Goal: Task Accomplishment & Management: Manage account settings

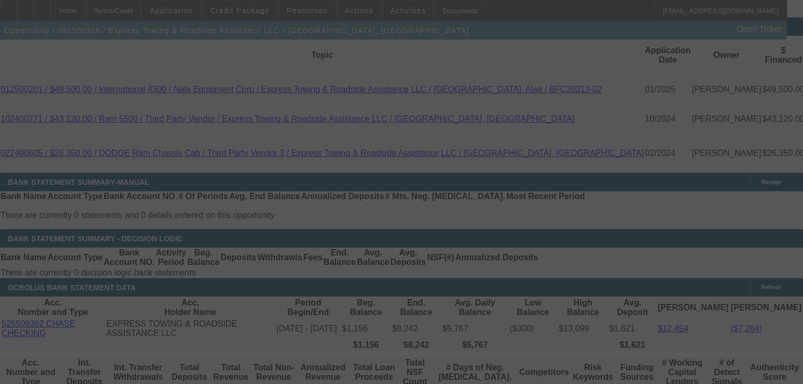
scroll to position [1915, 0]
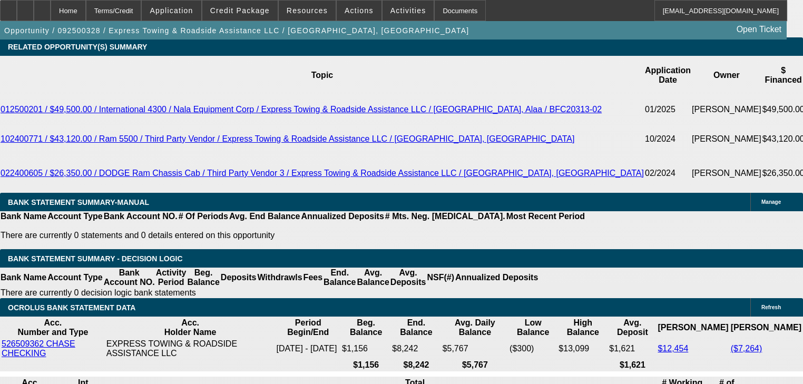
select select "0.2"
select select "2"
select select "0"
select select "0.2"
select select "2"
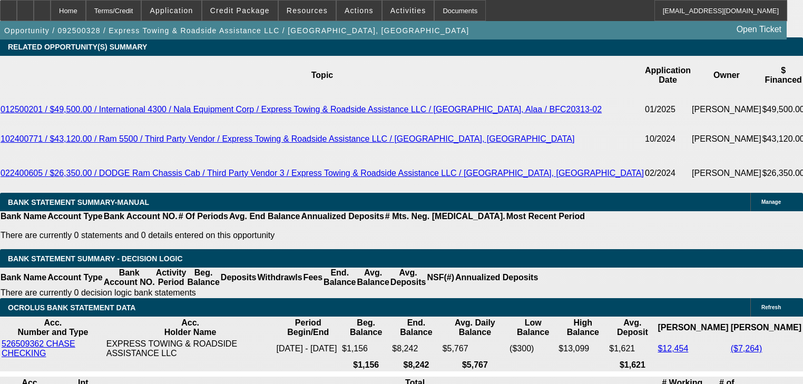
select select "0"
select select "0.2"
select select "2"
select select "0"
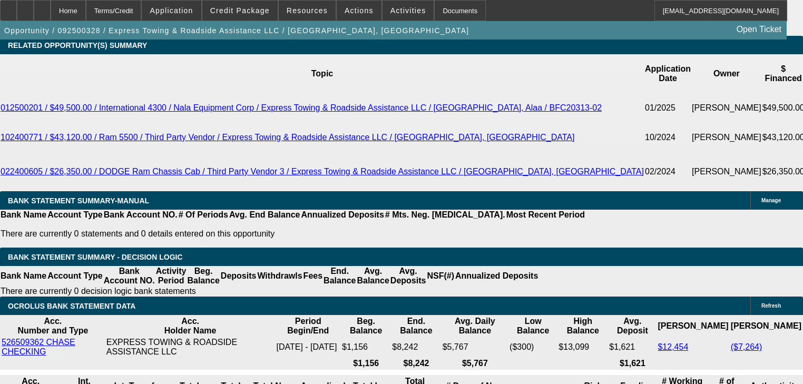
select select "1"
select select "2"
select select "6"
select select "1"
select select "2"
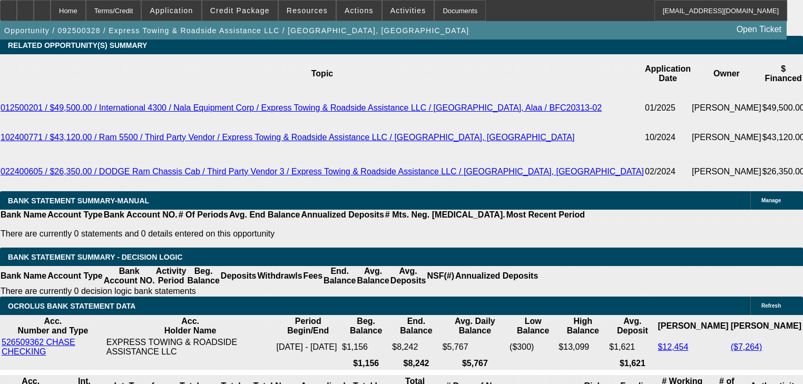
select select "6"
select select "1"
select select "2"
select select "6"
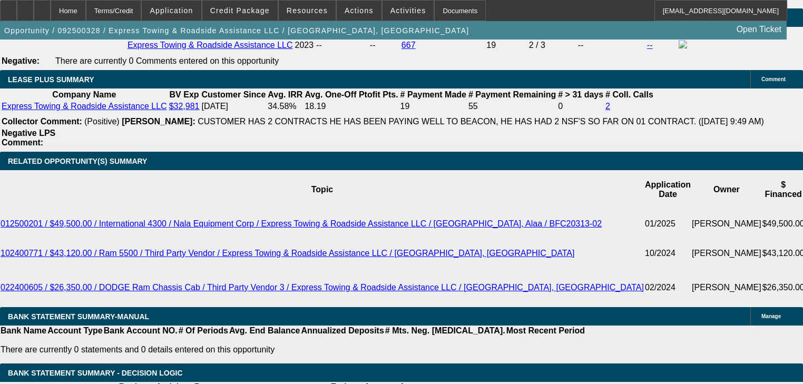
scroll to position [1699, 0]
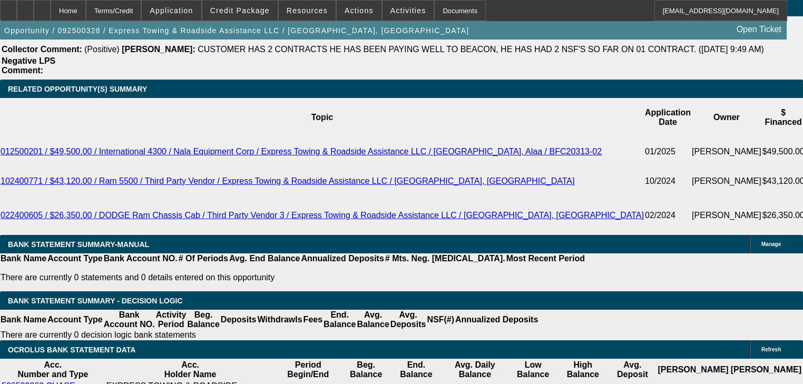
scroll to position [1834, 0]
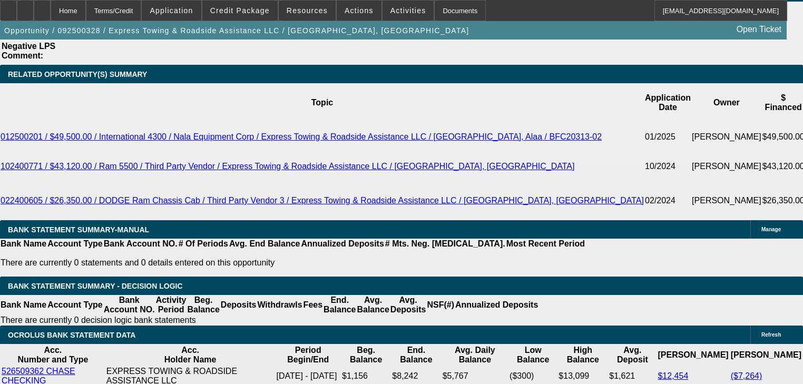
scroll to position [42, 0]
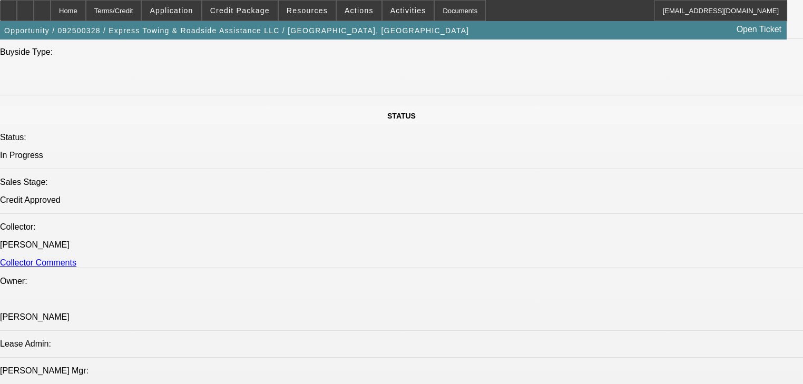
scroll to position [1033, 0]
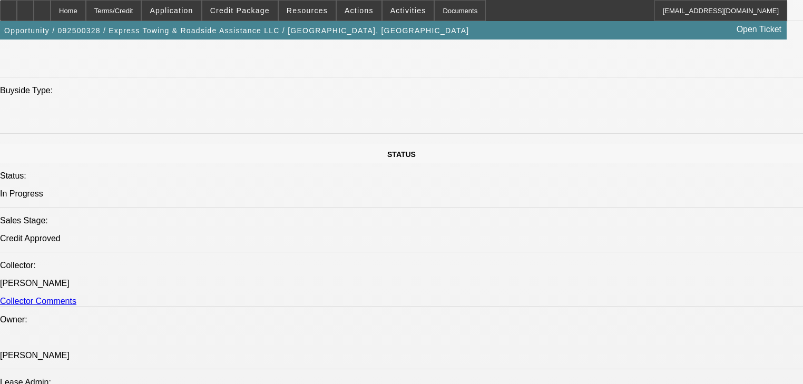
drag, startPoint x: 681, startPoint y: 287, endPoint x: 638, endPoint y: 294, distance: 42.8
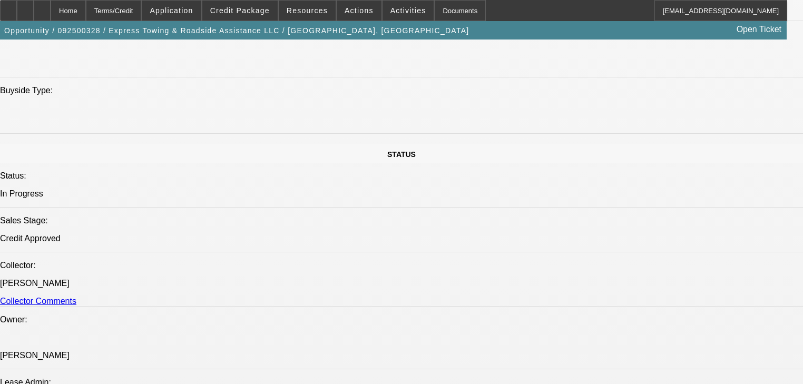
drag, startPoint x: 732, startPoint y: 295, endPoint x: 771, endPoint y: 295, distance: 39.0
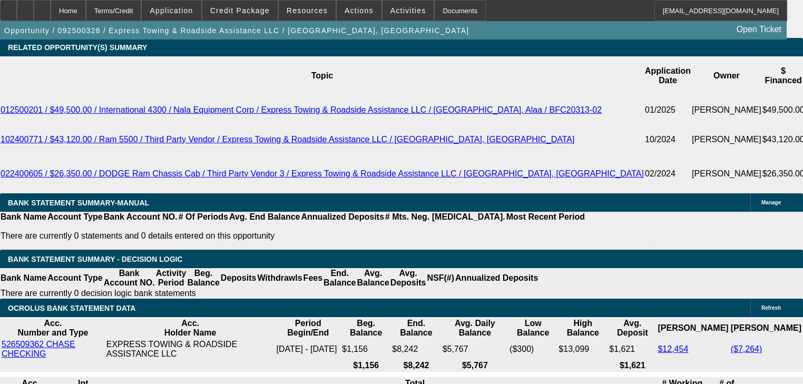
scroll to position [1803, 0]
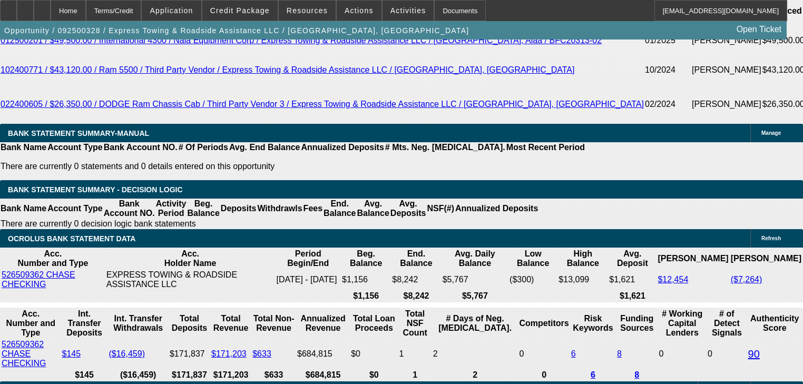
scroll to position [253, 0]
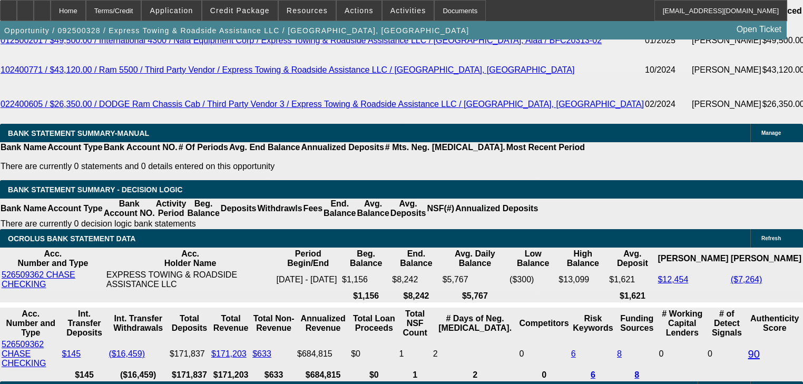
drag, startPoint x: 688, startPoint y: 320, endPoint x: 774, endPoint y: 320, distance: 85.3
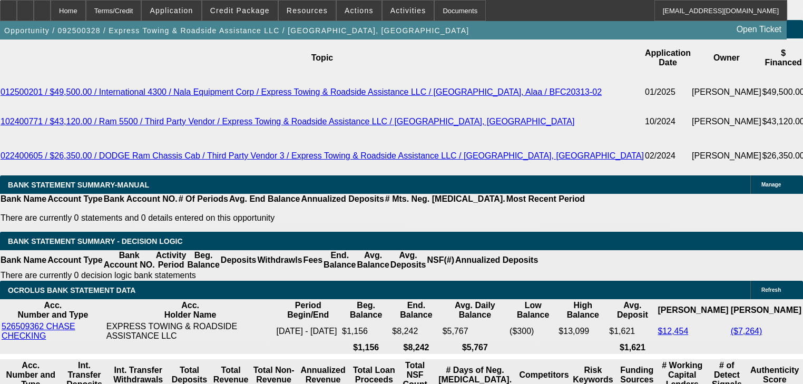
scroll to position [1837, 0]
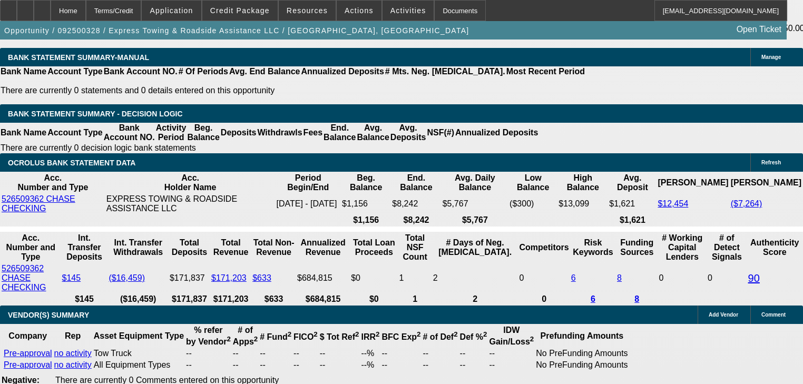
scroll to position [2048, 0]
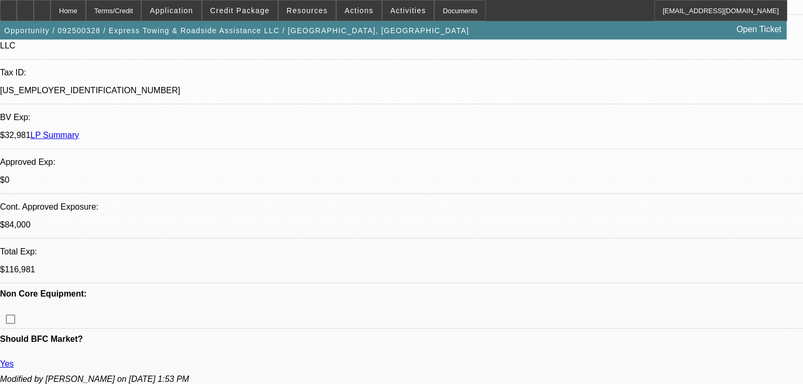
select select "0.2"
select select "2"
select select "0"
select select "6"
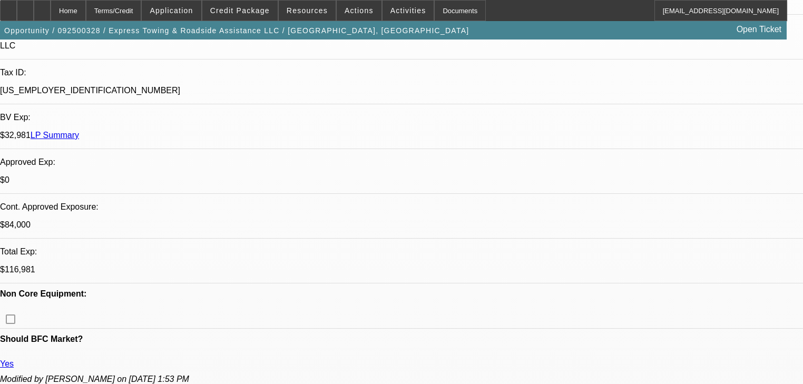
select select "0.2"
select select "2"
select select "0"
select select "6"
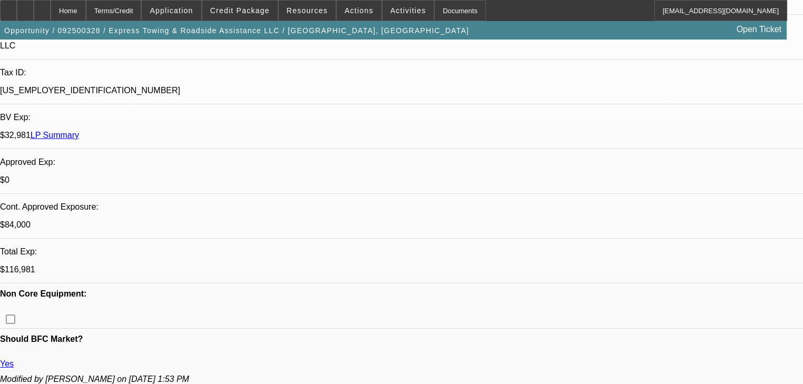
select select "0.2"
select select "2"
select select "0"
select select "6"
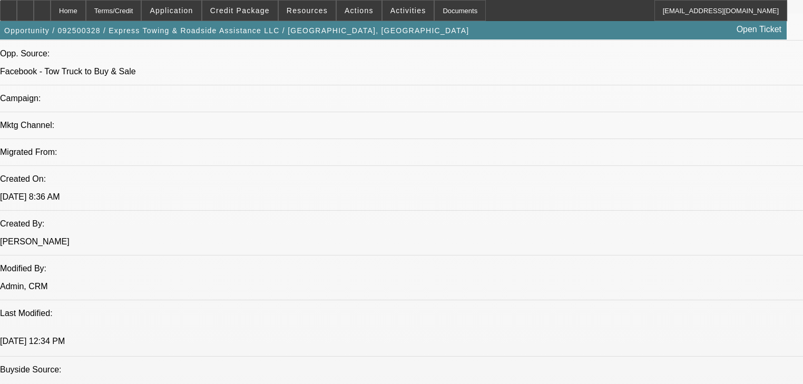
scroll to position [690, 0]
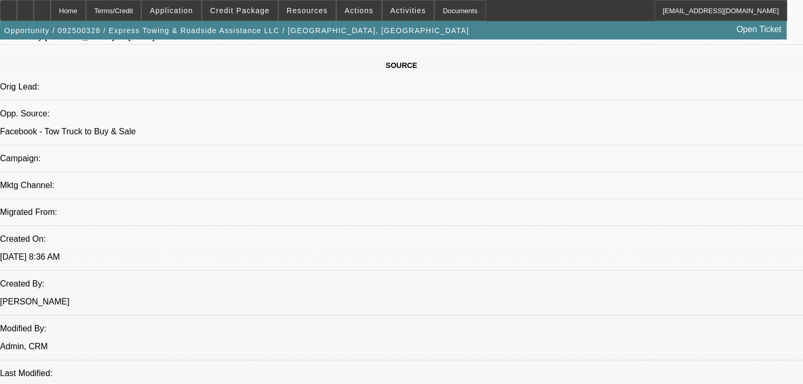
scroll to position [758, 0]
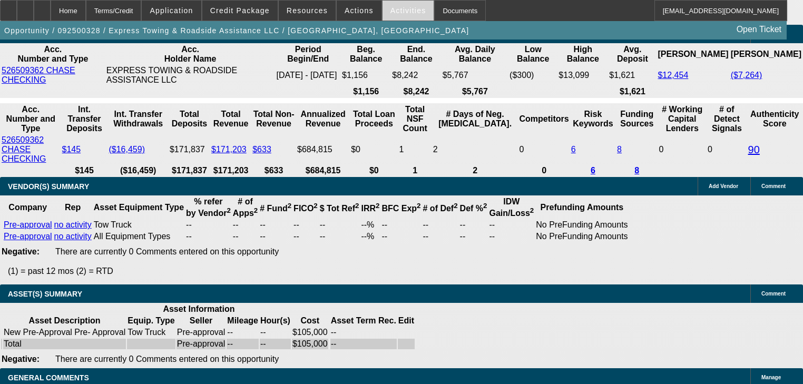
scroll to position [2107, 0]
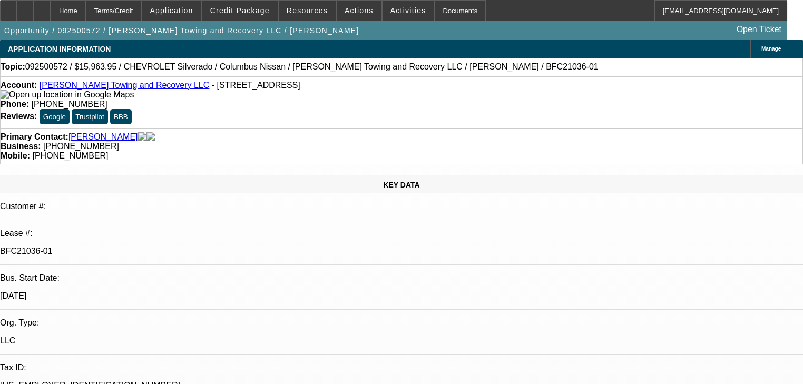
select select "0"
select select "2"
select select "0"
select select "1"
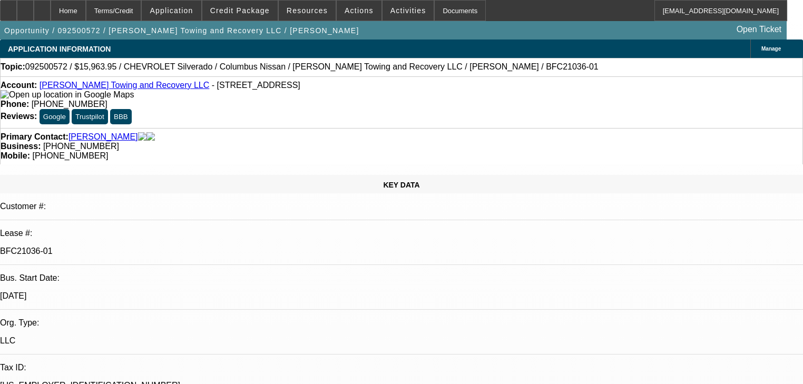
select select "0"
select select "2"
select select "0"
select select "1"
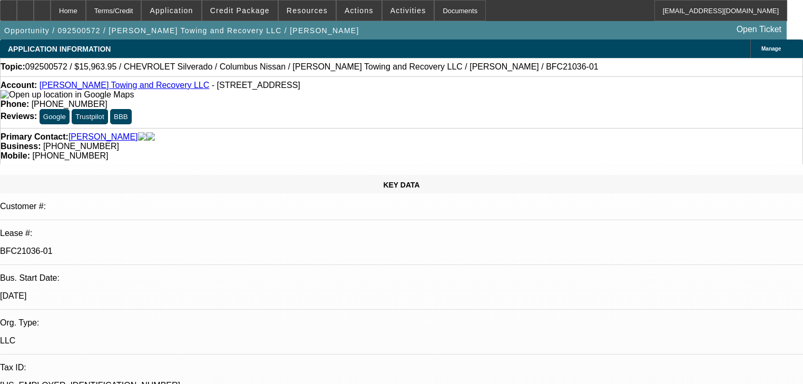
select select "0"
select select "2"
select select "0"
select select "1"
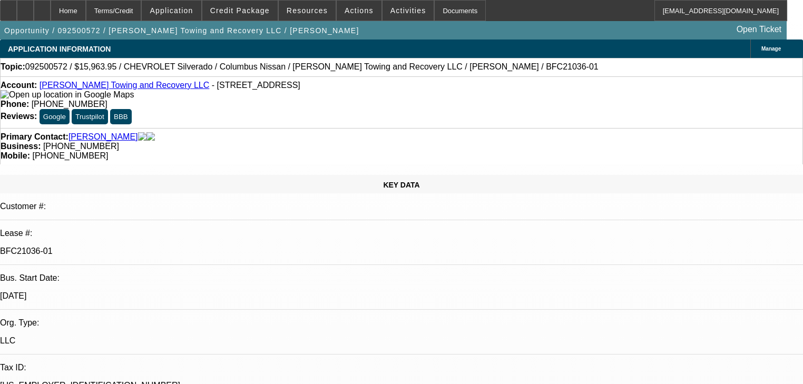
select select "0"
select select "2"
select select "0"
select select "21"
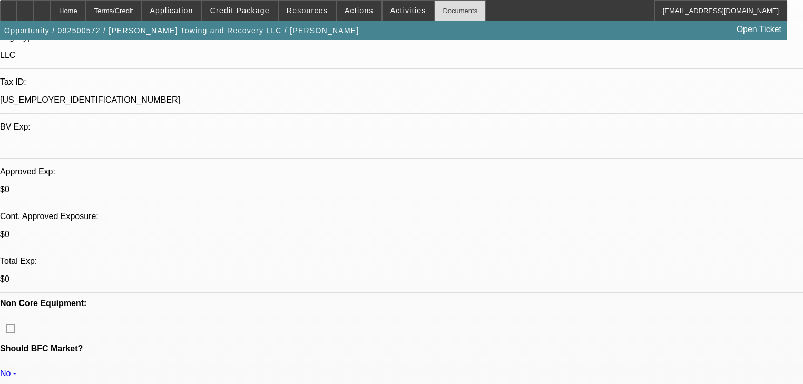
scroll to position [253, 0]
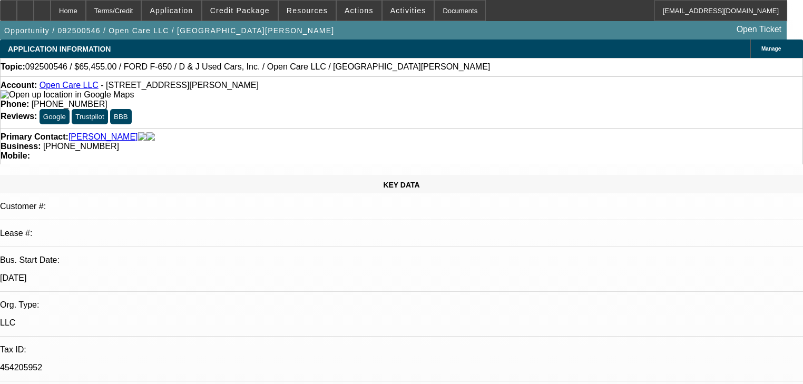
select select "2"
select select "0"
select select "6"
select select "0"
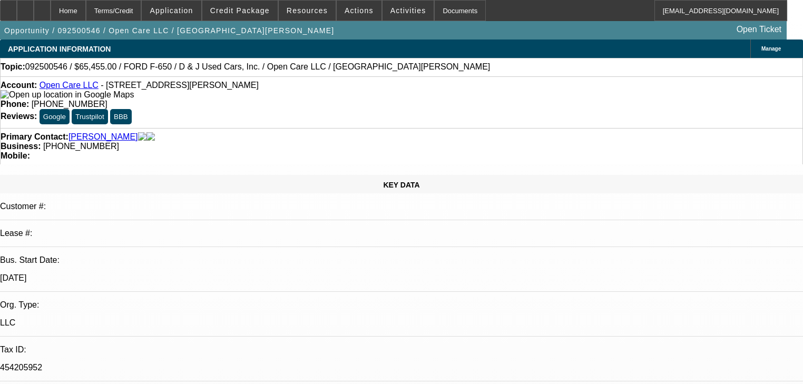
select select "0"
select select "3"
select select "0"
select select "6"
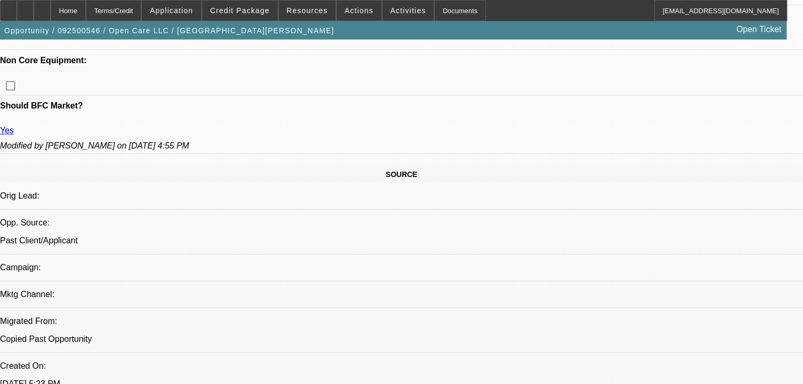
scroll to position [590, 0]
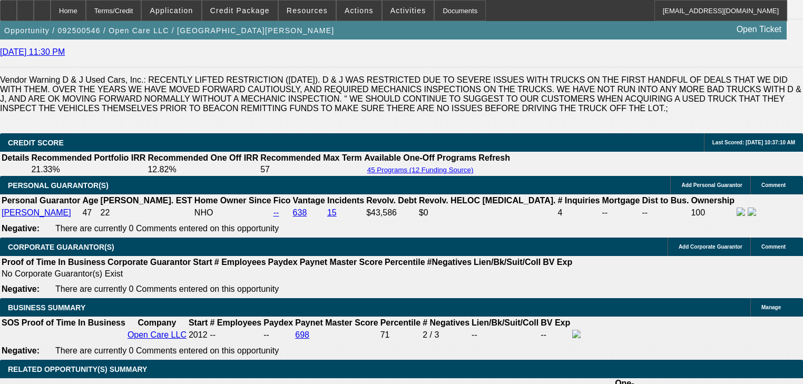
scroll to position [1517, 0]
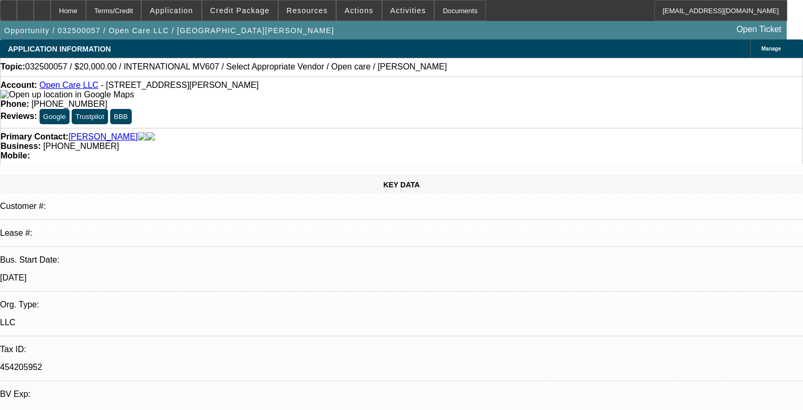
select select "0"
select select "6"
select select "0"
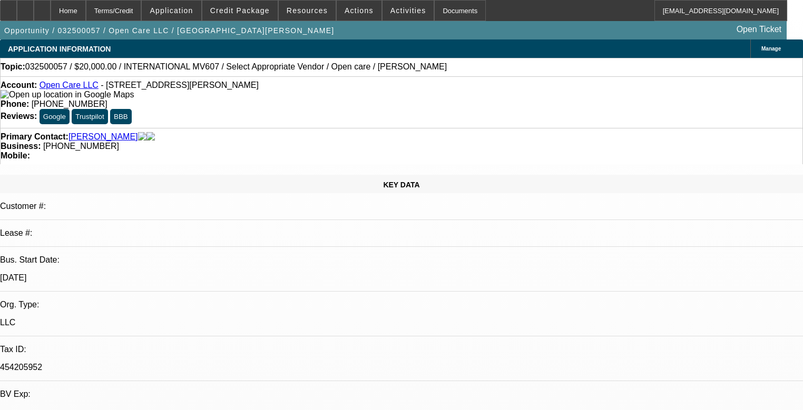
select select "0"
select select "6"
select select "0"
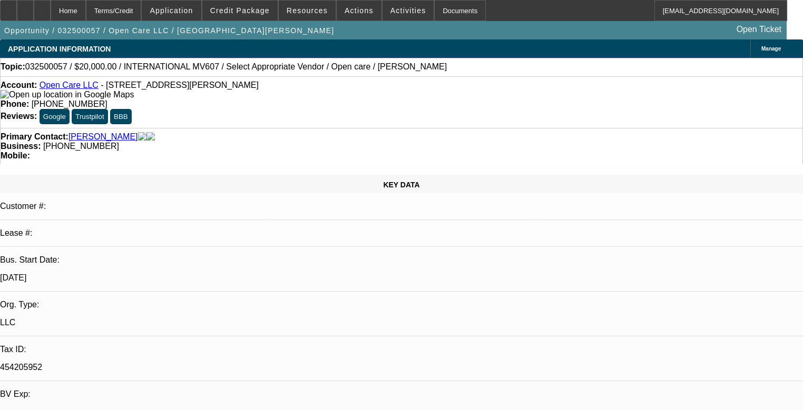
select select "0"
select select "6"
select select "0"
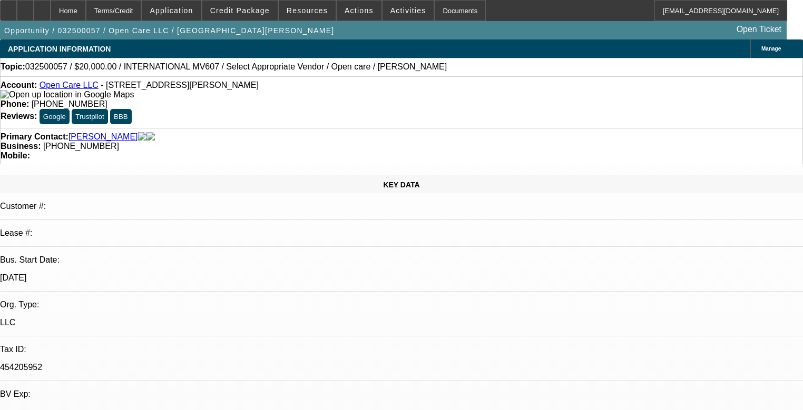
select select "6"
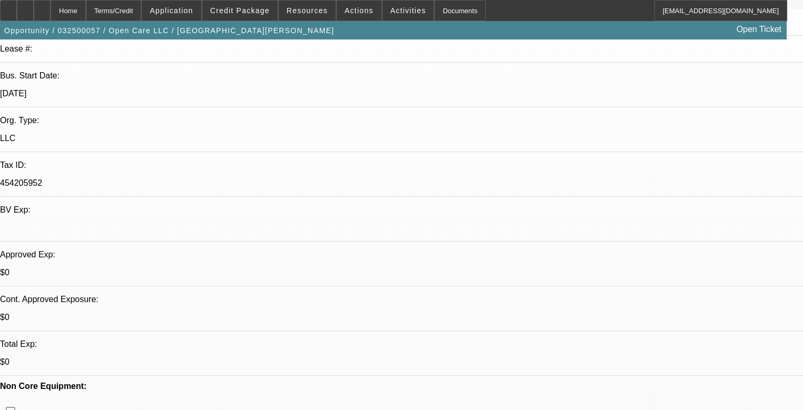
scroll to position [211, 0]
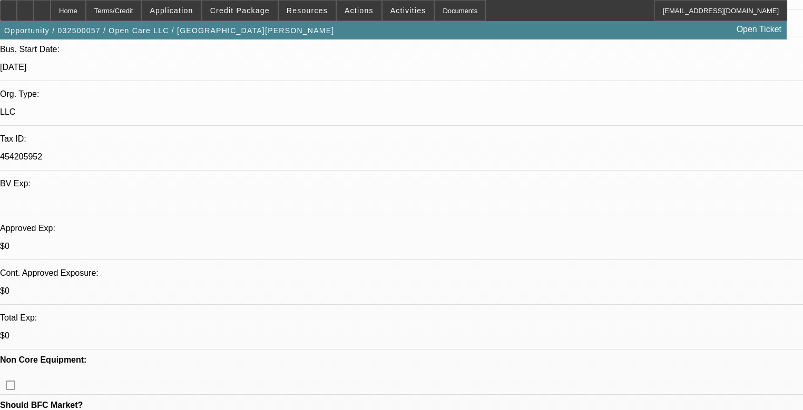
drag, startPoint x: 594, startPoint y: 154, endPoint x: 596, endPoint y: 147, distance: 7.2
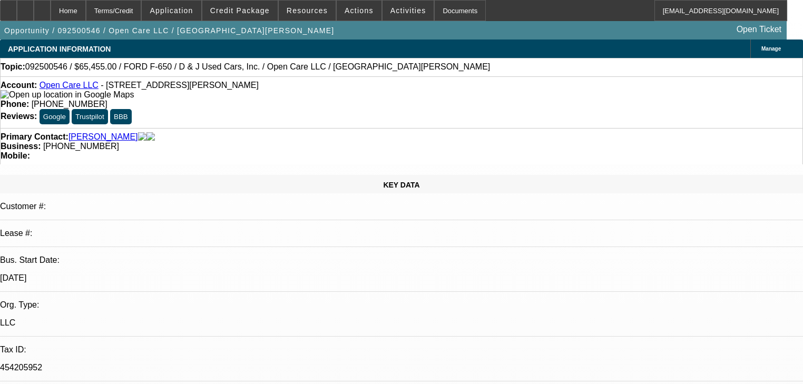
select select "2"
select select "0"
select select "6"
select select "0"
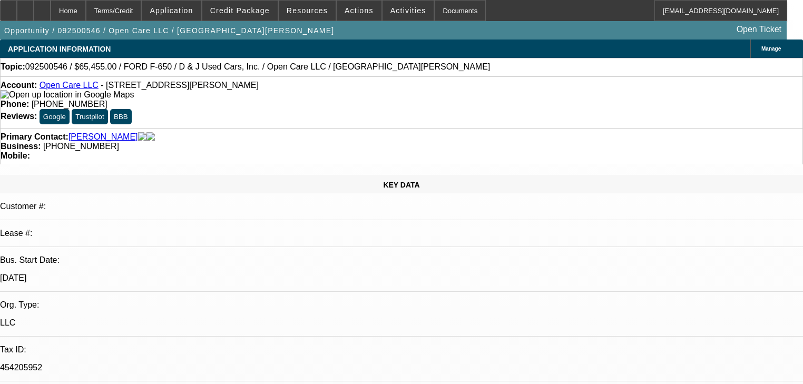
select select "0"
select select "3"
select select "0"
select select "6"
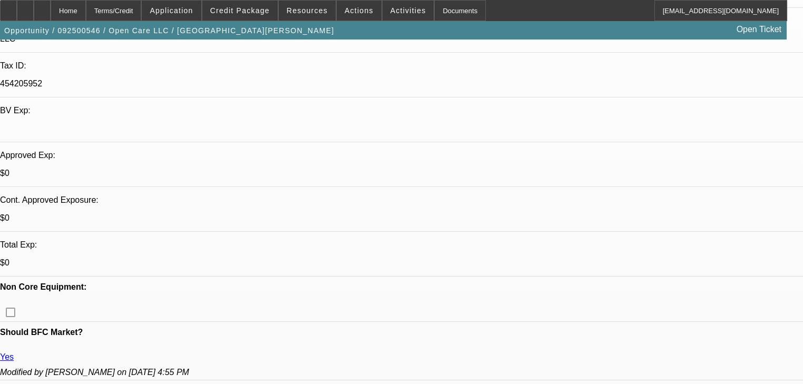
scroll to position [295, 0]
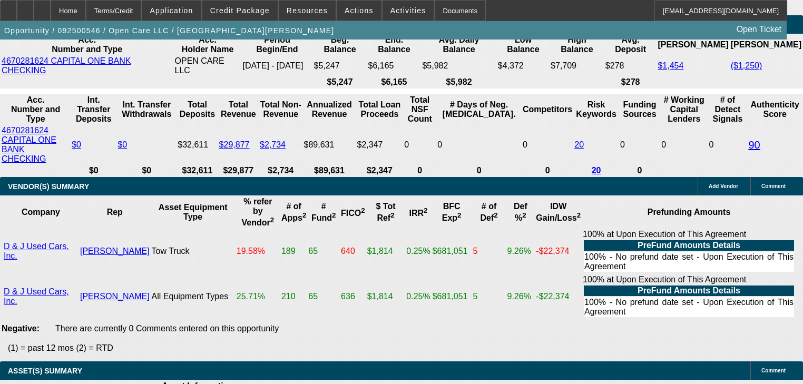
scroll to position [2065, 0]
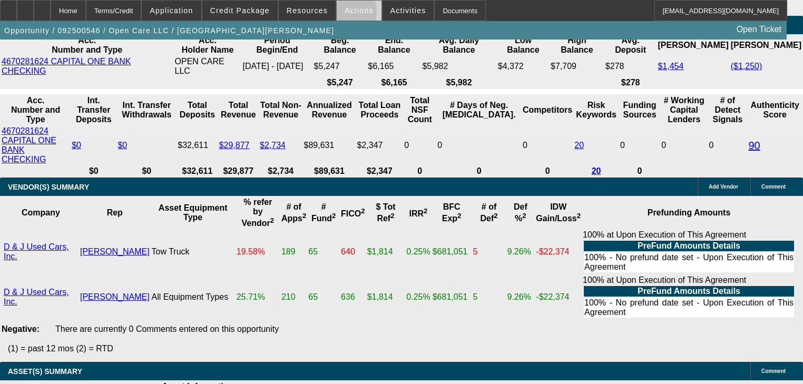
click at [344, 14] on span "Actions" at bounding box center [358, 10] width 29 height 8
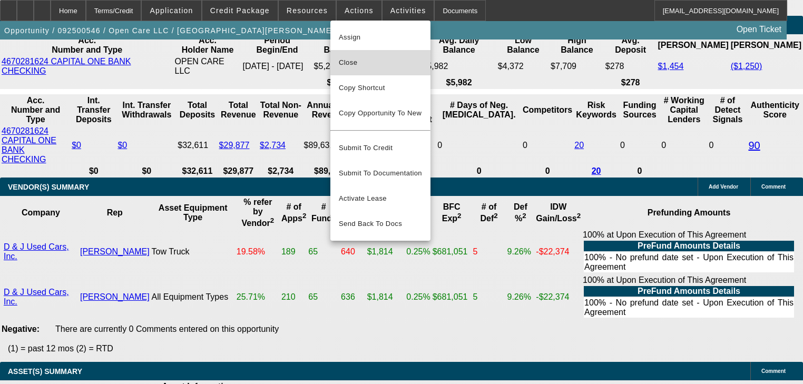
click at [356, 65] on span "Close" at bounding box center [380, 62] width 83 height 13
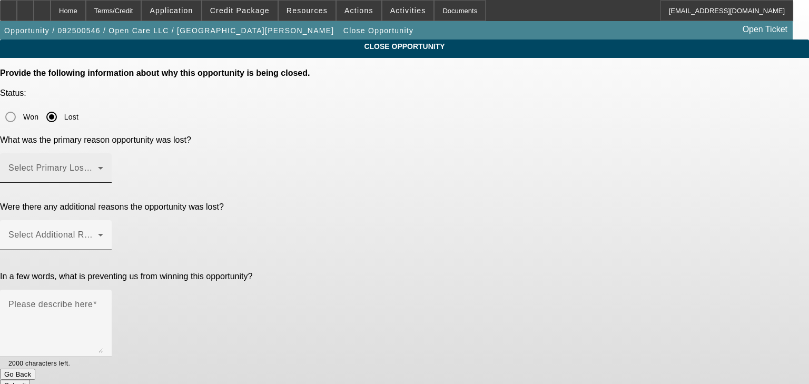
click at [98, 166] on span at bounding box center [53, 172] width 90 height 13
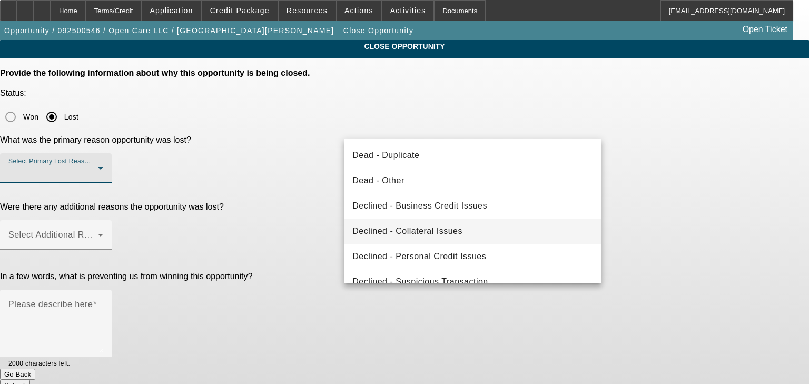
scroll to position [141, 0]
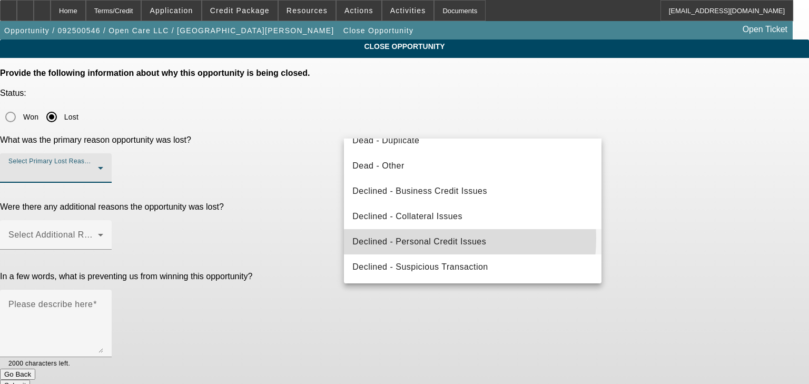
click at [430, 238] on span "Declined - Personal Credit Issues" at bounding box center [419, 241] width 134 height 13
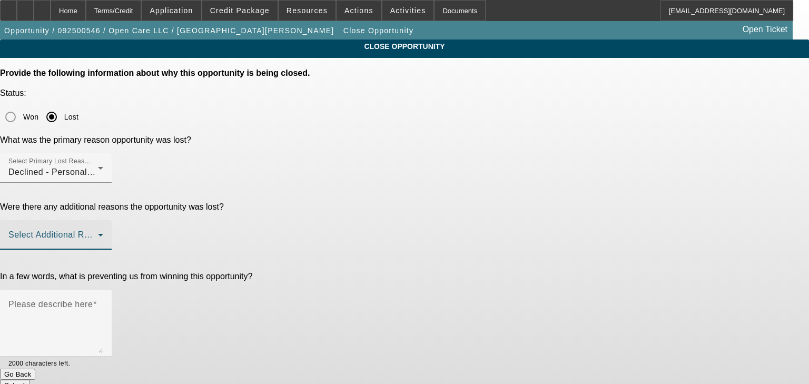
click at [98, 233] on span at bounding box center [53, 239] width 90 height 13
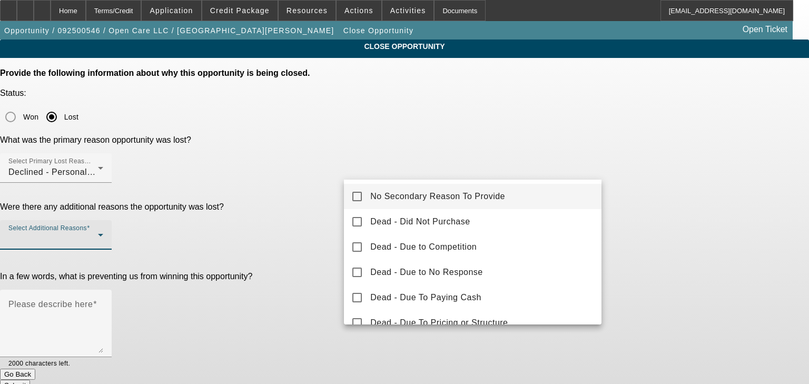
click at [425, 190] on span "No Secondary Reason To Provide" at bounding box center [437, 196] width 135 height 13
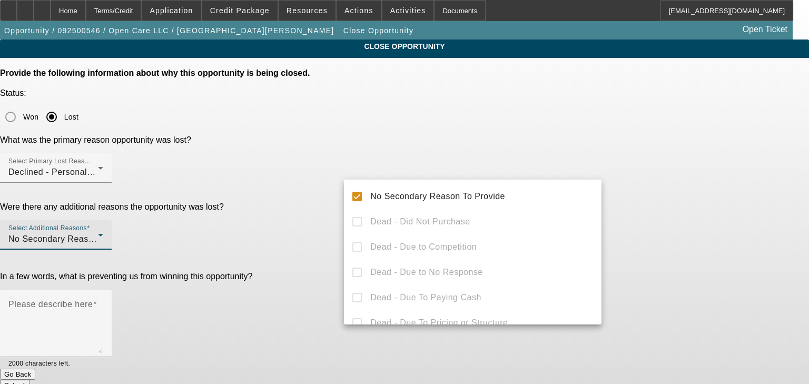
click at [317, 211] on div at bounding box center [404, 192] width 809 height 384
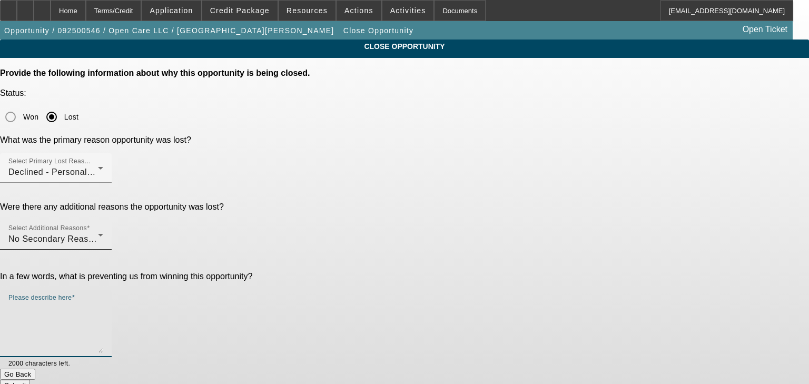
click at [103, 302] on textarea "Please describe here" at bounding box center [55, 327] width 95 height 51
type textarea "Declined"
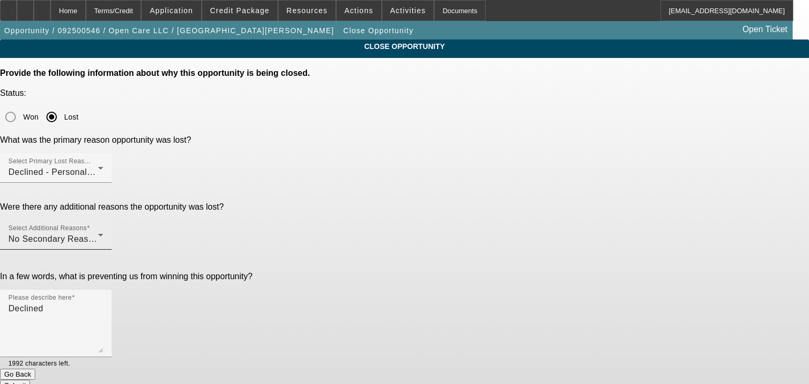
click at [30, 380] on button "Submit" at bounding box center [15, 385] width 30 height 11
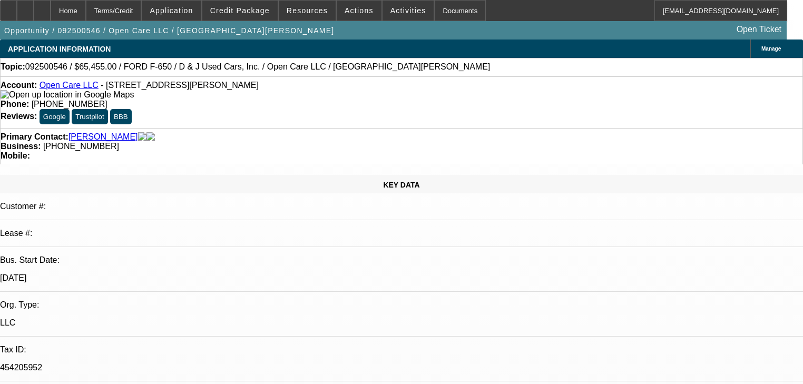
select select "2"
select select "0"
select select "6"
select select "0"
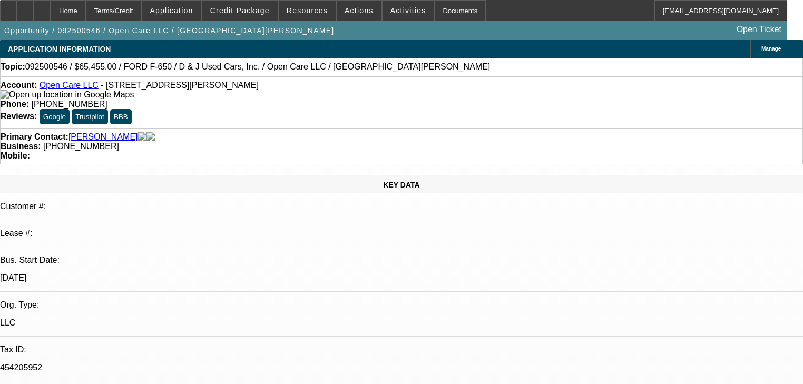
select select "0"
select select "3"
select select "0"
select select "6"
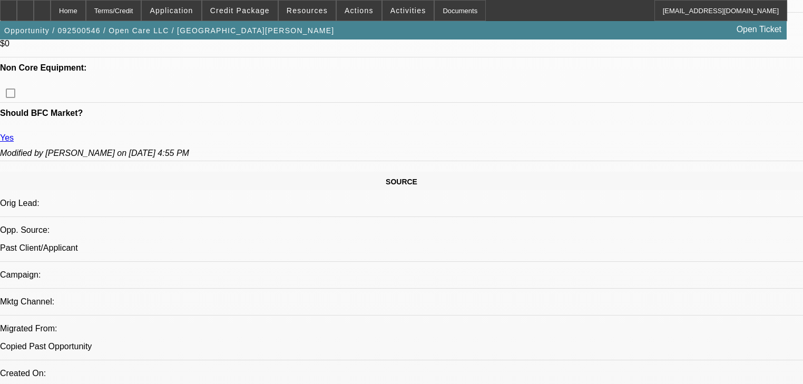
scroll to position [506, 0]
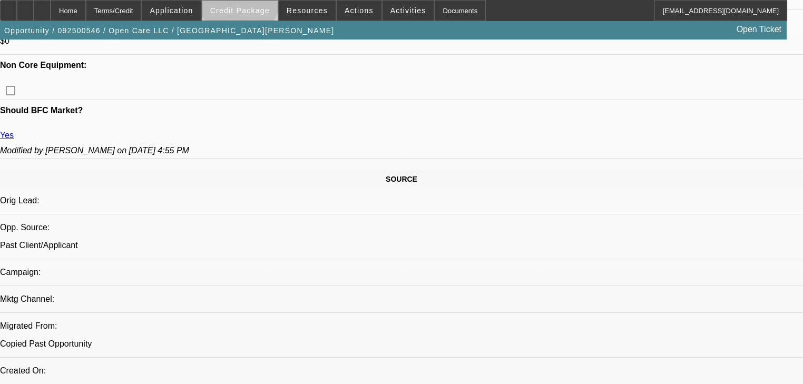
click at [254, 3] on span at bounding box center [239, 10] width 75 height 25
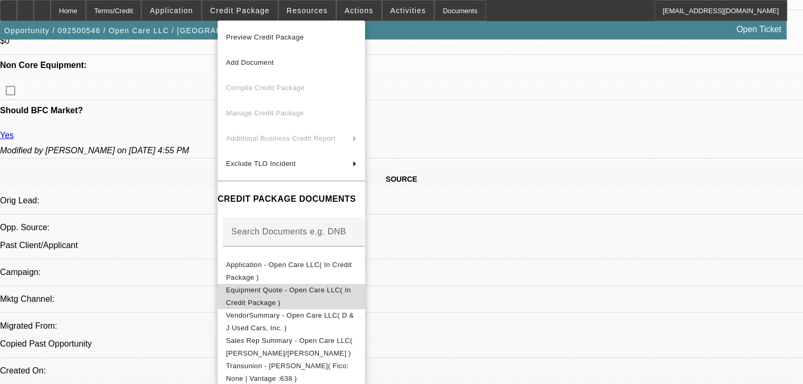
click at [351, 292] on span "Equipment Quote - Open Care LLC( In Credit Package )" at bounding box center [288, 296] width 125 height 21
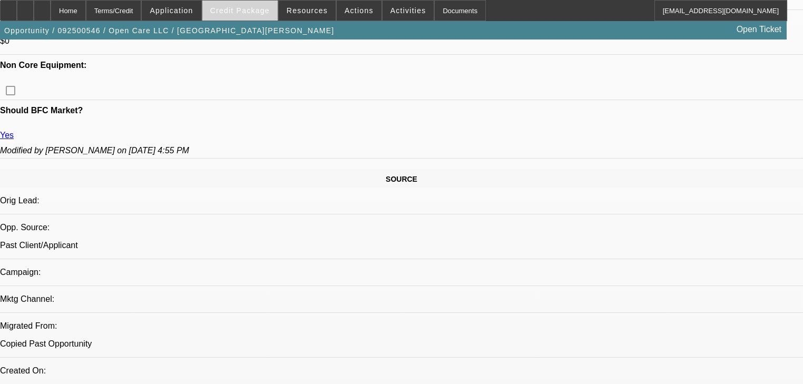
click at [225, 13] on span "Credit Package" at bounding box center [240, 10] width 60 height 8
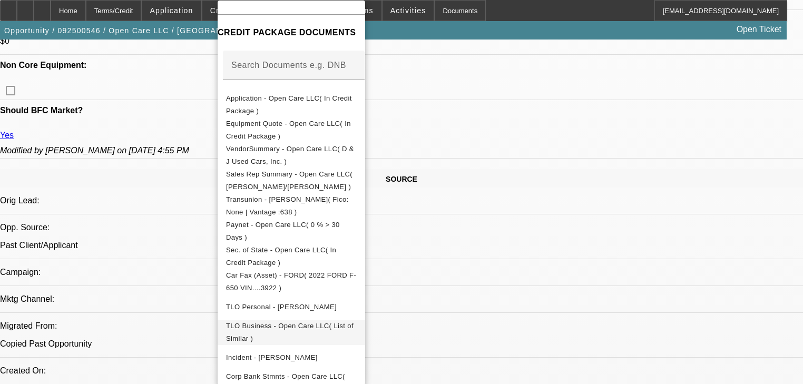
scroll to position [163, 0]
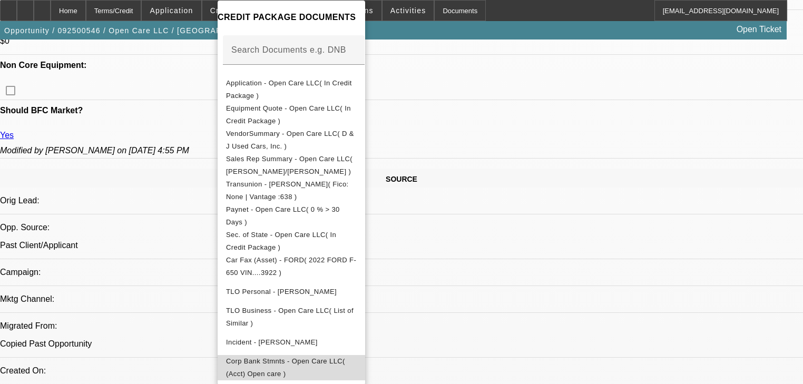
click at [331, 355] on span "Corp Bank Stmnts - Open Care LLC( (Acct) Open care )" at bounding box center [291, 367] width 131 height 25
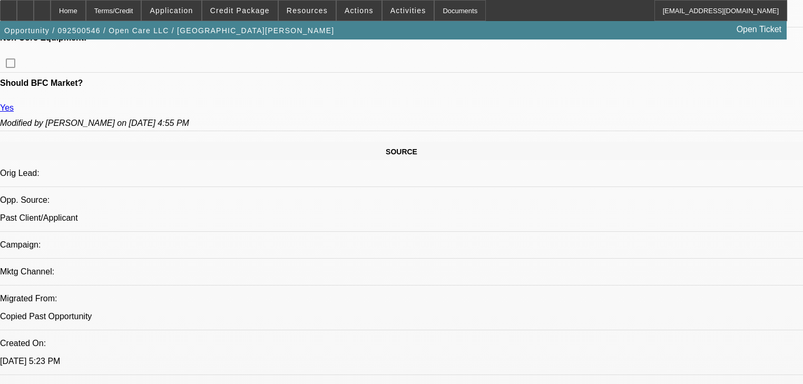
scroll to position [548, 0]
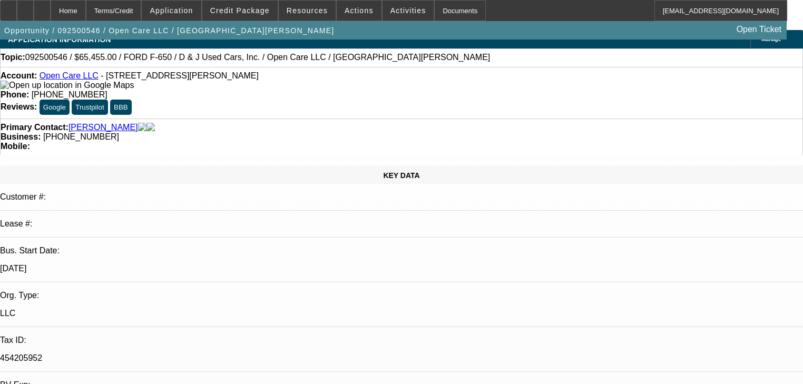
scroll to position [0, 0]
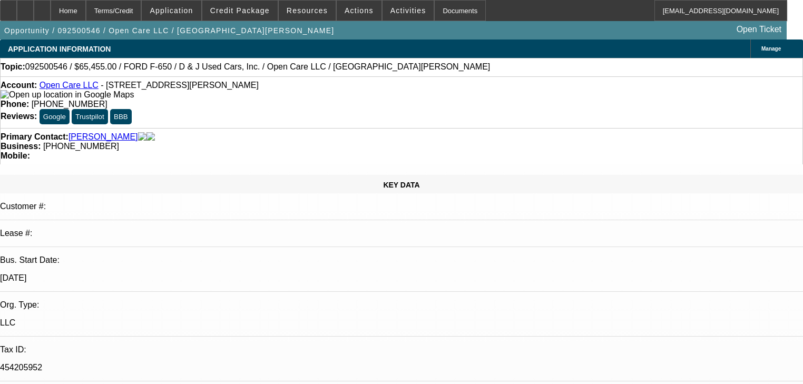
scroll to position [0, 0]
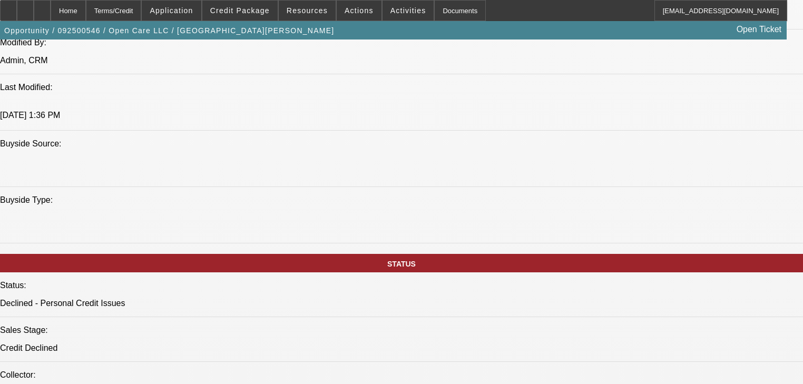
scroll to position [927, 0]
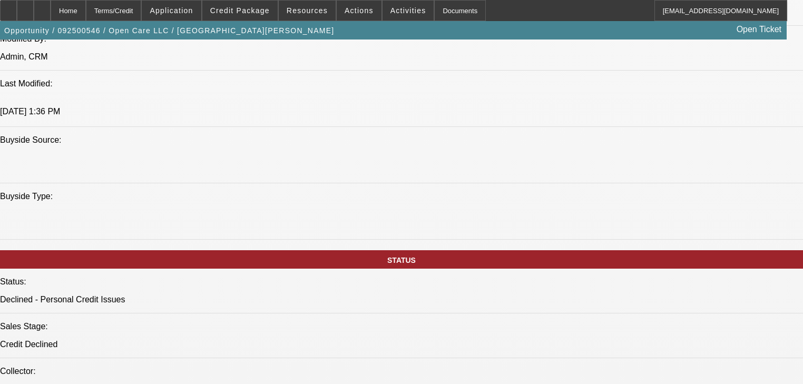
drag, startPoint x: 545, startPoint y: 276, endPoint x: 612, endPoint y: 277, distance: 66.4
copy div "OPEN CARE LLC"
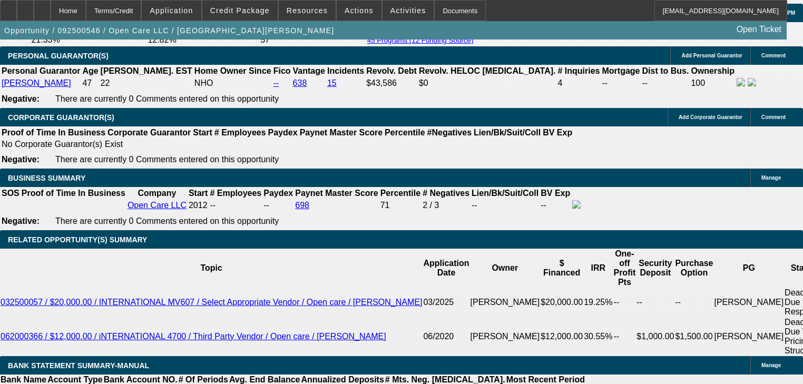
scroll to position [1812, 0]
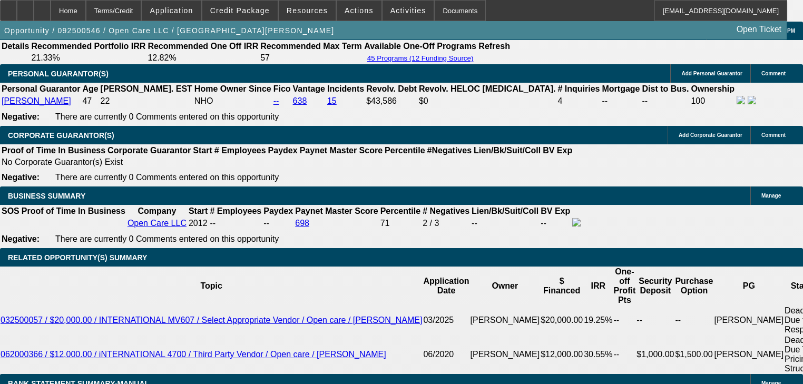
scroll to position [1433, 0]
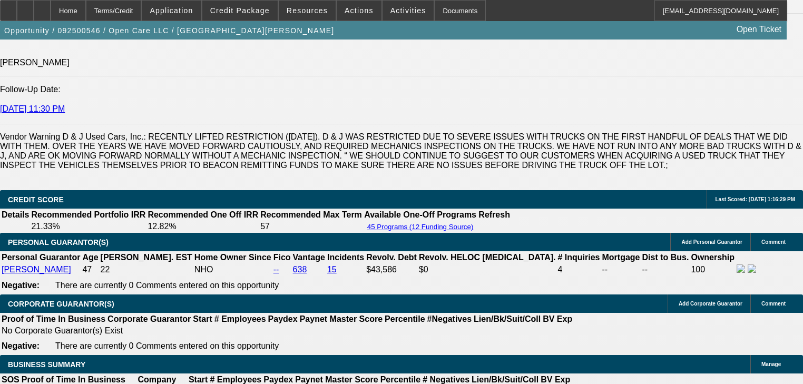
radio input "true"
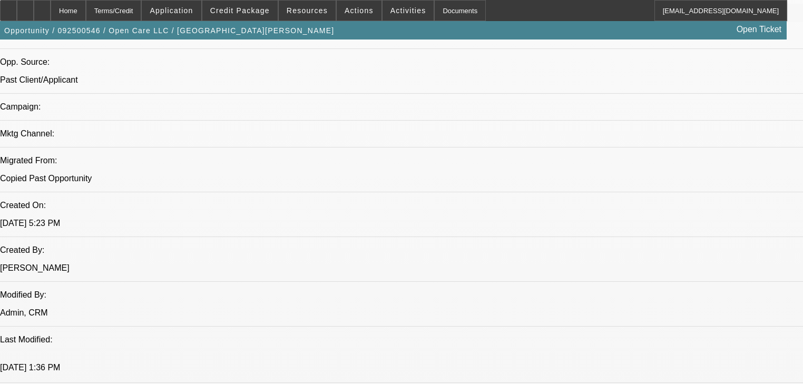
scroll to position [674, 0]
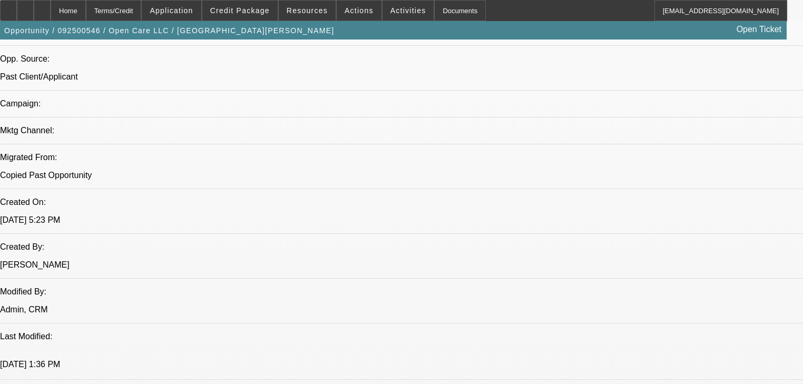
type textarea "Carmax, auctions, transports cars."
radio input "true"
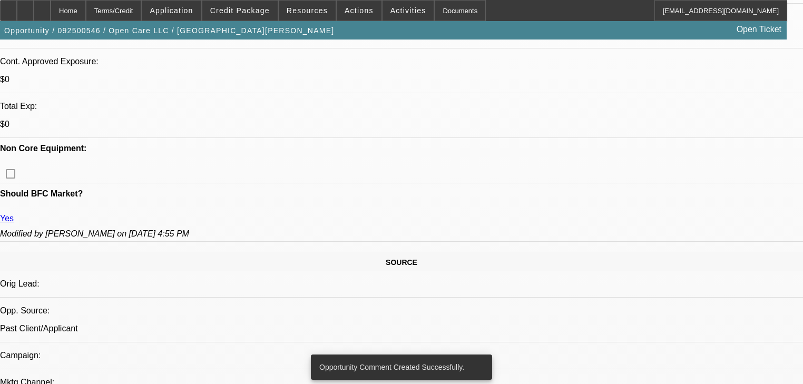
scroll to position [337, 0]
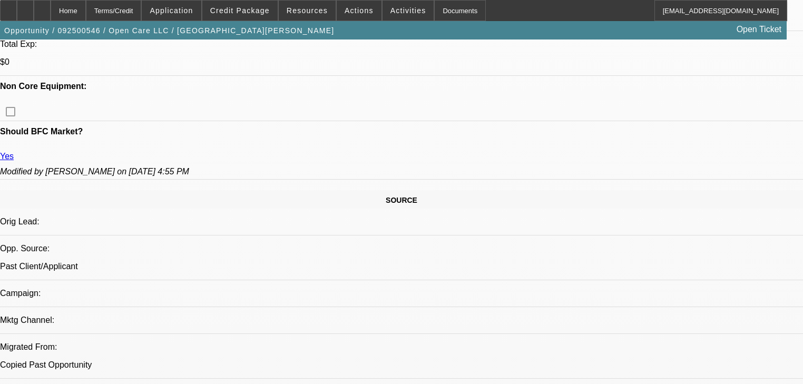
scroll to position [464, 0]
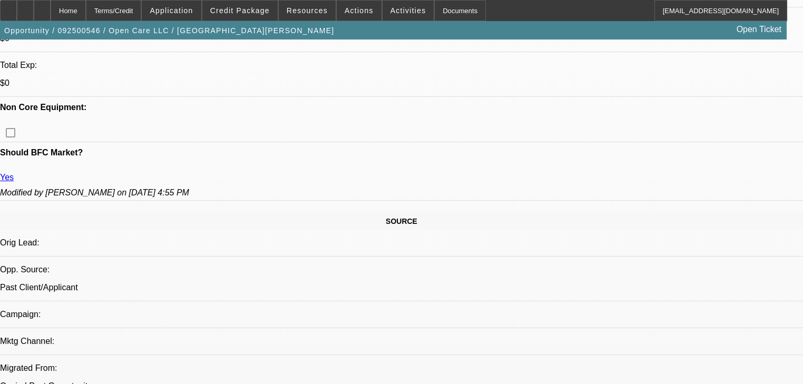
radio input "true"
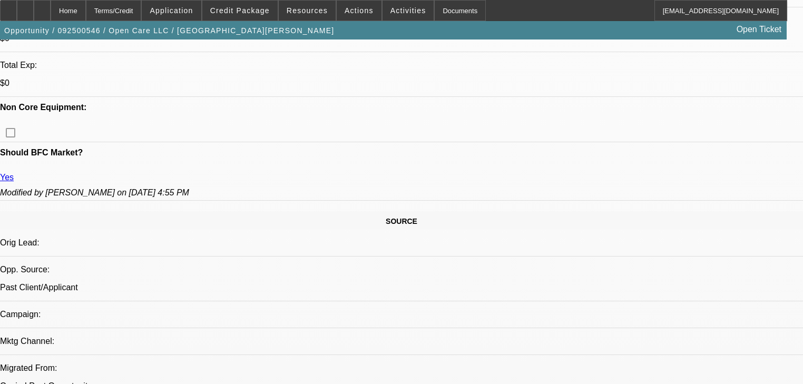
type textarea "He just kept saying thats cool bro. Dude was really upset, I was telling him I …"
radio input "true"
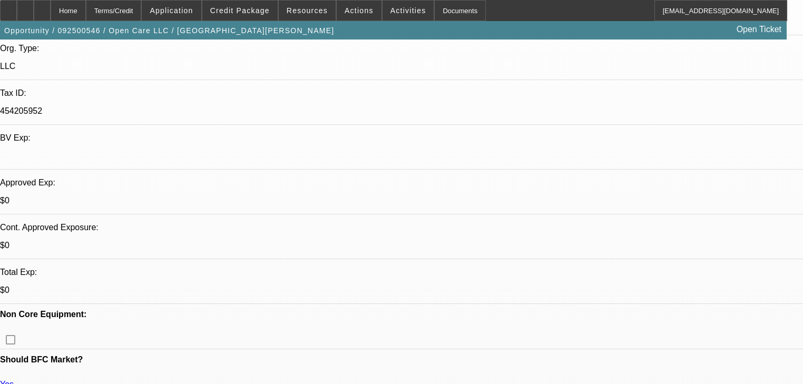
scroll to position [0, 0]
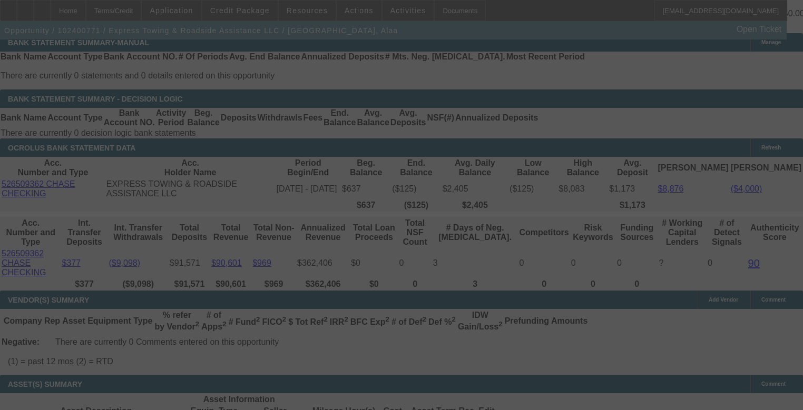
scroll to position [2018, 0]
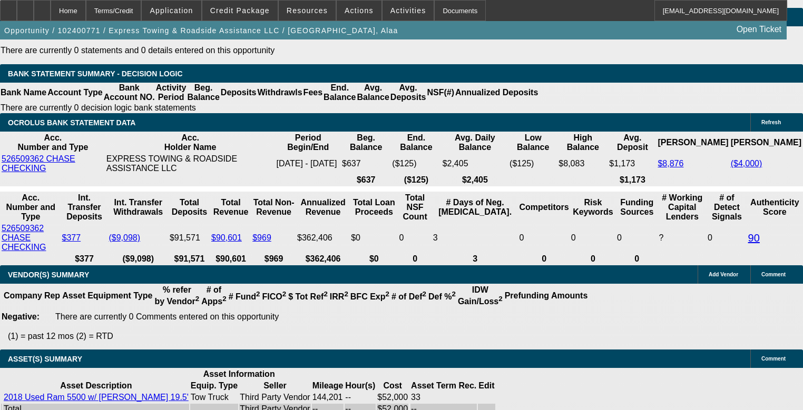
select select "0"
select select "2"
select select "0"
select select "6"
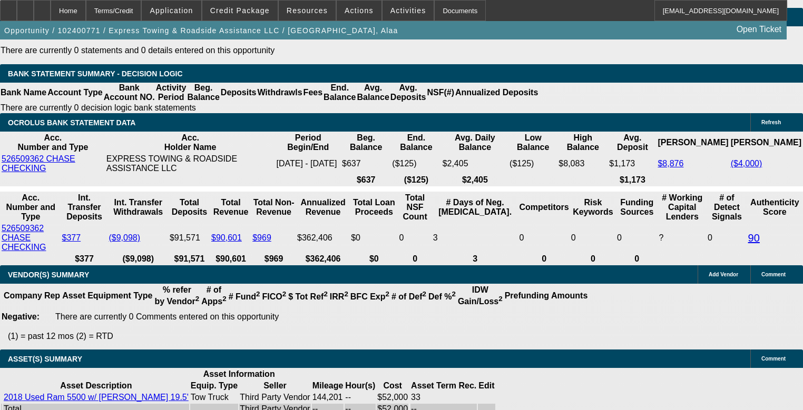
select select "0"
select select "2"
select select "0"
select select "6"
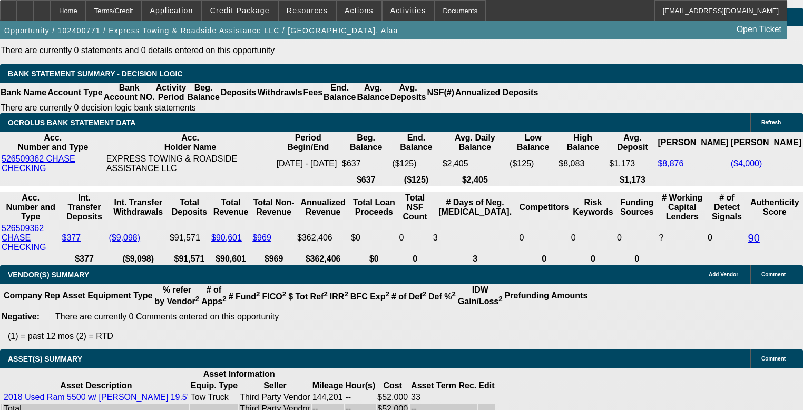
select select "0"
select select "2"
select select "0"
select select "6"
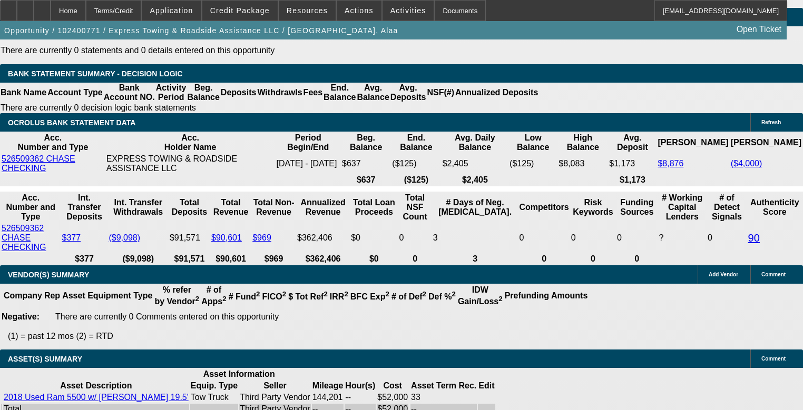
select select "0"
select select "2"
select select "0"
select select "6"
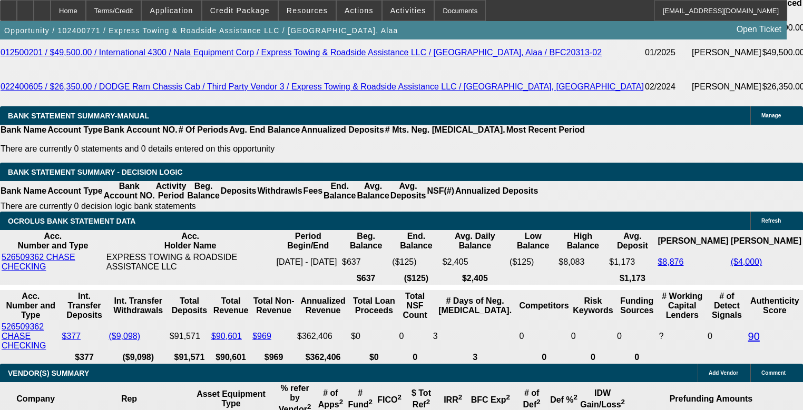
scroll to position [2054, 0]
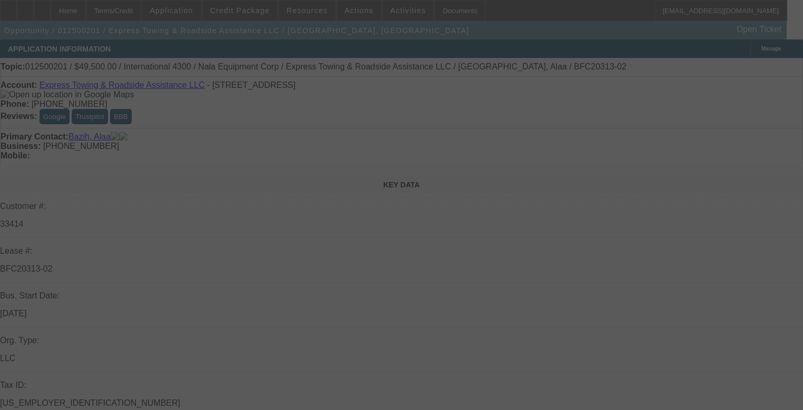
select select "0"
select select "6"
select select "0"
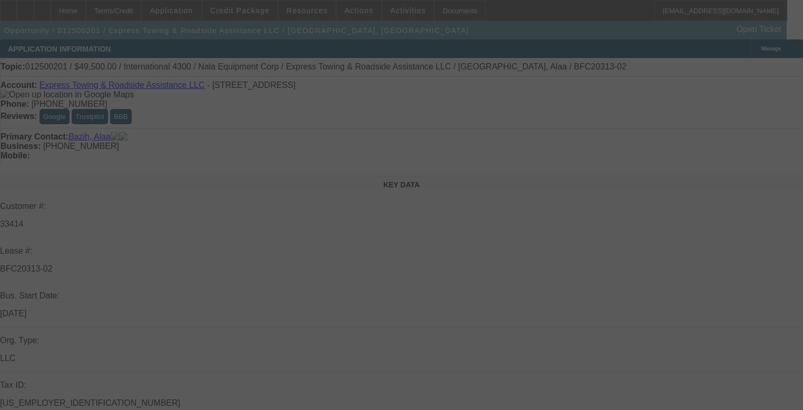
select select "0"
select select "6"
select select "0"
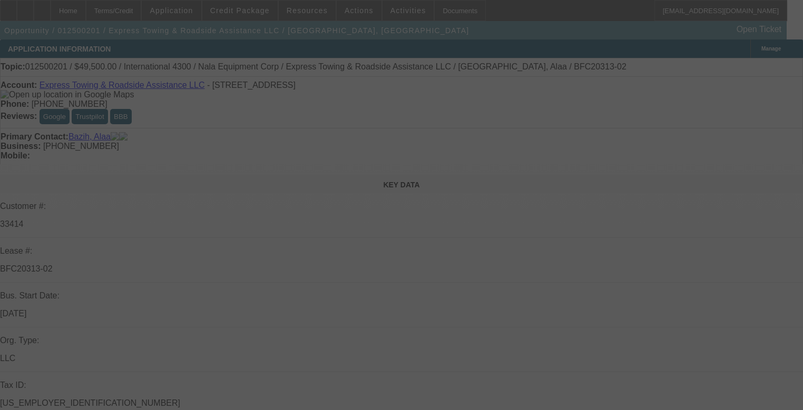
select select "0.1"
select select "4"
select select "0"
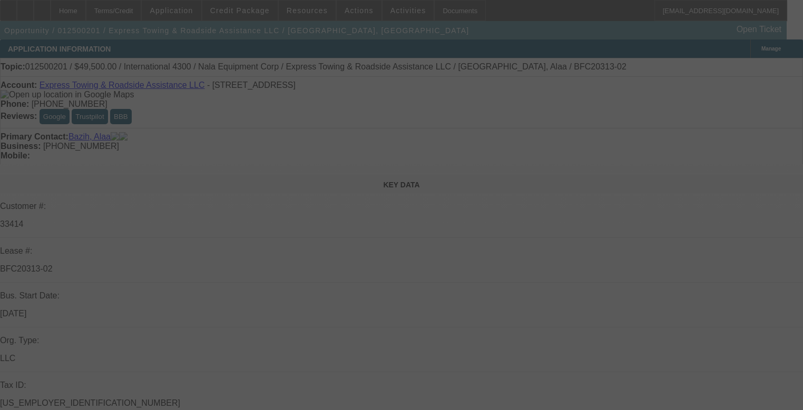
select select "6"
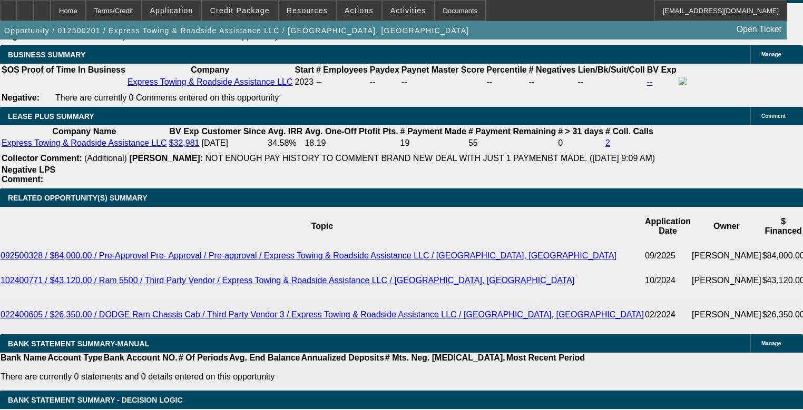
scroll to position [1812, 0]
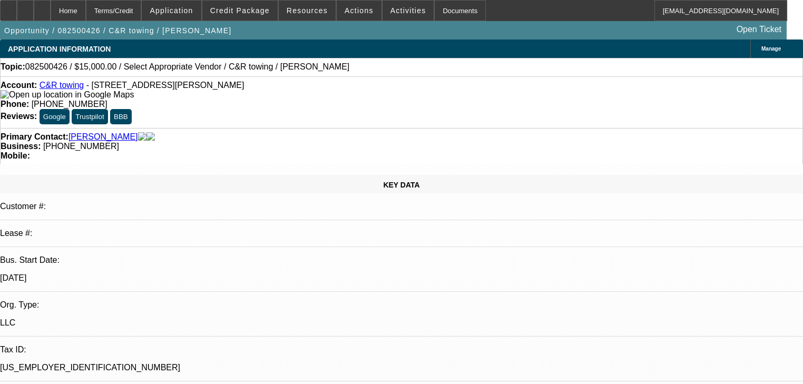
select select "0"
select select "2"
select select "0.1"
select select "4"
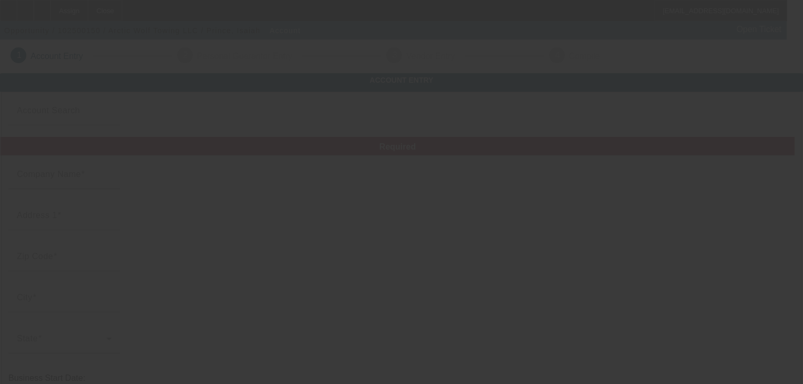
type input "Arctic Wolf Towing LLC"
type input "[PHONE_NUMBER]"
type input "[EMAIL_ADDRESS][DOMAIN_NAME]"
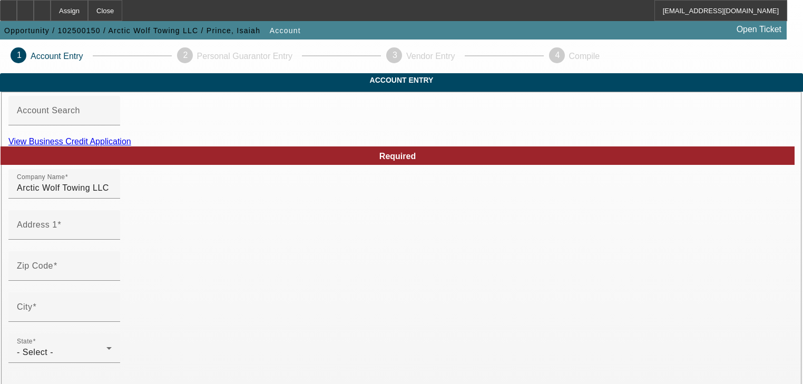
click at [131, 146] on link "View Business Credit Application" at bounding box center [69, 141] width 123 height 9
click at [112, 235] on input "Address 1" at bounding box center [64, 229] width 95 height 13
click at [112, 240] on div "Address 1" at bounding box center [64, 224] width 95 height 29
paste input "5566 [PERSON_NAME] dr"
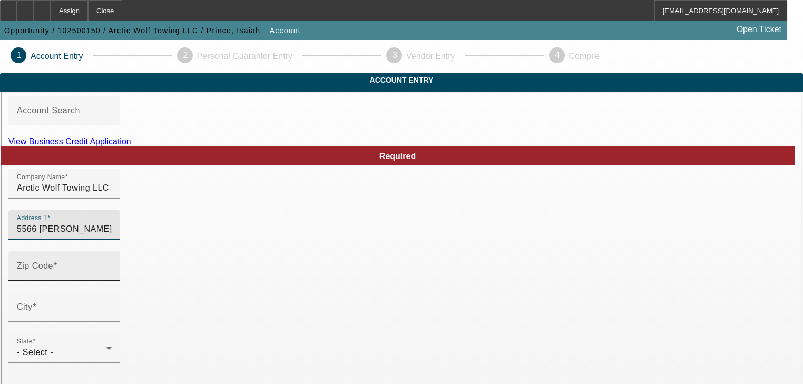
type input "5566 [PERSON_NAME] dr"
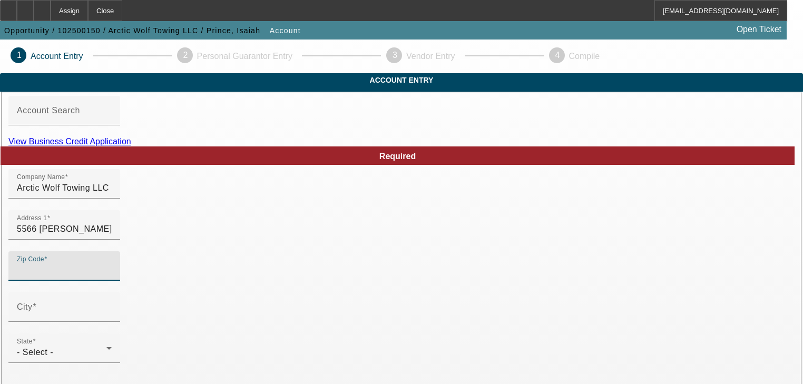
click at [112, 277] on input "Zip Code" at bounding box center [64, 270] width 95 height 13
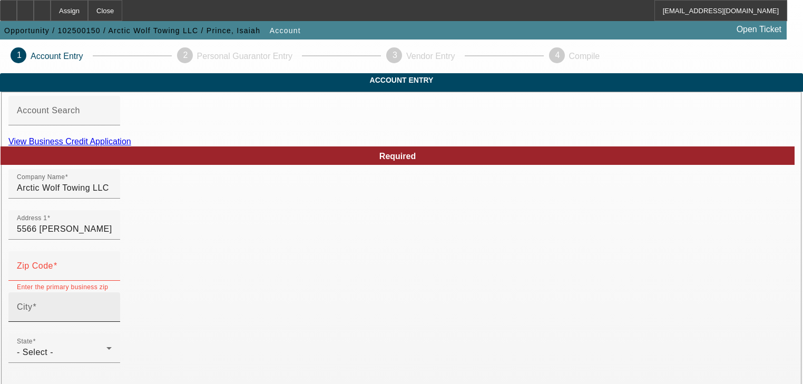
click at [112, 318] on input "City" at bounding box center [64, 311] width 95 height 13
paste input "Eau claire"
type input "Eau claire"
click at [112, 277] on input "Zip Code" at bounding box center [64, 270] width 95 height 13
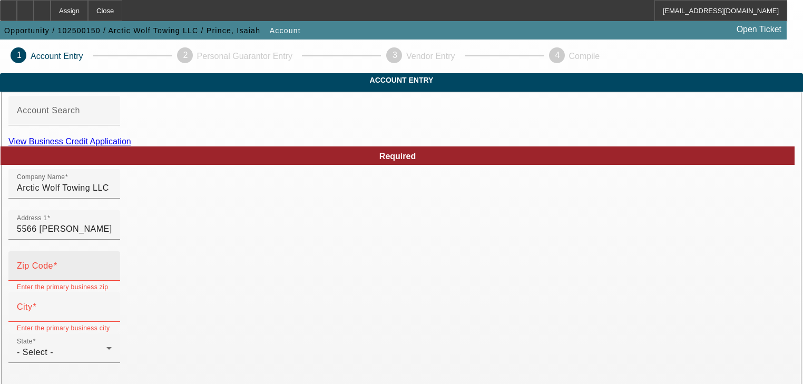
click at [112, 277] on input "Zip Code" at bounding box center [64, 270] width 95 height 13
paste input "54703"
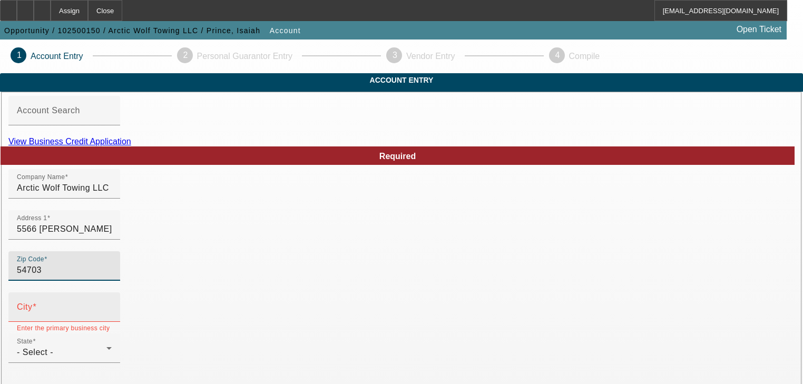
type input "54703"
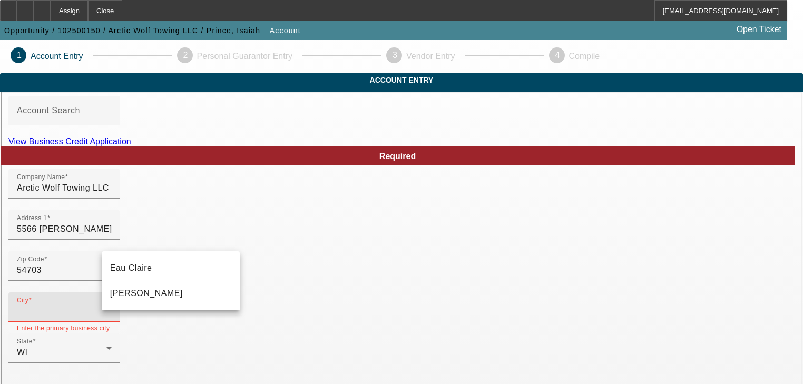
click at [112, 318] on input "City" at bounding box center [64, 311] width 95 height 13
type input "Eau Claire"
click at [180, 274] on mat-option "Eau Claire" at bounding box center [171, 267] width 138 height 25
type input "Eau Claire"
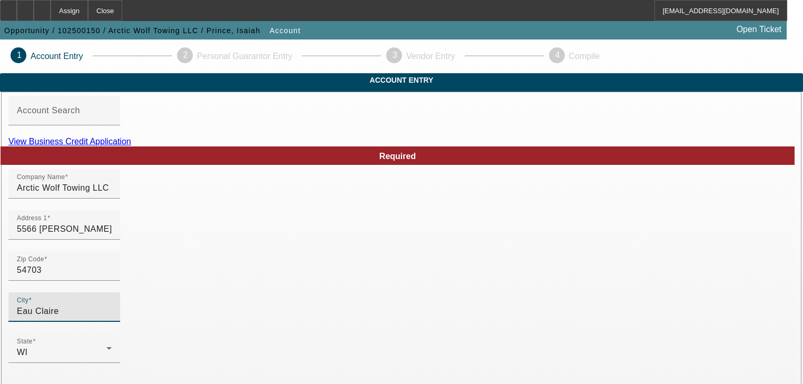
scroll to position [169, 0]
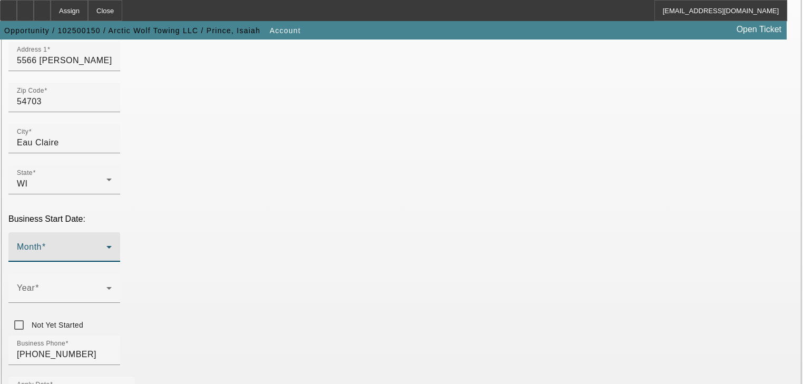
click at [106, 245] on span at bounding box center [62, 251] width 90 height 13
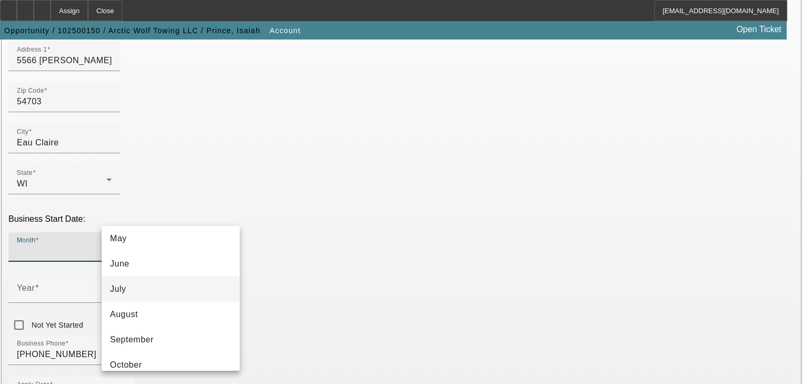
scroll to position [150, 0]
click at [173, 295] on mat-option "August" at bounding box center [171, 295] width 138 height 25
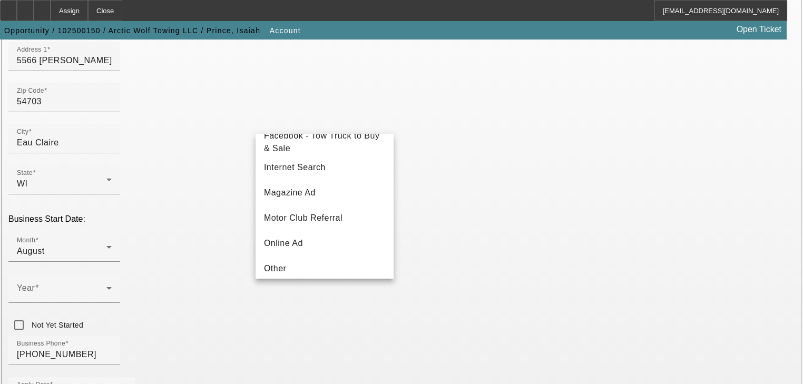
scroll to position [169, 0]
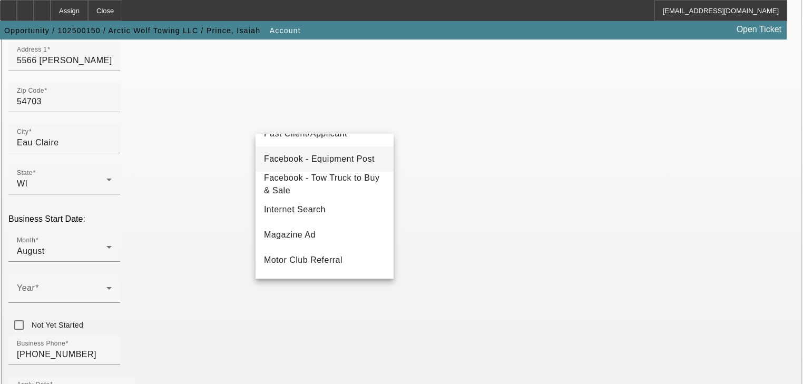
click at [337, 166] on mat-option "Facebook - Equipment Post" at bounding box center [324, 158] width 138 height 25
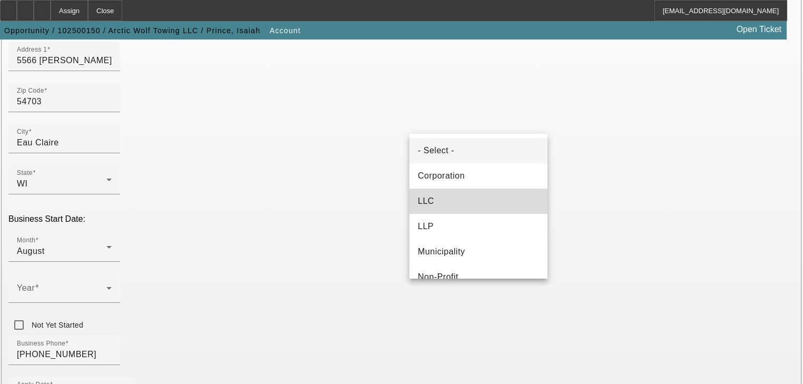
click at [481, 202] on mat-option "LLC" at bounding box center [478, 201] width 138 height 25
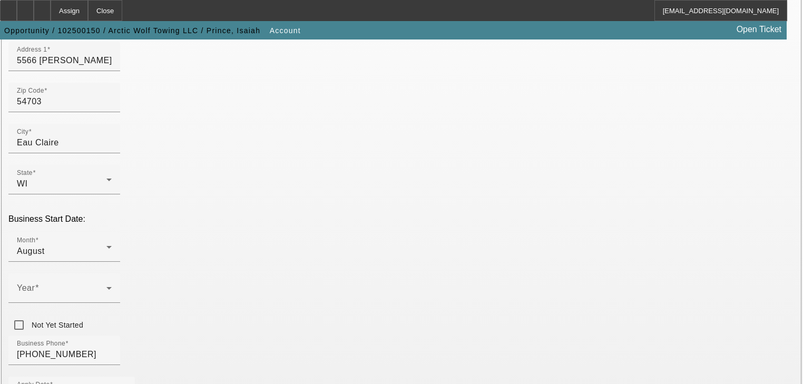
type input "v"
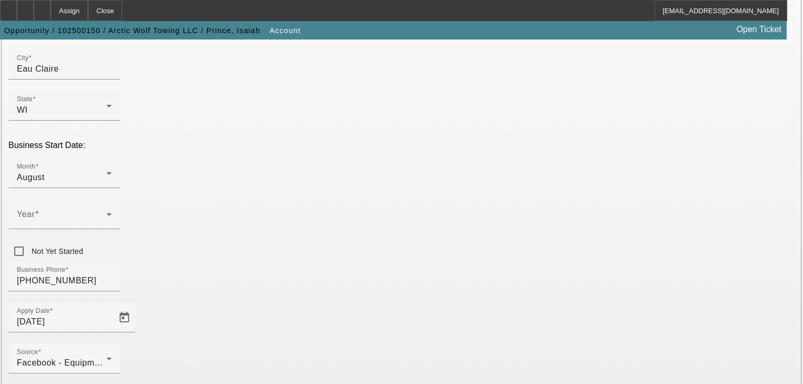
scroll to position [287, 0]
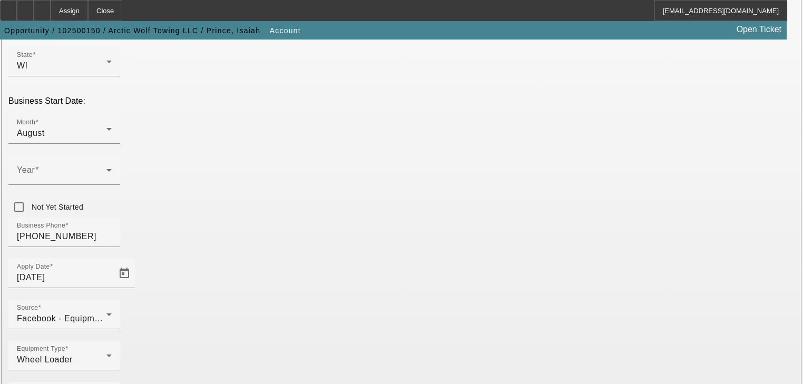
paste input "39-3145161"
type input "39-3145161"
click at [112, 185] on mat-error "Enter year" at bounding box center [64, 191] width 95 height 12
click at [106, 168] on span at bounding box center [62, 174] width 90 height 13
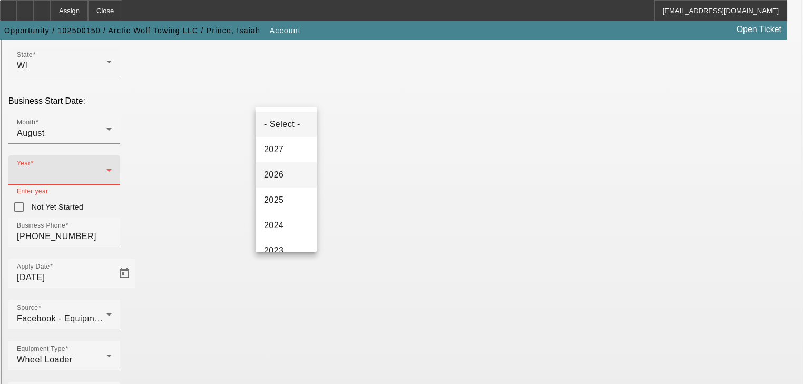
scroll to position [42, 0]
click at [284, 159] on mat-option "2025" at bounding box center [285, 157] width 61 height 25
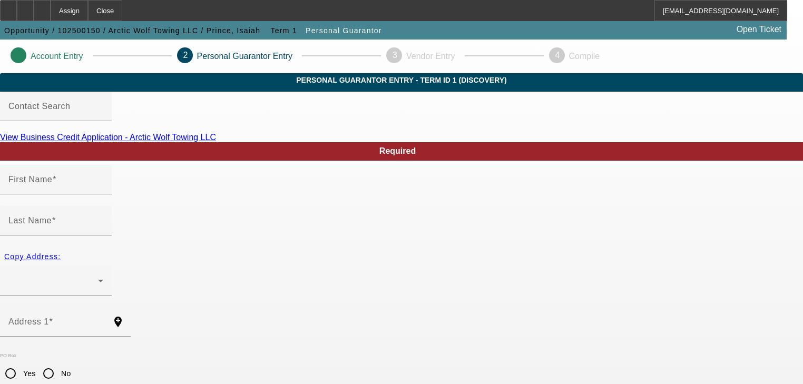
type input "Isaiah"
type input "Prince"
radio input "true"
type input "399-25-6024"
type input "arcticwolftowing@outlook.com"
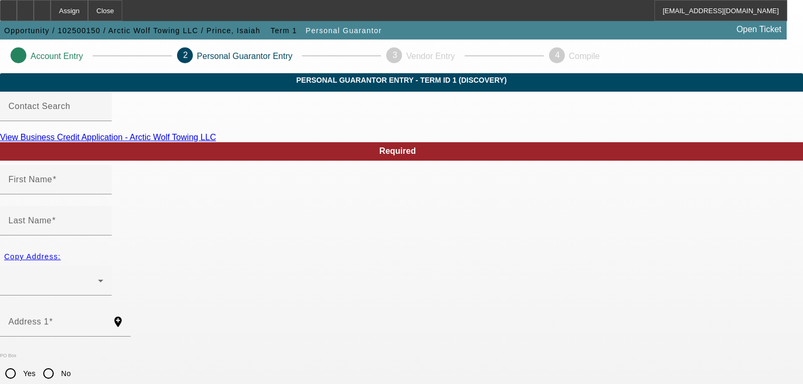
type input "(715) 450-4548"
drag, startPoint x: 803, startPoint y: 163, endPoint x: 119, endPoint y: 244, distance: 689.0
click at [61, 252] on span "Copy Address:" at bounding box center [32, 256] width 56 height 8
radio input "false"
click at [61, 252] on span "Copy Address:" at bounding box center [32, 256] width 56 height 8
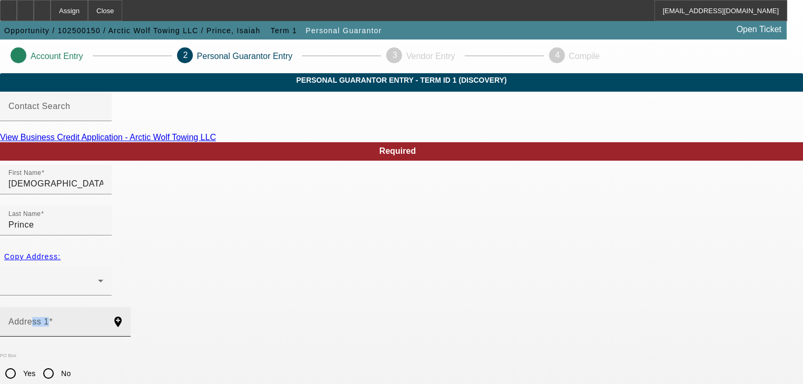
click at [103, 307] on div "Address 1" at bounding box center [55, 321] width 95 height 29
paste input "39-3145161"
type input "39-3145161"
click at [103, 320] on input "39-3145161" at bounding box center [55, 326] width 95 height 13
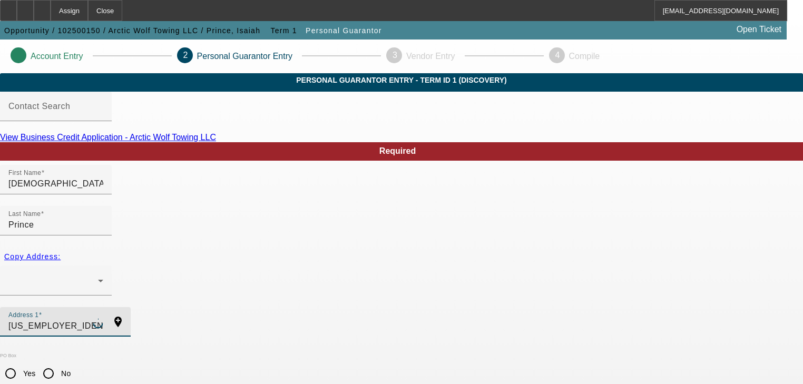
click at [103, 320] on input "39-3145161" at bounding box center [55, 326] width 95 height 13
click at [103, 320] on input "Address 1" at bounding box center [55, 326] width 95 height 13
paste input "5566 christopher dr"
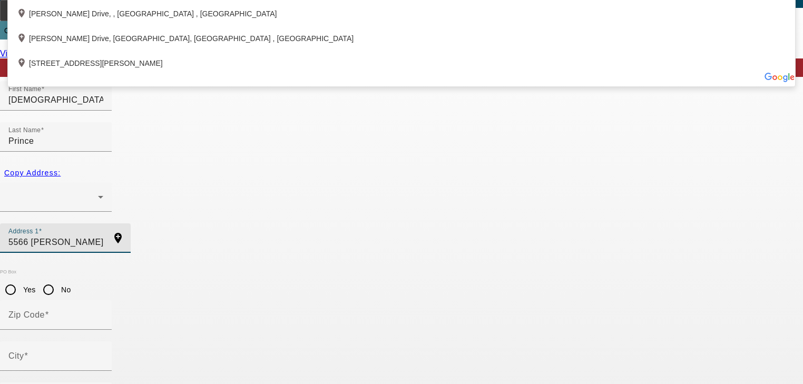
scroll to position [84, 0]
type input "5566 Christopher Drive"
type input "54703"
type input "Eau Claire"
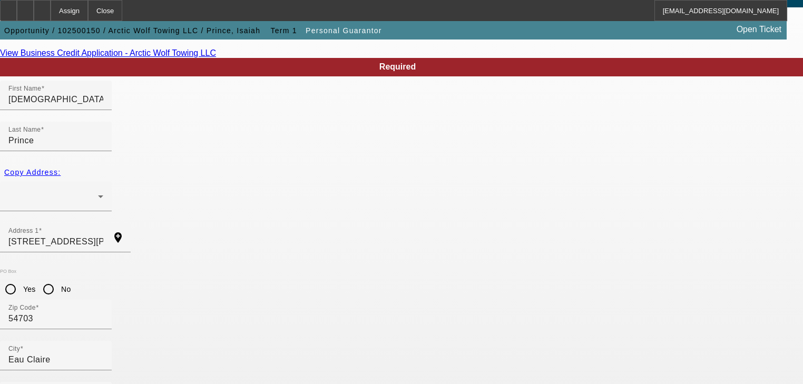
type input "100"
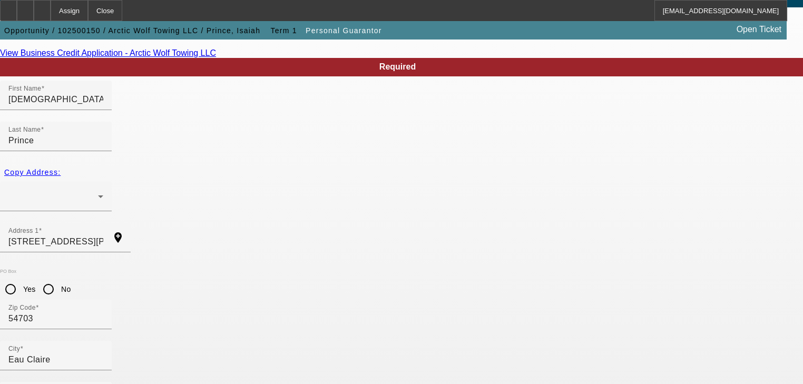
paste input "(715) 450-4548"
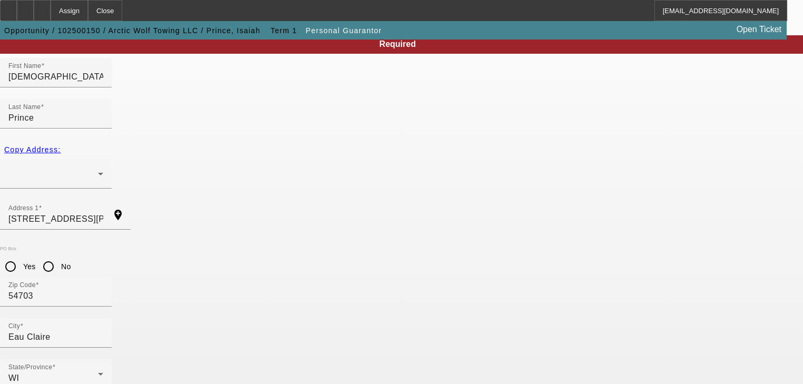
scroll to position [129, 0]
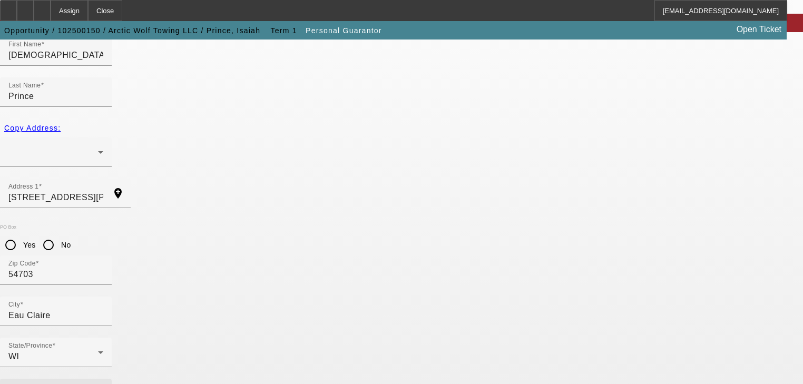
type input "(715) 450-4548"
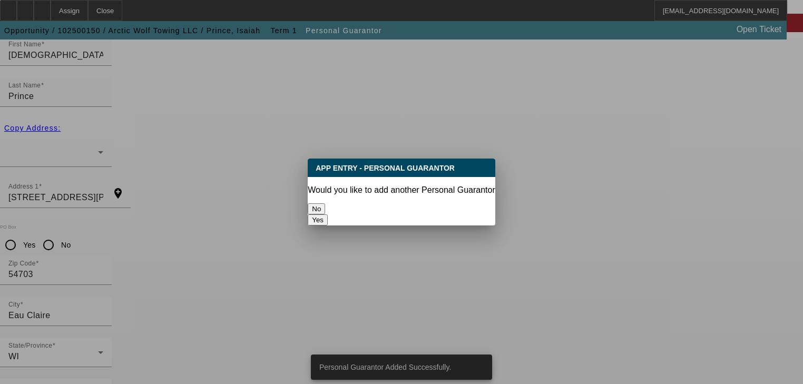
scroll to position [0, 0]
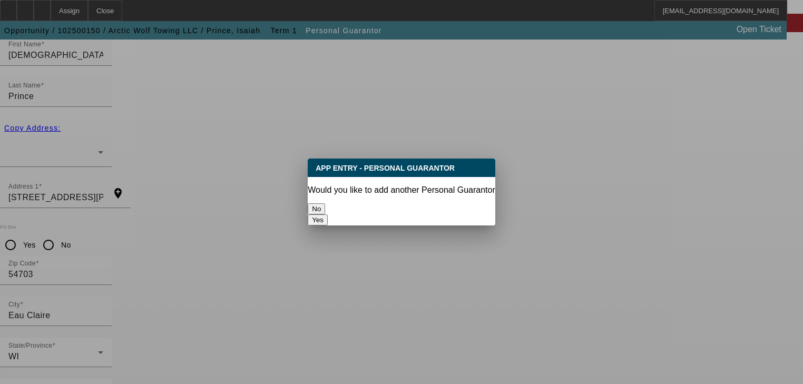
click at [325, 206] on button "No" at bounding box center [316, 208] width 17 height 11
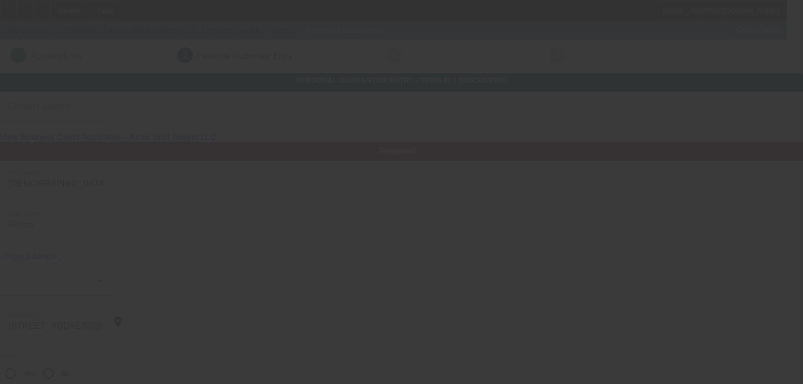
scroll to position [129, 0]
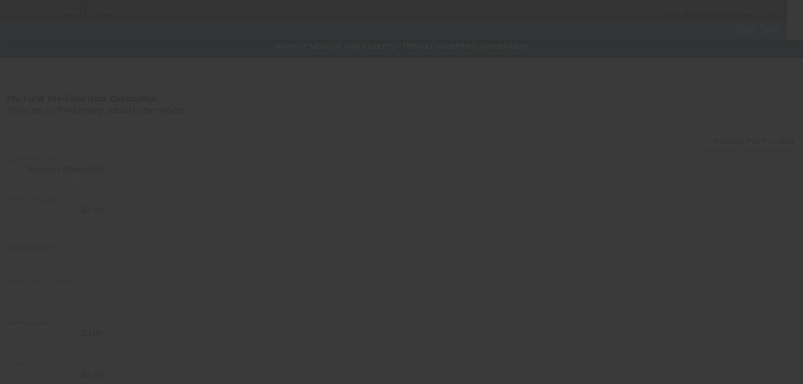
type input "$50,000.00"
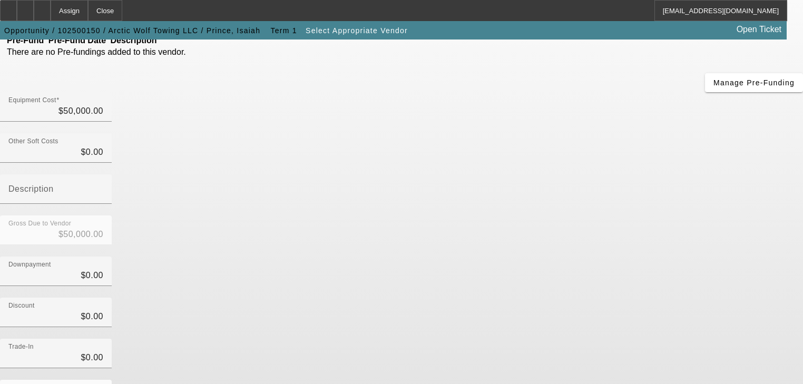
scroll to position [151, 0]
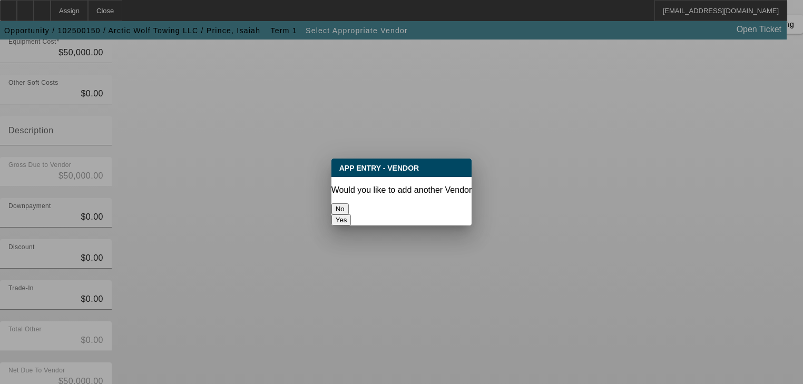
click at [349, 206] on button "No" at bounding box center [339, 208] width 17 height 11
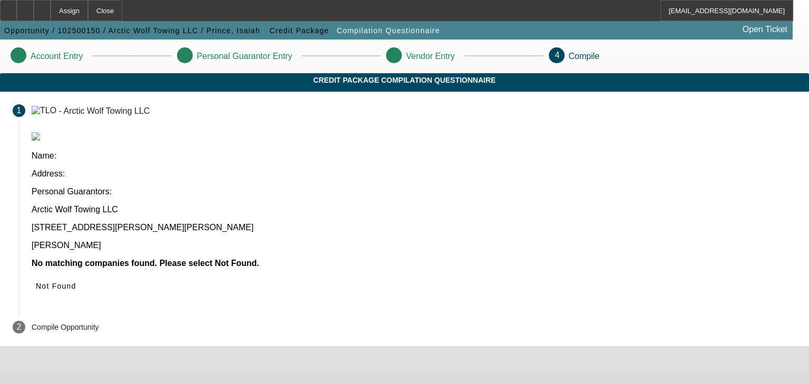
click at [76, 282] on span "Not Found" at bounding box center [56, 286] width 41 height 8
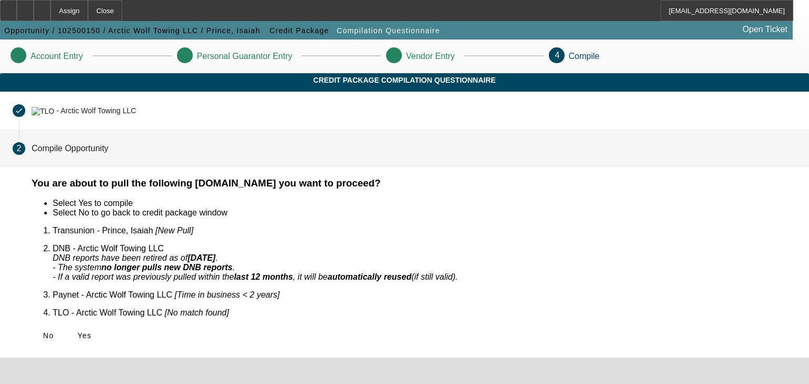
click at [92, 331] on span "Yes" at bounding box center [84, 335] width 14 height 8
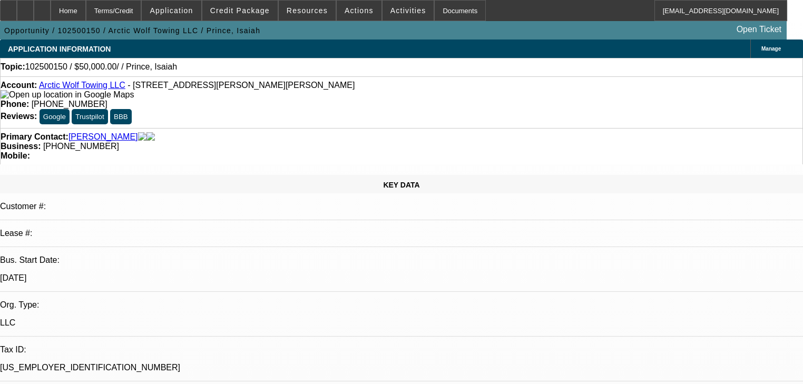
select select "0"
select select "2"
select select "0.1"
select select "4"
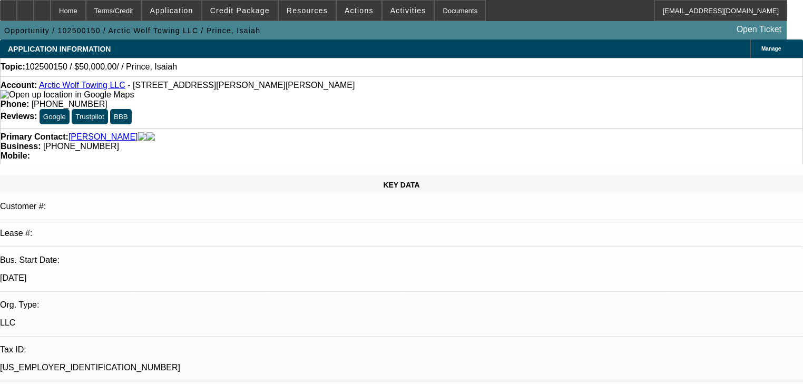
click at [86, 87] on link "Arctic Wolf Towing LLC" at bounding box center [82, 85] width 86 height 9
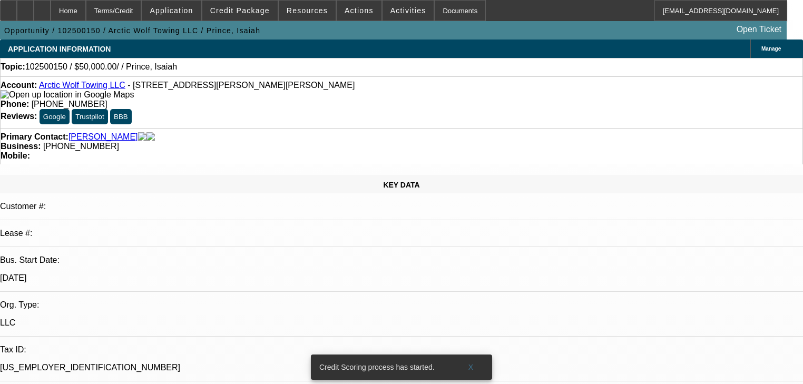
radio input "true"
paste textarea "10/6 august tib operating with ram 3500 wrecker wants a ram 4500 wrecker perfec…"
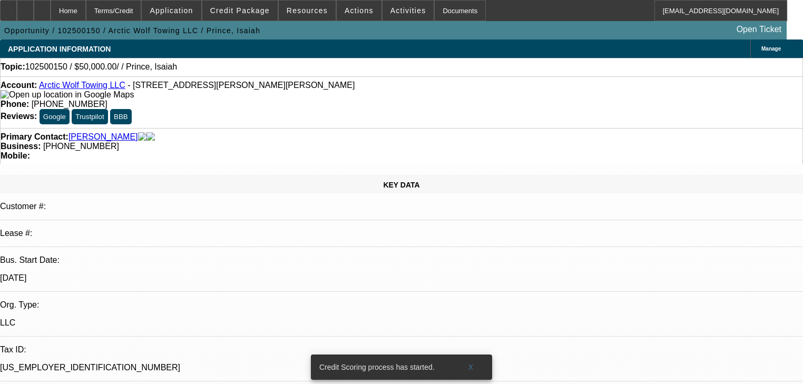
type textarea "10/6 august tib operating with ram 3500 wrecker wants a ram 4500 wrecker perfec…"
radio input "true"
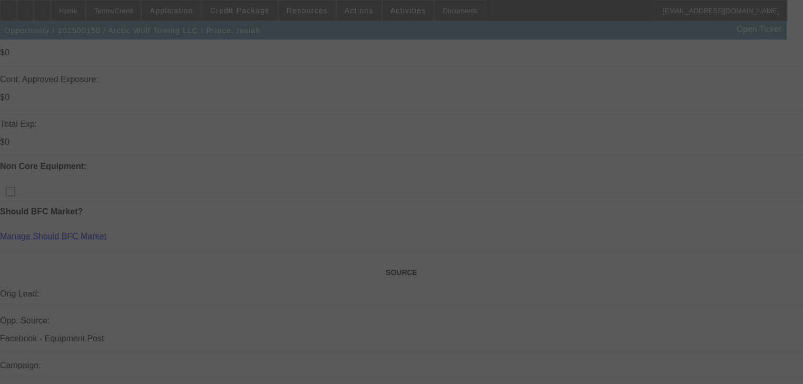
scroll to position [356, 0]
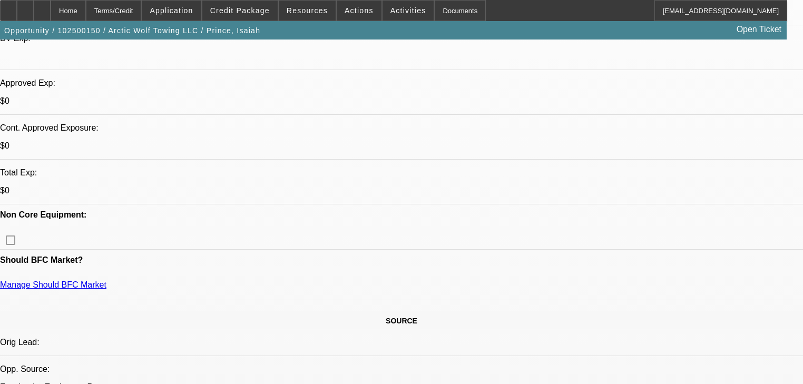
select select "0"
select select "2"
select select "0.1"
select select "4"
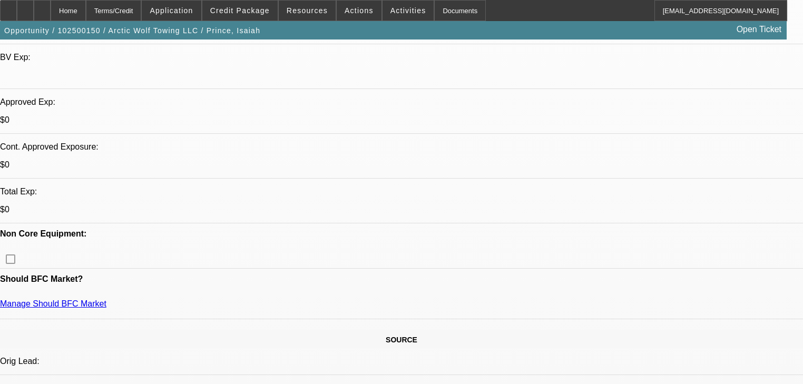
scroll to position [337, 0]
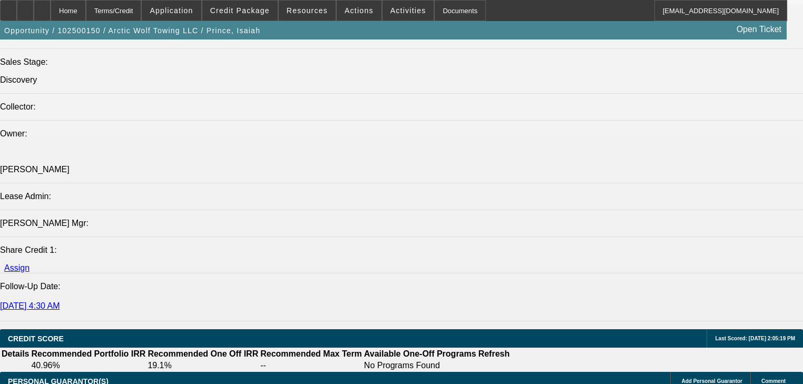
scroll to position [1391, 0]
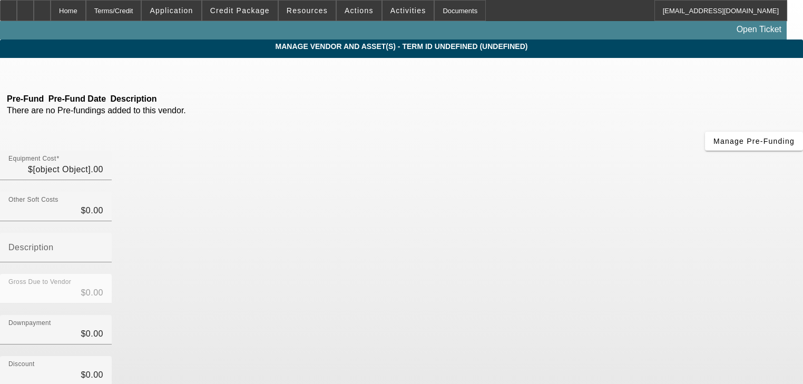
type input "$50,000.00"
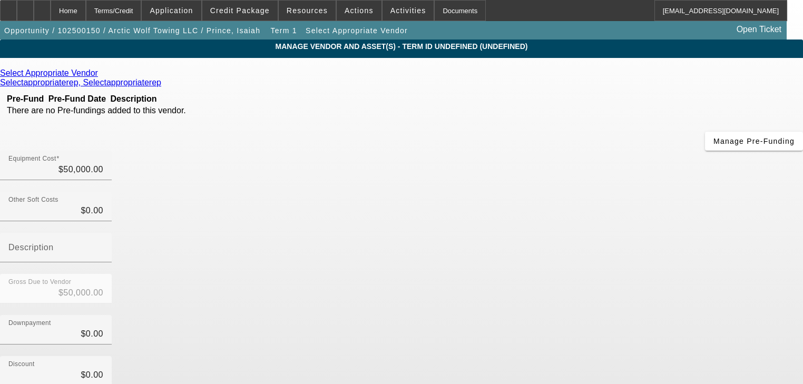
click at [101, 78] on link at bounding box center [99, 72] width 3 height 9
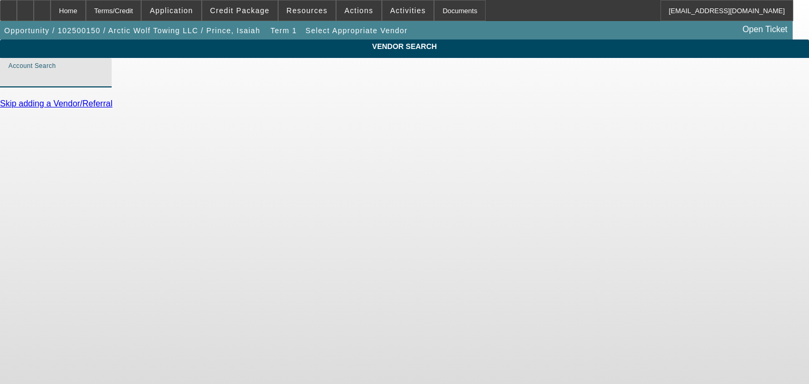
click at [103, 83] on input "Account Search" at bounding box center [55, 77] width 95 height 13
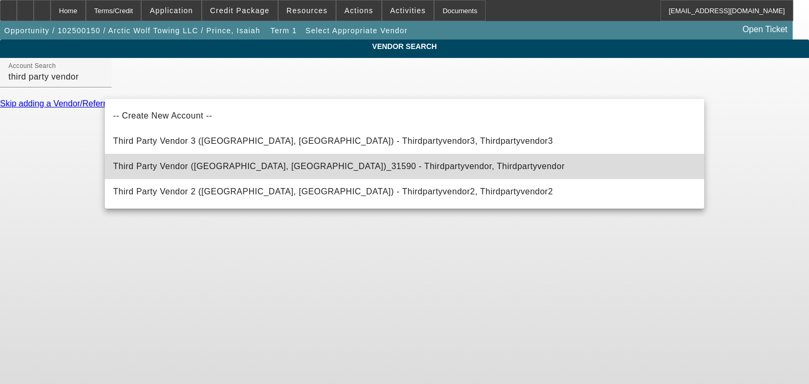
click at [222, 159] on mat-option "Third Party Vendor (Northbrook, IL)_31590 - Thirdpartyvendor, Thirdpartyvendor" at bounding box center [404, 166] width 599 height 25
type input "Third Party Vendor (Northbrook, IL)_31590 - Thirdpartyvendor, Thirdpartyvendor"
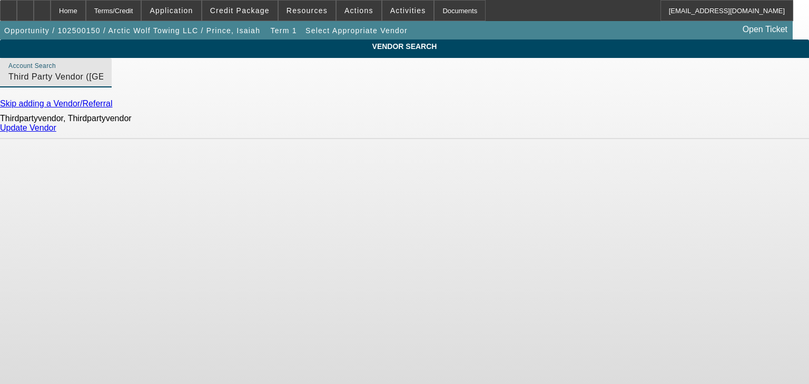
click at [56, 132] on link "Update Vendor" at bounding box center [28, 127] width 56 height 9
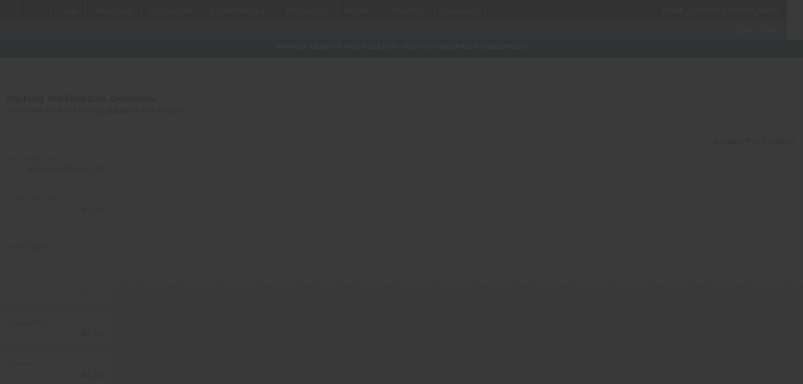
type input "$50,000.00"
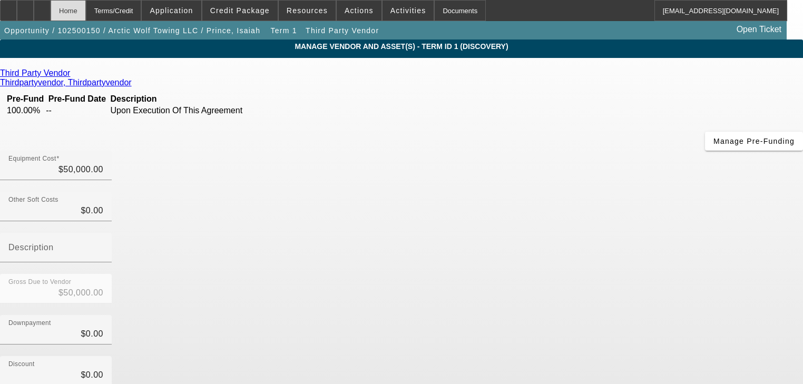
click at [86, 17] on div "Home" at bounding box center [68, 10] width 35 height 21
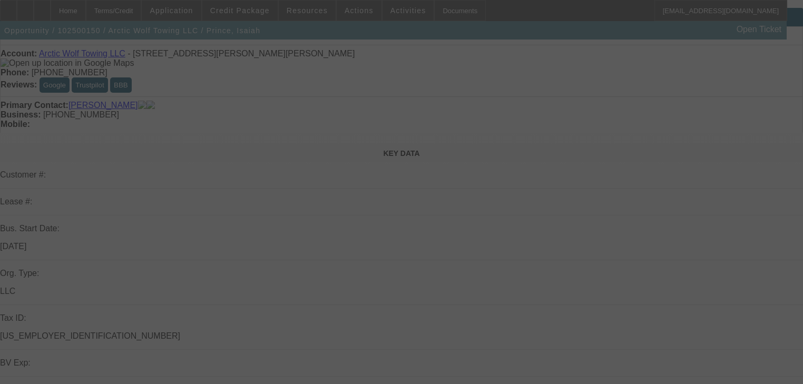
scroll to position [84, 0]
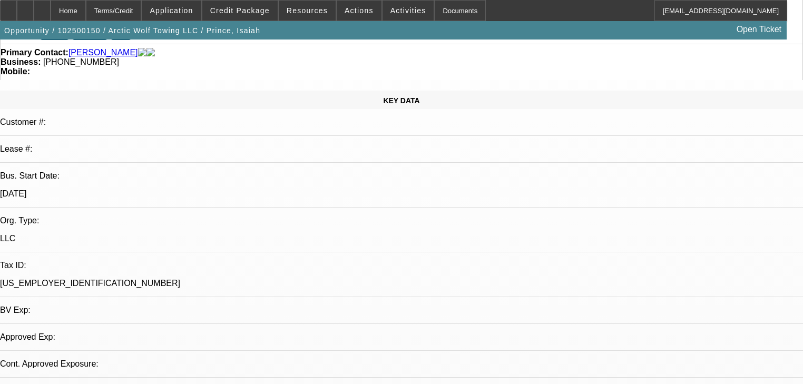
select select "0"
select select "2"
select select "0.1"
select select "4"
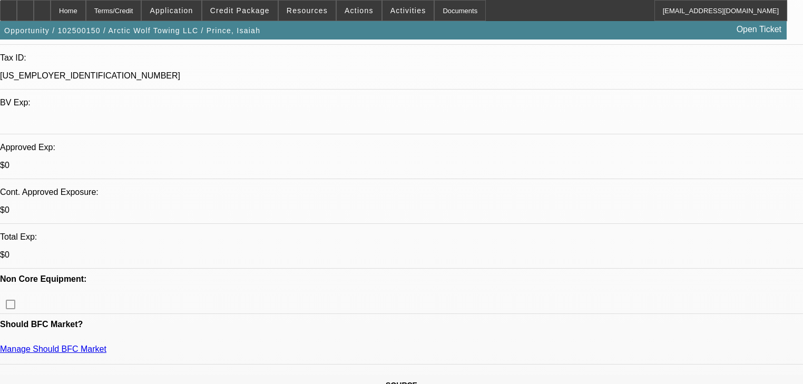
scroll to position [295, 0]
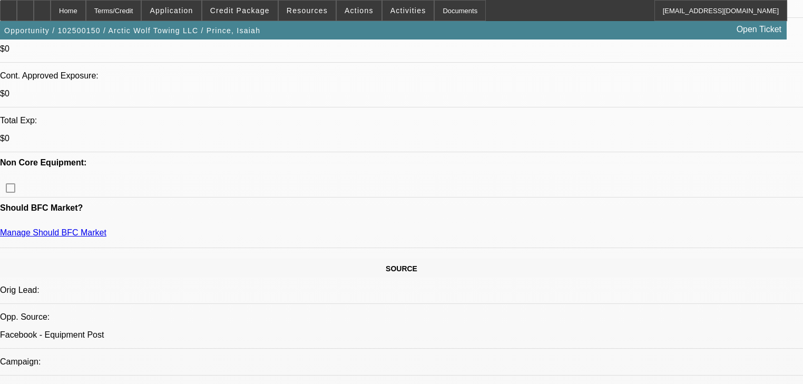
scroll to position [421, 0]
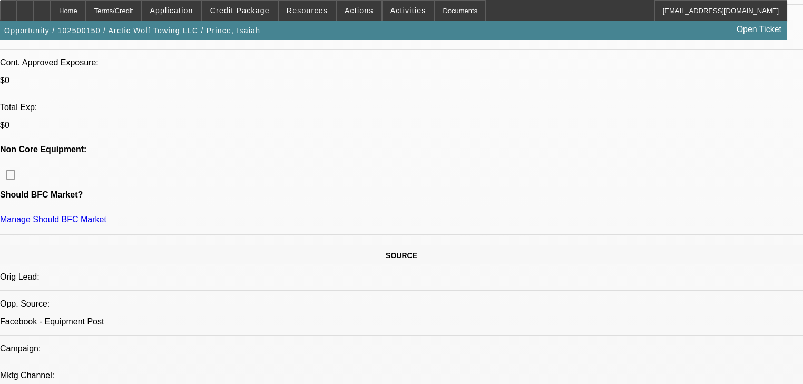
radio input "true"
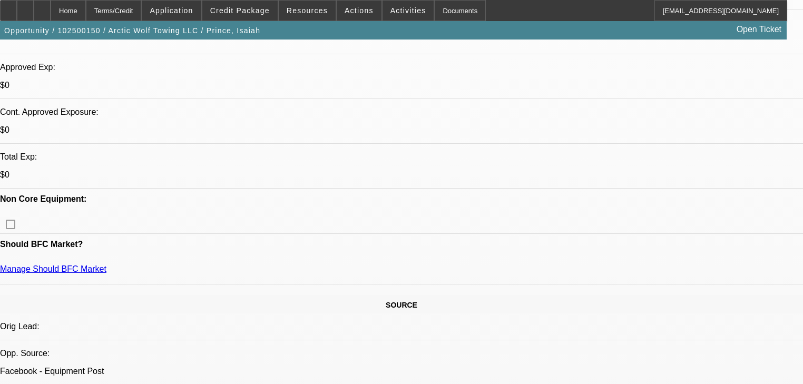
scroll to position [253, 0]
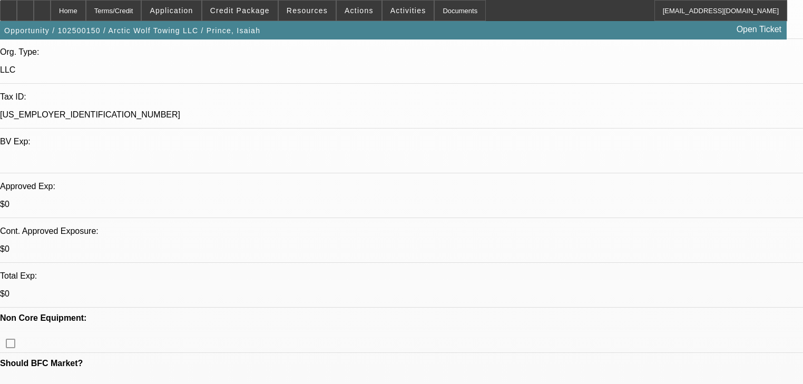
type textarea "Superior CU Paid off / settled.got hurt at a job, got behind on things, paid it…"
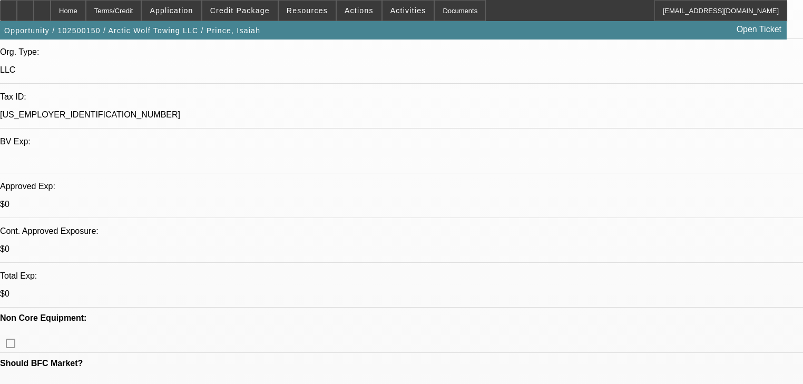
radio input "true"
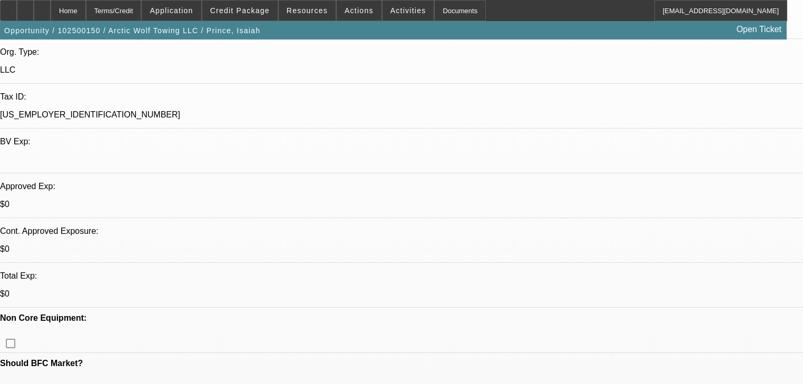
type textarea "tried to tell me about a 27,500 300k mile ford. Going to be a battle on cheap t…"
radio input "false"
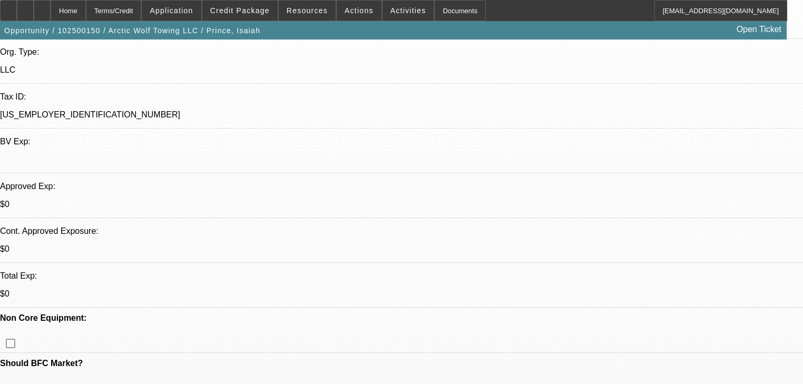
radio input "true"
type textarea "R"
type textarea "Requested banks, two business, two personal."
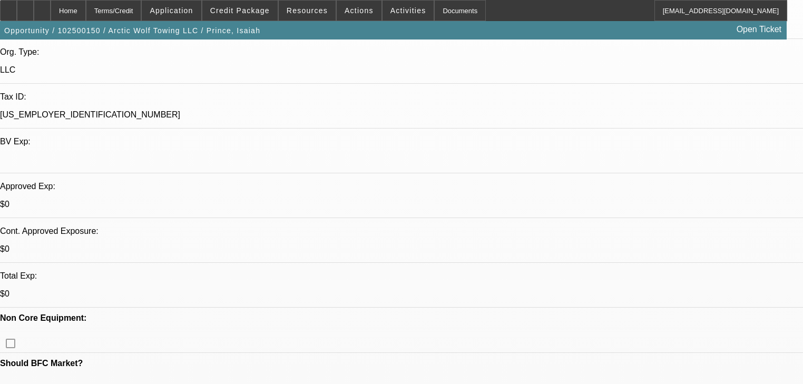
radio input "true"
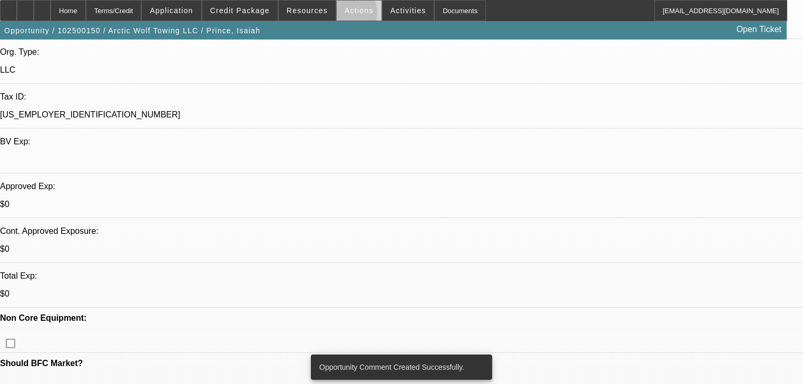
click at [338, 15] on span at bounding box center [359, 10] width 45 height 25
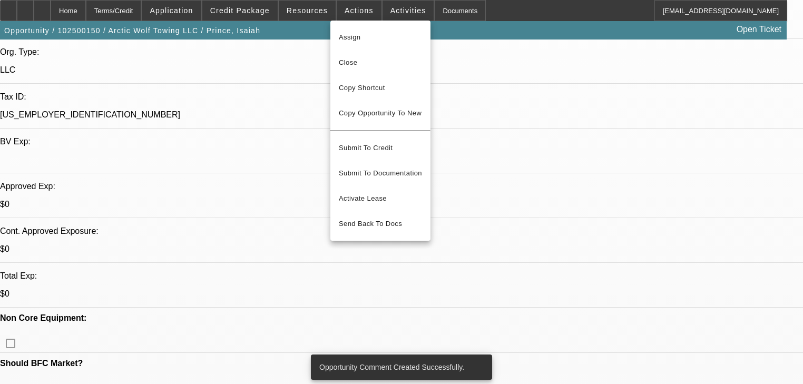
click at [324, 13] on div at bounding box center [401, 192] width 803 height 384
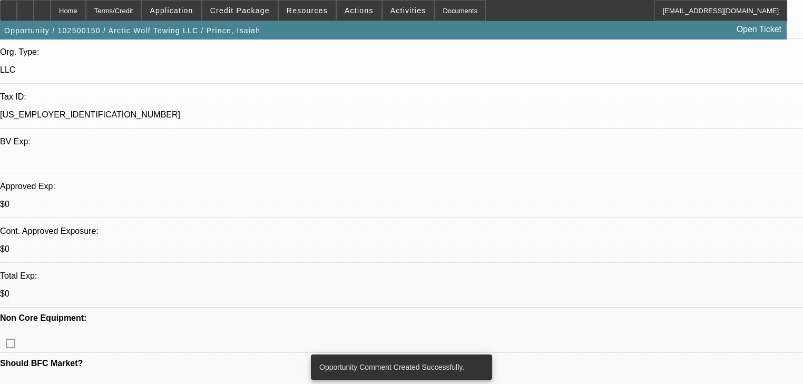
click at [324, 13] on span at bounding box center [307, 10] width 57 height 25
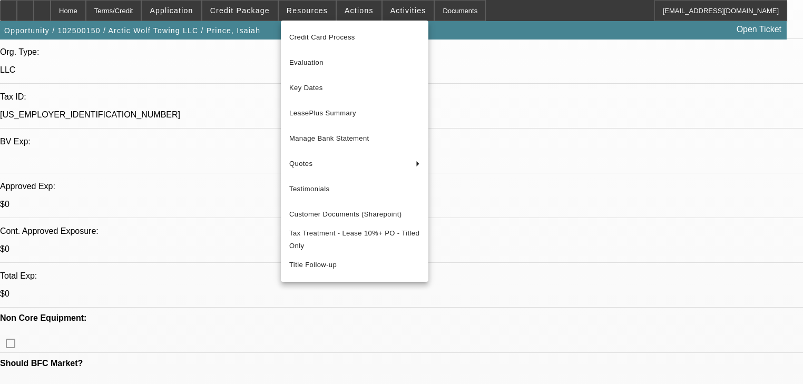
click at [358, 11] on div at bounding box center [401, 192] width 803 height 384
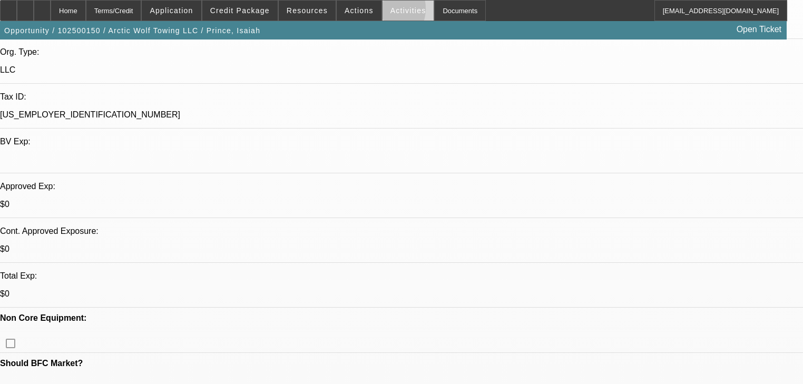
click at [382, 11] on span at bounding box center [408, 10] width 52 height 25
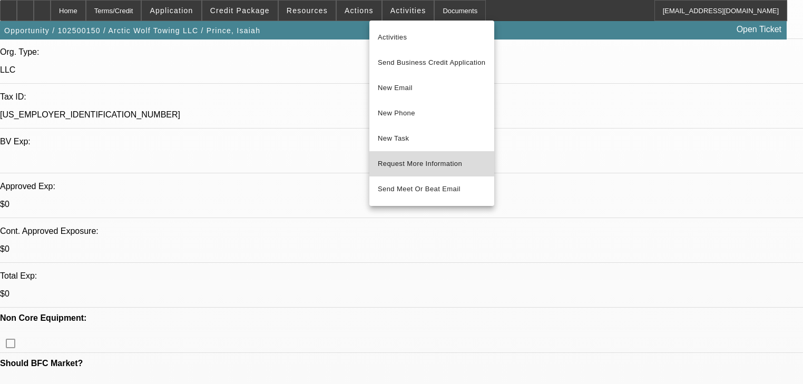
click at [432, 170] on button "Request More Information" at bounding box center [431, 163] width 125 height 25
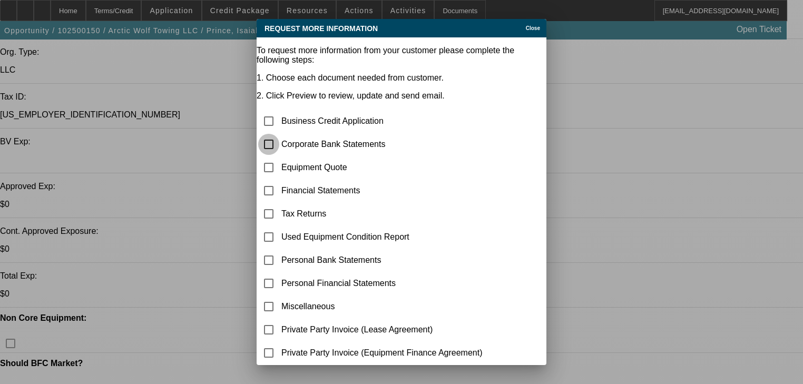
click at [279, 134] on input "checkbox" at bounding box center [268, 144] width 21 height 21
click at [281, 132] on div at bounding box center [268, 144] width 25 height 25
checkbox input "false"
click at [222, 100] on div at bounding box center [401, 192] width 803 height 384
click at [240, 36] on div at bounding box center [401, 192] width 803 height 384
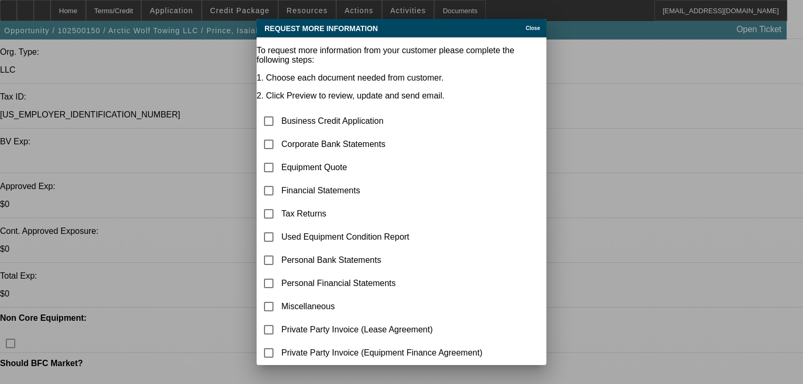
click at [523, 31] on div "Close" at bounding box center [534, 25] width 23 height 12
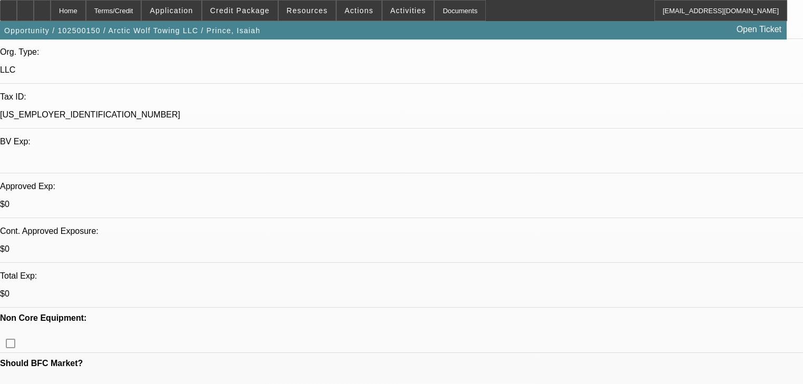
scroll to position [253, 0]
click at [244, 16] on span at bounding box center [239, 10] width 75 height 25
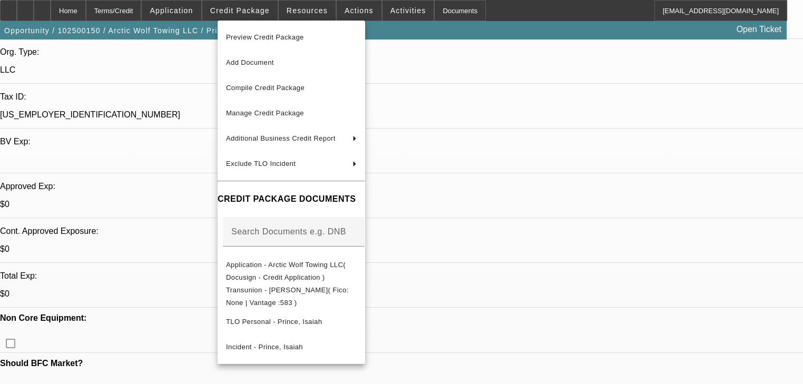
click at [199, 17] on div at bounding box center [401, 192] width 803 height 384
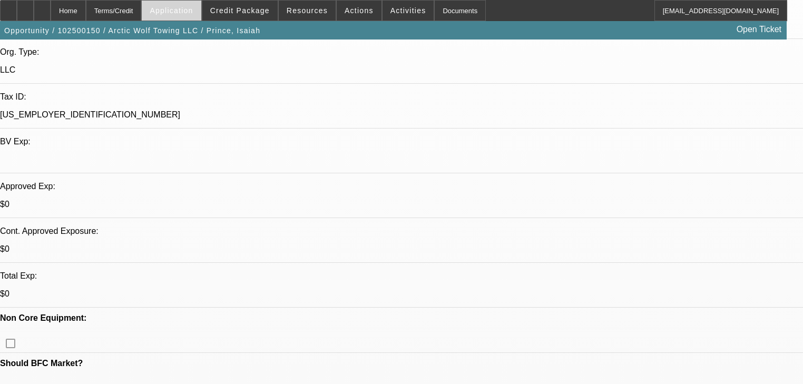
click at [198, 17] on span at bounding box center [171, 10] width 59 height 25
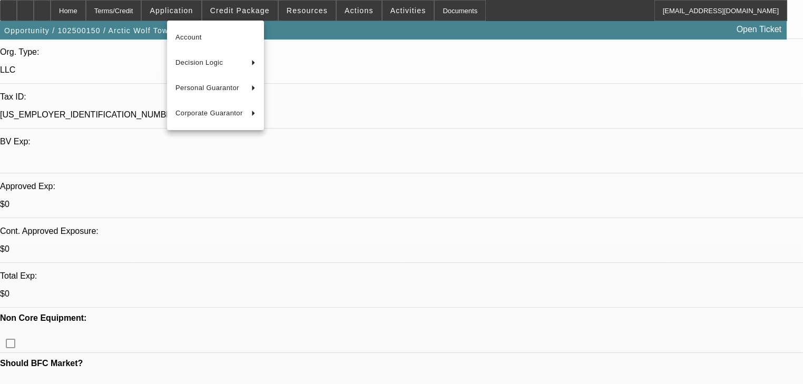
click at [250, 15] on div at bounding box center [401, 192] width 803 height 384
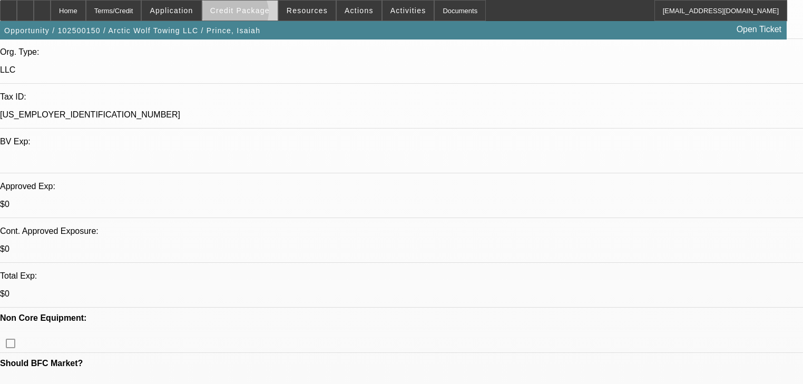
click at [250, 15] on span at bounding box center [239, 10] width 75 height 25
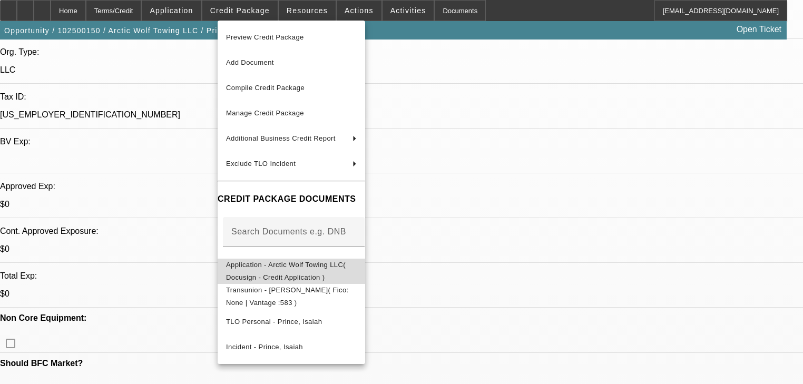
click at [320, 267] on span "Application - Arctic Wolf Towing LLC( Docusign - Credit Application )" at bounding box center [286, 271] width 120 height 21
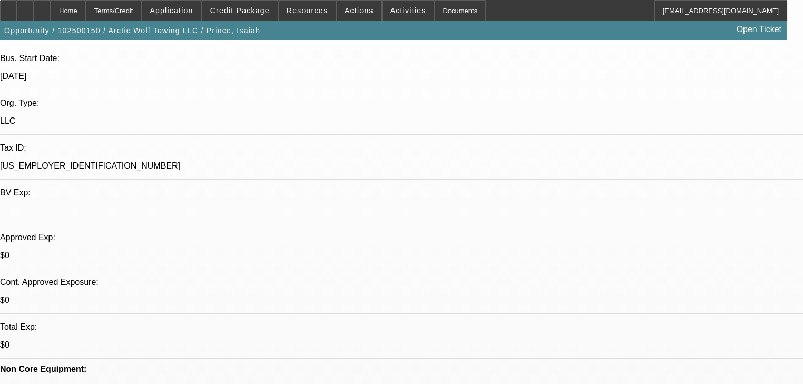
scroll to position [126, 0]
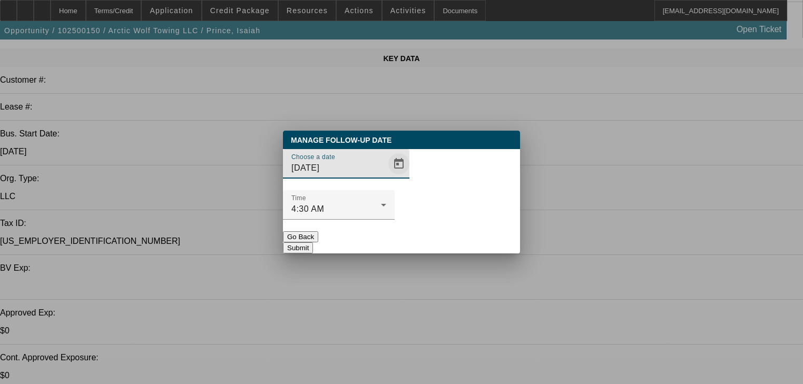
click at [386, 176] on span "Open calendar" at bounding box center [398, 163] width 25 height 25
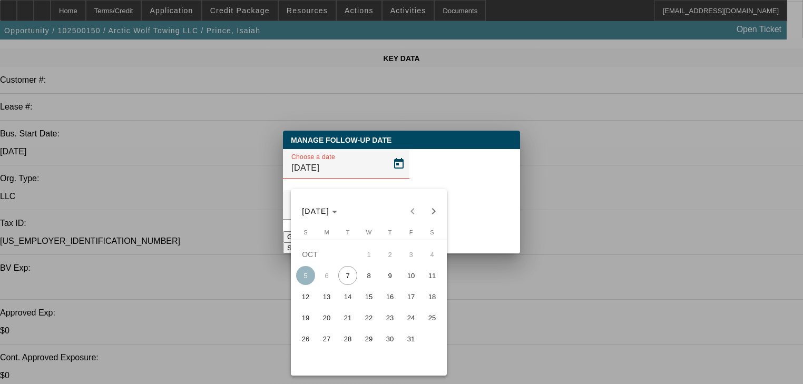
click at [390, 285] on span "9" at bounding box center [389, 275] width 19 height 19
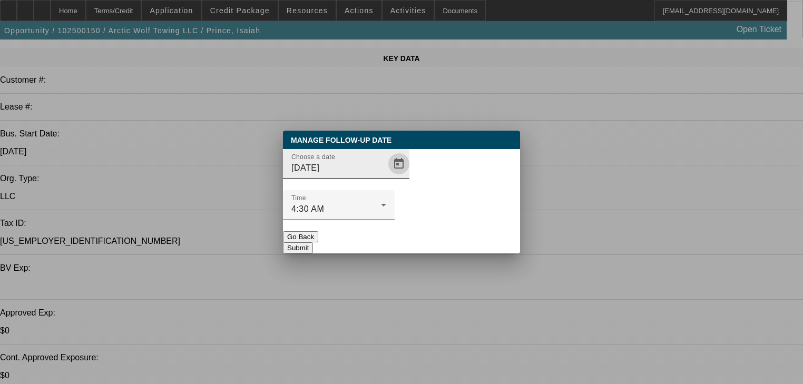
click at [386, 176] on span "Open calendar" at bounding box center [398, 163] width 25 height 25
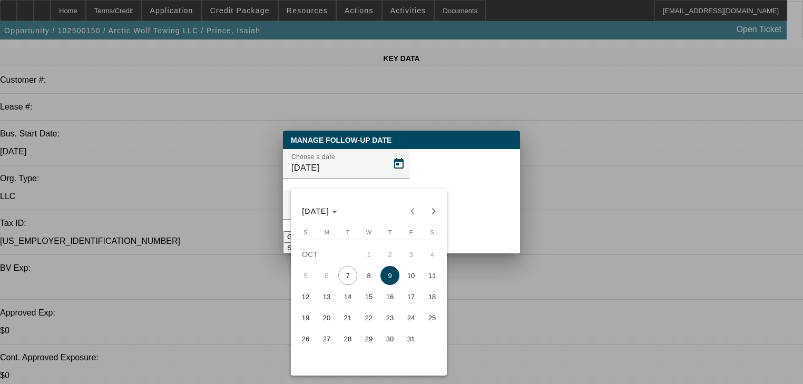
click at [319, 295] on span "13" at bounding box center [326, 296] width 19 height 19
type input "10/13/2025"
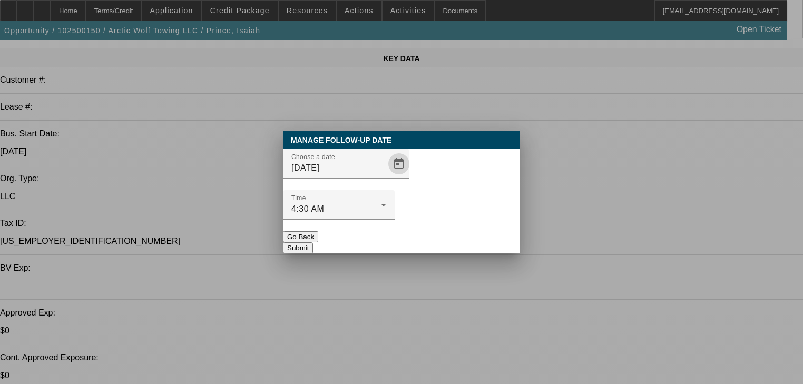
click at [313, 242] on button "Submit" at bounding box center [298, 247] width 30 height 11
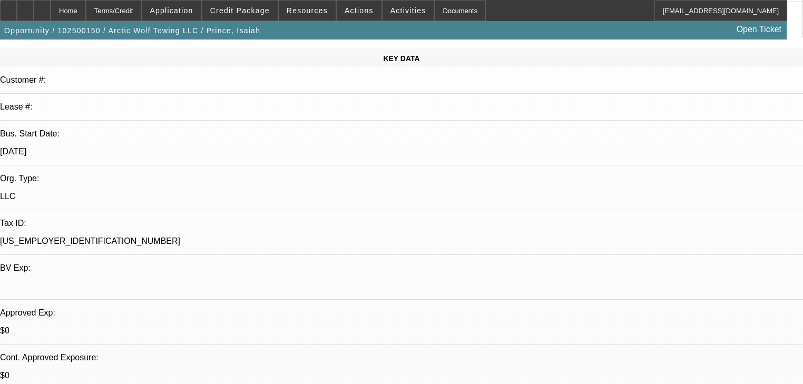
scroll to position [126, 0]
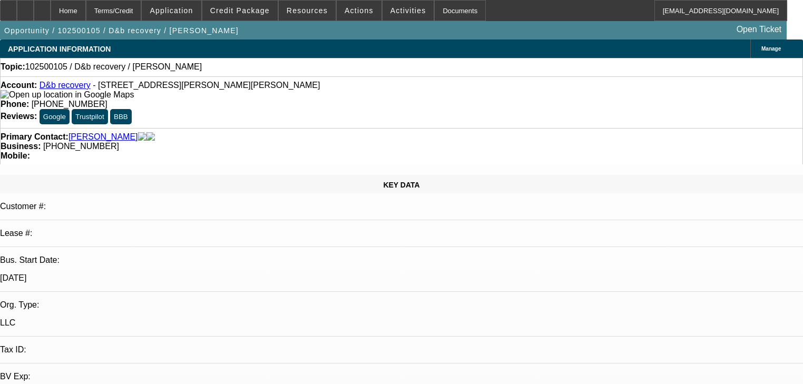
select select "0"
select select "2"
select select "0.1"
select select "4"
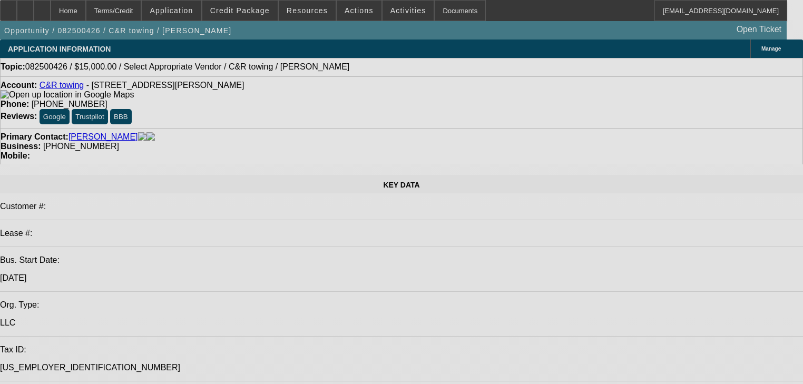
select select "0"
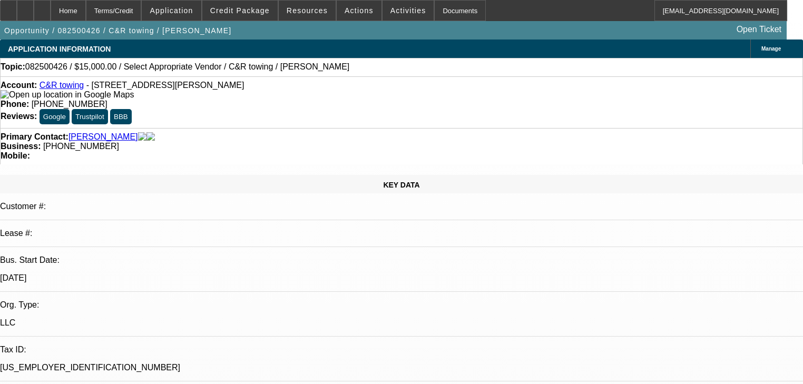
select select "0"
select select "2"
select select "0.1"
select select "4"
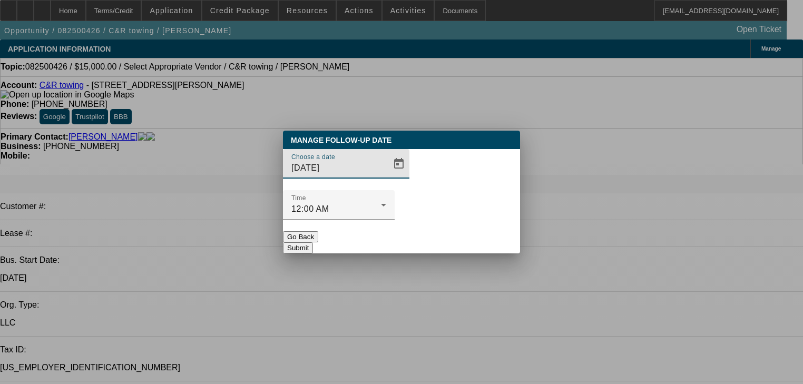
click at [386, 176] on span "Open calendar" at bounding box center [398, 163] width 25 height 25
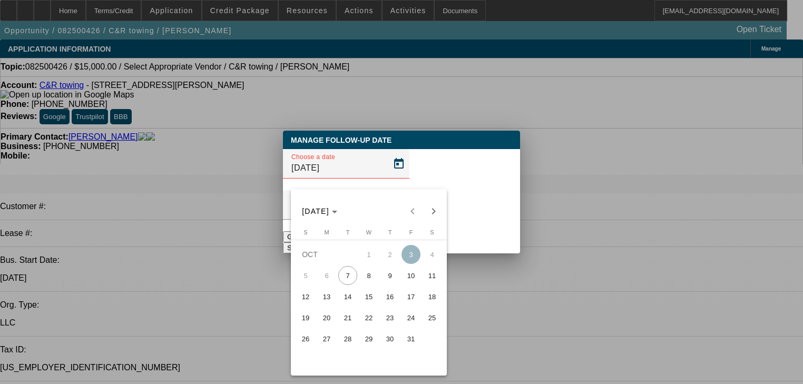
click at [403, 303] on span "17" at bounding box center [410, 296] width 19 height 19
type input "[DATE]"
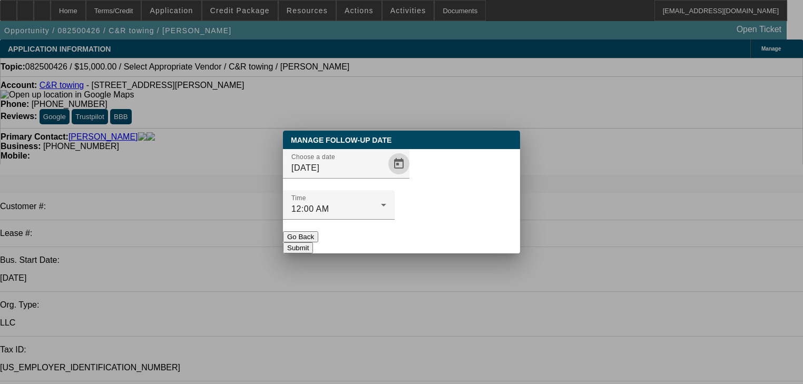
click at [313, 242] on button "Submit" at bounding box center [298, 247] width 30 height 11
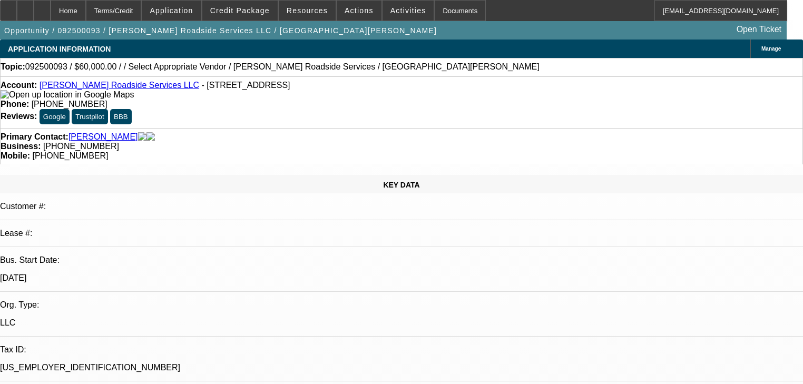
select select "0"
select select "2"
select select "0.1"
select select "4"
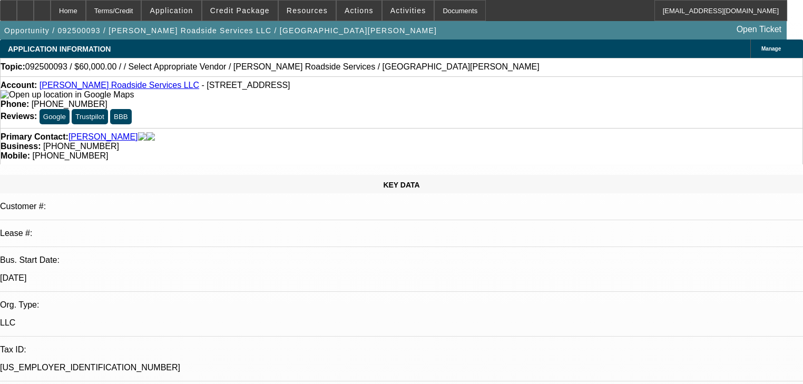
select select "0"
select select "2"
select select "0.1"
select select "4"
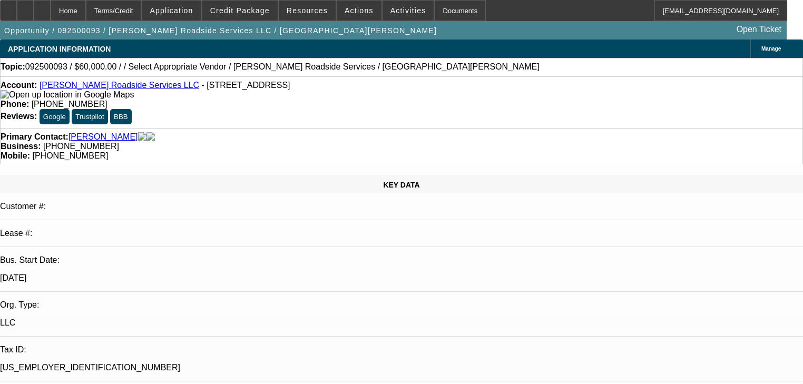
click at [179, 202] on div "Customer #:" at bounding box center [401, 211] width 803 height 18
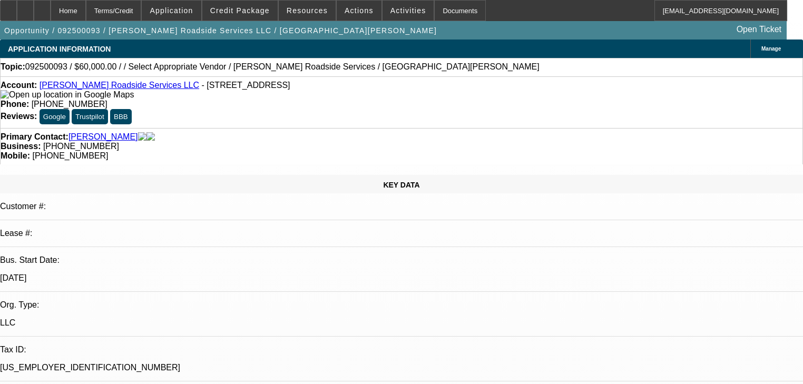
radio input "true"
paste textarea "[EMAIL_ADDRESS][DOMAIN_NAME]"
type textarea "[EMAIL_ADDRESS][DOMAIN_NAME]"
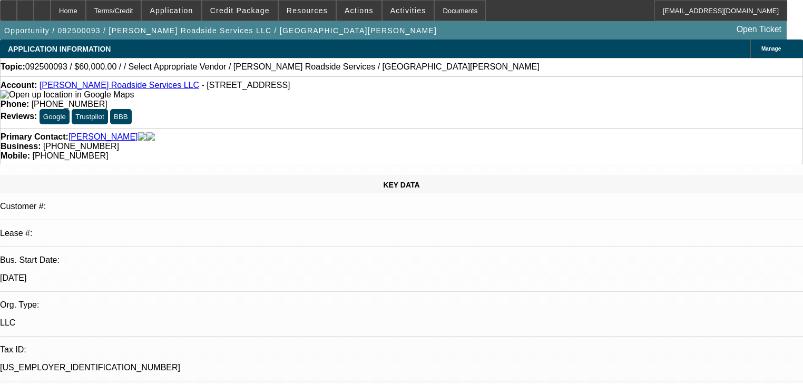
paste textarea "[EMAIL_ADDRESS][DOMAIN_NAME]"
type textarea "a"
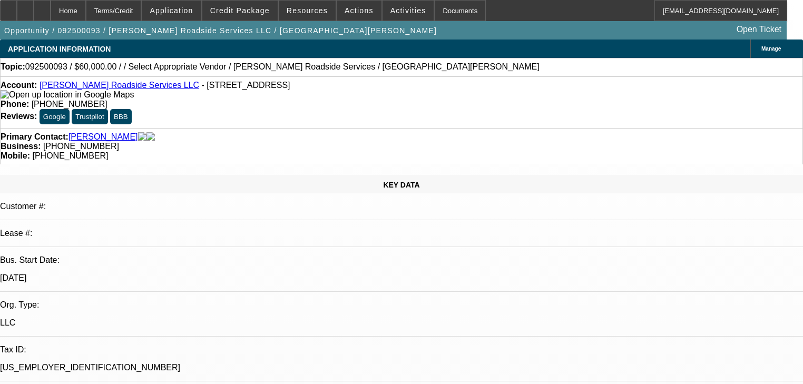
type textarea "C"
type textarea "VM>"
radio input "true"
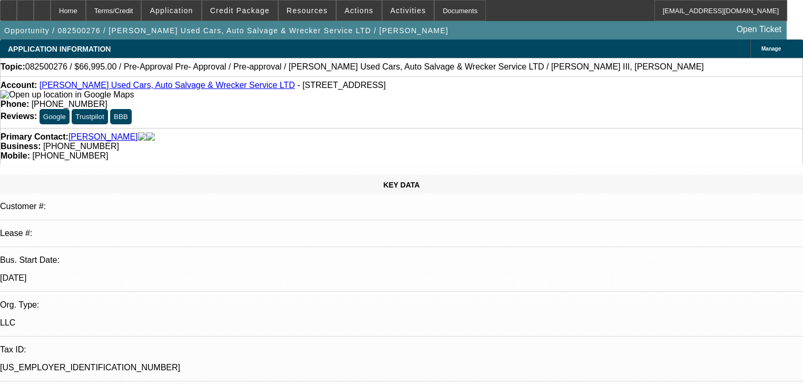
select select "0"
select select "6"
select select "0"
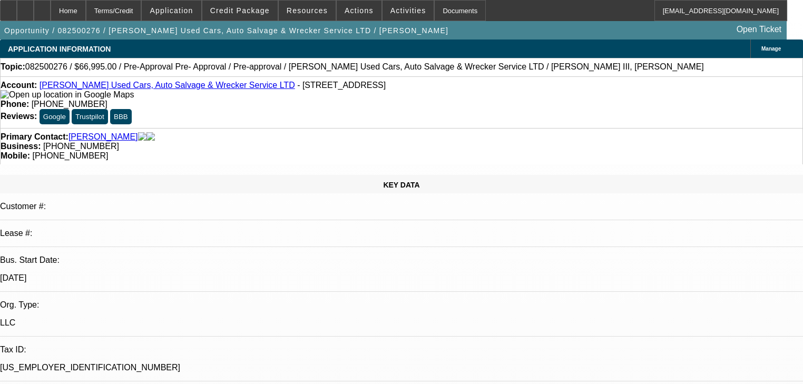
select select "0"
select select "3"
select select "0"
select select "6"
select select "0"
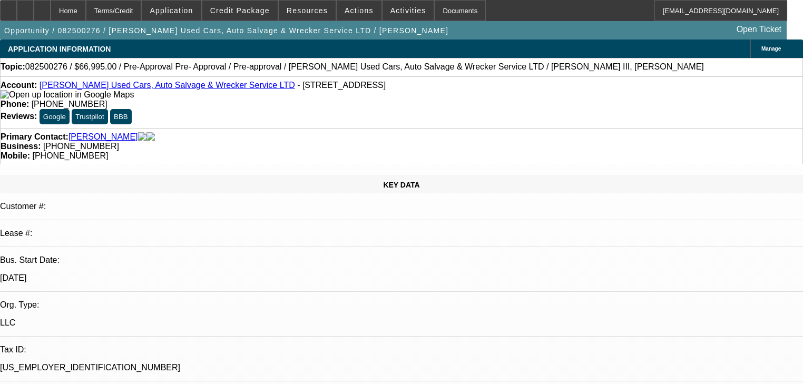
select select "0"
select select "3"
select select "0"
select select "6"
select select "0"
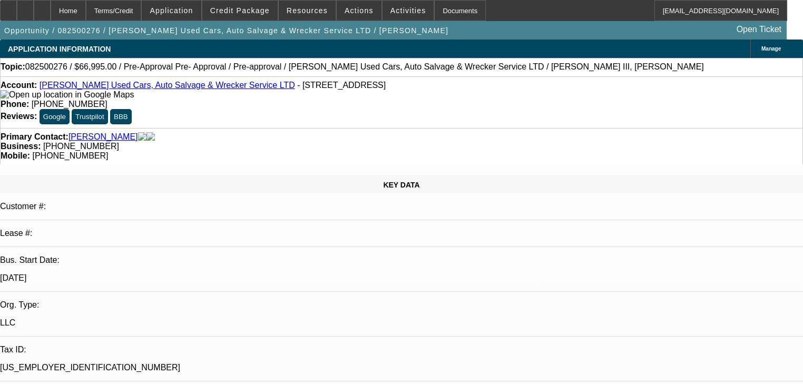
select select "0"
select select "3"
select select "0"
select select "6"
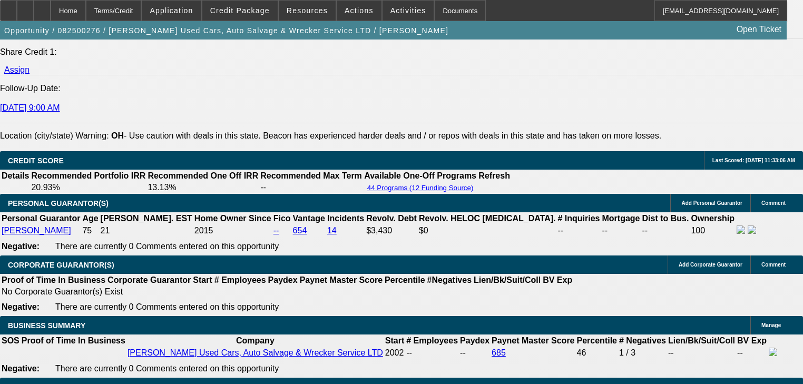
scroll to position [1475, 0]
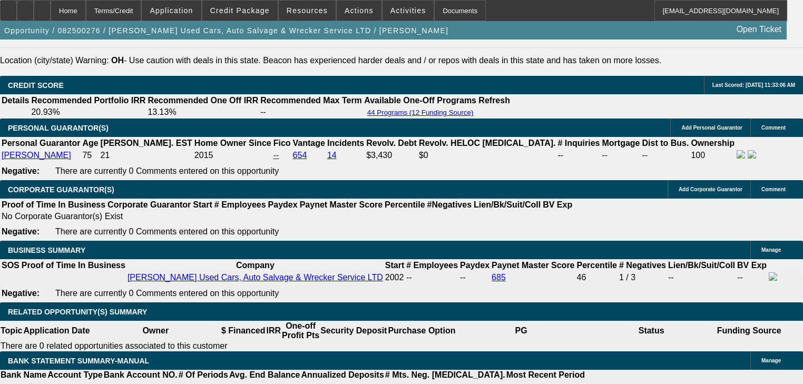
radio input "true"
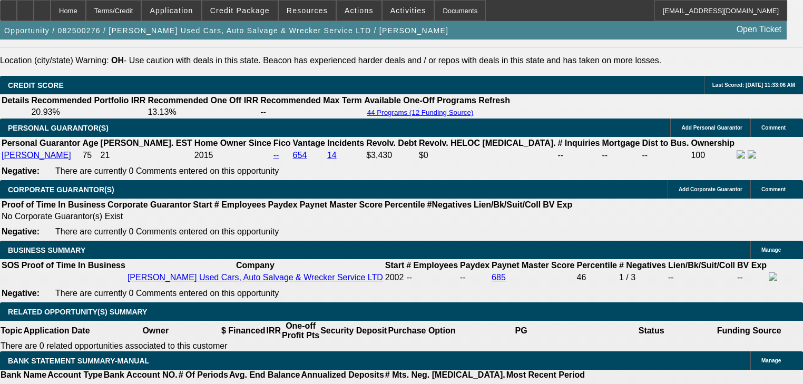
type textarea "Found one local and just went through his bank 16ton. Going to be looking. Pers…"
radio input "true"
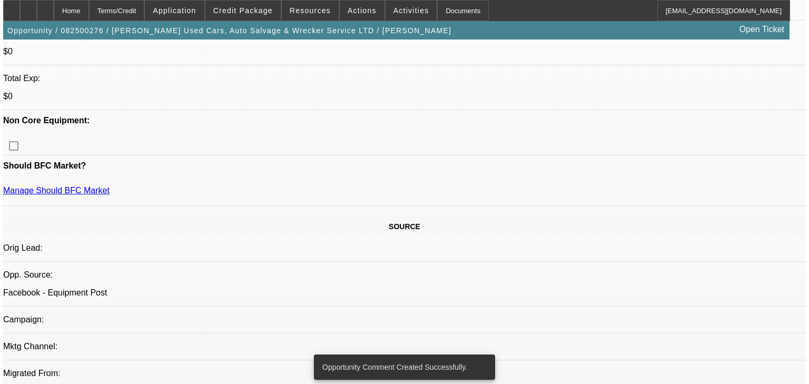
scroll to position [0, 0]
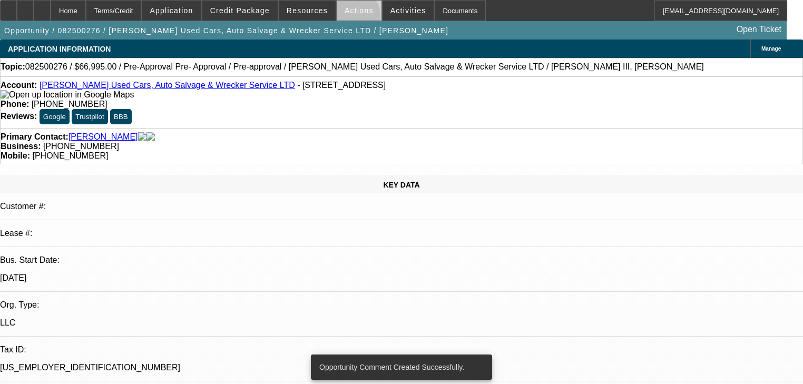
click at [350, 17] on span at bounding box center [359, 10] width 45 height 25
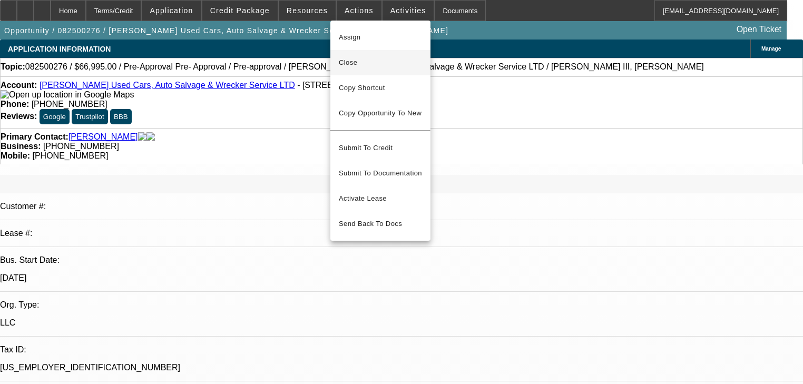
click at [360, 65] on span "Close" at bounding box center [380, 62] width 83 height 13
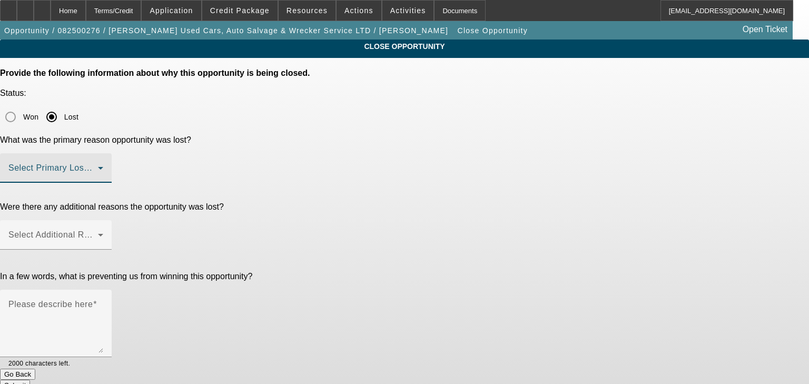
click at [98, 166] on span at bounding box center [53, 172] width 90 height 13
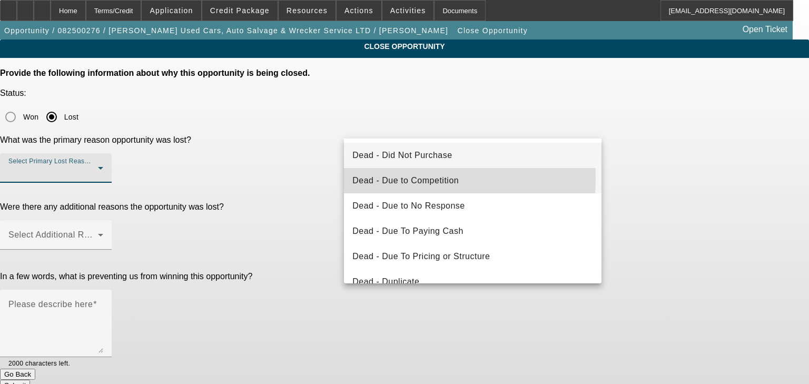
click at [392, 178] on span "Dead - Due to Competition" at bounding box center [405, 180] width 106 height 13
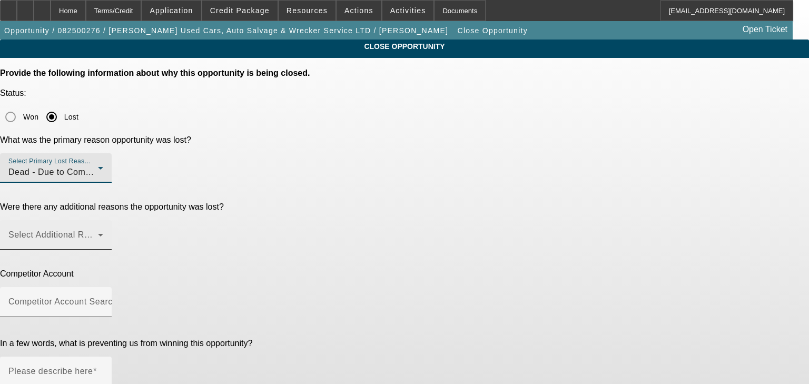
click at [98, 233] on span at bounding box center [53, 239] width 90 height 13
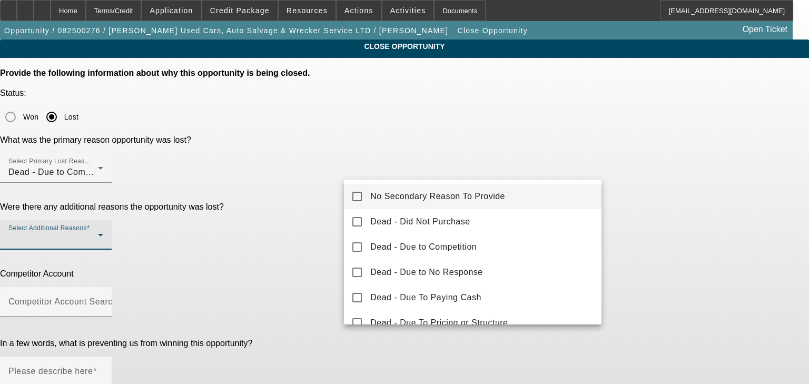
click at [391, 191] on span "No Secondary Reason To Provide" at bounding box center [437, 196] width 135 height 13
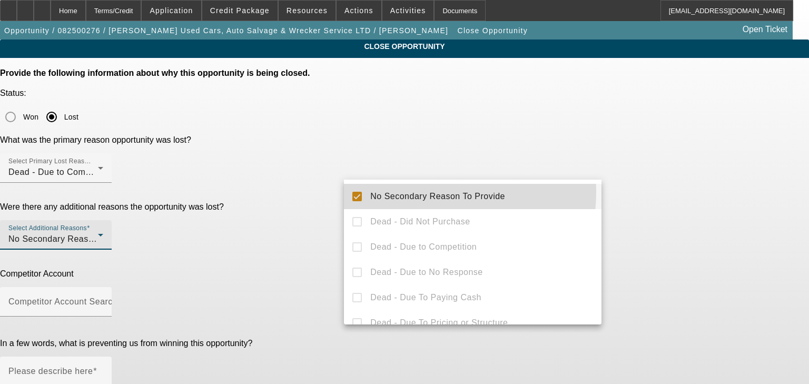
click at [382, 197] on span "No Secondary Reason To Provide" at bounding box center [437, 196] width 135 height 13
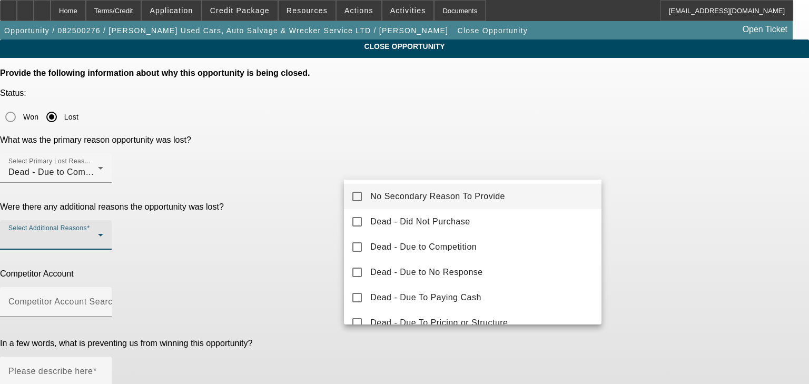
click at [379, 195] on span "No Secondary Reason To Provide" at bounding box center [437, 196] width 135 height 13
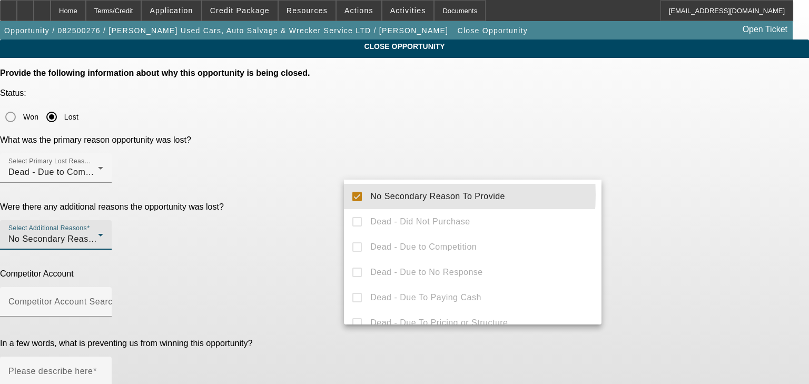
click at [311, 203] on div at bounding box center [404, 192] width 809 height 384
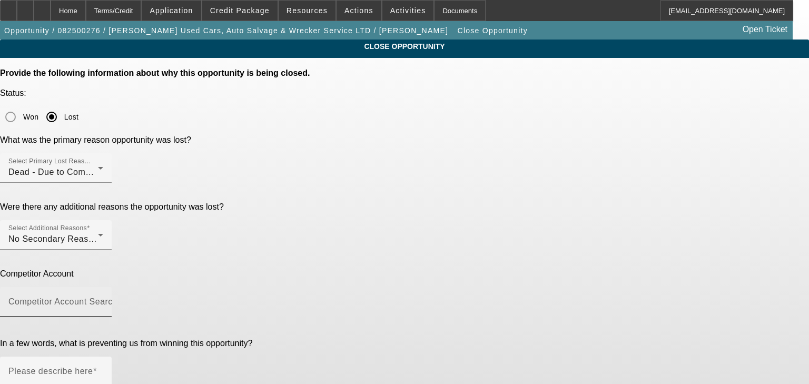
click at [122, 297] on label "Competitor Account Search" at bounding box center [64, 301] width 113 height 9
click at [103, 300] on input "Competitor Account Search" at bounding box center [55, 306] width 95 height 13
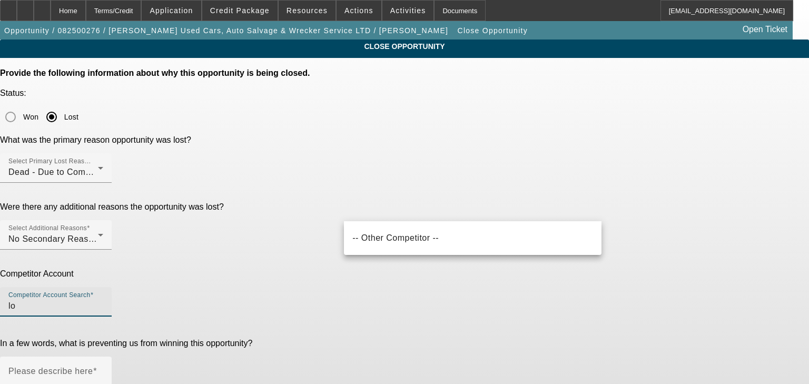
type input "l"
type input "bank"
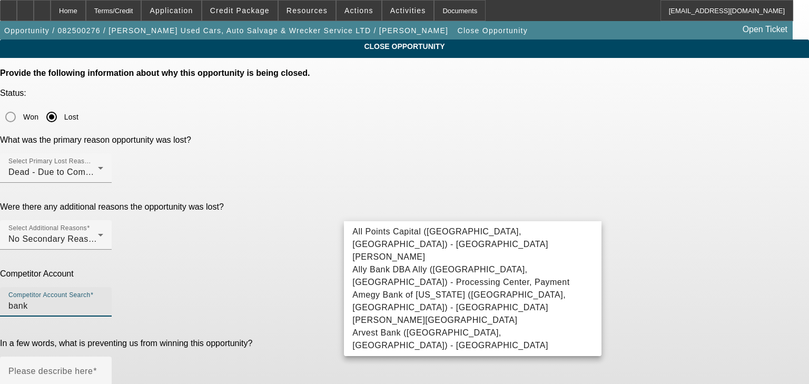
click at [103, 300] on input "bank" at bounding box center [55, 306] width 95 height 13
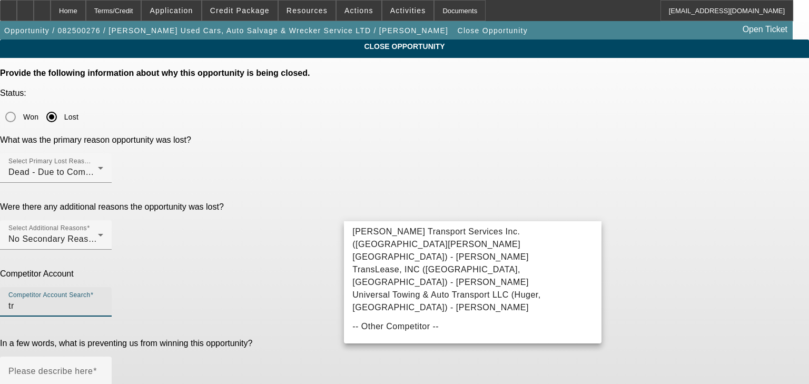
type input "t"
type input "p"
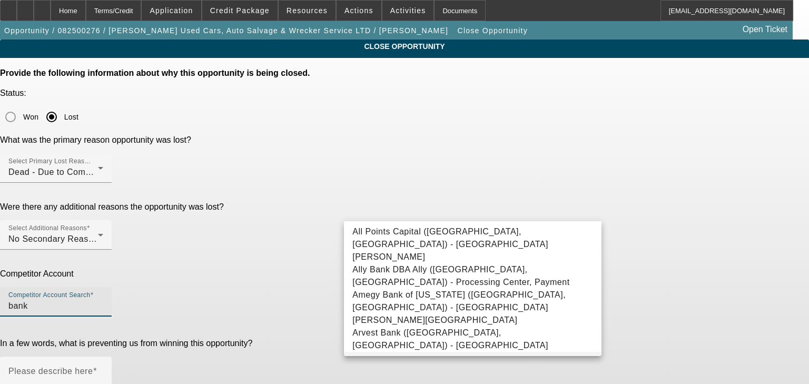
click at [407, 360] on span "Bank/Credit Union - Union Bankcredit Union, Bankcredit" at bounding box center [463, 364] width 223 height 9
type input "Bank/Credit Union - Union Bankcredit Union, Bankcredit"
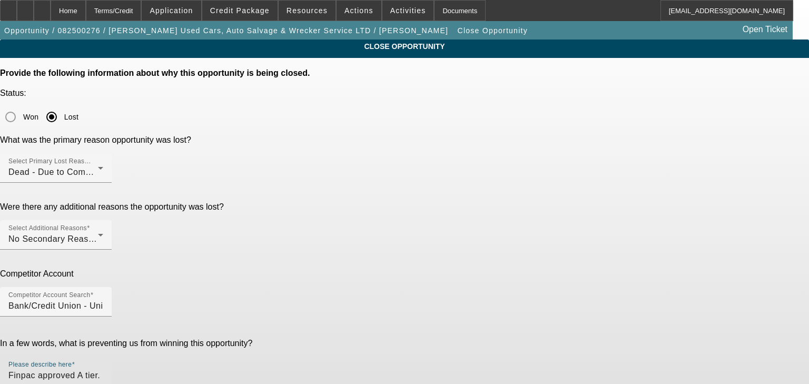
type textarea "Finpac approved A tier. Could have sold our EU truck as well but was pointed to…"
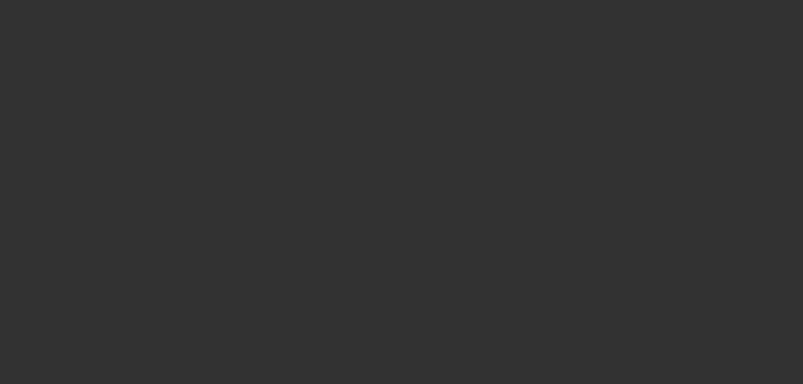
select select "0"
select select "6"
select select "0"
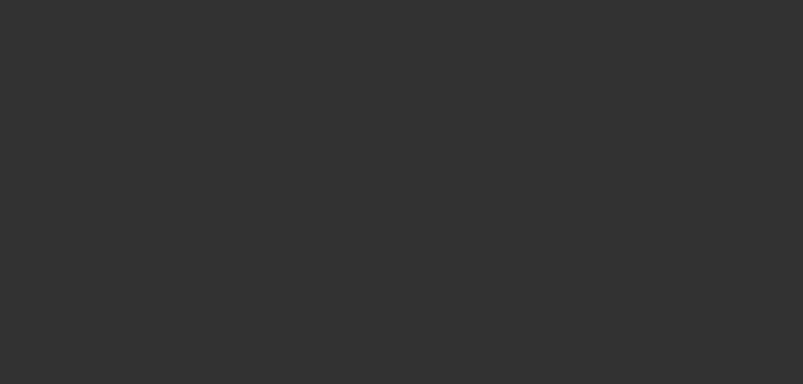
select select "0"
select select "3"
select select "0"
select select "6"
select select "0"
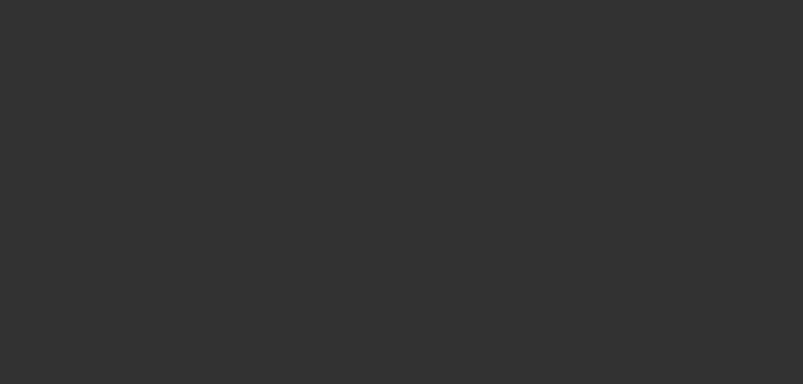
select select "0"
select select "3"
select select "0"
select select "6"
select select "0"
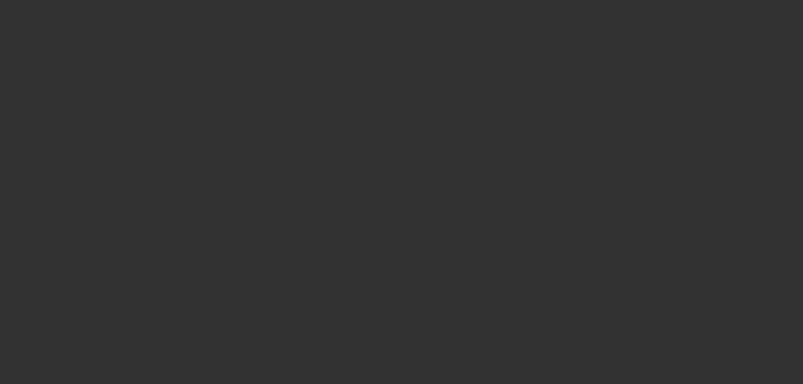
select select "0"
select select "3"
select select "0"
select select "6"
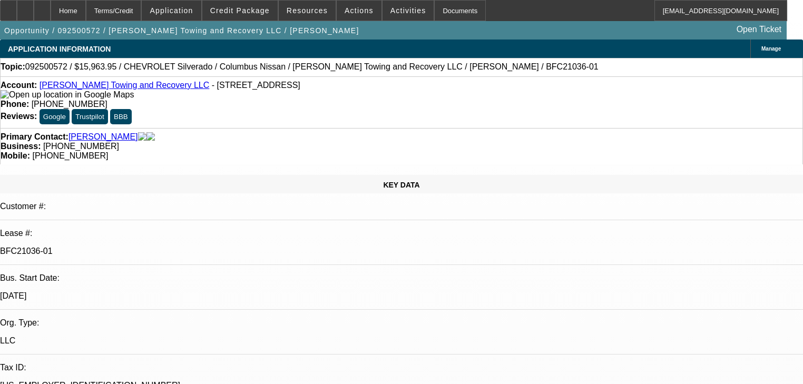
select select "0"
select select "2"
select select "0"
select select "1"
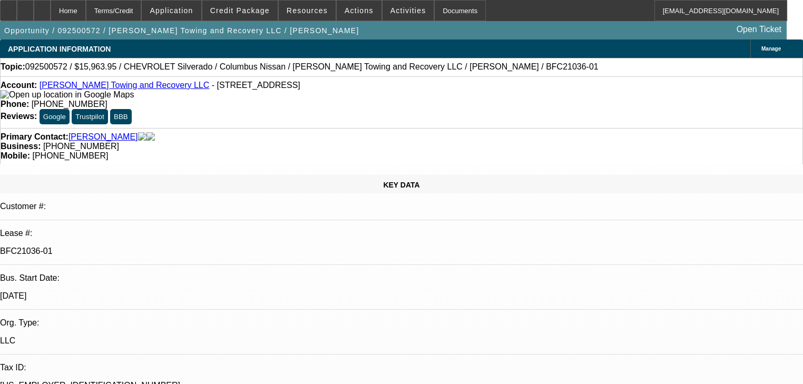
select select "0"
select select "2"
select select "0"
select select "1"
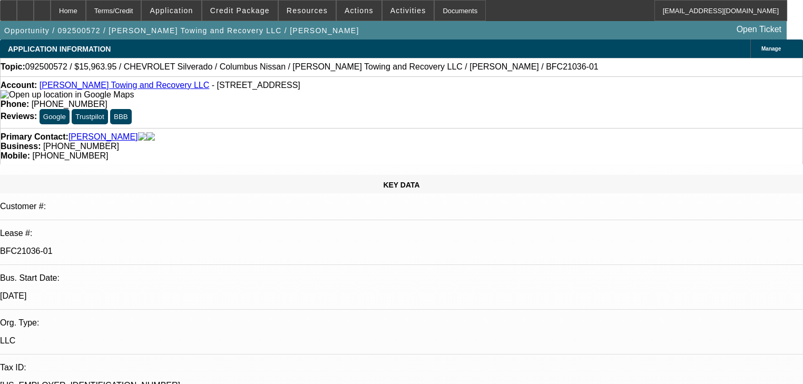
select select "0"
select select "2"
select select "0"
select select "1"
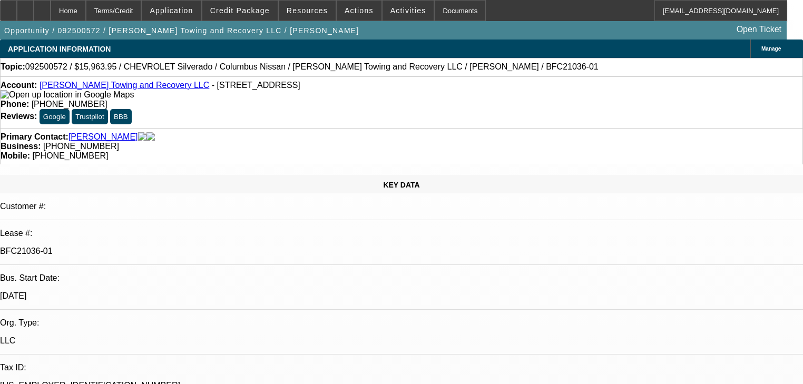
select select "0"
select select "2"
select select "0"
select select "21"
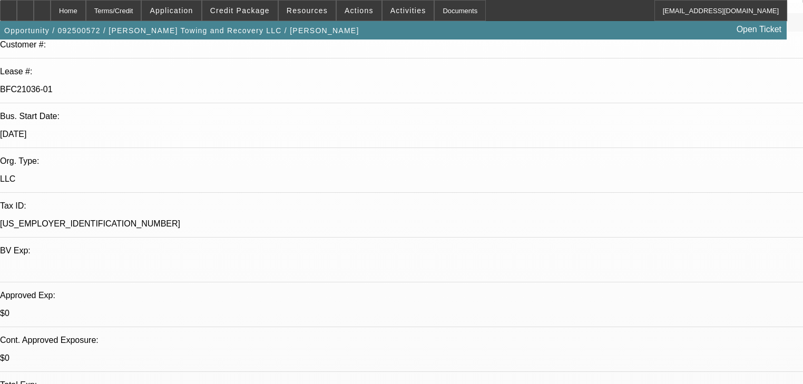
scroll to position [126, 0]
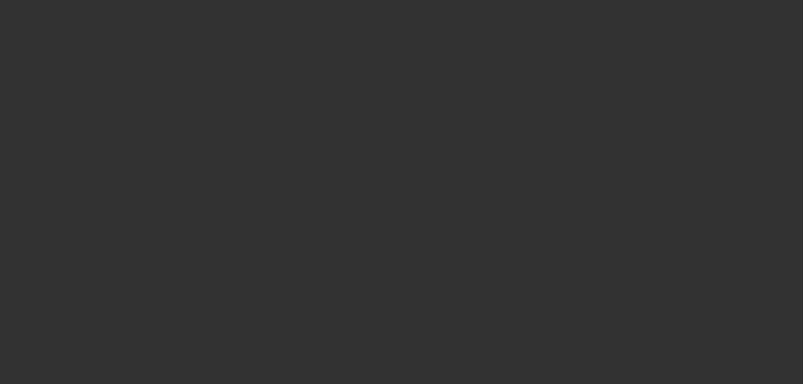
scroll to position [0, 0]
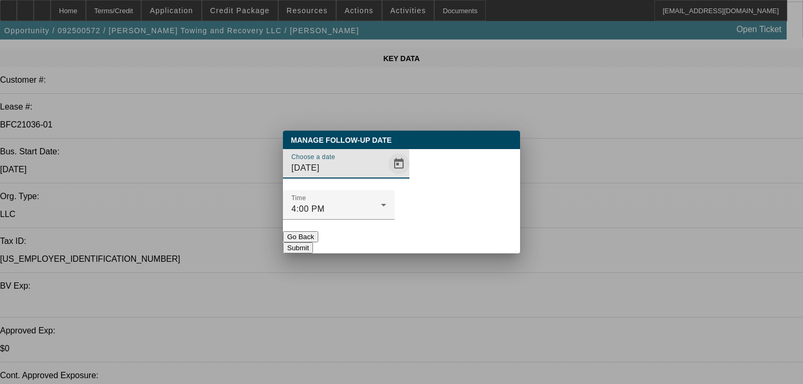
click at [386, 176] on span "Open calendar" at bounding box center [398, 163] width 25 height 25
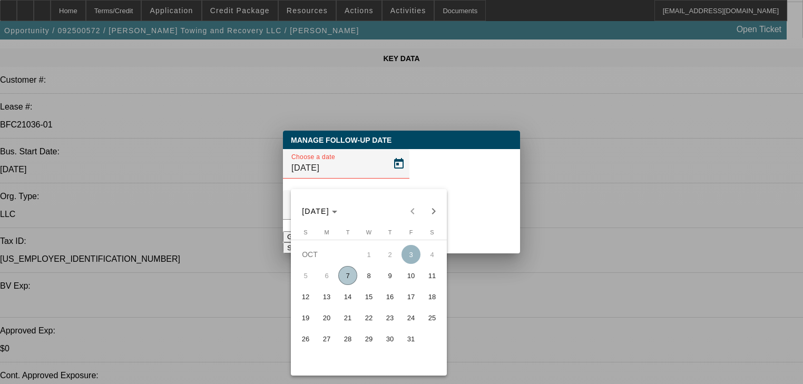
click at [331, 305] on span "13" at bounding box center [326, 296] width 19 height 19
type input "[DATE]"
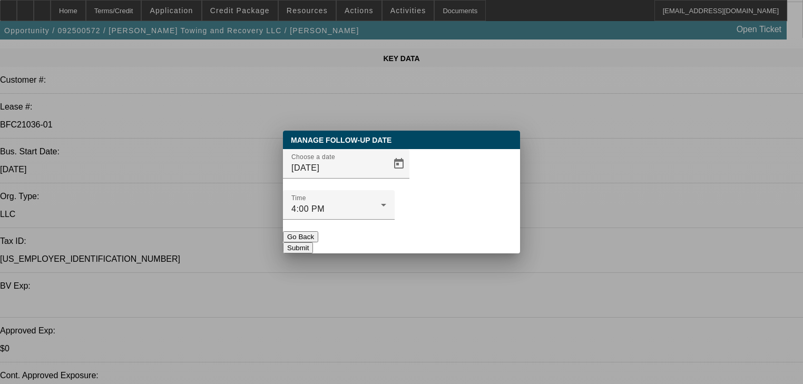
click at [313, 242] on button "Submit" at bounding box center [298, 247] width 30 height 11
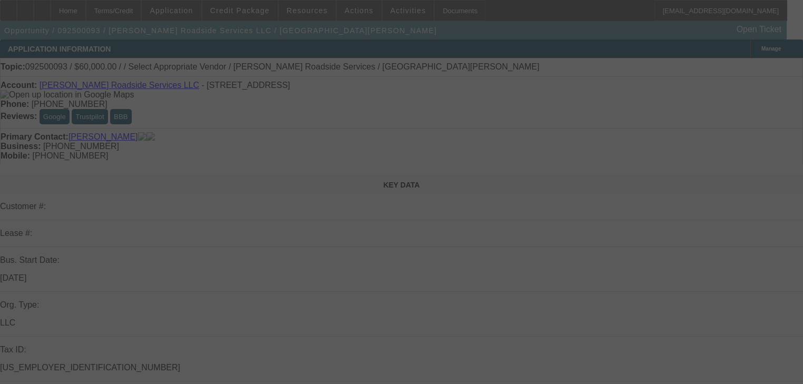
select select "0"
select select "2"
select select "0.1"
select select "4"
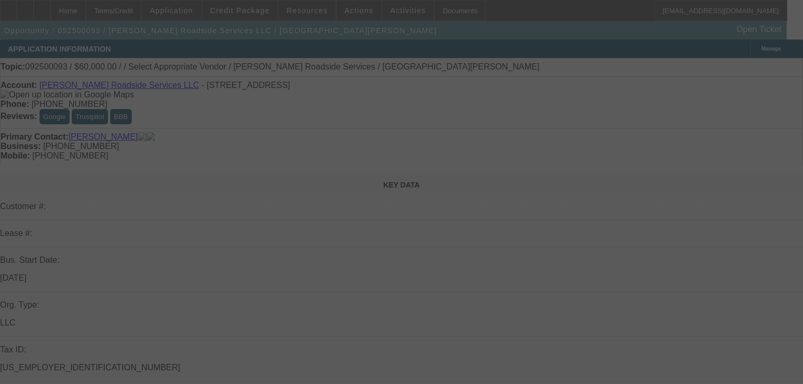
select select "0"
select select "2"
select select "0.1"
select select "4"
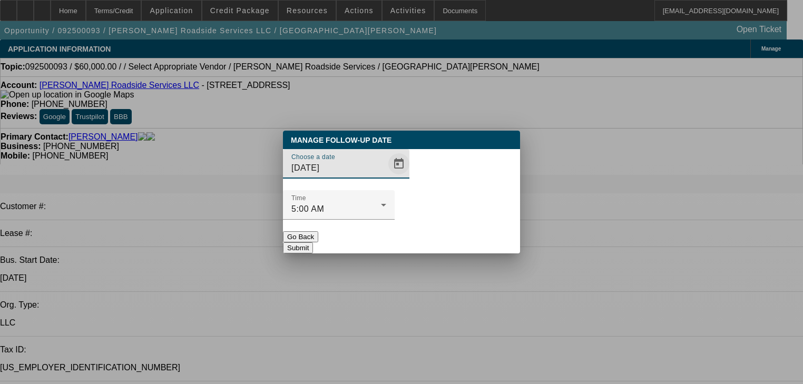
click at [391, 176] on span "Open calendar" at bounding box center [398, 163] width 25 height 25
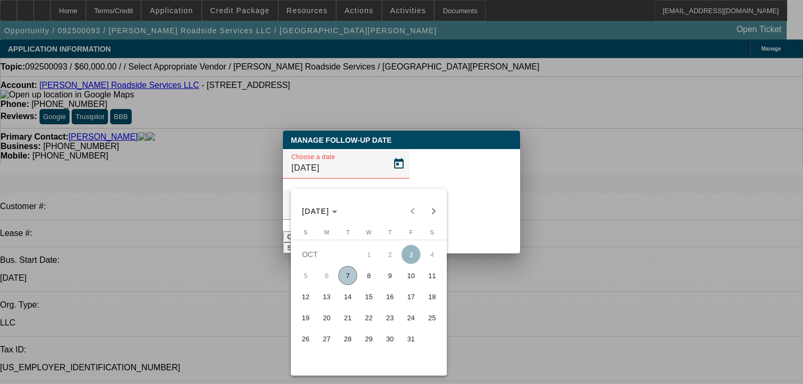
click at [342, 305] on span "14" at bounding box center [347, 296] width 19 height 19
type input "[DATE]"
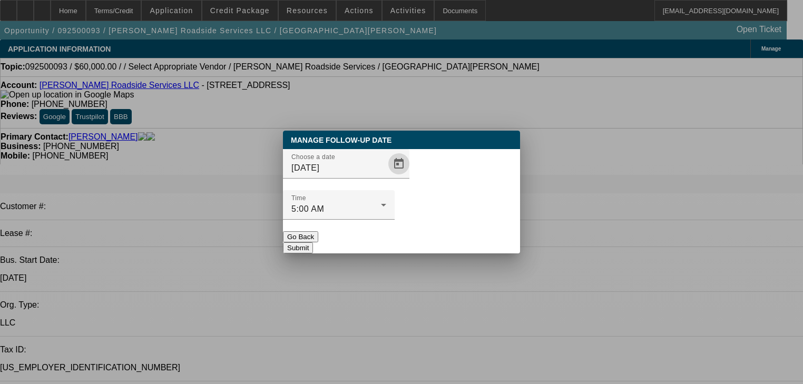
click at [313, 242] on button "Submit" at bounding box center [298, 247] width 30 height 11
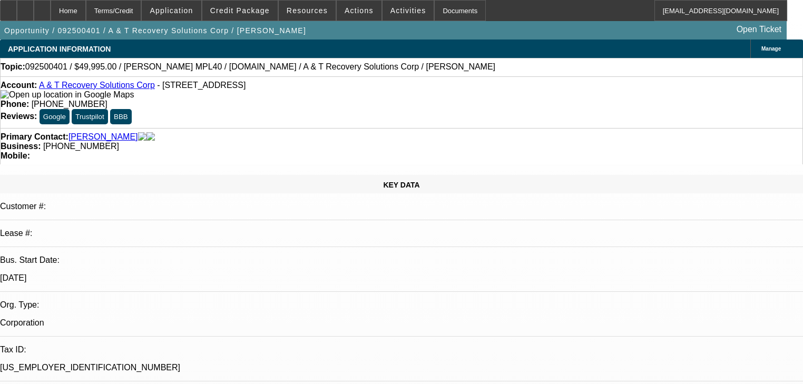
select select "0"
select select "2"
select select "0.1"
select select "4"
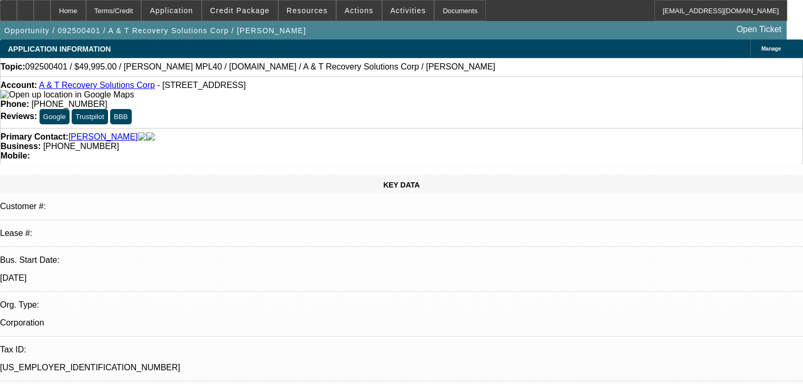
select select "0"
select select "2.5"
select select "2"
select select "0.1"
select select "4"
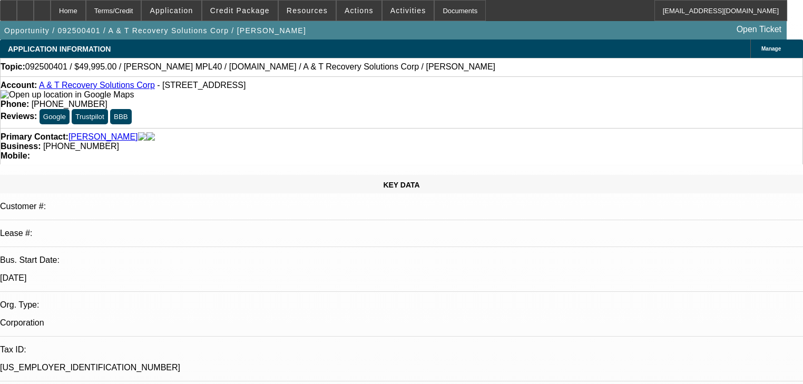
select select "0"
select select "2.5"
select select "2"
select select "0.1"
select select "4"
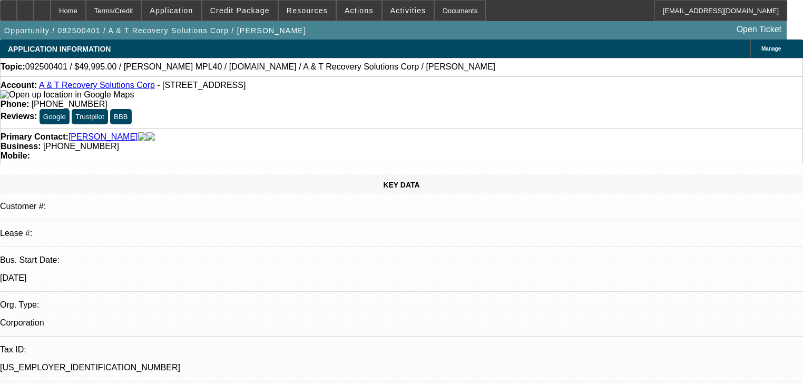
select select "0"
select select "2"
select select "0.1"
select select "4"
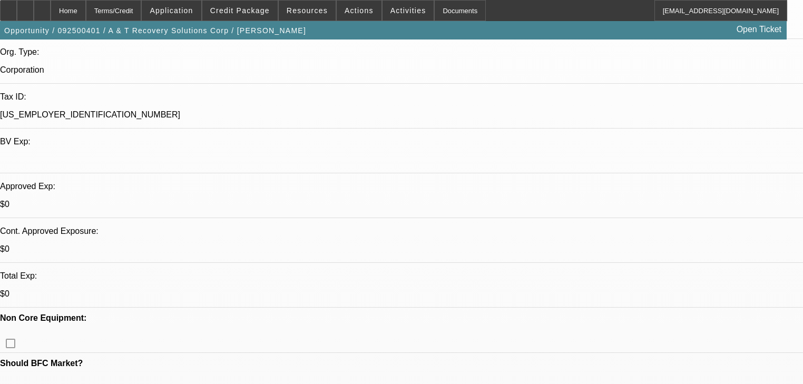
scroll to position [84, 0]
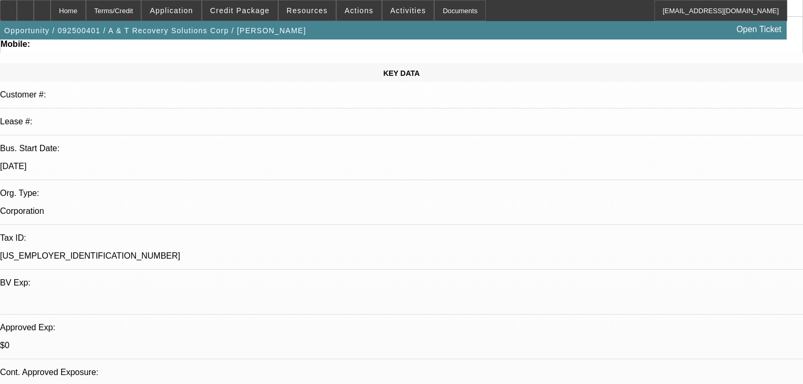
scroll to position [0, 0]
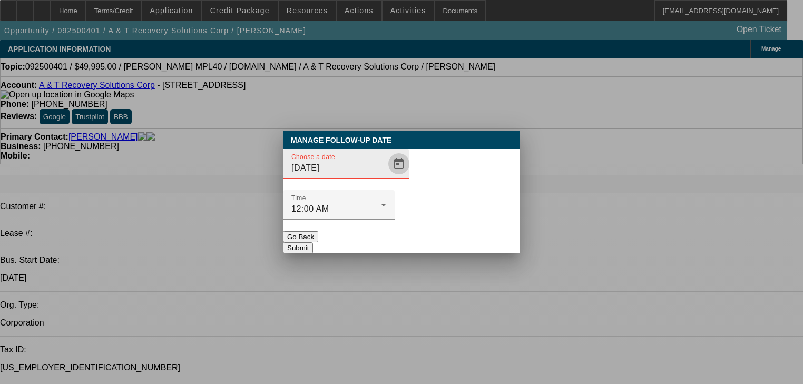
click at [386, 176] on span "Open calendar" at bounding box center [398, 163] width 25 height 25
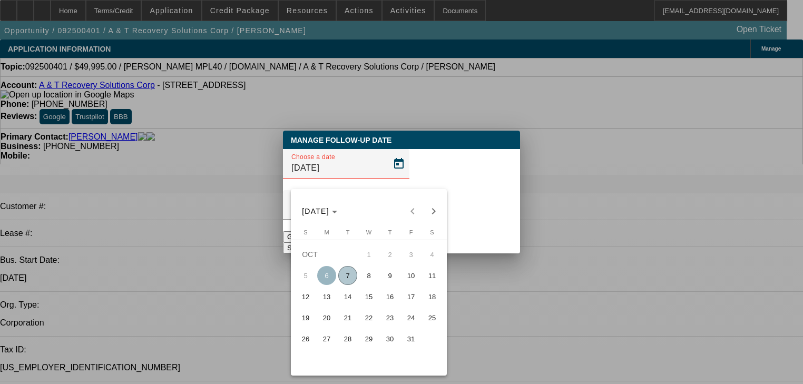
click at [406, 284] on span "10" at bounding box center [410, 275] width 19 height 19
type input "10/10/2025"
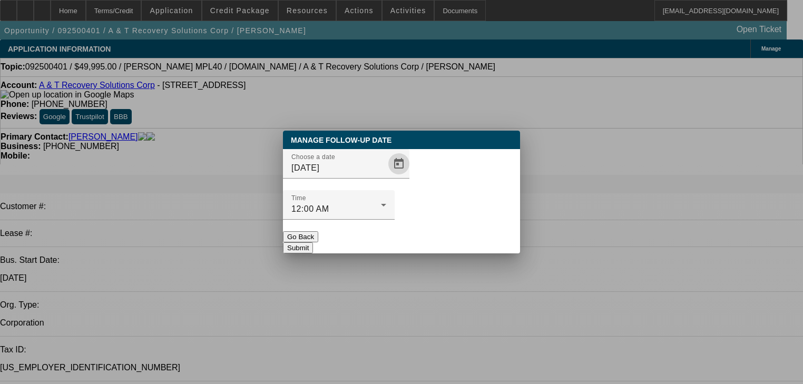
click at [313, 242] on button "Submit" at bounding box center [298, 247] width 30 height 11
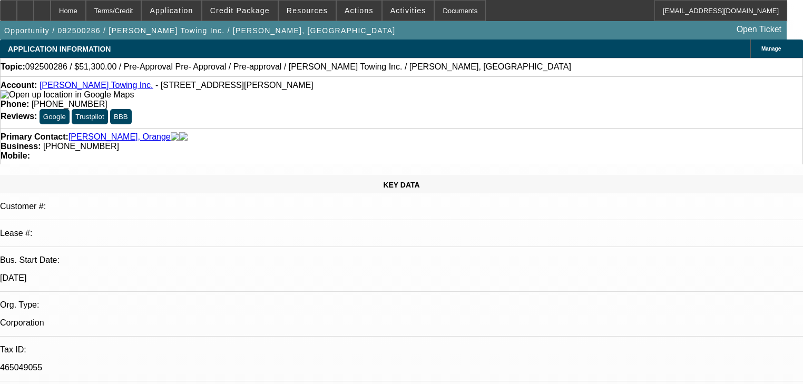
select select "0.1"
select select "0"
select select "0.1"
select select "4"
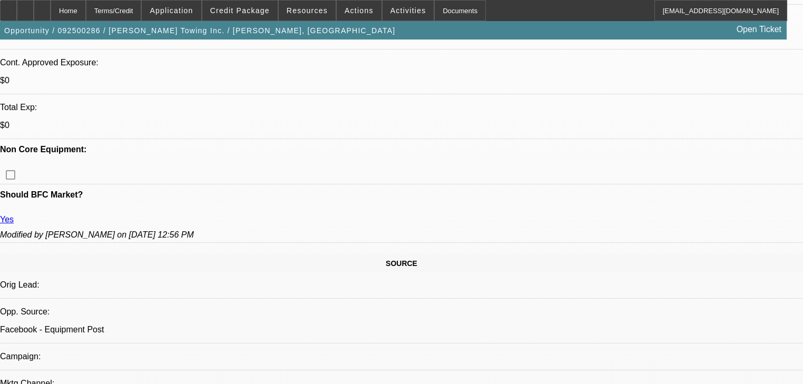
scroll to position [42, 0]
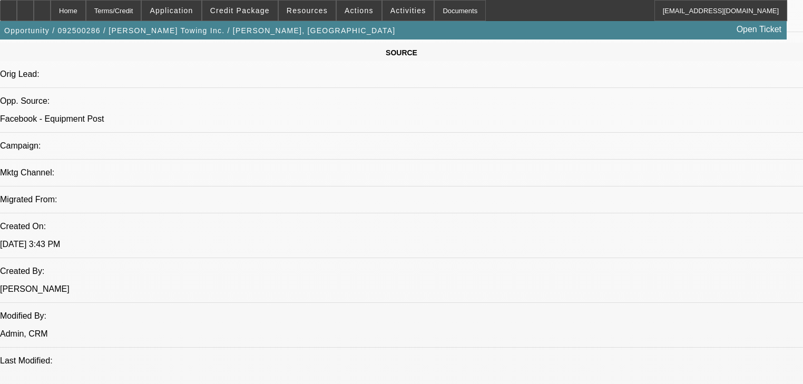
scroll to position [126, 0]
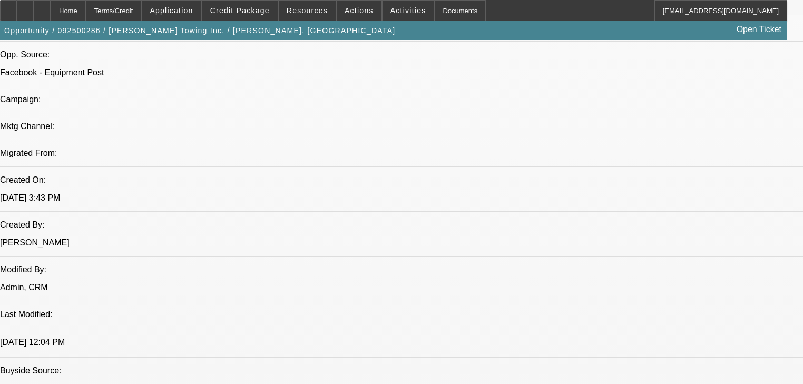
scroll to position [674, 0]
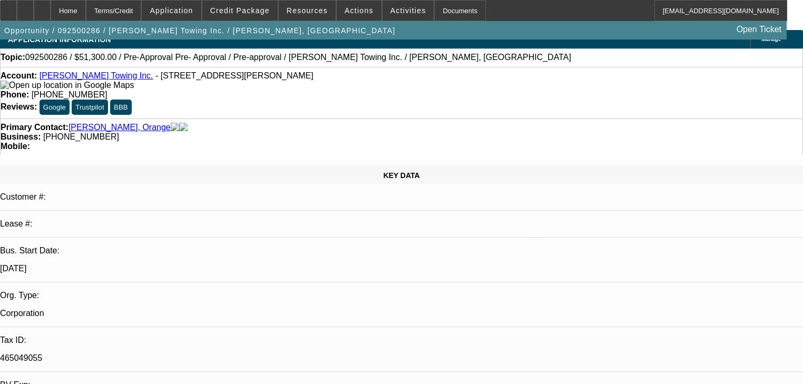
scroll to position [0, 0]
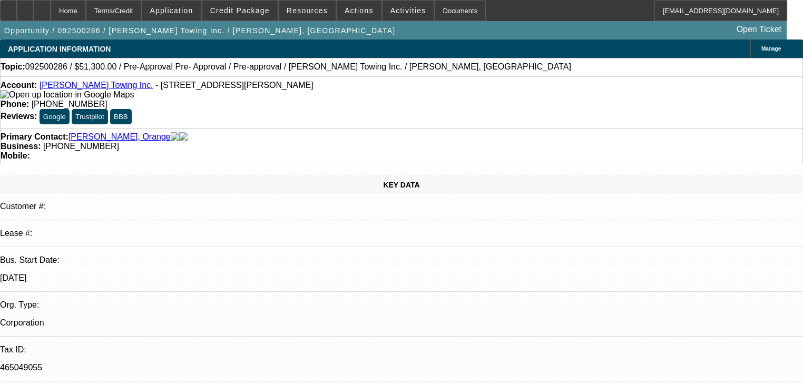
radio input "false"
radio input "true"
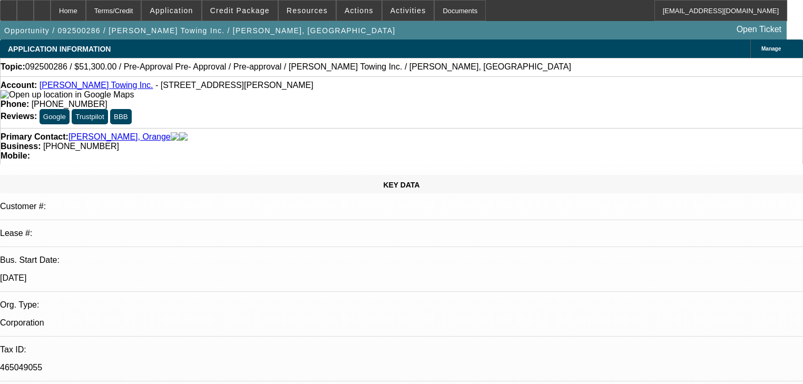
type textarea "Extreme tire kicker/ likes talking to sales people? where are the bank statemen…"
radio input "true"
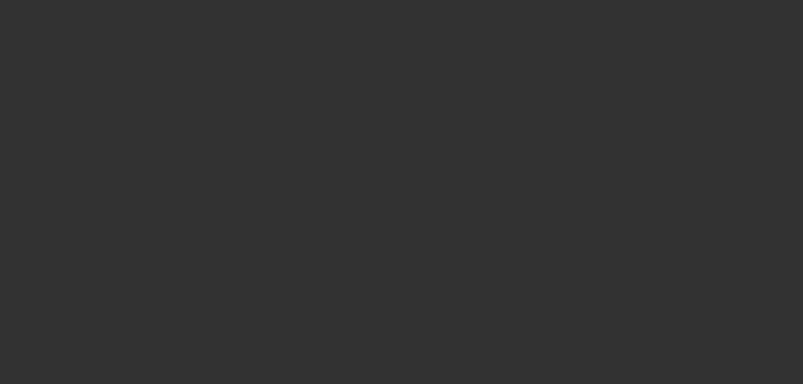
click at [386, 176] on span "Open calendar" at bounding box center [398, 163] width 25 height 25
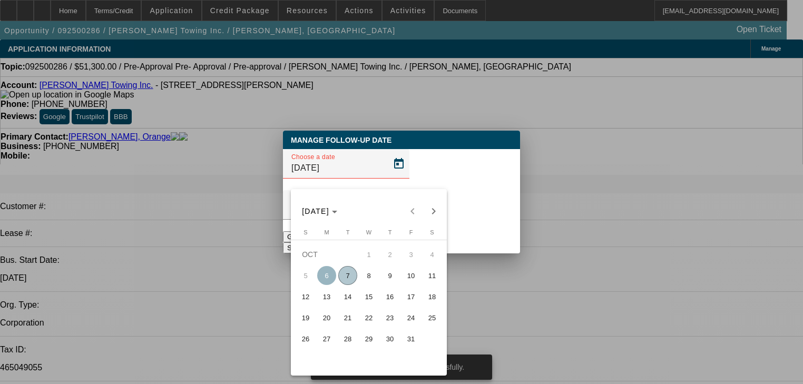
click at [343, 305] on span "14" at bounding box center [347, 296] width 19 height 19
type input "10/14/2025"
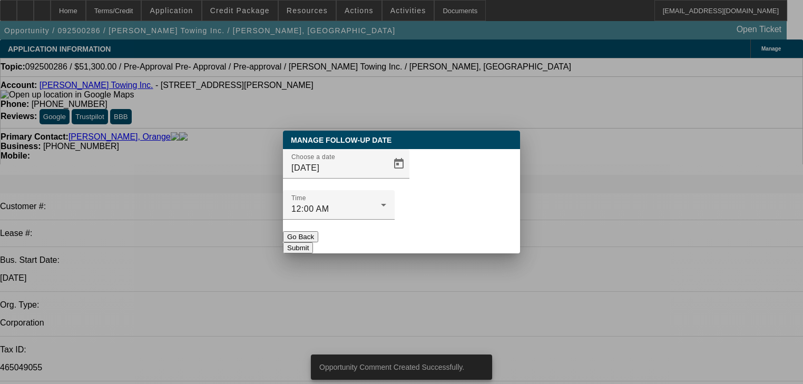
click at [426, 236] on div "Manage Follow-Up Date Choose a date 10/14/2025 Time 12:00 AM Go Back Submit" at bounding box center [401, 192] width 237 height 123
click at [313, 242] on button "Submit" at bounding box center [298, 247] width 30 height 11
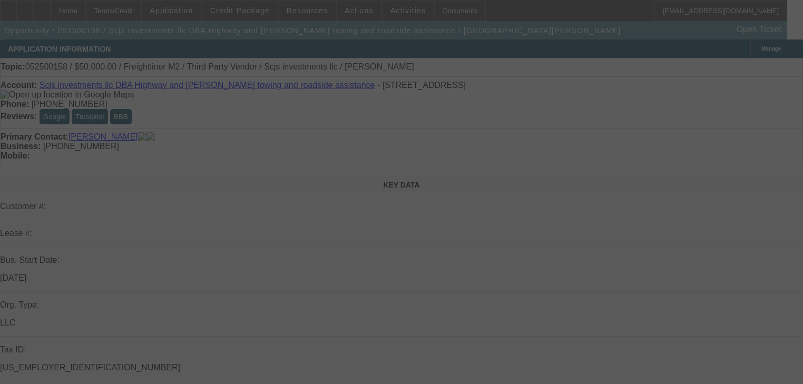
click at [702, 88] on div at bounding box center [401, 192] width 803 height 384
drag, startPoint x: 701, startPoint y: 88, endPoint x: 693, endPoint y: 88, distance: 7.4
click at [695, 88] on div at bounding box center [401, 192] width 803 height 384
click at [691, 88] on div at bounding box center [401, 192] width 803 height 384
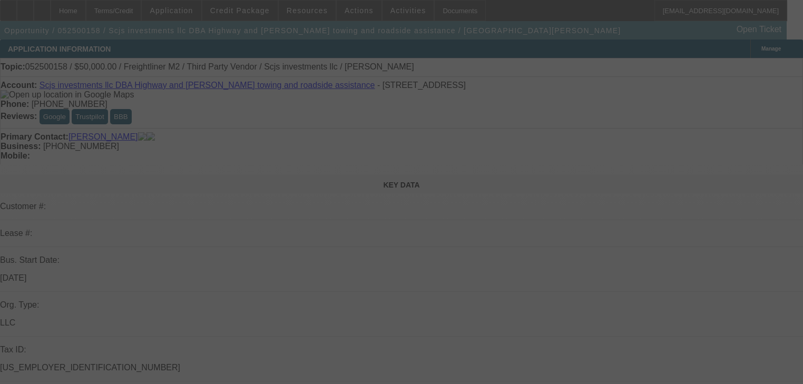
select select "0.2"
select select "2"
select select "0"
select select "0.2"
select select "2"
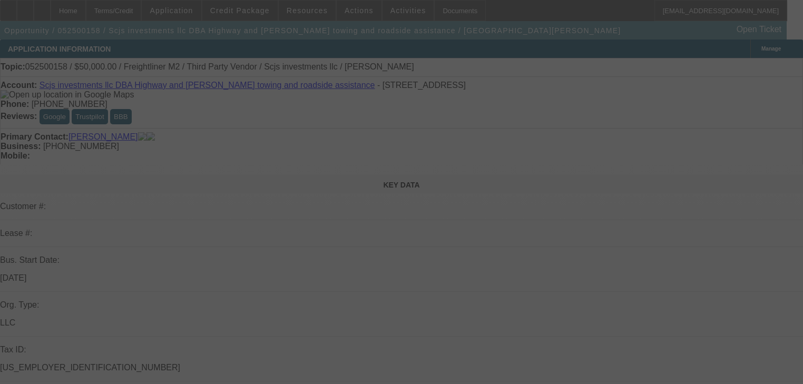
select select "0"
select select "0.2"
select select "0"
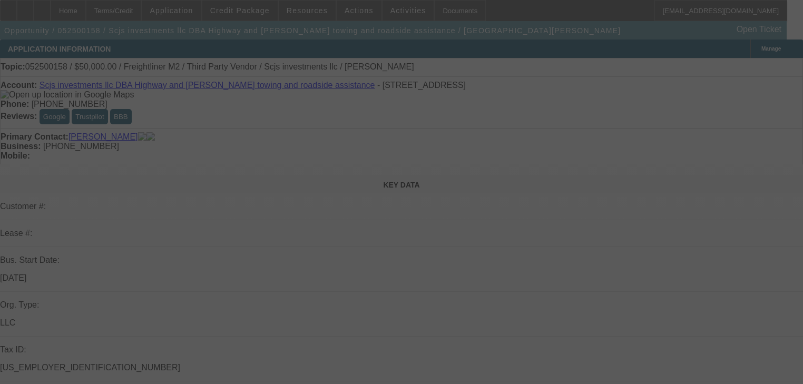
select select "0"
select select "0.1"
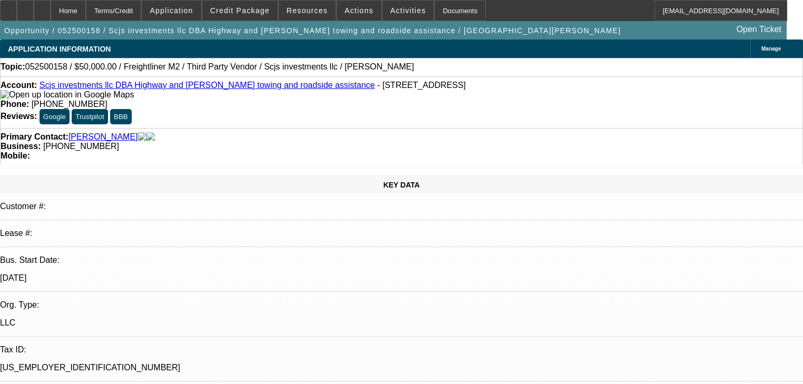
select select "1"
select select "2"
select select "6"
select select "1"
select select "2"
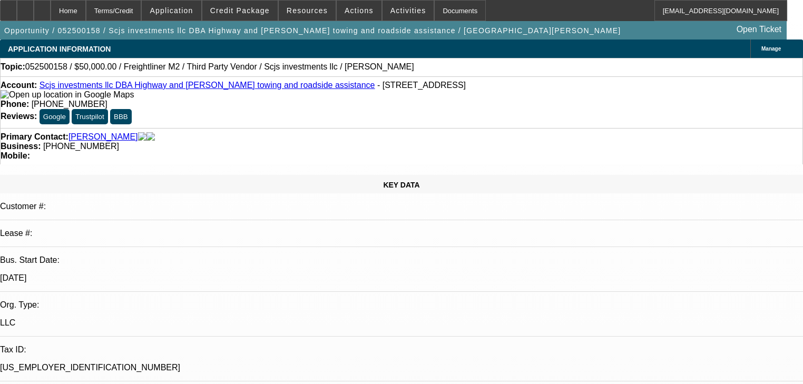
select select "6"
select select "1"
select select "6"
select select "1"
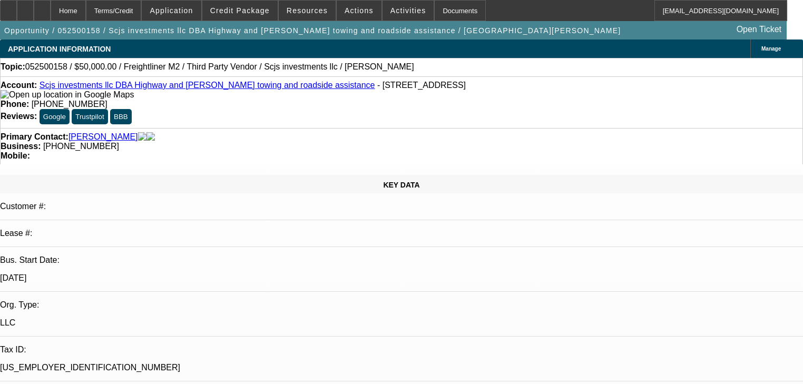
select select "1"
select select "4"
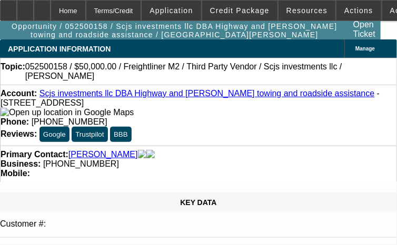
select select "0.2"
select select "2"
select select "0"
select select "6"
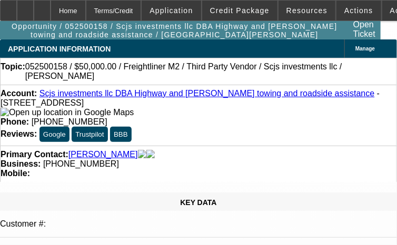
select select "0.2"
select select "2"
select select "0"
select select "6"
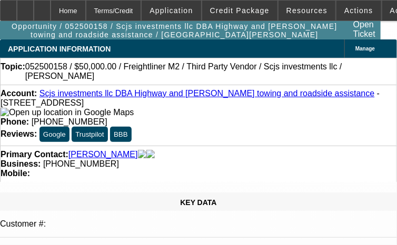
select select "0.2"
select select "0"
select select "6"
select select "0"
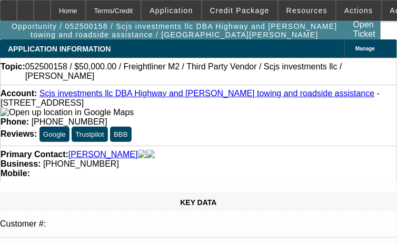
select select "0"
select select "0.1"
select select "4"
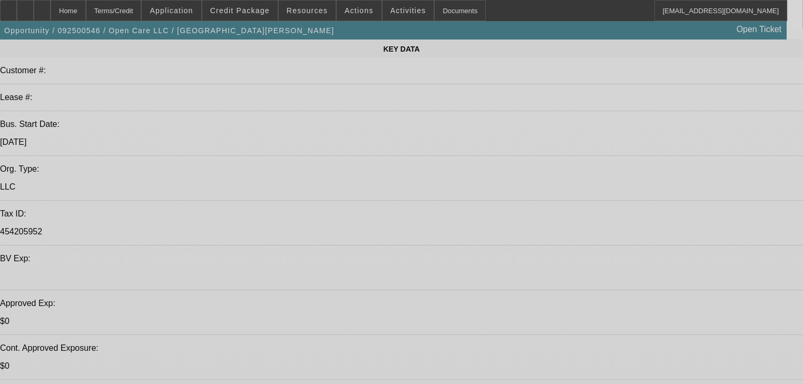
select select "2"
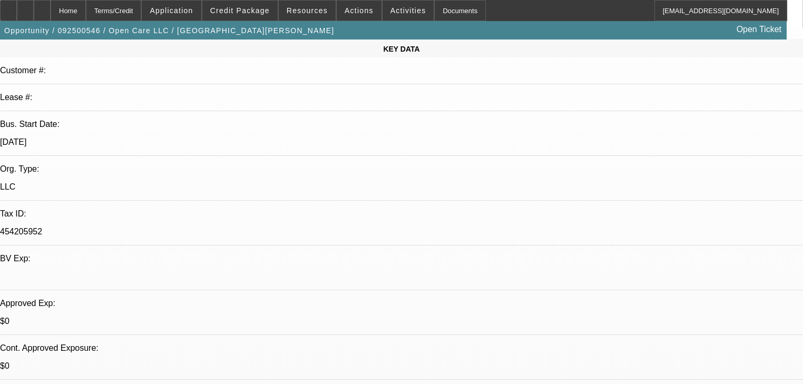
select select "2"
select select "0"
select select "6"
select select "0"
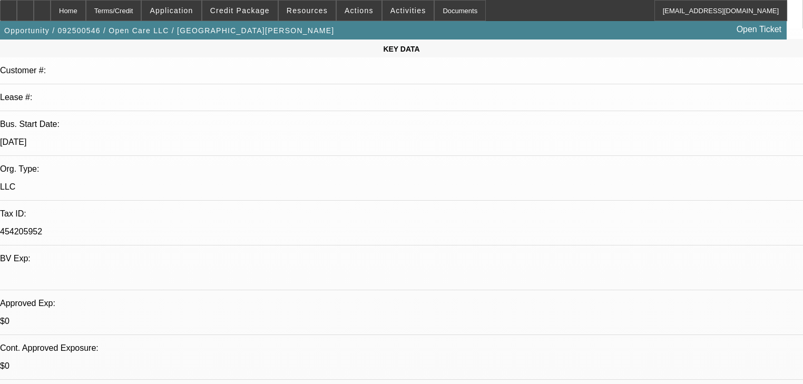
select select "3"
select select "0"
select select "6"
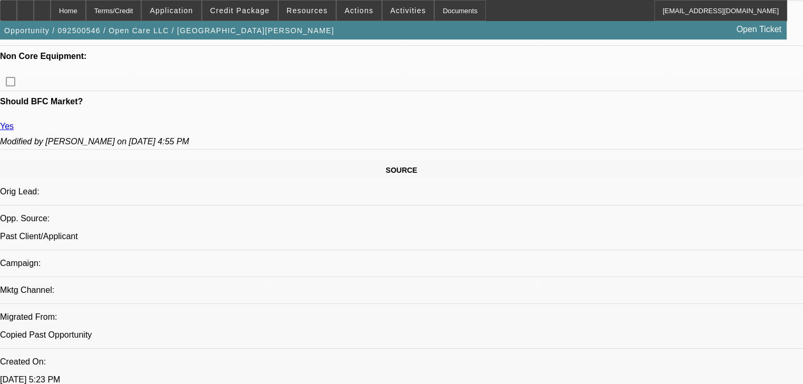
scroll to position [211, 0]
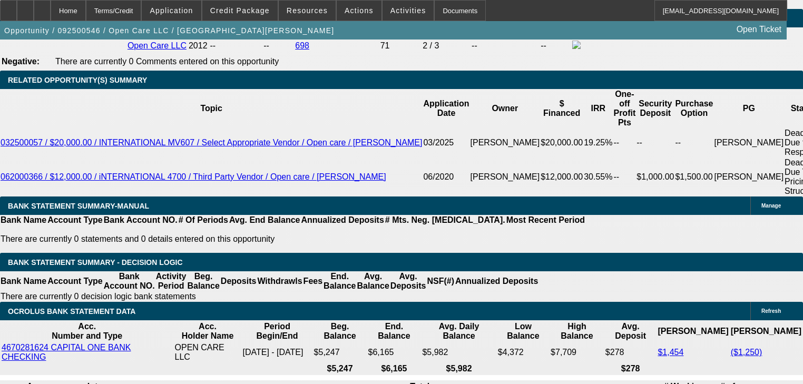
scroll to position [253, 0]
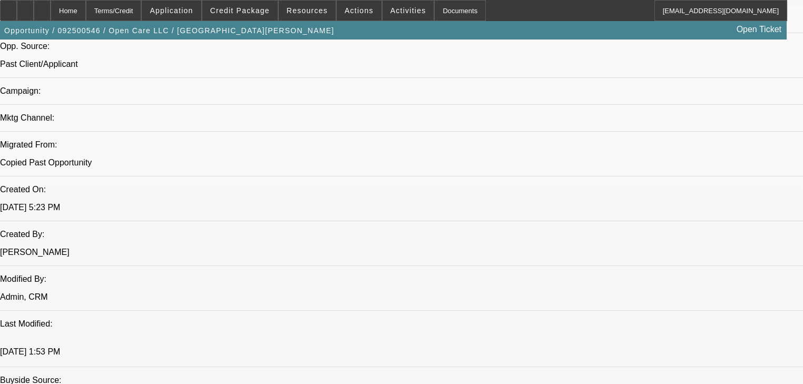
scroll to position [683, 0]
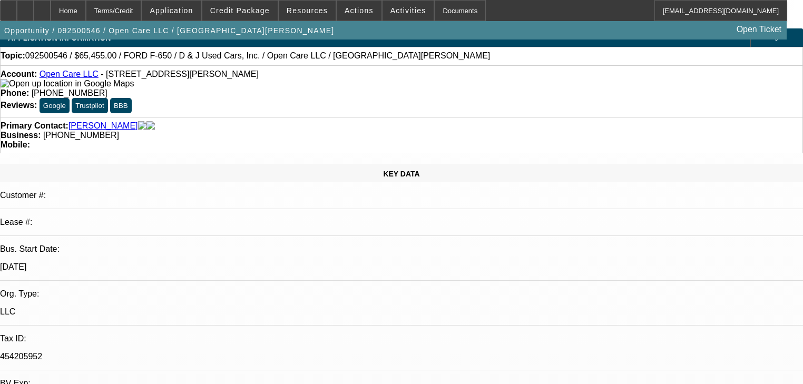
scroll to position [0, 0]
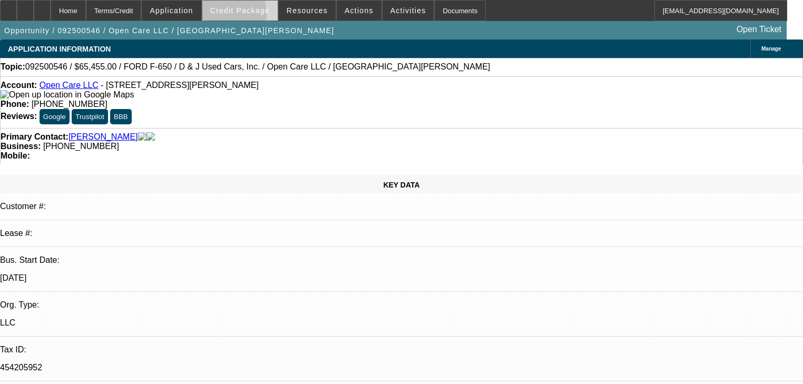
click at [227, 17] on span at bounding box center [239, 10] width 75 height 25
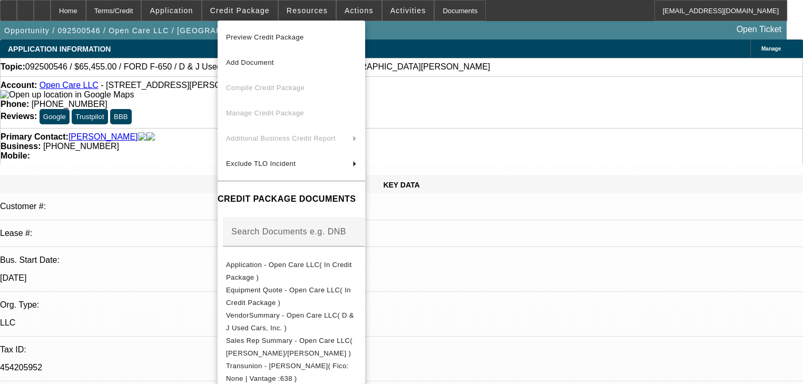
click at [336, 12] on div at bounding box center [401, 192] width 803 height 384
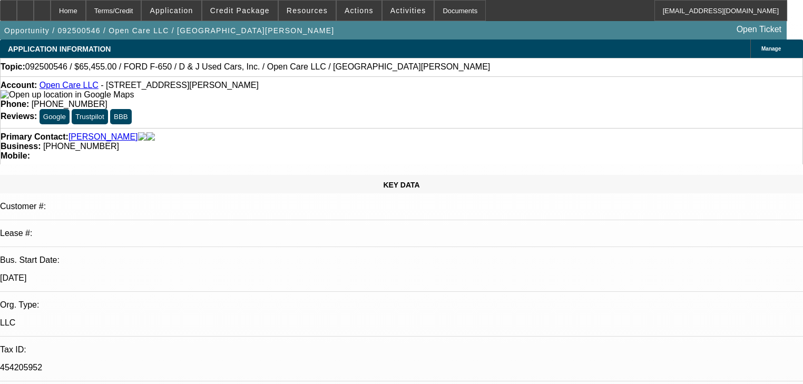
click at [337, 12] on span at bounding box center [359, 10] width 45 height 25
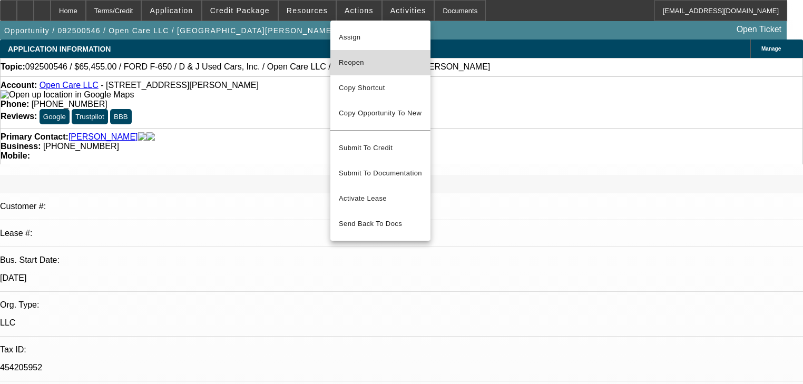
click at [360, 70] on button "Reopen" at bounding box center [380, 62] width 100 height 25
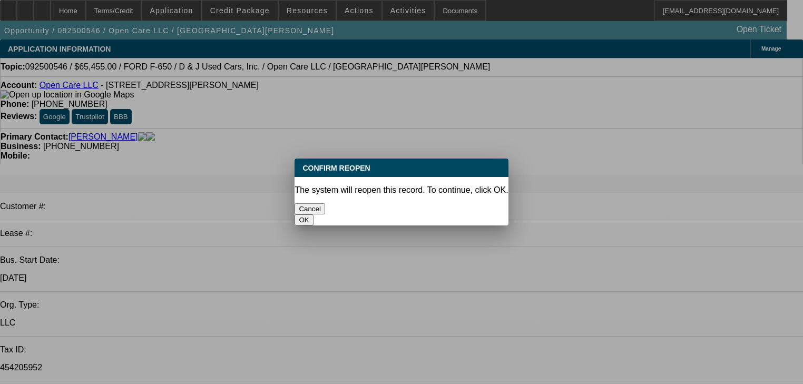
click at [313, 214] on button "OK" at bounding box center [303, 219] width 18 height 11
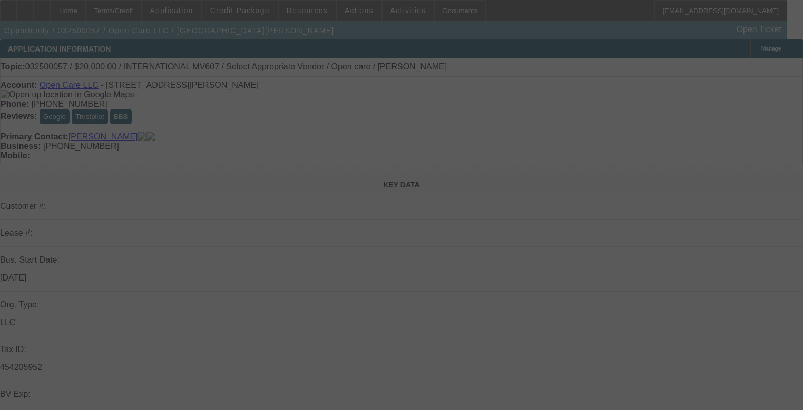
select select "0"
select select "6"
select select "0"
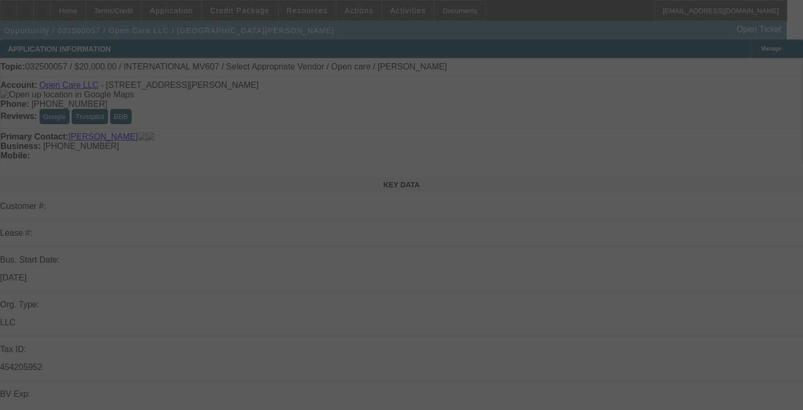
select select "0"
select select "6"
select select "0"
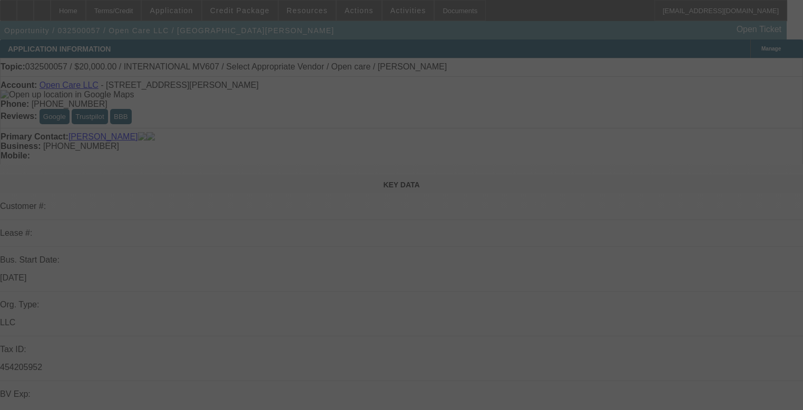
select select "0"
select select "6"
select select "0"
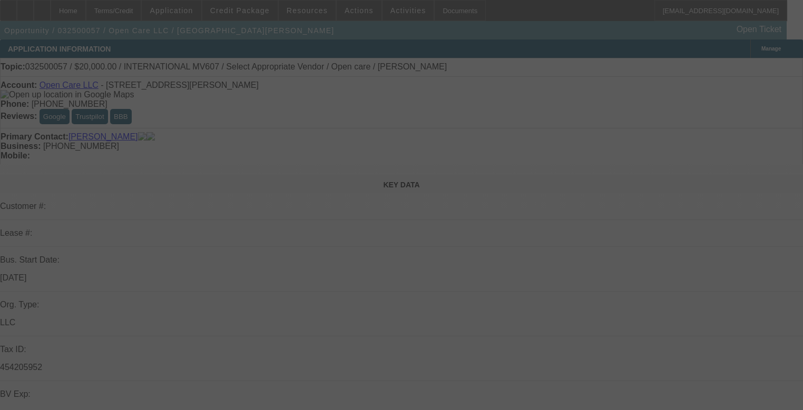
select select "6"
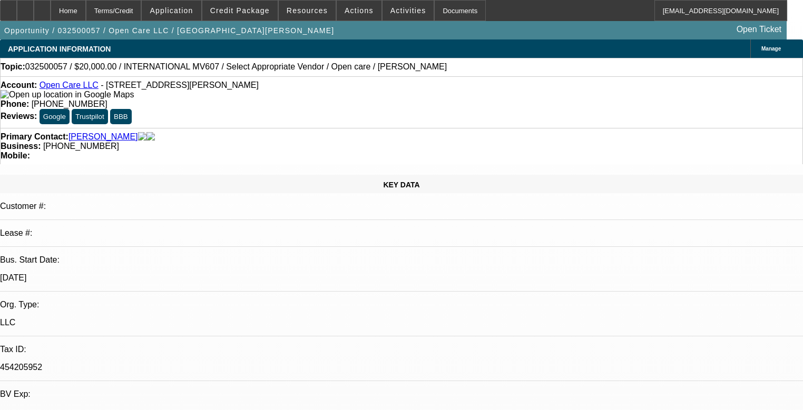
scroll to position [146, 0]
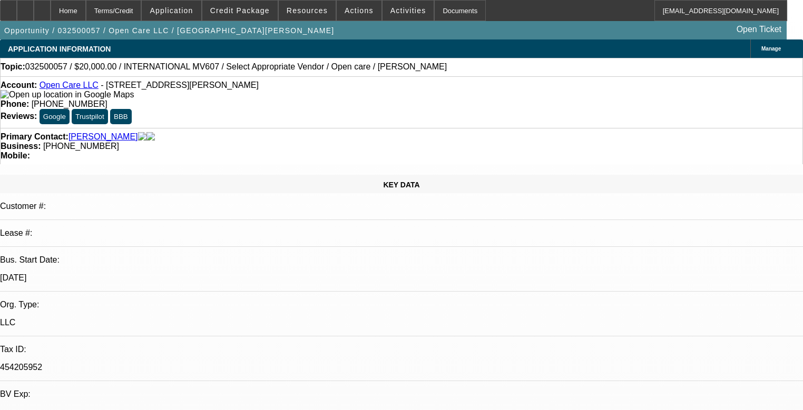
scroll to position [0, 0]
click at [232, 17] on span at bounding box center [239, 10] width 75 height 25
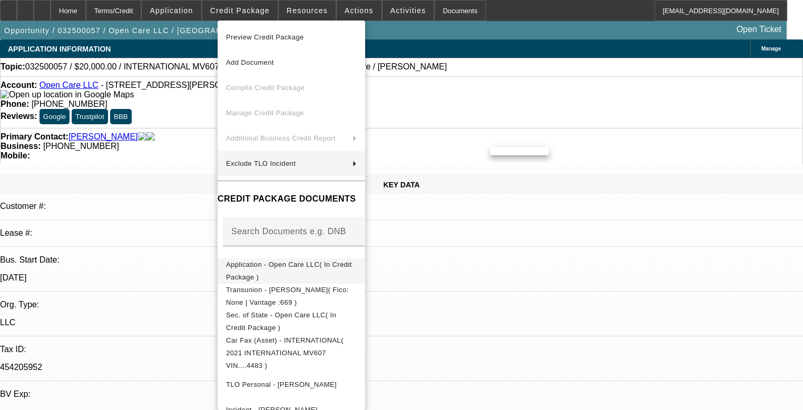
click at [293, 264] on span "Application - Open Care LLC( In Credit Package )" at bounding box center [289, 271] width 126 height 21
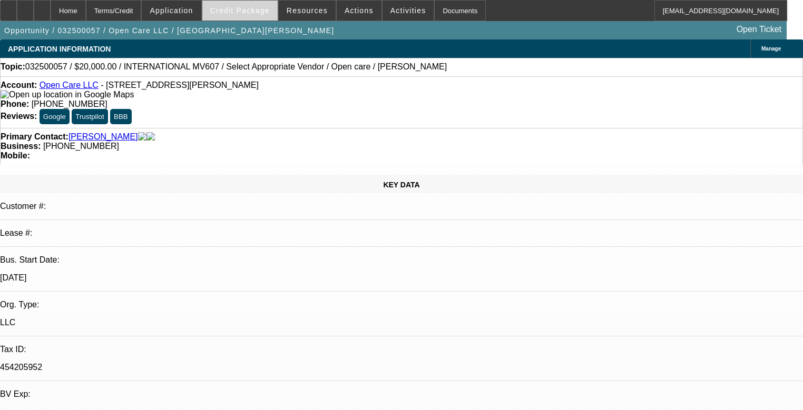
click at [244, 7] on span "Credit Package" at bounding box center [240, 10] width 60 height 8
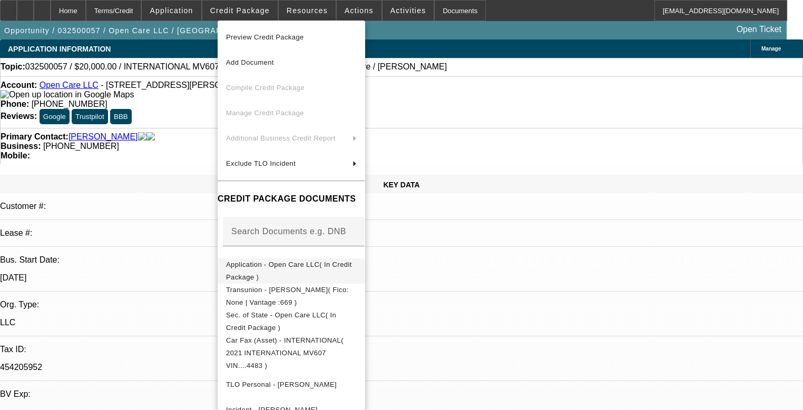
click at [300, 270] on span "Application - Open Care LLC( In Credit Package )" at bounding box center [291, 271] width 131 height 25
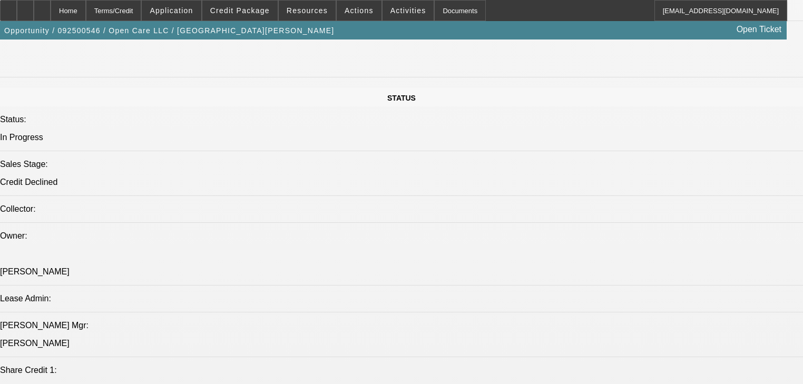
select select "2"
select select "0"
select select "6"
select select "0"
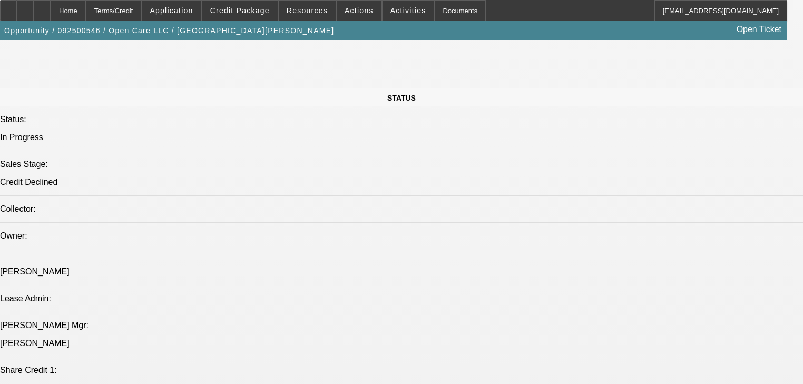
select select "0"
select select "3"
select select "0"
select select "6"
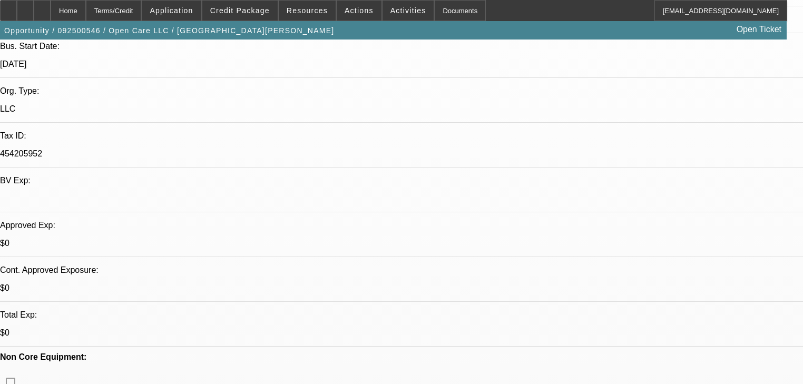
scroll to position [169, 0]
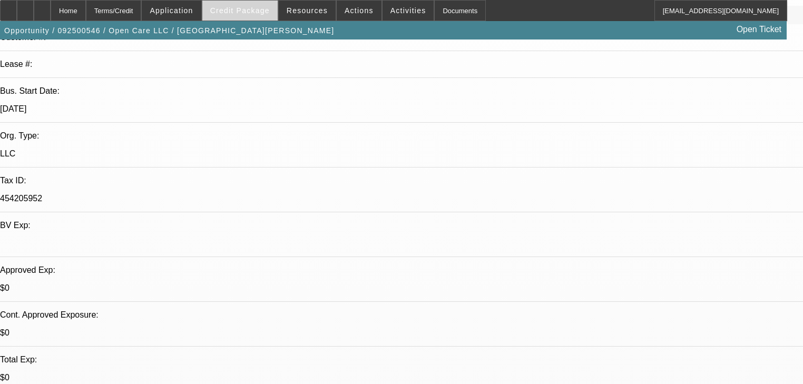
click at [250, 17] on span at bounding box center [239, 10] width 75 height 25
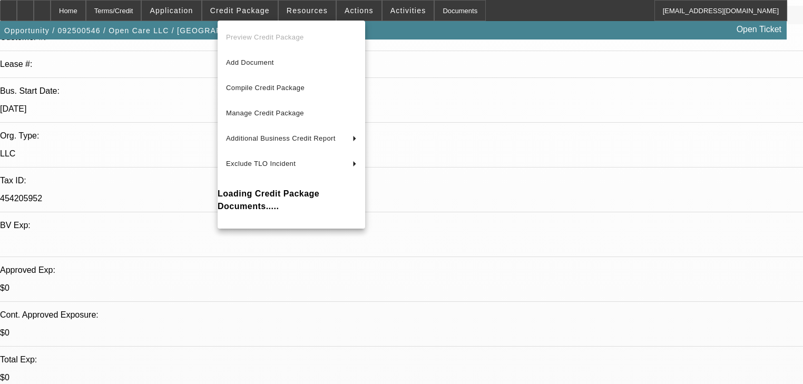
click at [202, 14] on div at bounding box center [401, 192] width 803 height 384
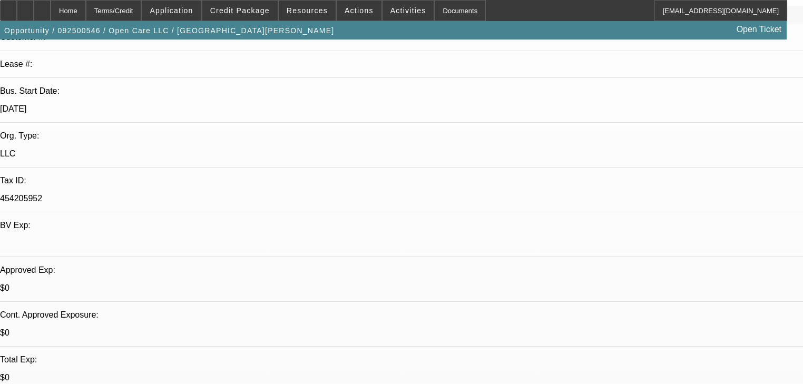
click at [193, 14] on span "Application" at bounding box center [171, 10] width 43 height 8
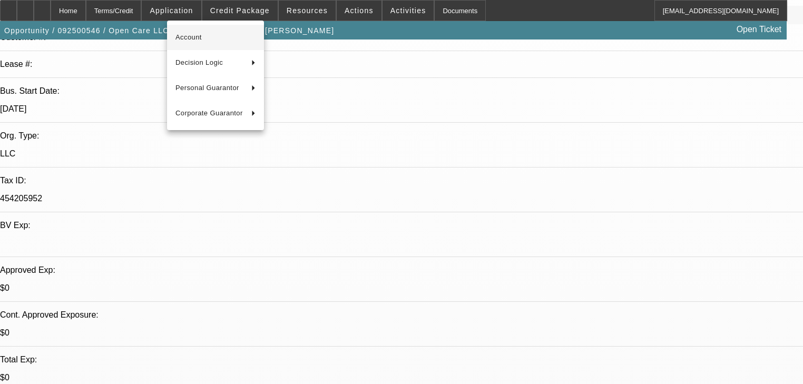
click at [185, 39] on span "Account" at bounding box center [215, 37] width 80 height 13
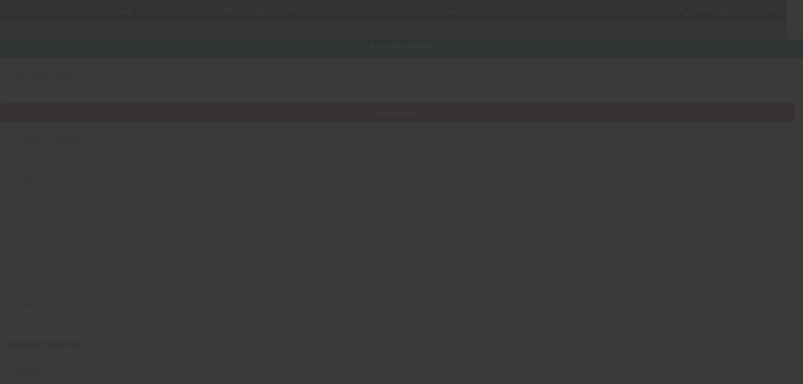
type input "Open Care LLC"
type input "1293 Salinas Dr"
type input "75087"
type input "Rockwall"
type input "[PHONE_NUMBER]"
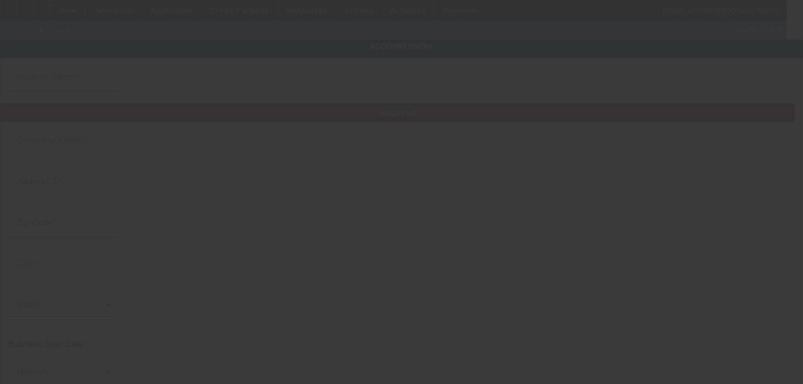
type input "wardelljackson@gmail.com"
type input "454205952"
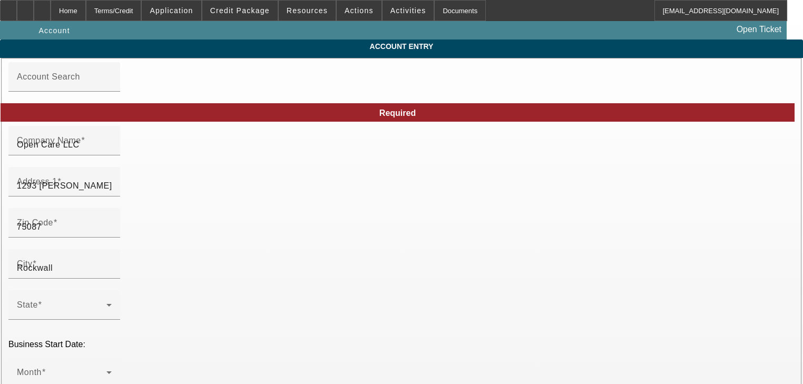
type input "9/24/2025"
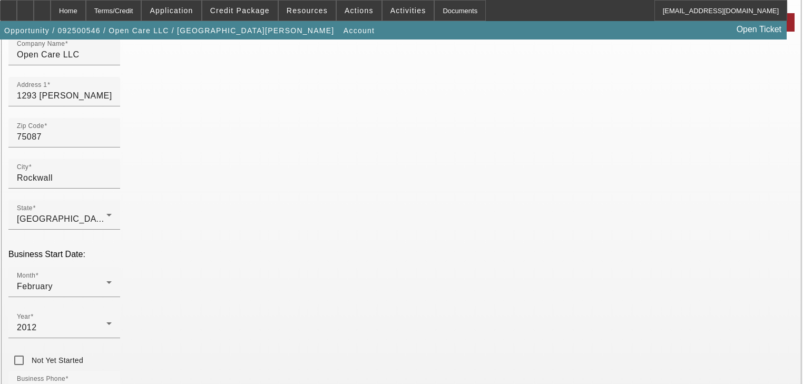
scroll to position [211, 0]
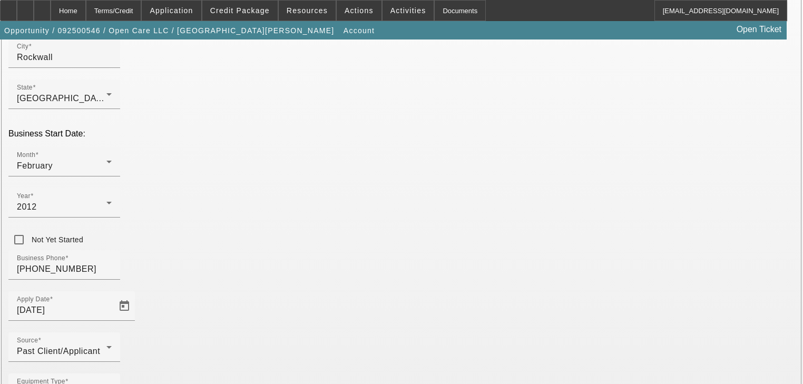
paste input "-42055"
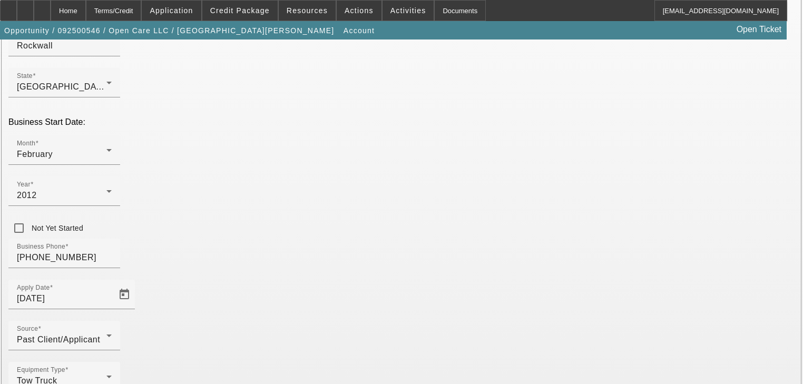
scroll to position [234, 0]
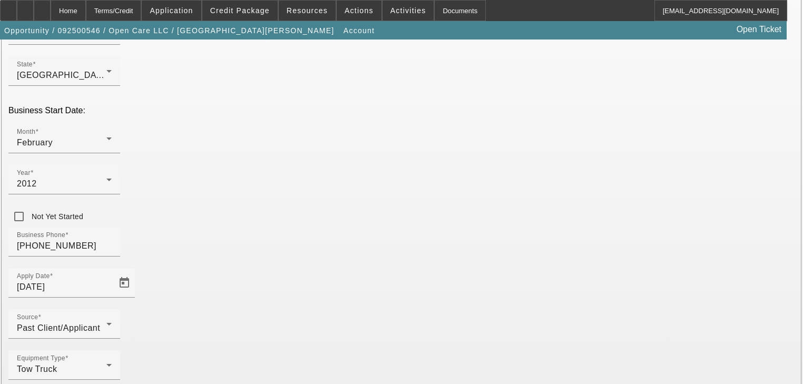
type input "45-4205552"
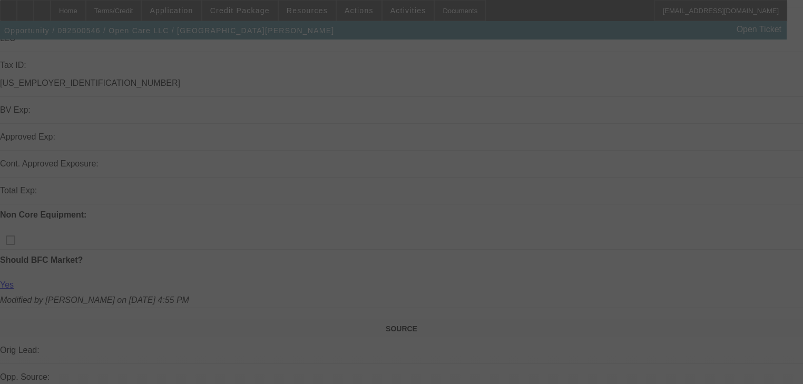
scroll to position [381, 0]
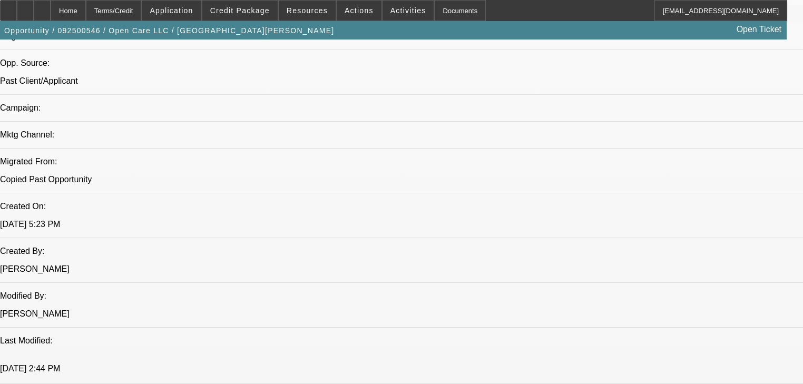
select select "2"
select select "0"
select select "6"
select select "0"
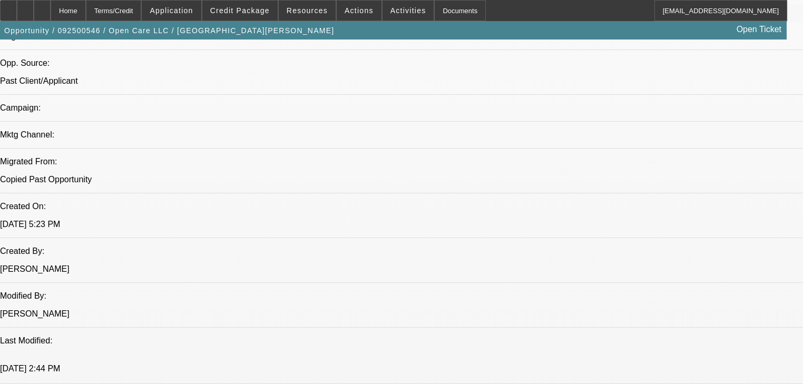
select select "0"
select select "3"
select select "0"
select select "6"
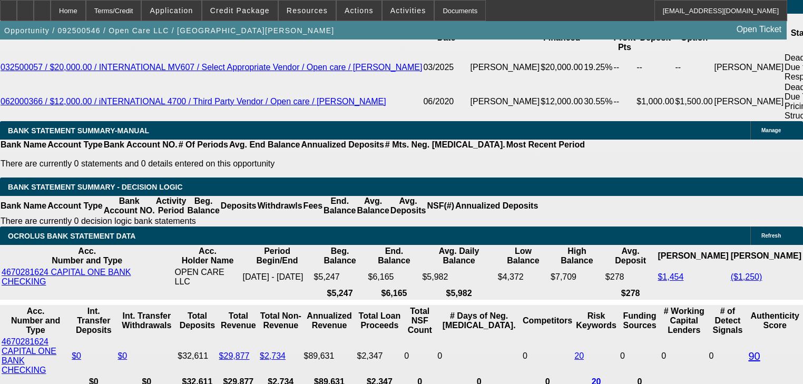
scroll to position [1908, 0]
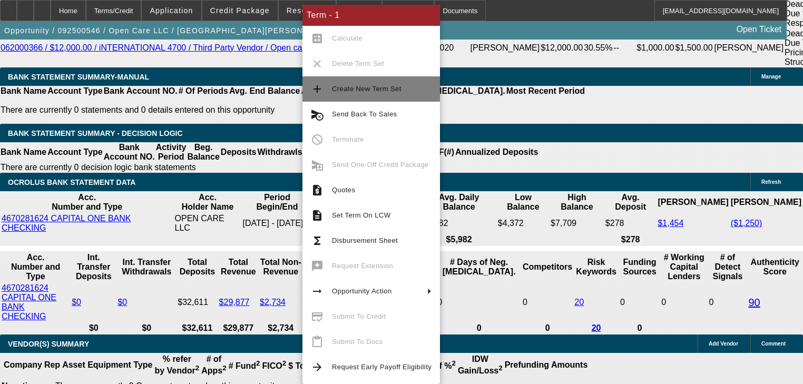
click at [328, 95] on button "add Create New Term Set" at bounding box center [370, 88] width 137 height 25
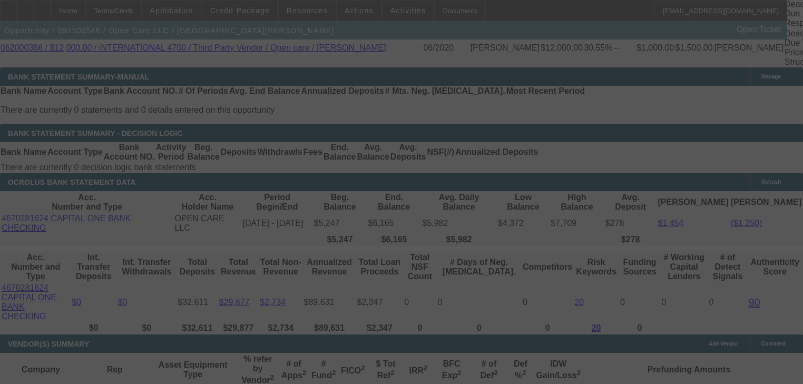
scroll to position [1988, 0]
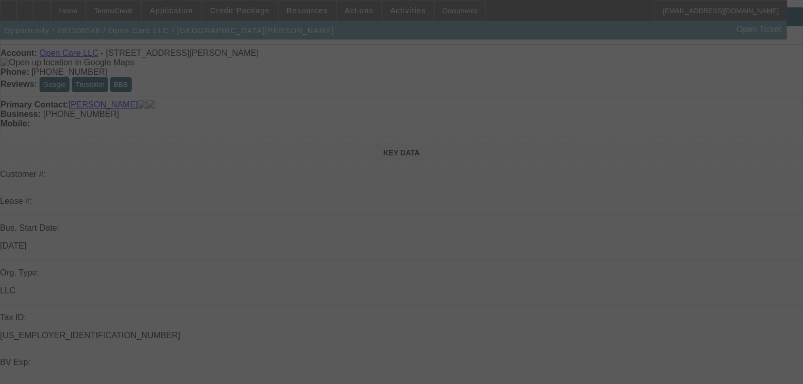
scroll to position [42, 0]
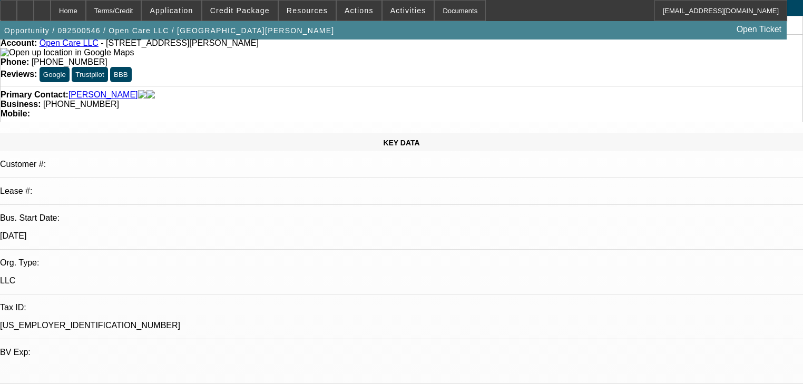
select select "0"
select select "3"
select select "0"
select select "6"
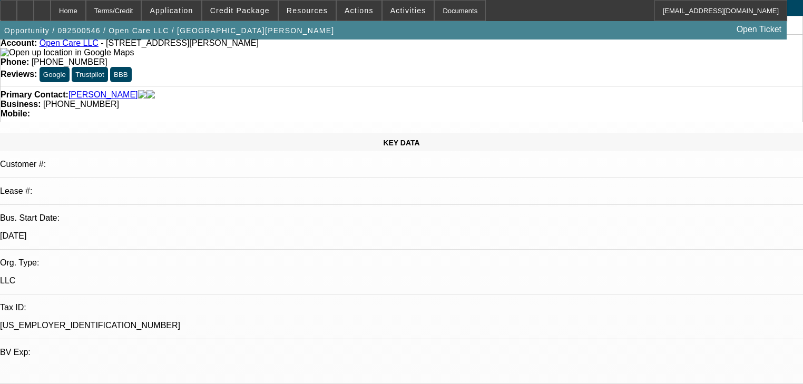
select select "2"
select select "0"
select select "6"
select select "0"
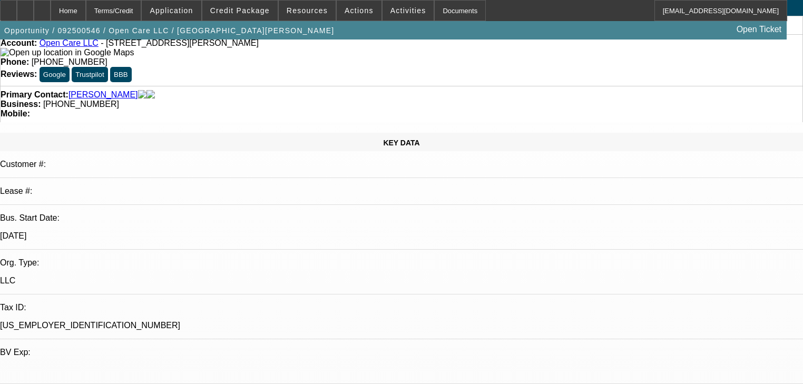
select select "0"
select select "3"
select select "0"
select select "6"
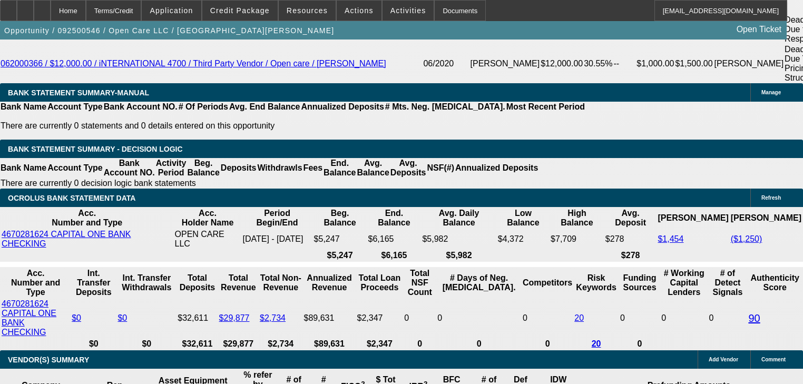
scroll to position [1891, 0]
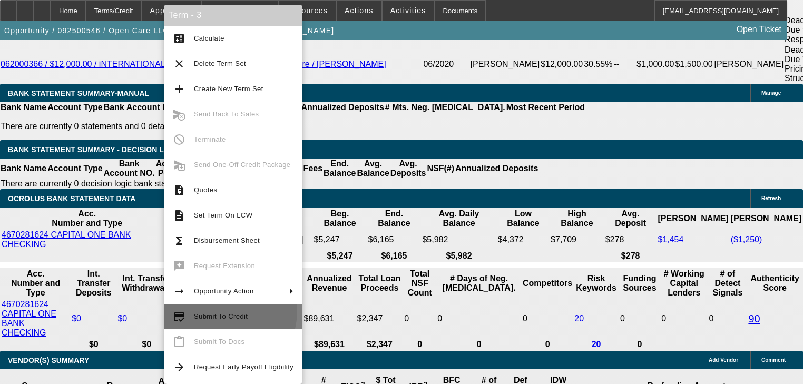
click at [222, 311] on span "Submit To Credit" at bounding box center [244, 316] width 100 height 13
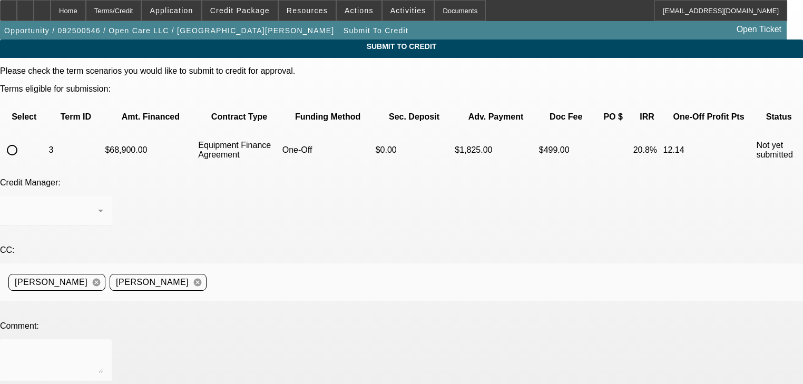
click at [47, 132] on td at bounding box center [24, 150] width 46 height 37
click at [23, 140] on input "radio" at bounding box center [12, 150] width 21 height 21
radio input "true"
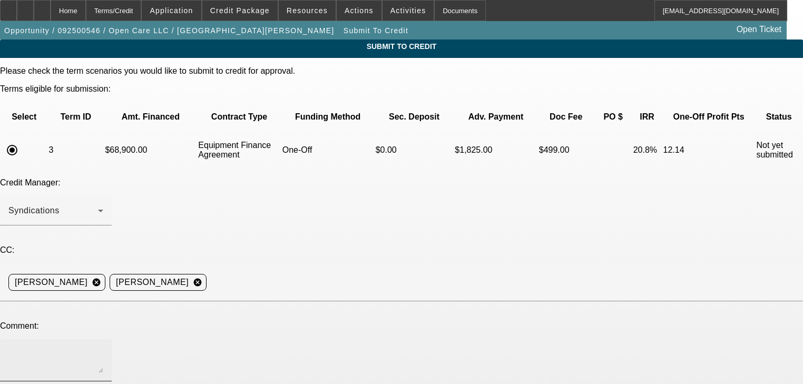
click at [103, 348] on textarea at bounding box center [55, 360] width 95 height 25
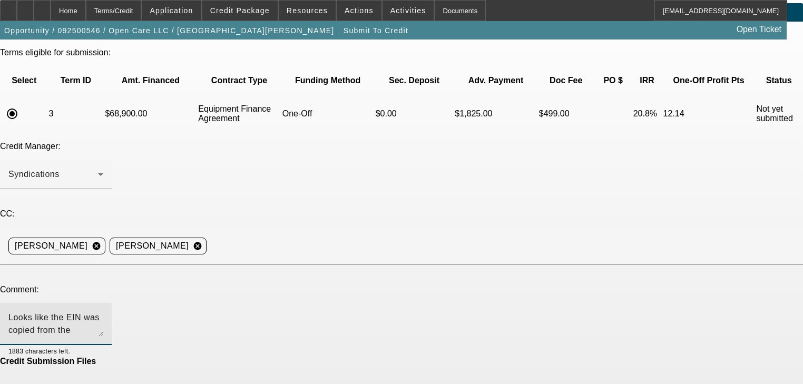
scroll to position [63, 0]
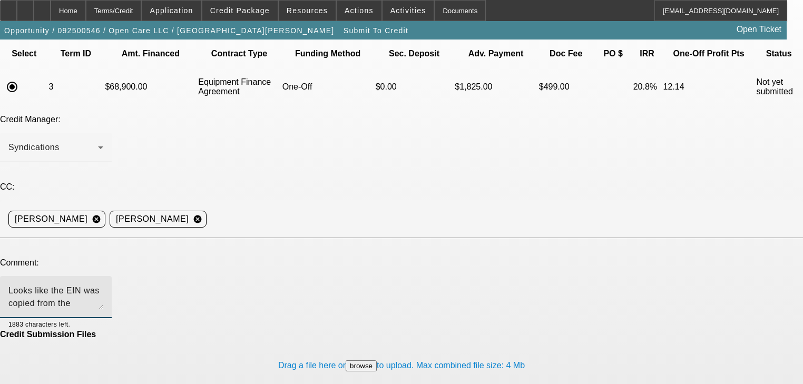
type textarea "Looks like the EIN was copied from the application incorrectly. Could we try fi…"
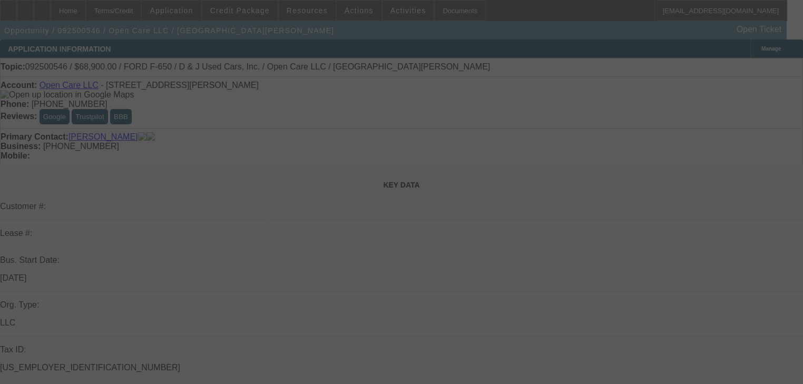
select select "0"
select select "3"
select select "0"
select select "6"
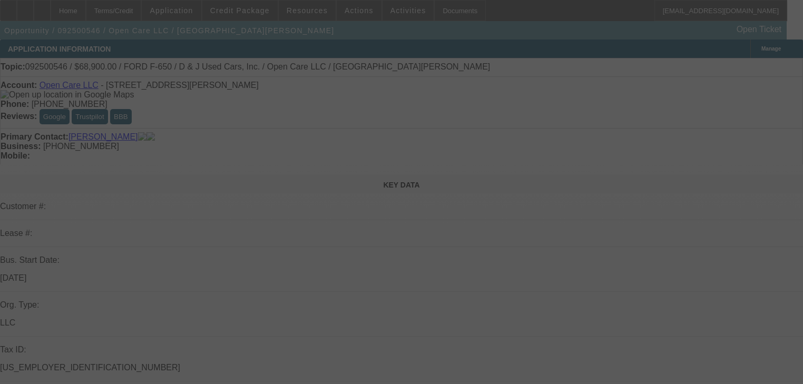
select select "2"
select select "0"
select select "6"
select select "0"
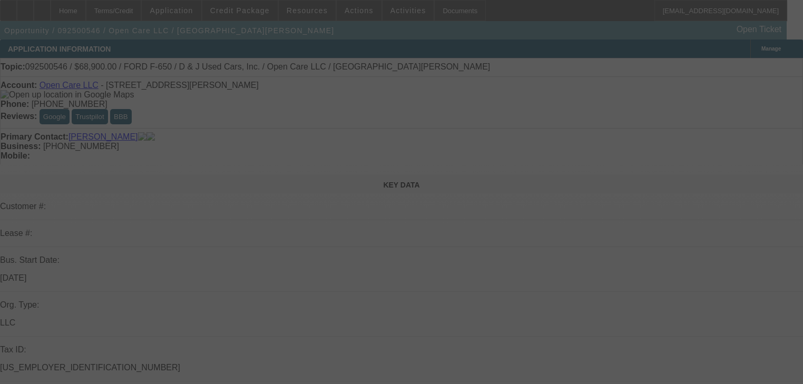
select select "0"
select select "3"
select select "0"
select select "6"
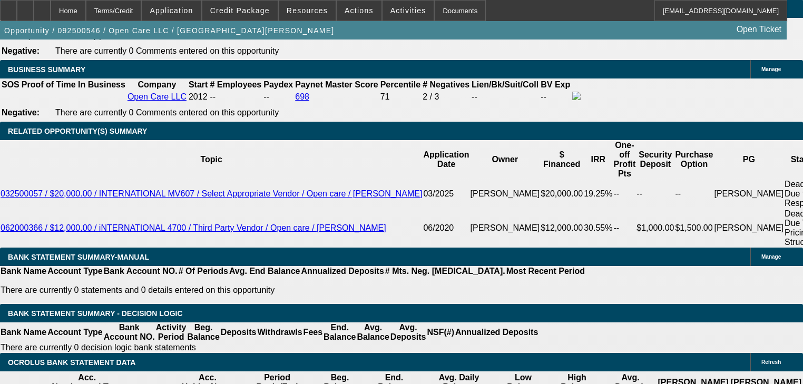
scroll to position [1728, 0]
click at [254, 18] on span at bounding box center [239, 10] width 75 height 25
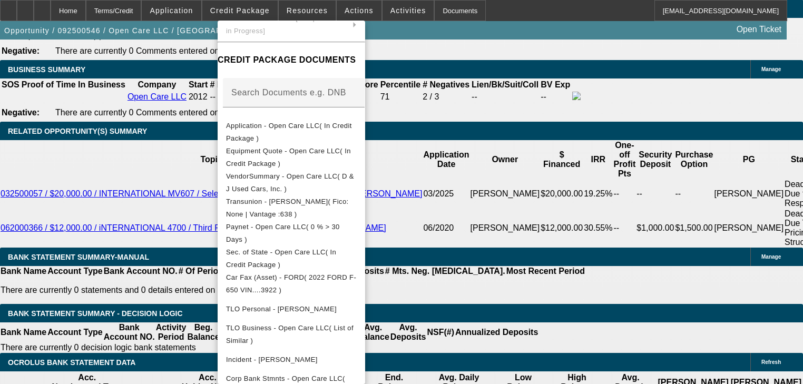
scroll to position [159, 0]
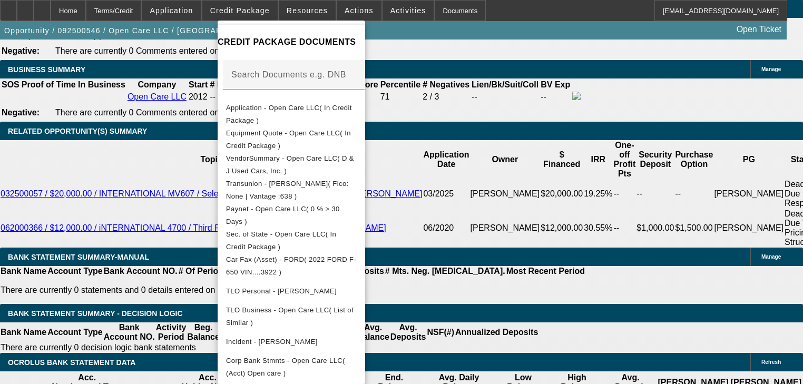
click at [123, 117] on div at bounding box center [401, 192] width 803 height 384
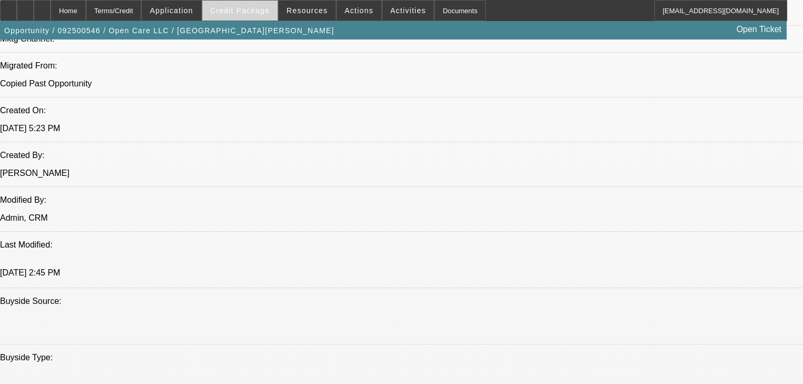
scroll to position [758, 0]
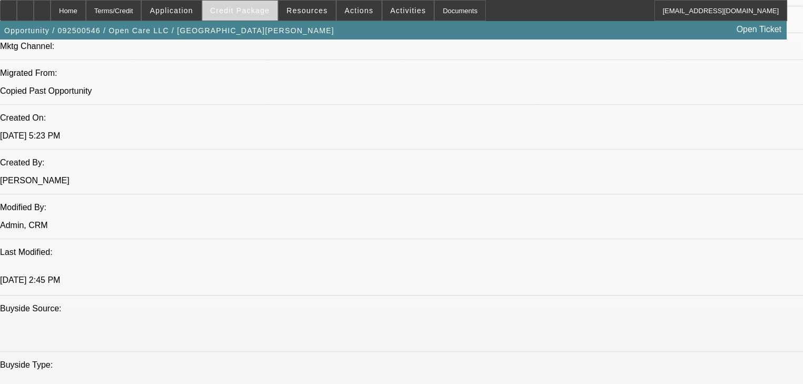
click at [259, 6] on span "Credit Package" at bounding box center [240, 10] width 60 height 8
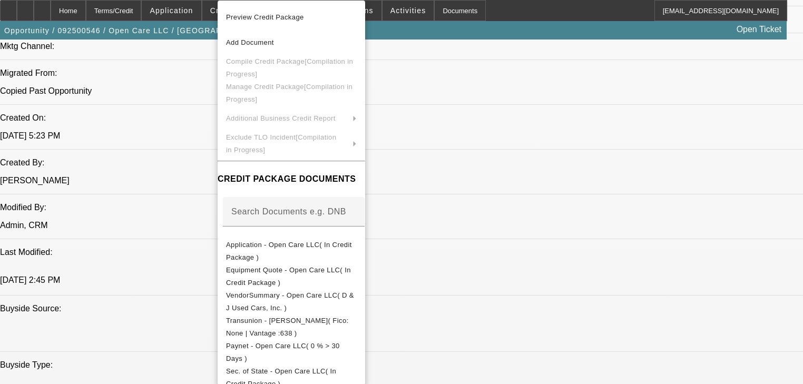
drag, startPoint x: 322, startPoint y: 270, endPoint x: 505, endPoint y: 278, distance: 183.0
click at [504, 279] on div "Preview Credit Package Add Document Compile Credit Package [Compilation in Prog…" at bounding box center [401, 192] width 803 height 384
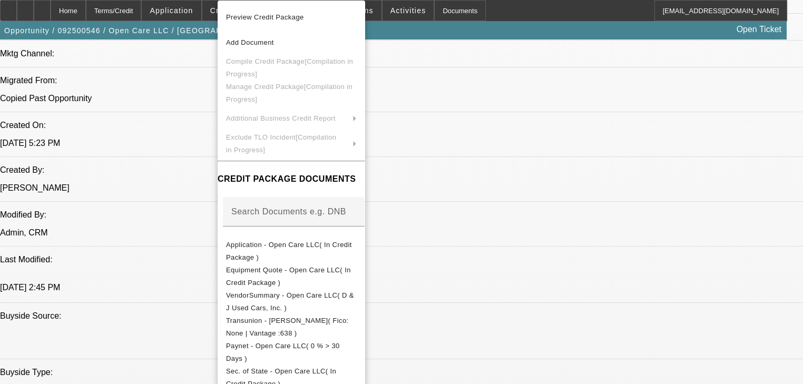
scroll to position [674, 0]
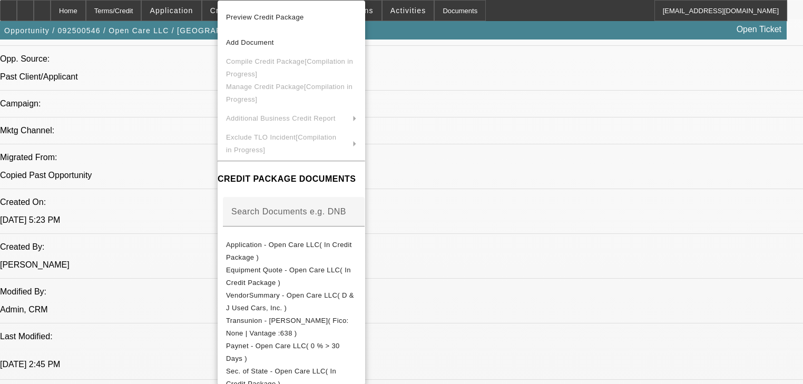
click at [619, 119] on div at bounding box center [401, 192] width 803 height 384
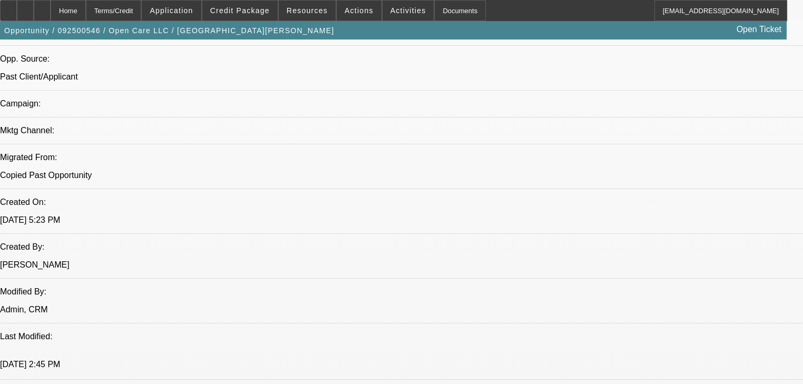
scroll to position [42, 0]
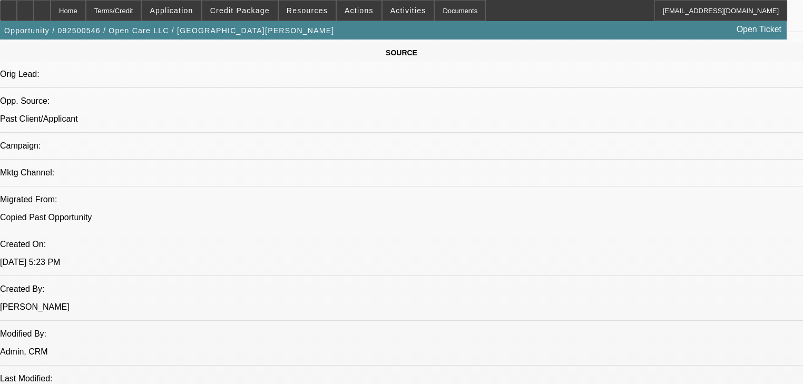
scroll to position [0, 0]
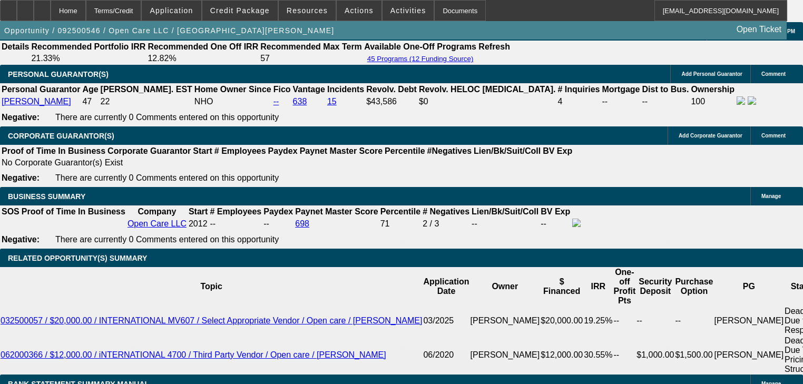
scroll to position [1475, 0]
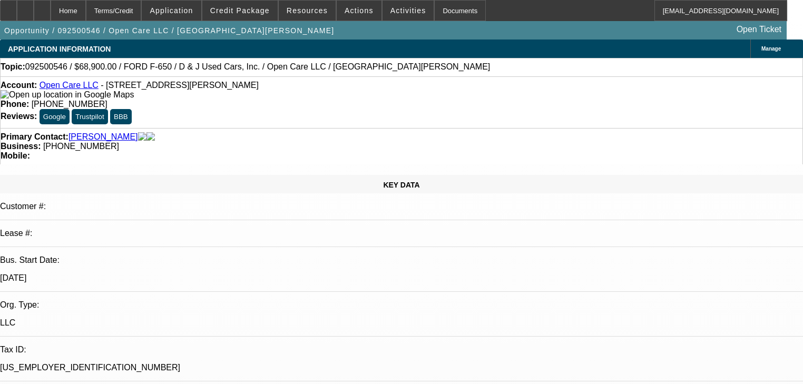
scroll to position [714, 0]
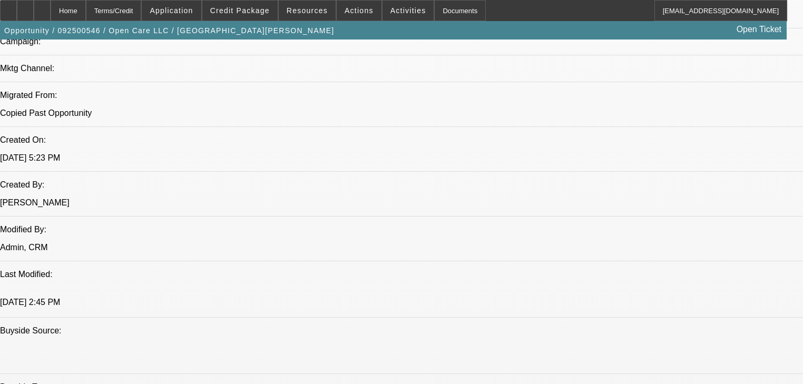
scroll to position [716, 0]
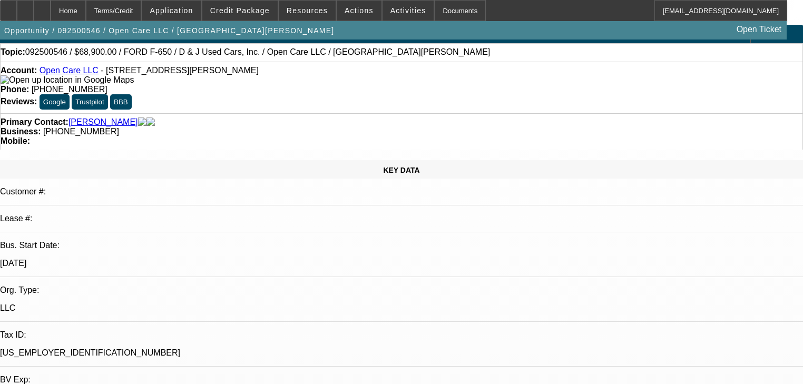
scroll to position [0, 0]
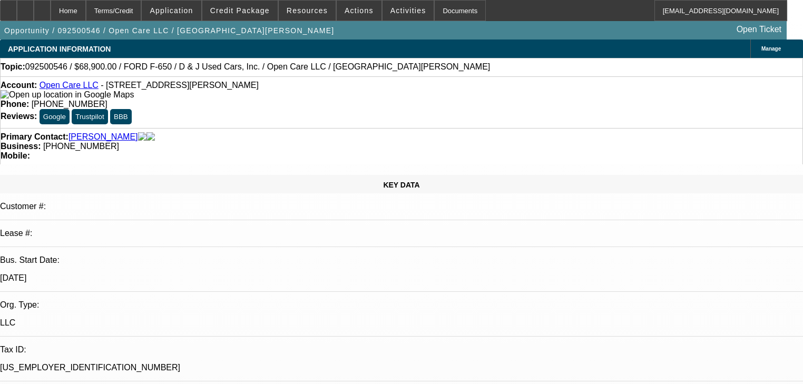
drag, startPoint x: 670, startPoint y: 157, endPoint x: 671, endPoint y: 196, distance: 39.5
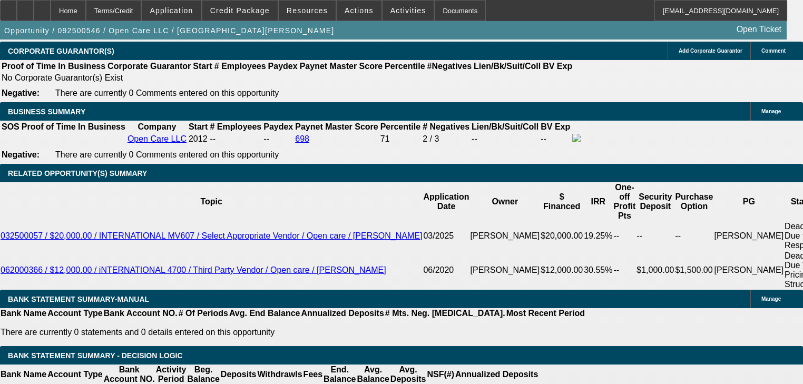
scroll to position [1685, 0]
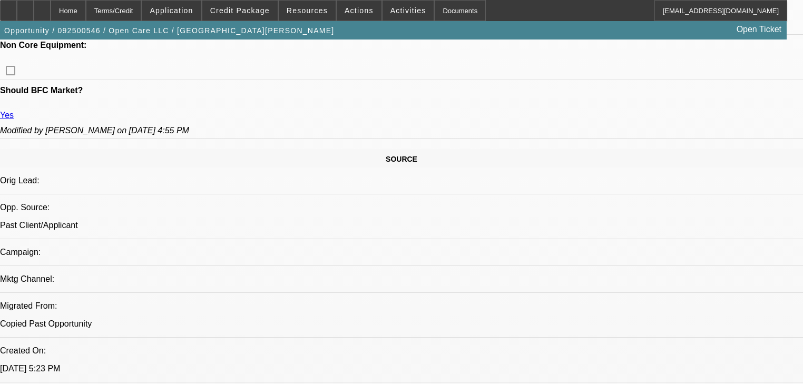
scroll to position [506, 0]
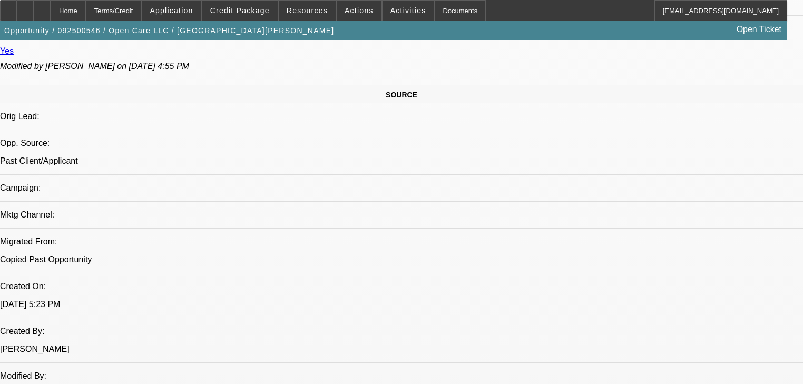
scroll to position [590, 0]
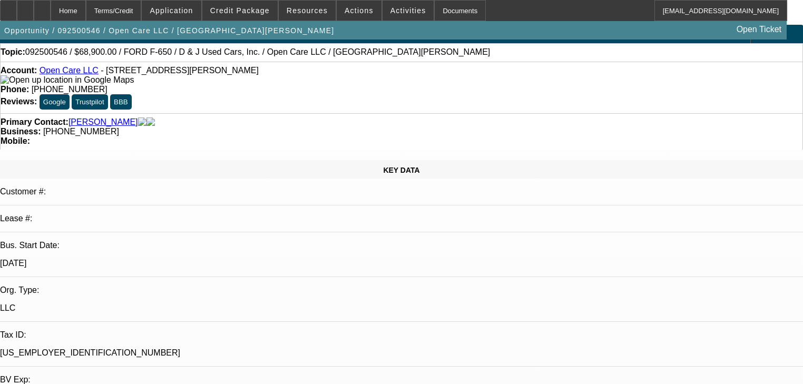
scroll to position [0, 0]
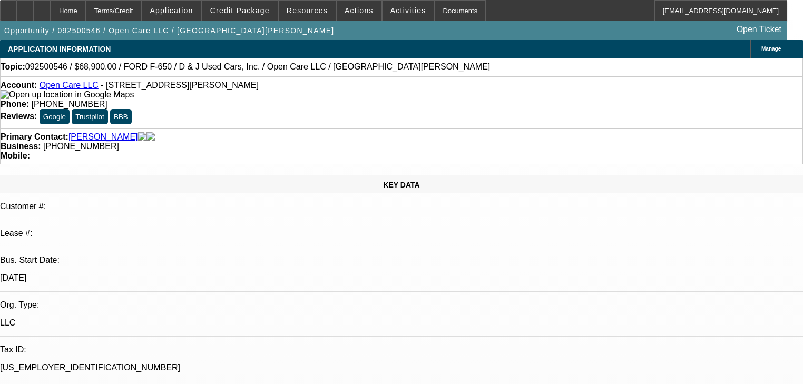
radio input "true"
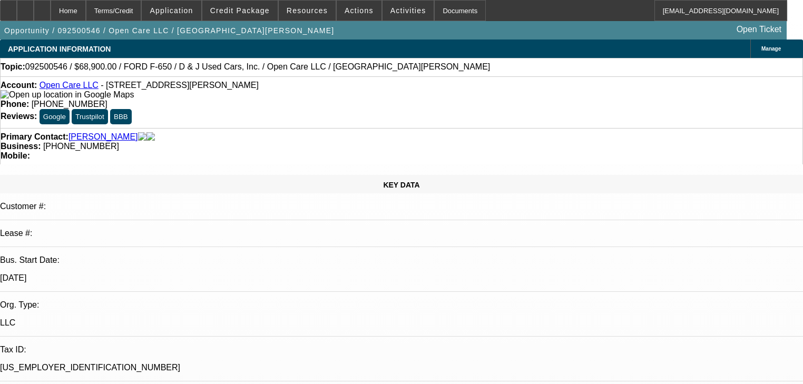
type textarea "No answer, texted ab tax ID"
radio input "true"
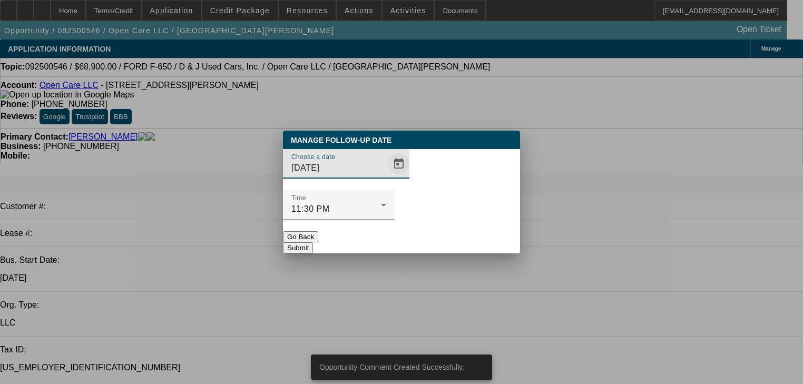
click at [386, 176] on span "Open calendar" at bounding box center [398, 163] width 25 height 25
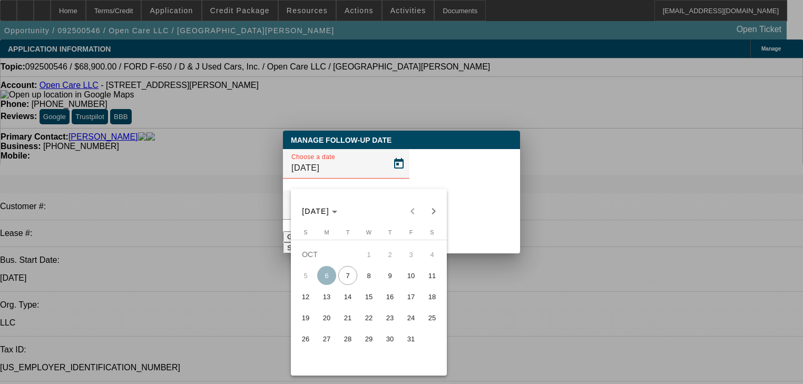
click at [374, 280] on span "8" at bounding box center [368, 275] width 19 height 19
type input "10/8/2025"
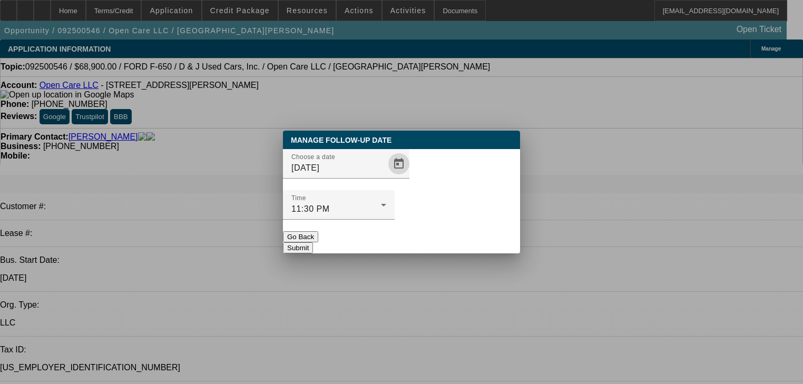
click at [313, 242] on button "Submit" at bounding box center [298, 247] width 30 height 11
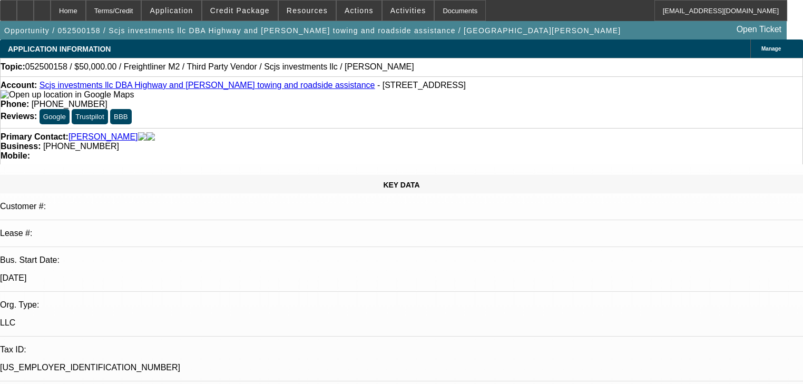
select select "0.2"
select select "2"
select select "0"
select select "6"
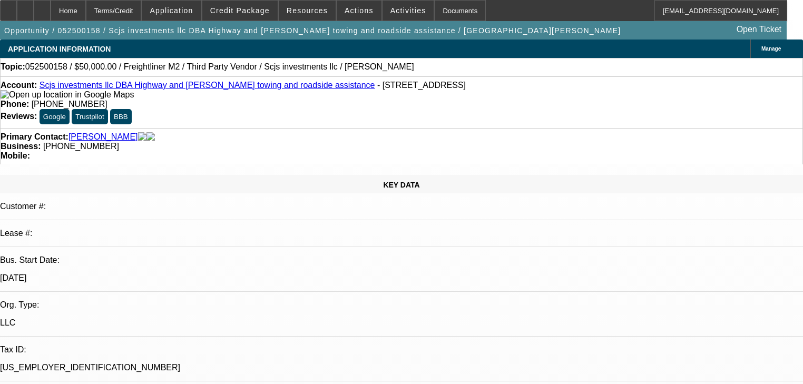
select select "0.2"
select select "2"
select select "0"
select select "6"
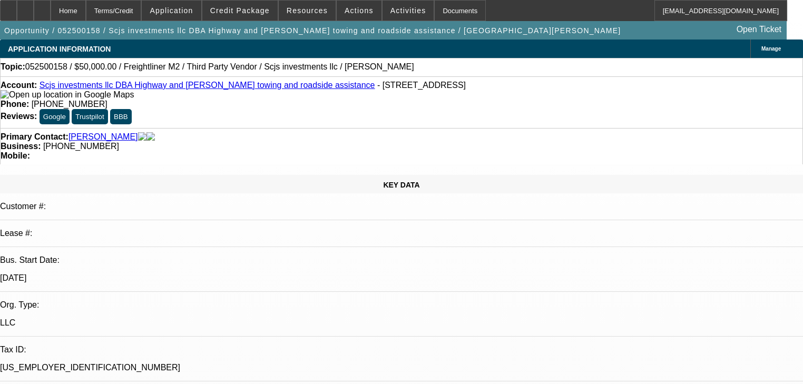
select select "0.2"
select select "0"
select select "6"
select select "0"
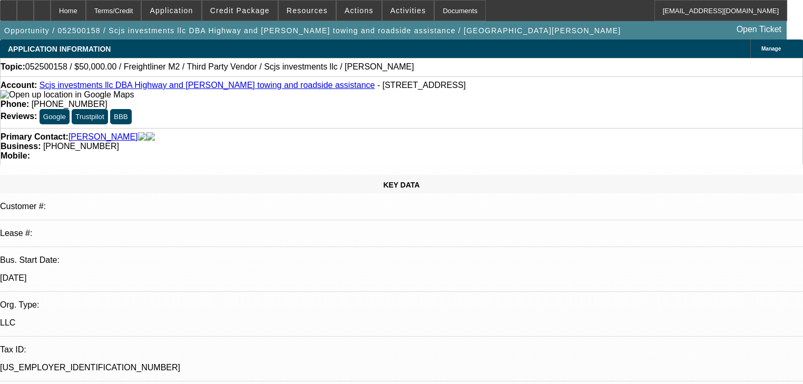
select select "0"
select select "0.1"
select select "4"
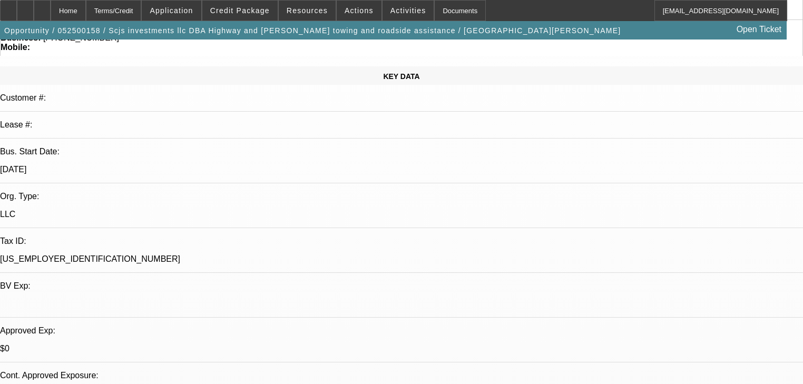
scroll to position [126, 0]
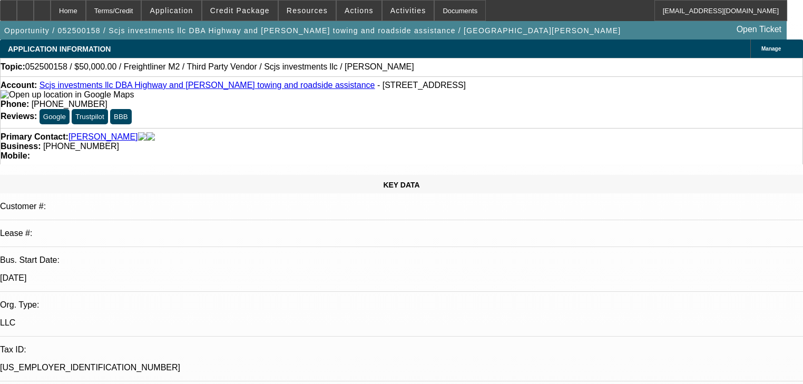
radio input "true"
type textarea "We discuss trucks on fb all the time."
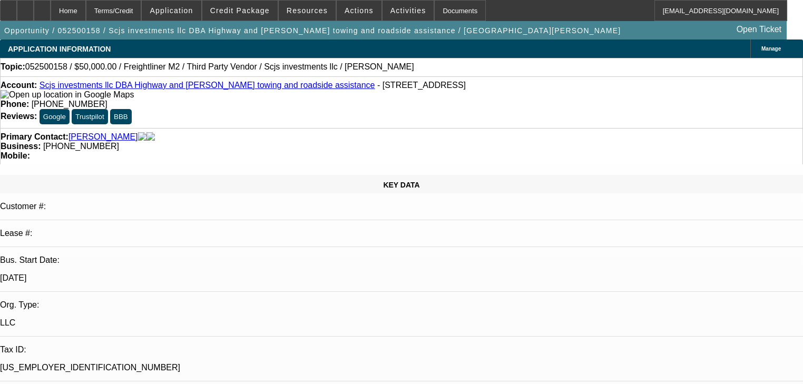
radio input "true"
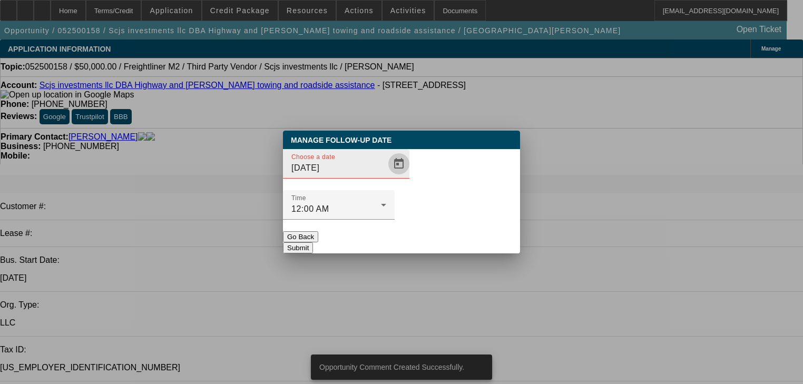
click at [386, 176] on span "Open calendar" at bounding box center [398, 163] width 25 height 25
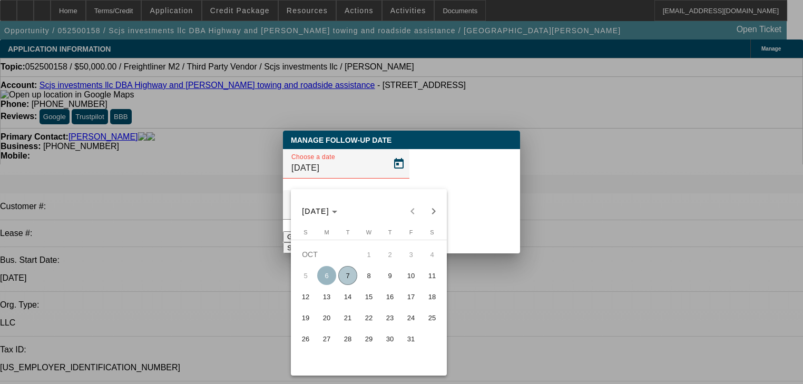
click at [331, 319] on span "20" at bounding box center [326, 317] width 19 height 19
type input "10/20/2025"
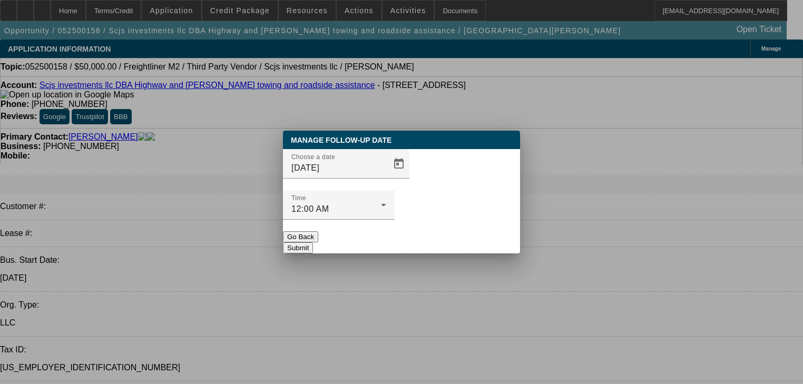
click at [313, 242] on button "Submit" at bounding box center [298, 247] width 30 height 11
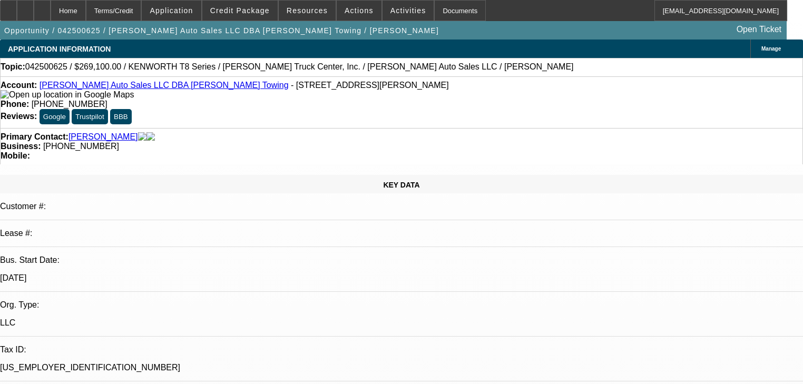
select select "0.2"
select select "2"
select select "0"
select select "6"
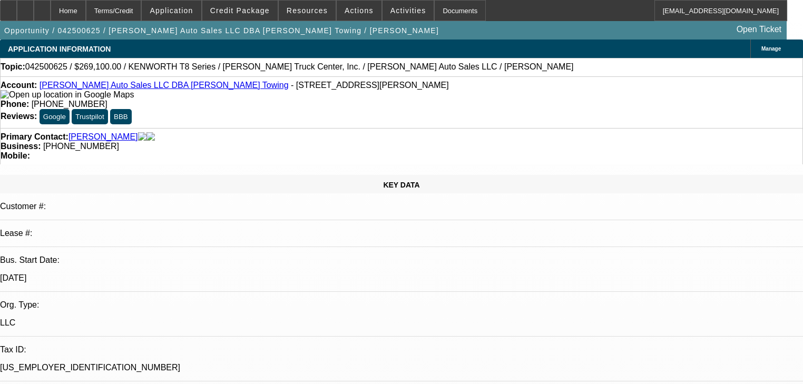
select select "0.1"
select select "2"
select select "0"
select select "6"
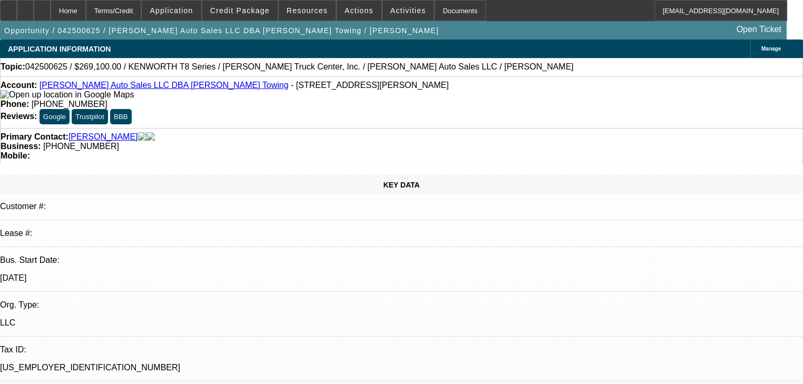
select select "0.1"
select select "2"
select select "0"
select select "6"
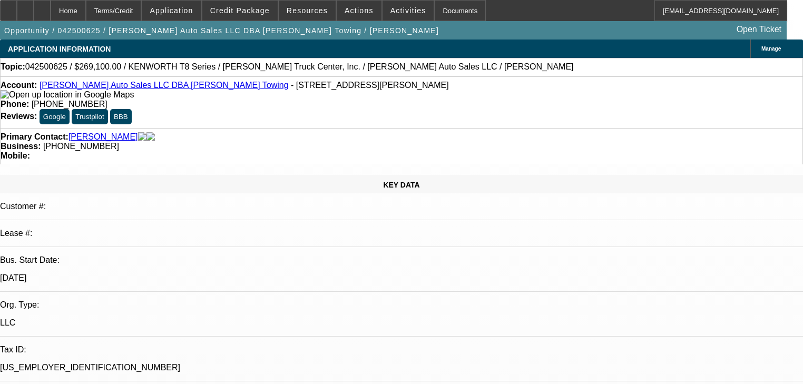
radio input "false"
radio input "true"
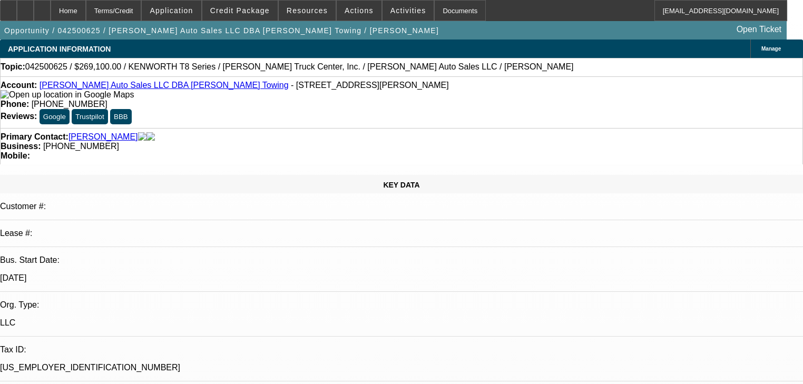
type textarea "Kiss off text next"
radio input "true"
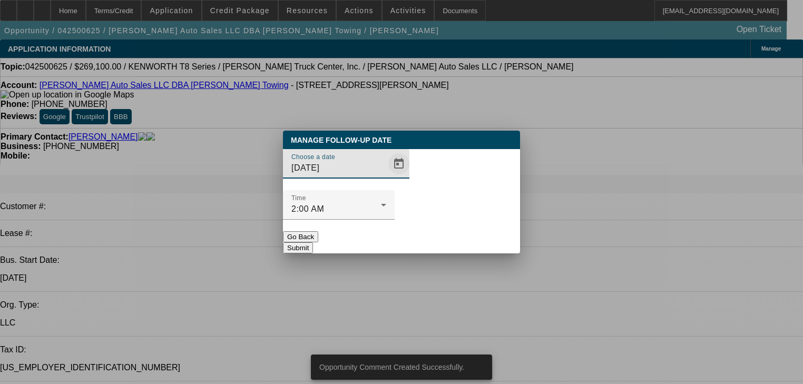
click at [386, 176] on span "Open calendar" at bounding box center [398, 163] width 25 height 25
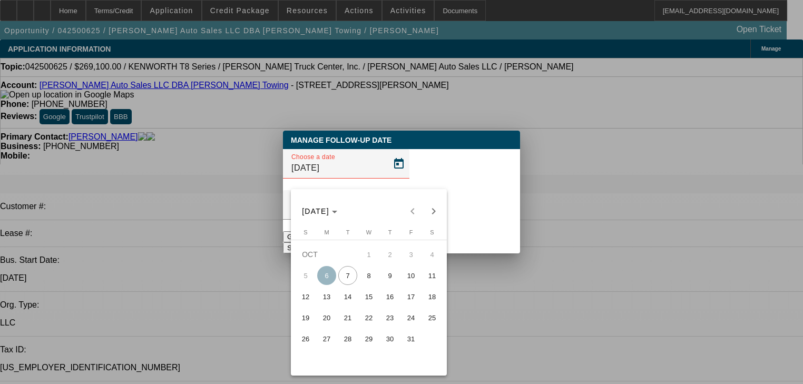
click at [353, 297] on span "14" at bounding box center [347, 296] width 19 height 19
type input "[DATE]"
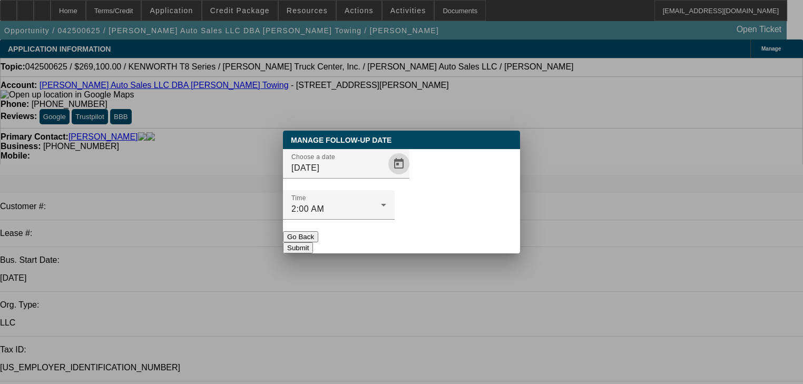
click at [313, 242] on button "Submit" at bounding box center [298, 247] width 30 height 11
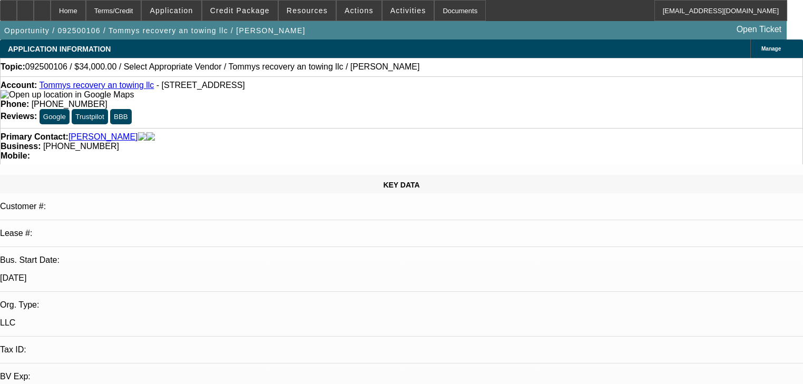
select select "0"
select select "2"
select select "0.1"
select select "4"
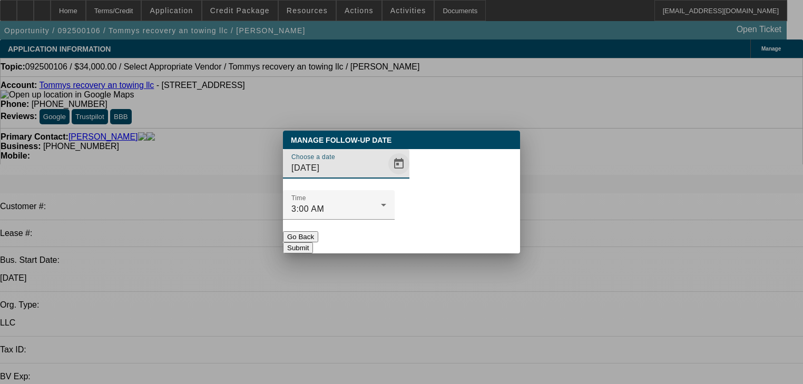
click at [386, 176] on span "Open calendar" at bounding box center [398, 163] width 25 height 25
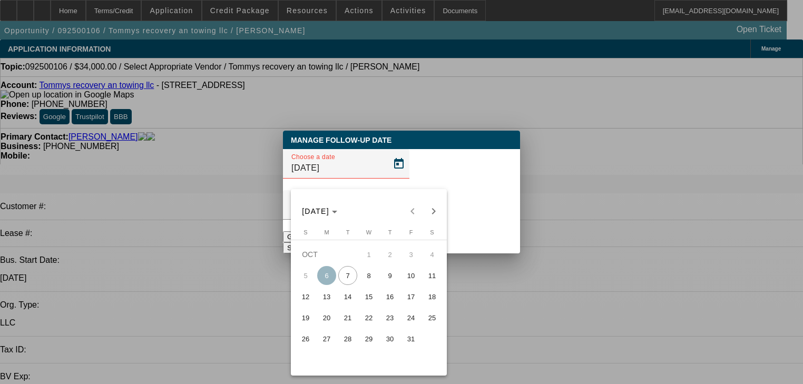
click at [371, 301] on span "15" at bounding box center [368, 296] width 19 height 19
type input "10/15/2025"
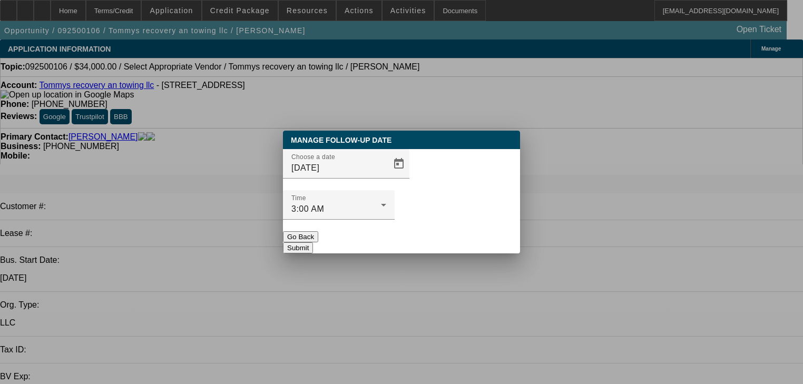
click at [313, 242] on button "Submit" at bounding box center [298, 247] width 30 height 11
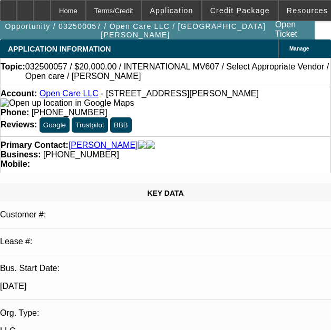
select select "0"
select select "6"
select select "0"
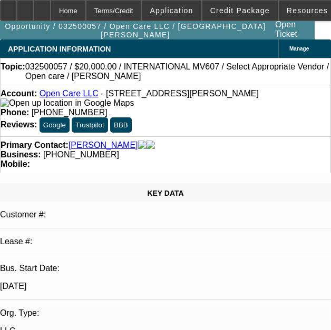
select select "0"
select select "6"
select select "0"
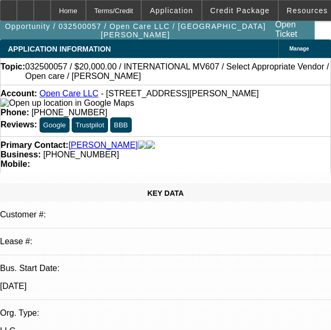
select select "0"
select select "6"
select select "0"
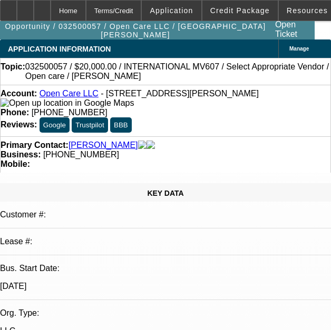
select select "6"
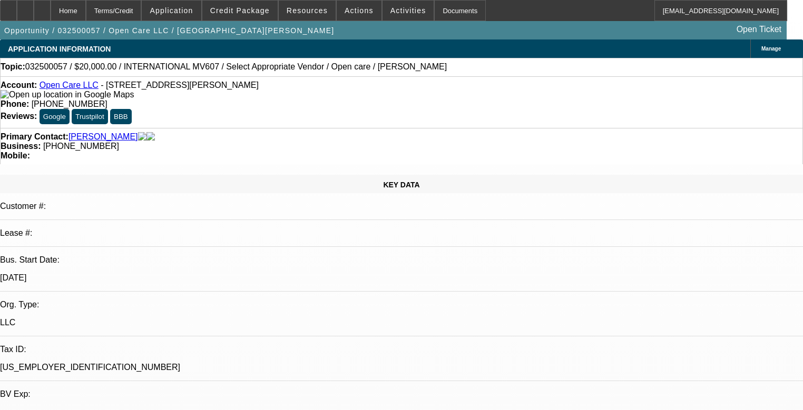
scroll to position [146, 0]
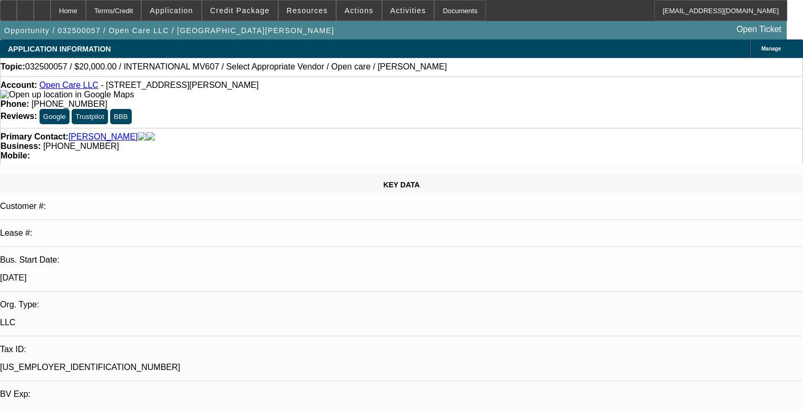
scroll to position [62, 0]
drag, startPoint x: 640, startPoint y: 127, endPoint x: 643, endPoint y: 156, distance: 29.1
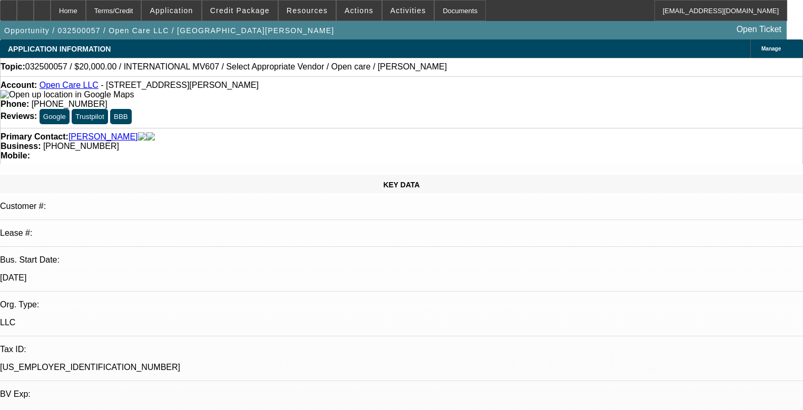
scroll to position [0, 0]
select select "0.2"
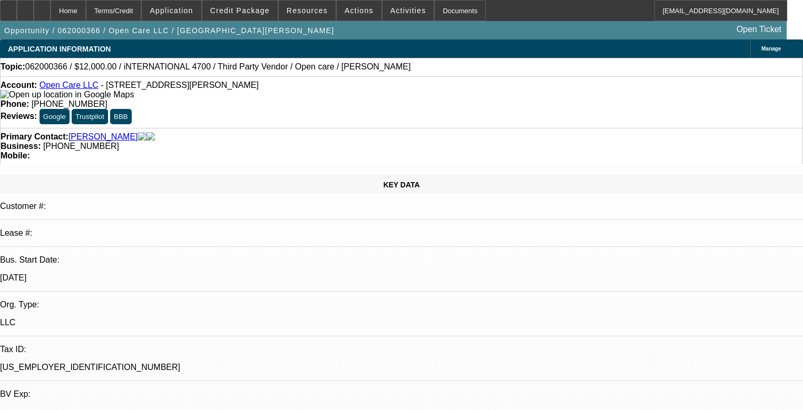
select select "0"
select select "2"
select select "0.1"
select select "4"
select select "0.2"
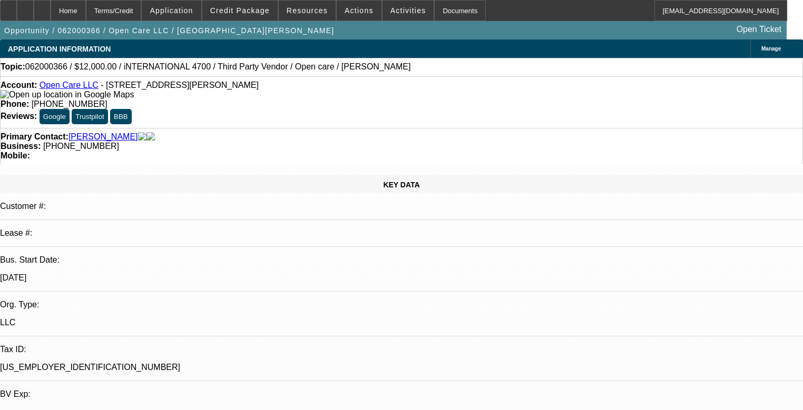
select select "0"
select select "2"
select select "0.1"
select select "4"
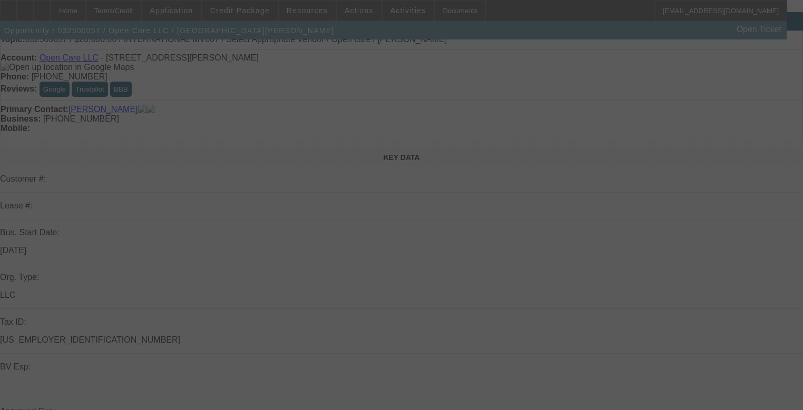
scroll to position [42, 0]
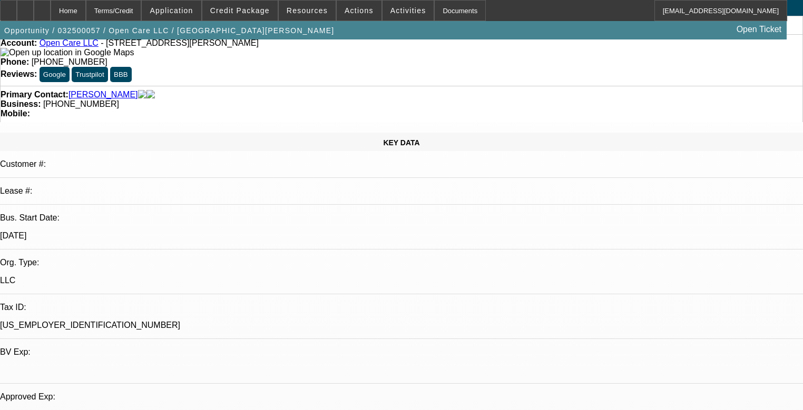
select select "0"
select select "6"
select select "0"
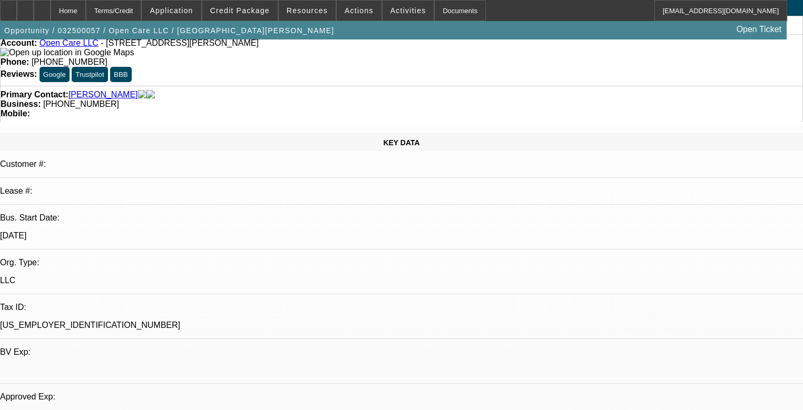
select select "0"
select select "6"
select select "0"
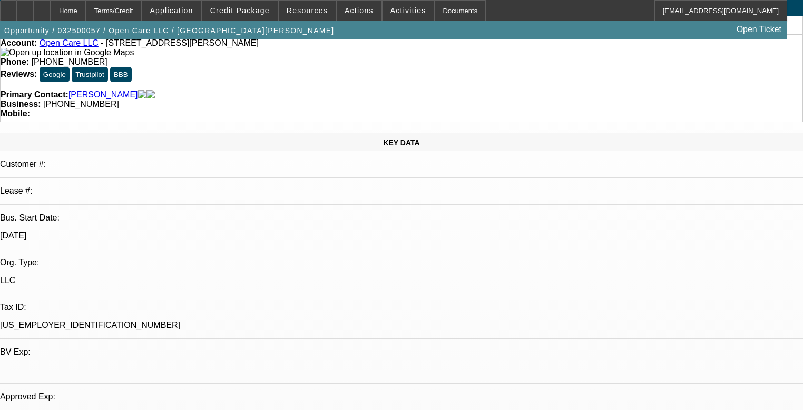
select select "0"
select select "6"
select select "0"
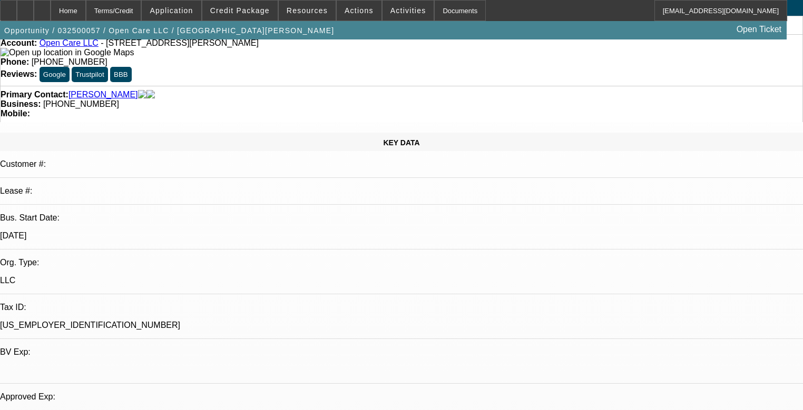
select select "6"
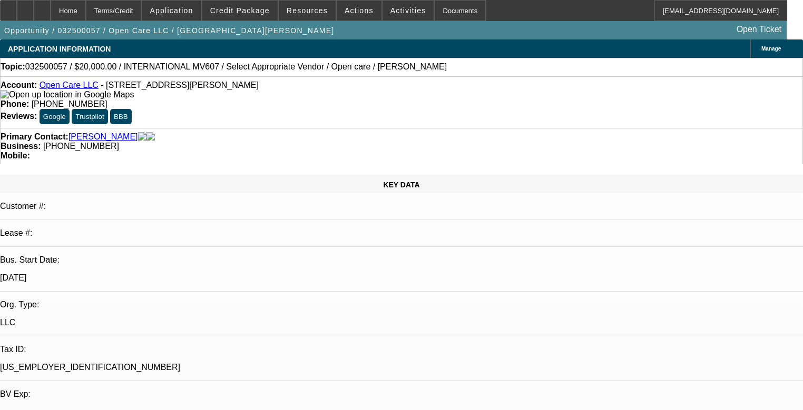
scroll to position [0, 0]
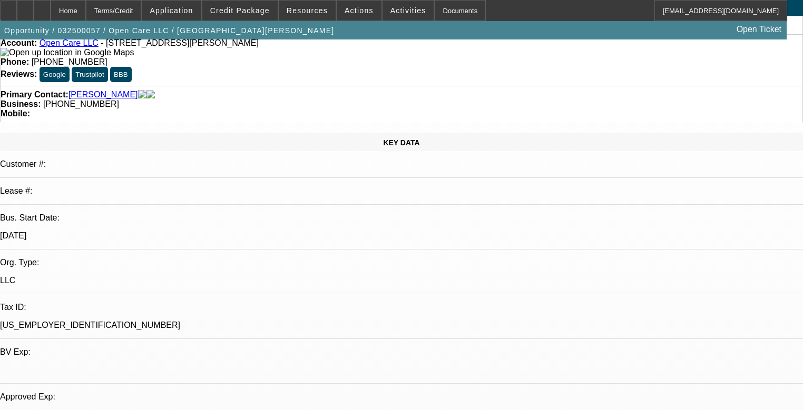
scroll to position [80, 0]
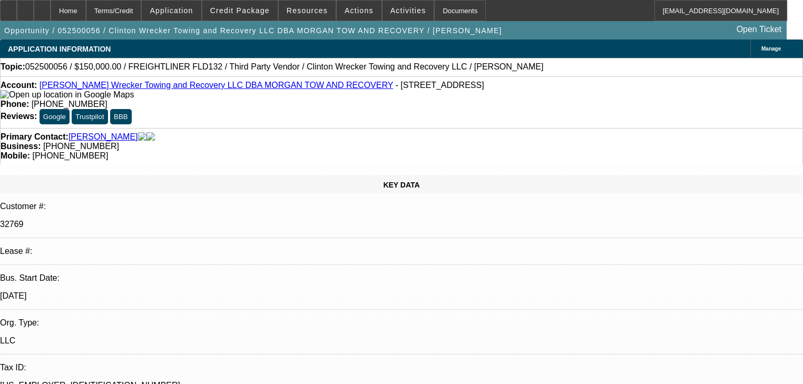
select select "0"
select select "2"
select select "0"
select select "6"
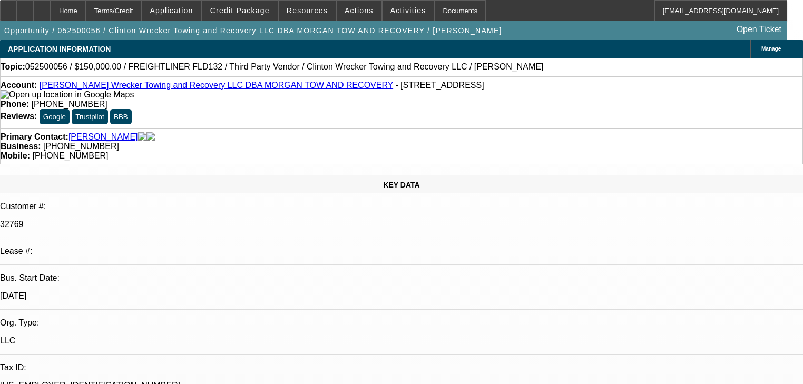
select select "0"
select select "2"
select select "0"
select select "6"
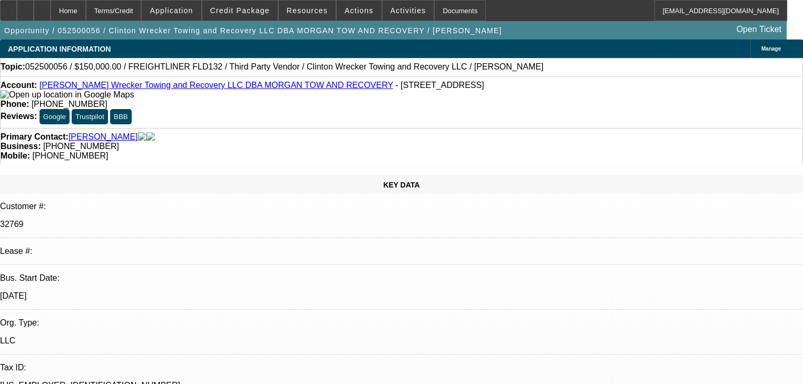
select select "0.1"
select select "0"
select select "2"
select select "0"
select select "6"
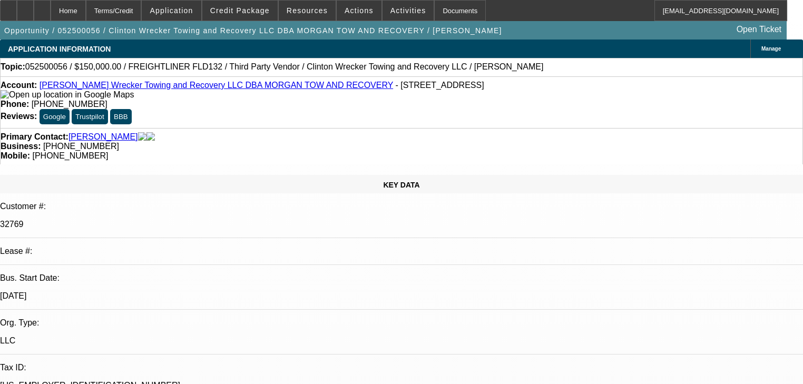
select select "0"
select select "2"
select select "0"
select select "6"
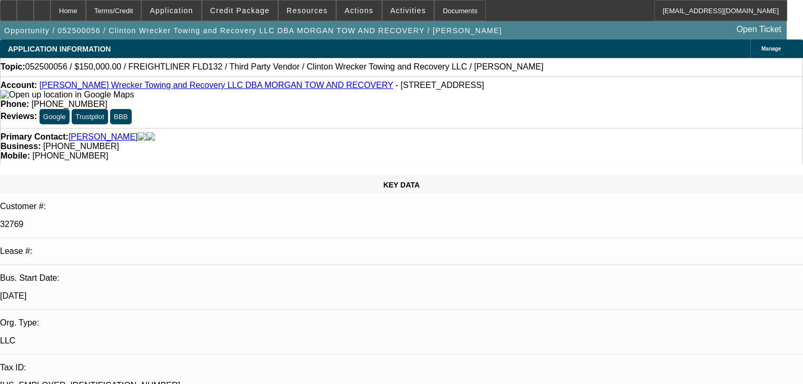
drag, startPoint x: 636, startPoint y: 187, endPoint x: 642, endPoint y: 179, distance: 9.5
radio input "true"
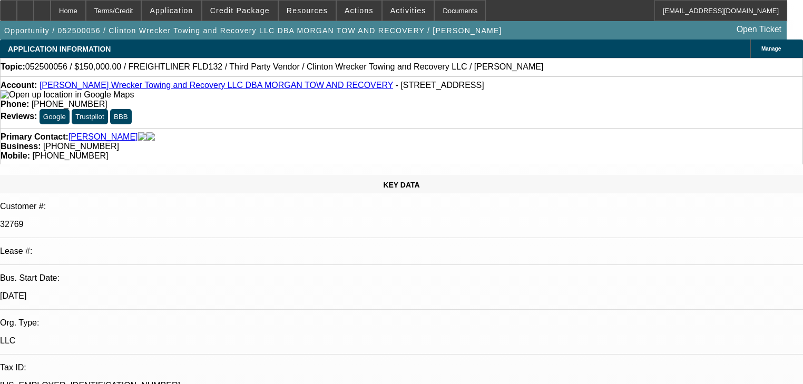
type textarea "Not sure if he wants to sell the gmc now. He will he says if someone offered hi…"
radio input "true"
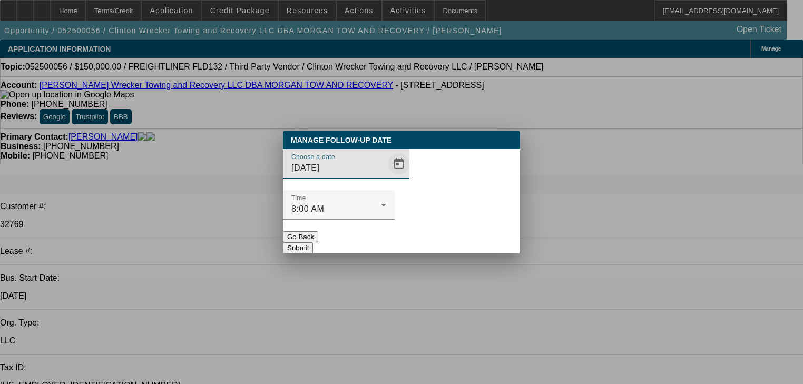
click at [386, 176] on span "Open calendar" at bounding box center [398, 163] width 25 height 25
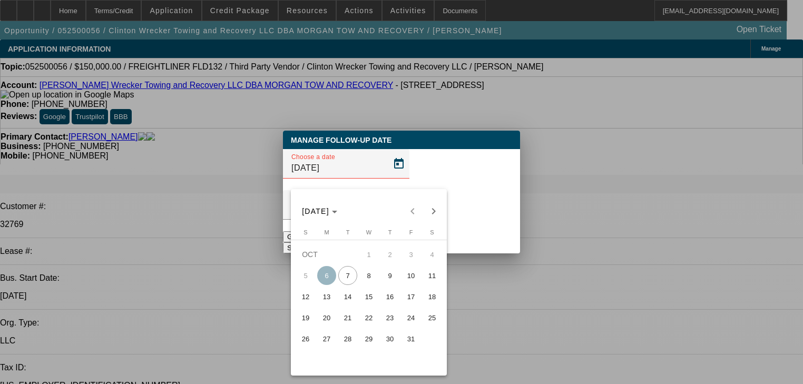
click at [375, 282] on span "8" at bounding box center [368, 275] width 19 height 19
type input "10/8/2025"
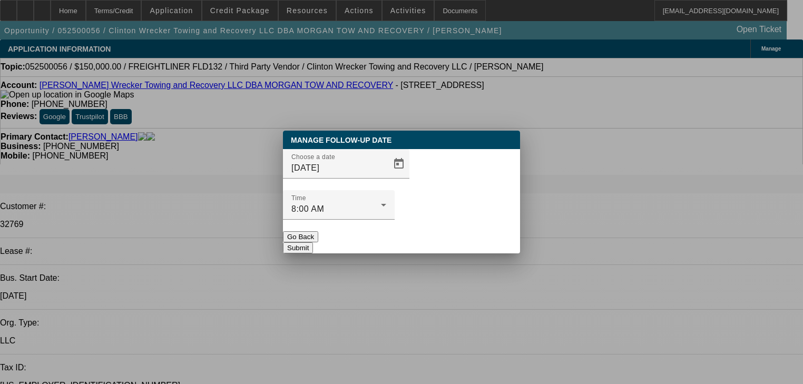
click at [313, 242] on button "Submit" at bounding box center [298, 247] width 30 height 11
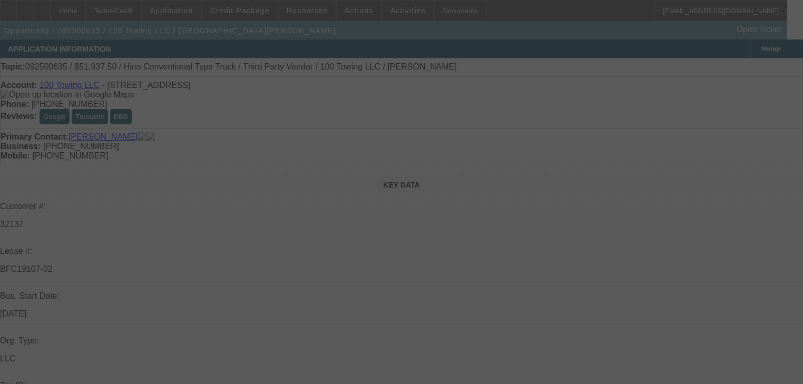
select select "0"
select select "2"
select select "0"
select select "6"
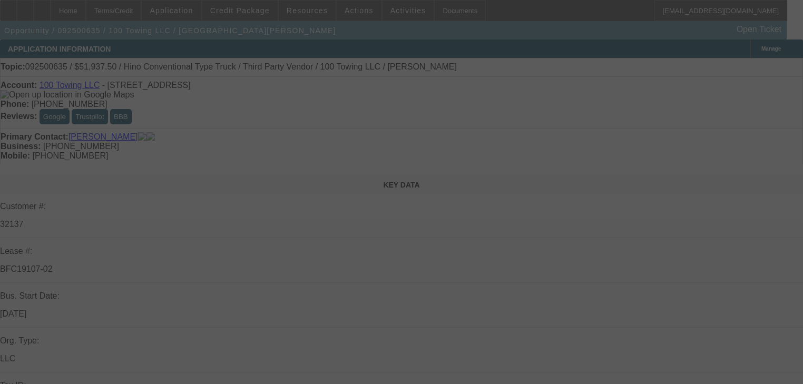
select select "0"
select select "2"
select select "0"
select select "6"
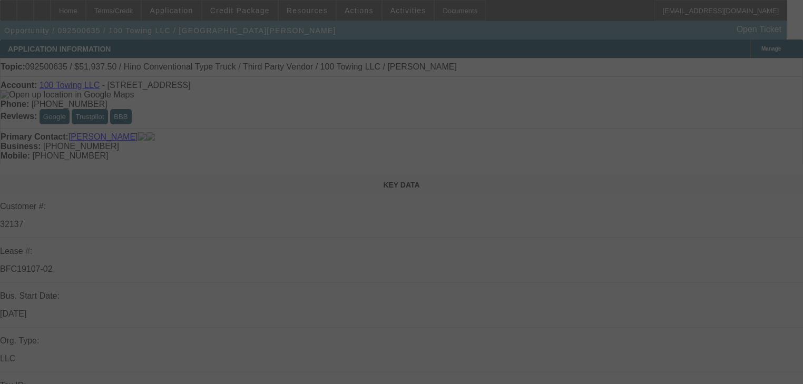
select select "2"
select select "0"
select select "6"
select select "0"
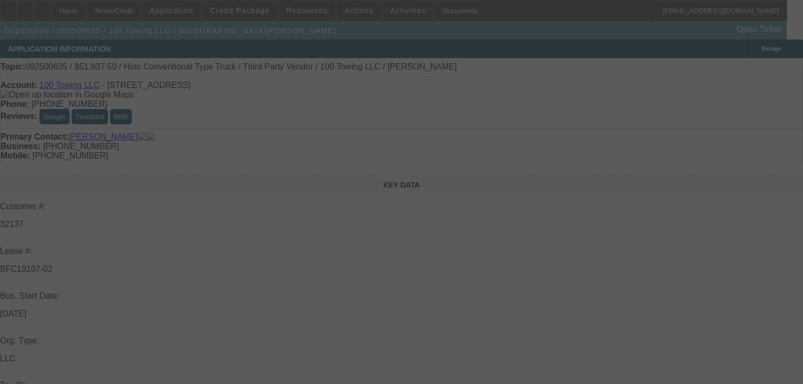
select select "0"
select select "3"
select select "0"
select select "6"
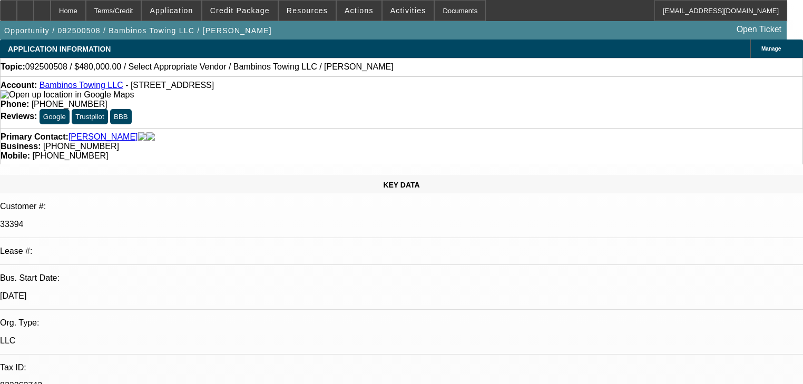
select select "0.2"
select select "2"
select select "0"
select select "6"
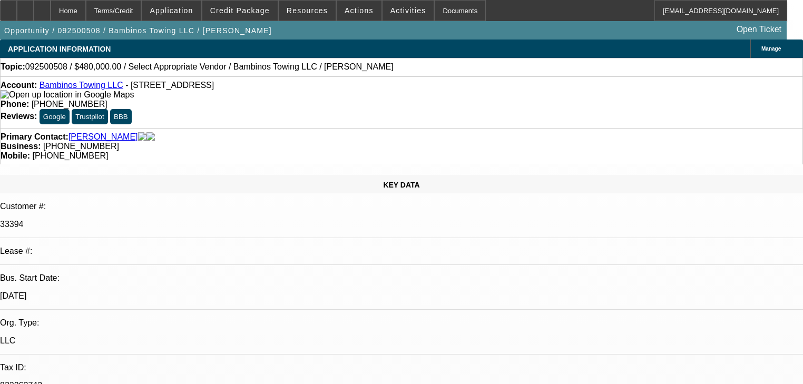
select select "0.2"
select select "2"
select select "0"
select select "6"
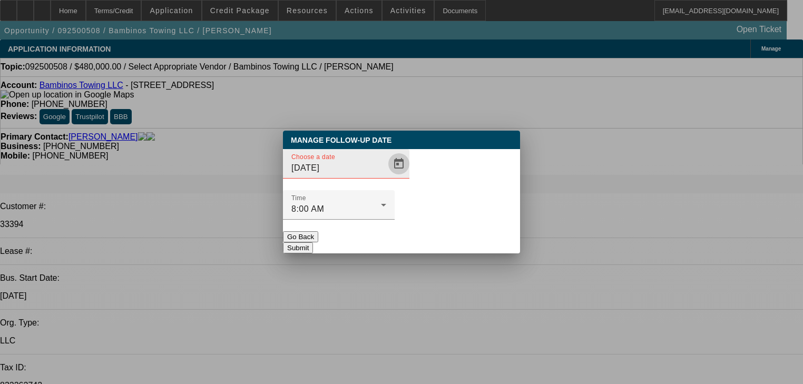
click at [386, 176] on span "Open calendar" at bounding box center [398, 163] width 25 height 25
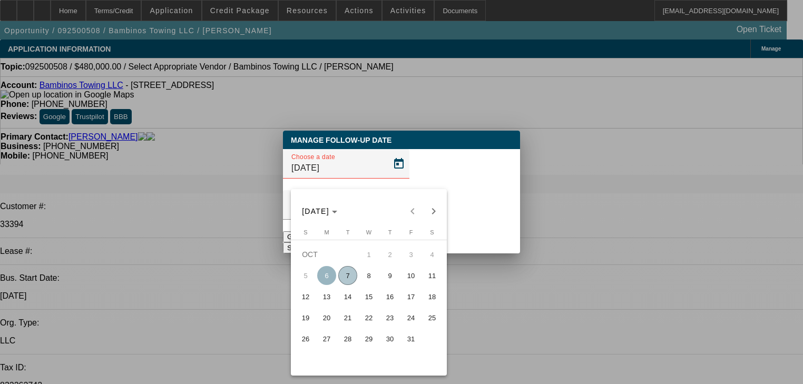
click at [333, 318] on span "20" at bounding box center [326, 317] width 19 height 19
type input "10/20/2025"
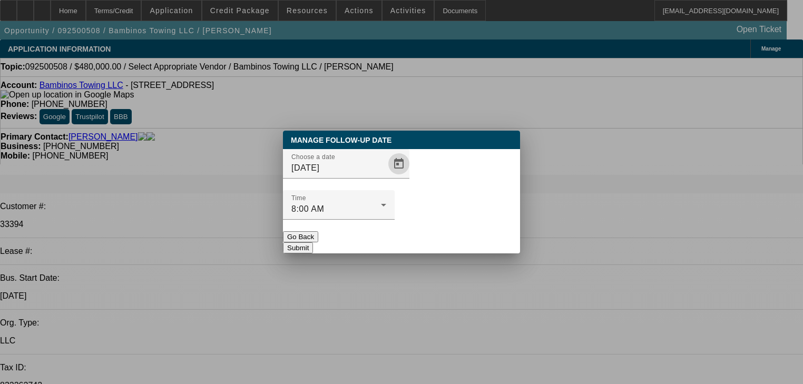
click at [313, 242] on button "Submit" at bounding box center [298, 247] width 30 height 11
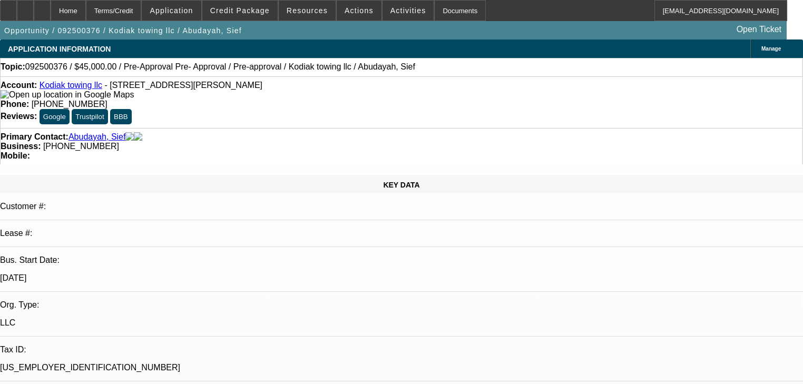
select select "0"
select select "6"
select select "0"
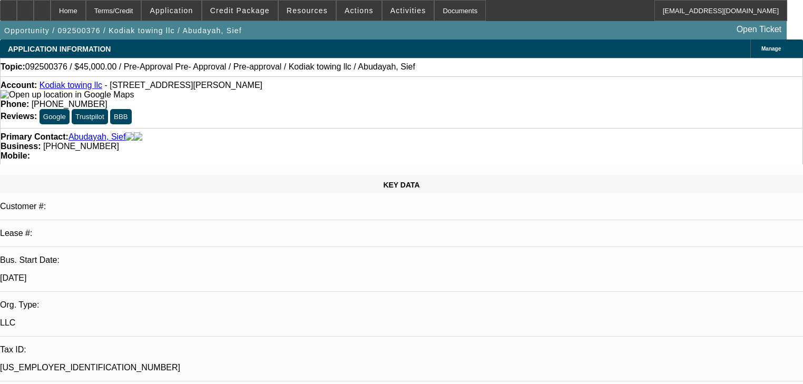
select select "0"
select select "6"
select select "0"
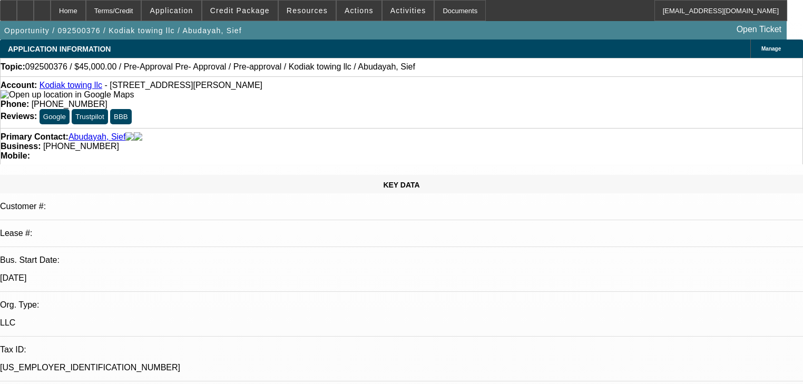
select select "0"
select select "6"
select select "0"
select select "2"
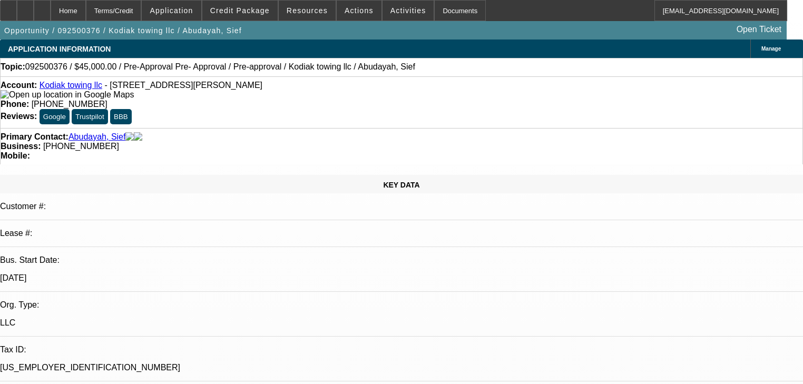
select select "0"
select select "6"
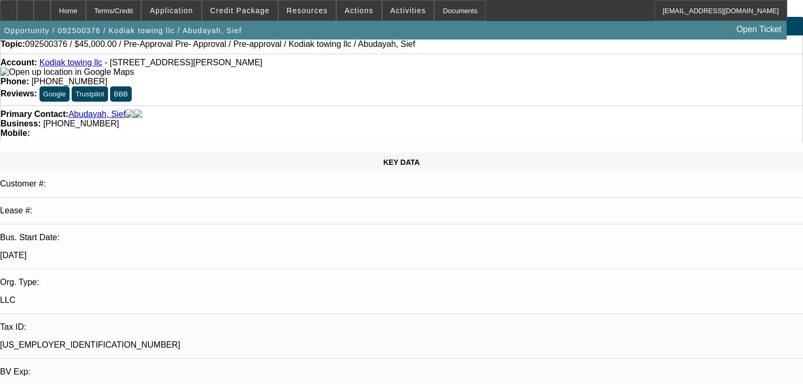
scroll to position [42, 0]
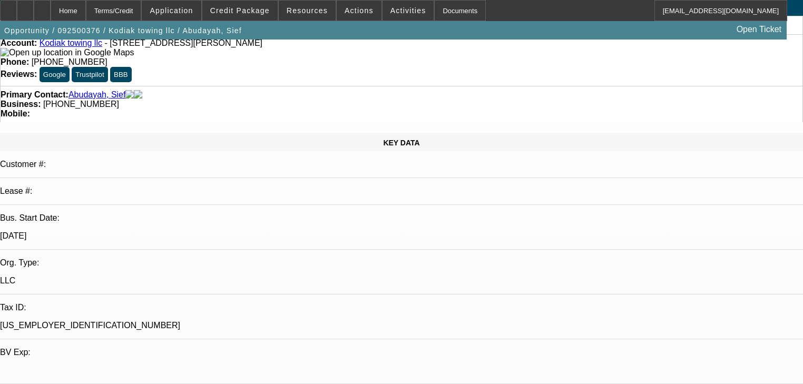
radio input "true"
type textarea "Looking at trucks"
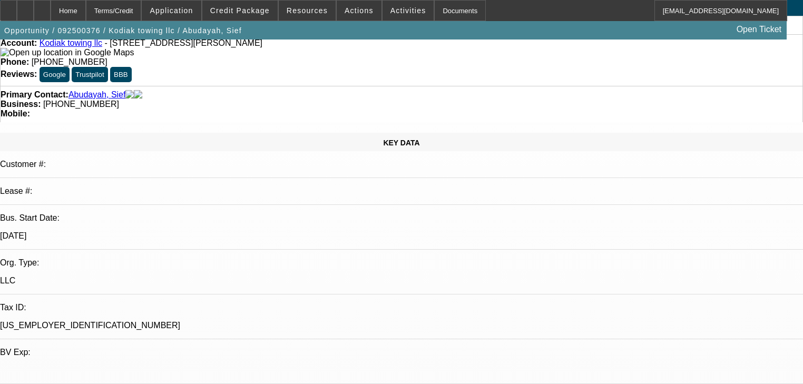
radio input "true"
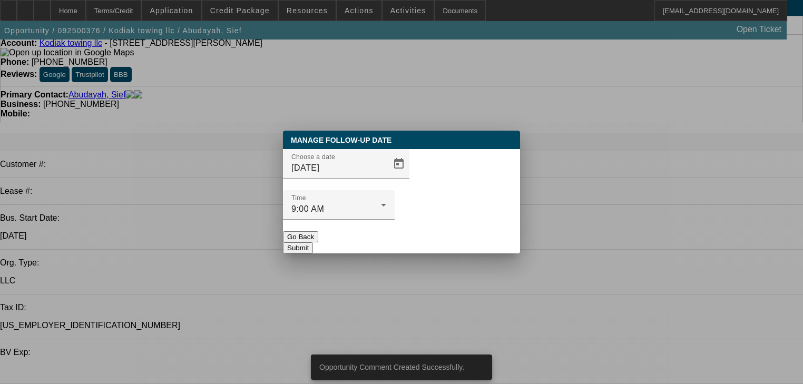
scroll to position [0, 0]
click at [386, 176] on span "Open calendar" at bounding box center [398, 163] width 25 height 25
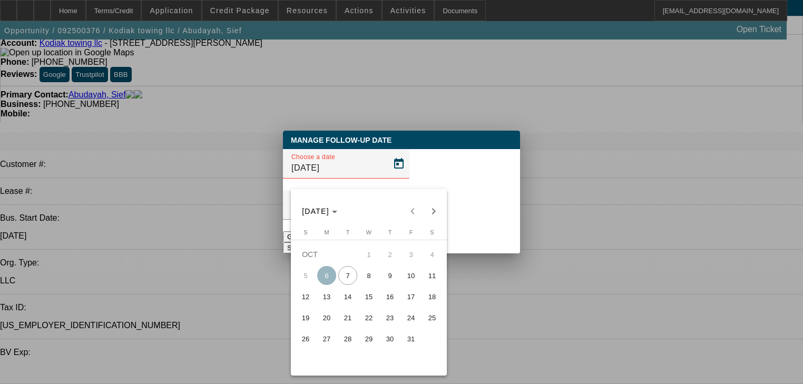
click at [335, 304] on span "13" at bounding box center [326, 296] width 19 height 19
type input "10/13/2025"
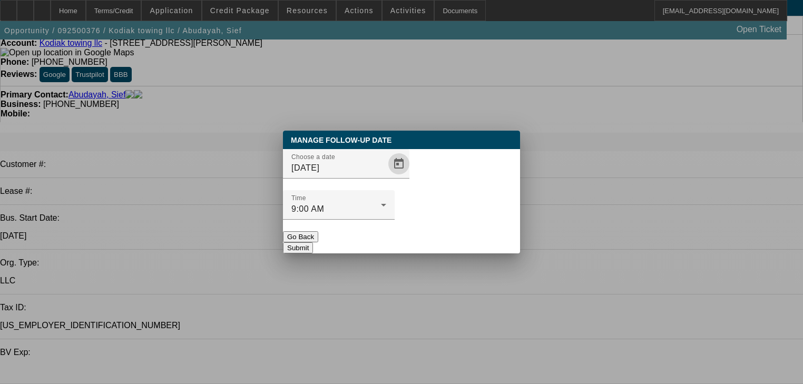
click at [313, 242] on button "Submit" at bounding box center [298, 247] width 30 height 11
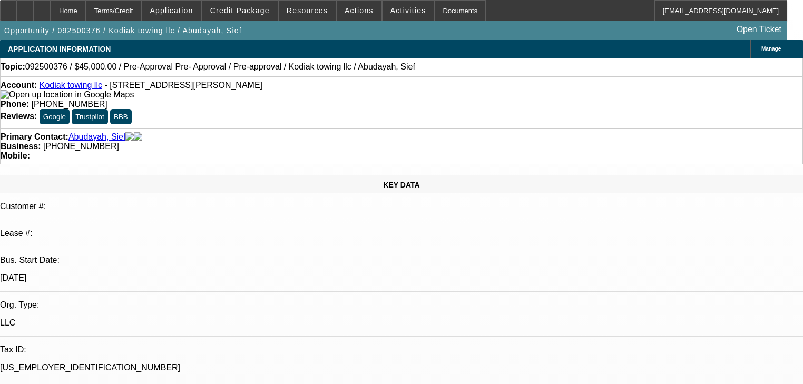
scroll to position [42, 0]
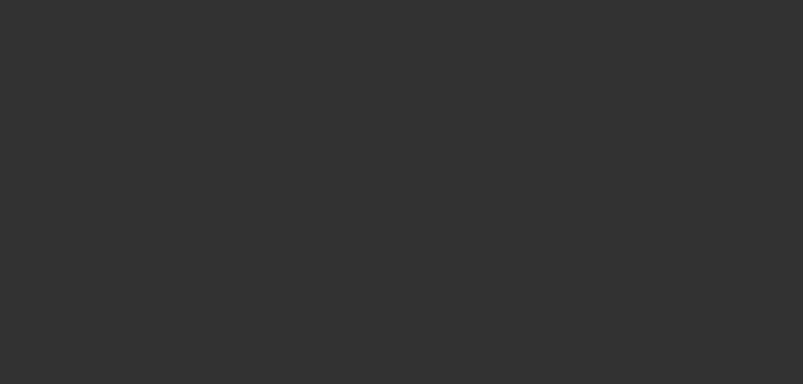
click at [386, 176] on span "Open calendar" at bounding box center [398, 163] width 25 height 25
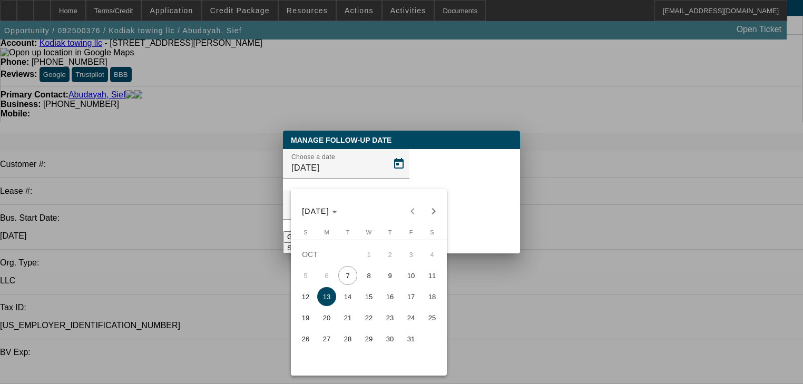
click at [411, 280] on span "10" at bounding box center [410, 275] width 19 height 19
type input "10/10/2025"
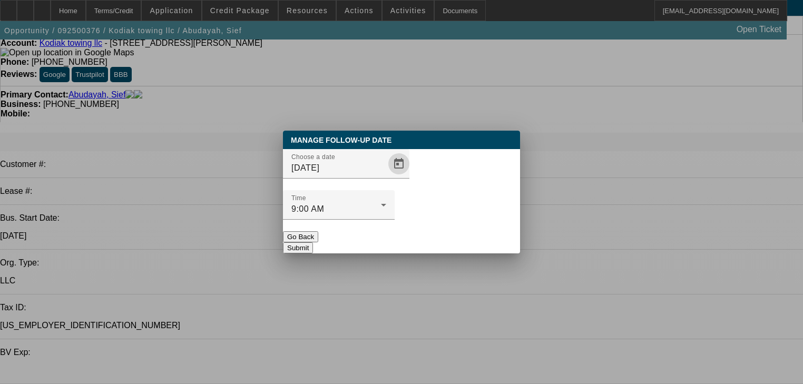
click at [313, 242] on button "Submit" at bounding box center [298, 247] width 30 height 11
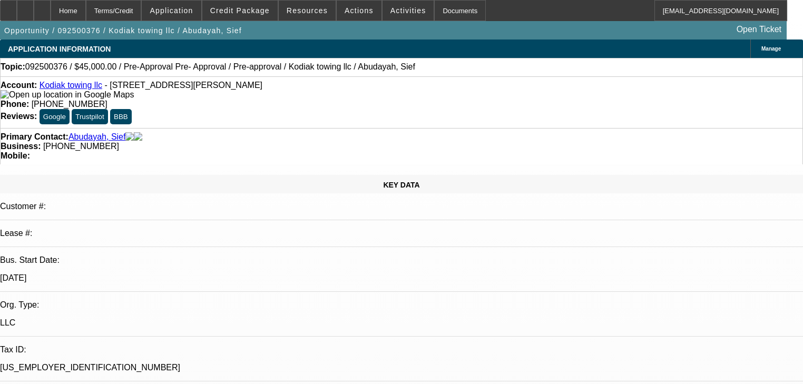
scroll to position [42, 0]
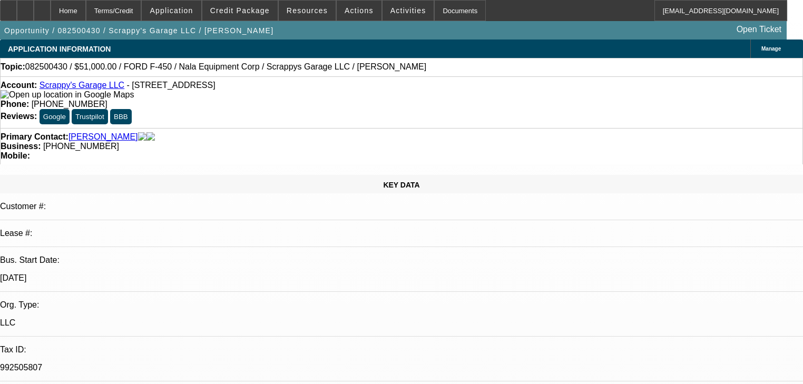
select select "0"
select select "2"
select select "0.1"
select select "4"
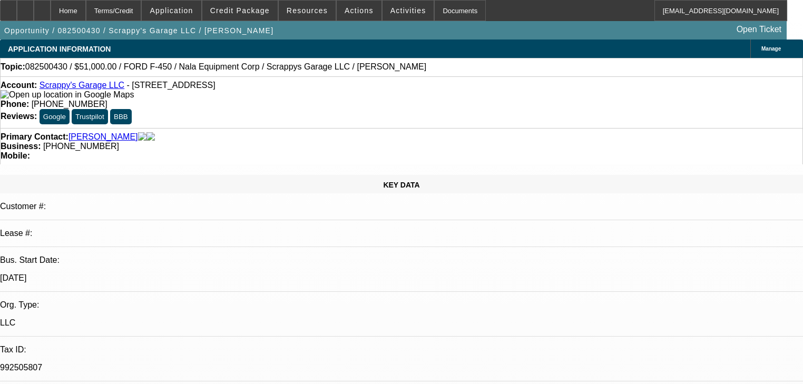
select select "0"
select select "2"
select select "0.1"
select select "4"
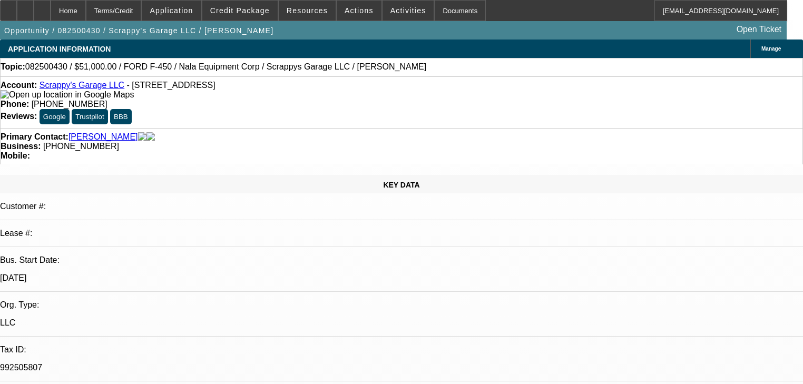
select select "0"
select select "6"
select select "0"
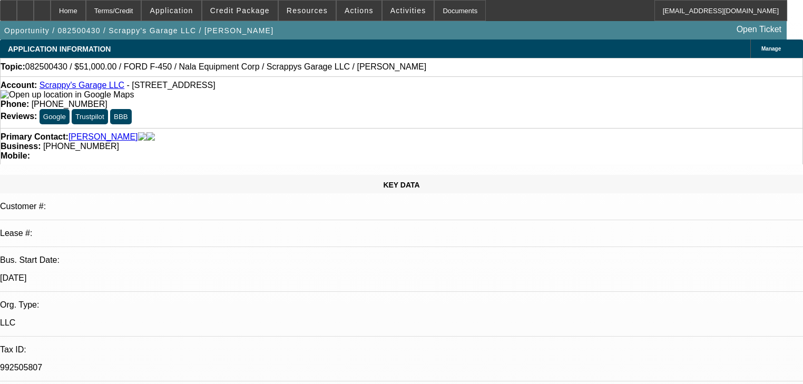
select select "0"
select select "2"
select select "0.1"
select select "4"
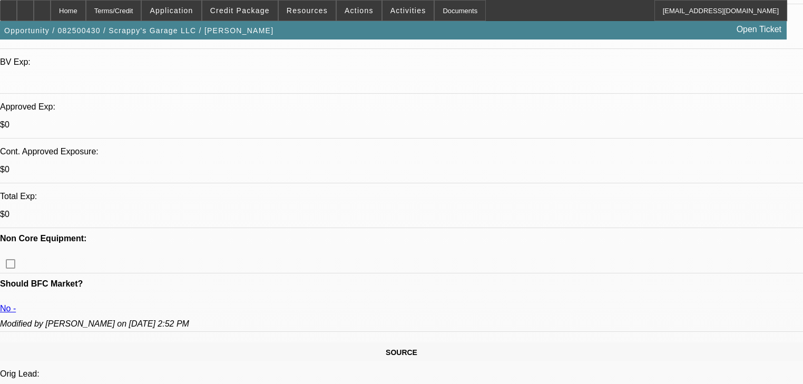
scroll to position [421, 0]
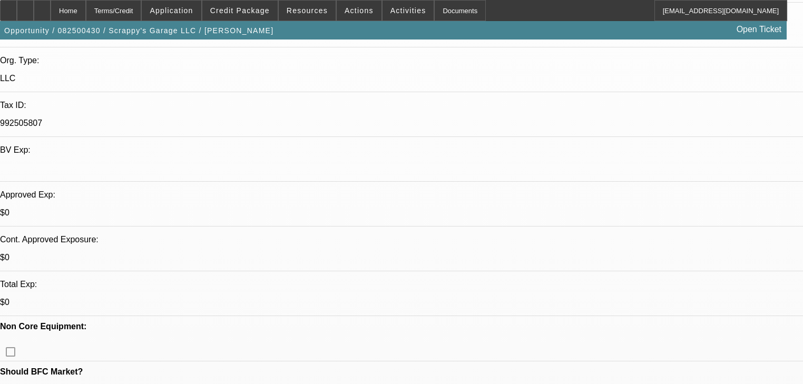
scroll to position [253, 0]
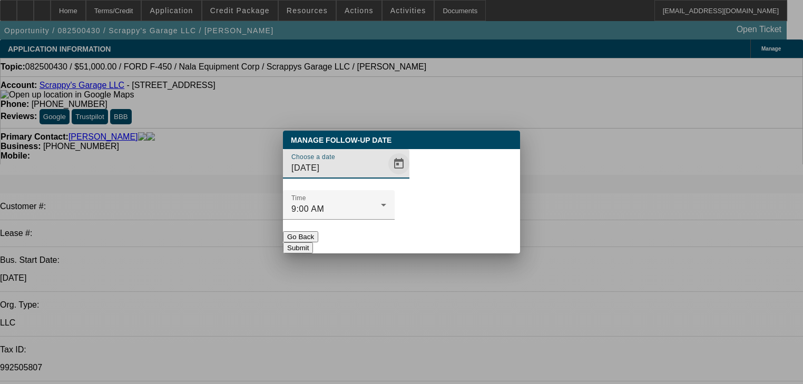
click at [386, 176] on span "Open calendar" at bounding box center [398, 163] width 25 height 25
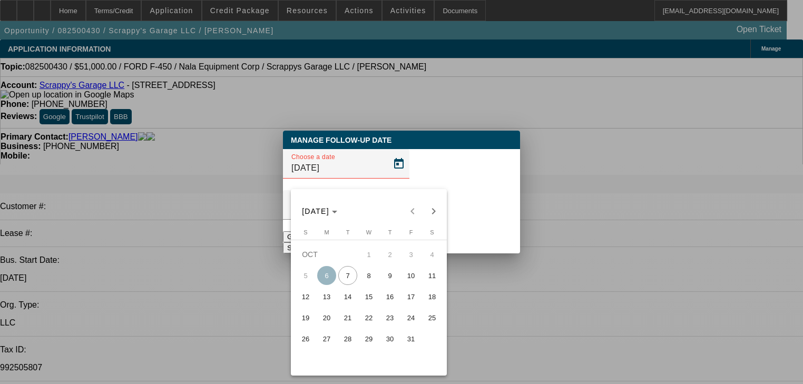
click at [343, 295] on span "14" at bounding box center [347, 296] width 19 height 19
type input "10/14/2025"
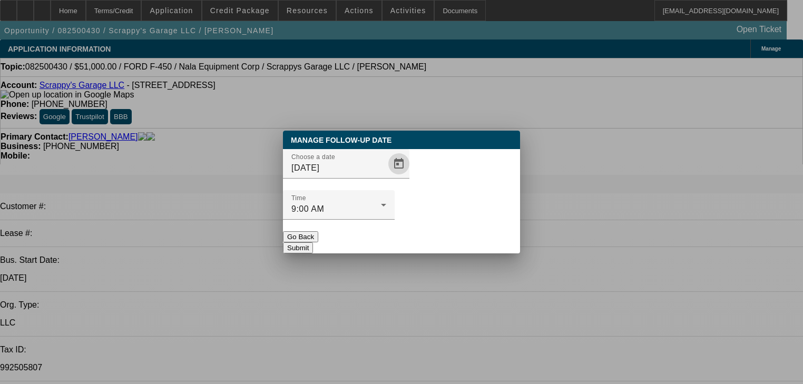
click at [313, 242] on button "Submit" at bounding box center [298, 247] width 30 height 11
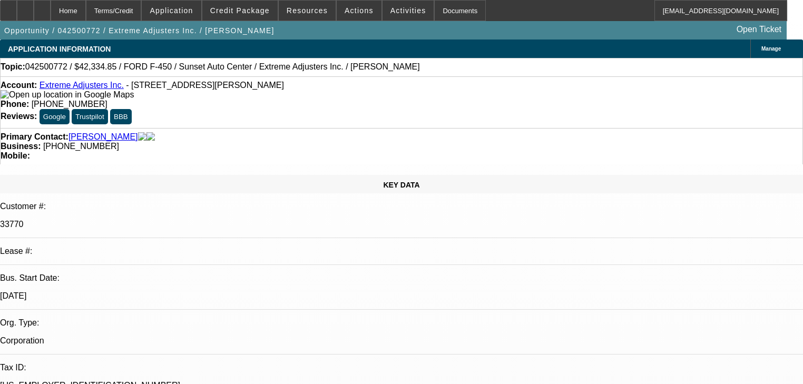
select select "0"
select select "2"
select select "0.1"
select select "4"
select select "0"
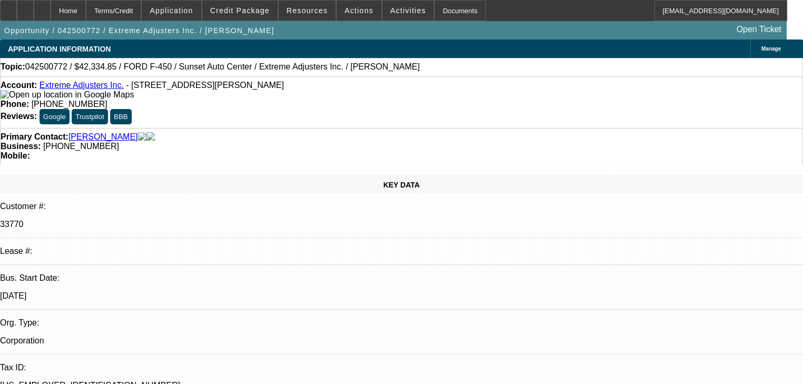
select select "2"
select select "0.1"
select select "4"
select select "0"
select select "2"
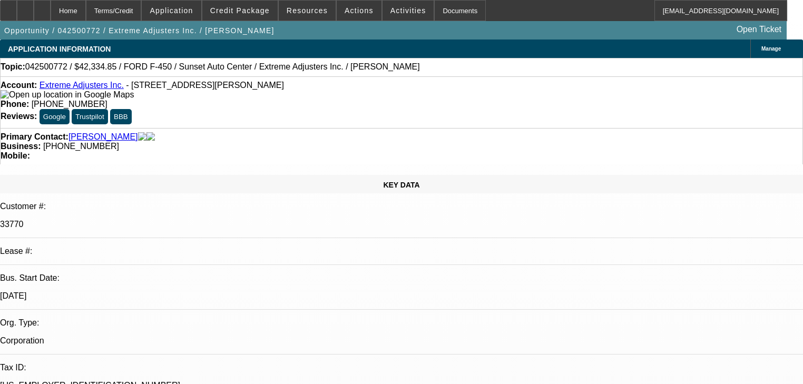
select select "0.1"
select select "4"
select select "0"
select select "2"
select select "0.1"
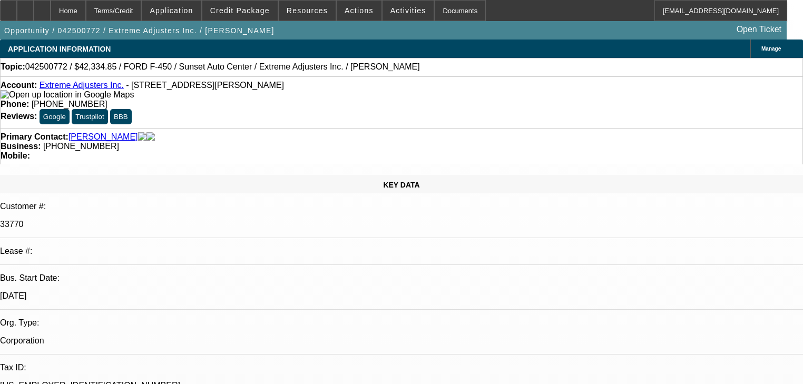
select select "4"
click at [622, 37] on div "Opportunity / 042500772 / Extreme Adjusters Inc. / [PERSON_NAME] Open Ticket" at bounding box center [393, 30] width 786 height 18
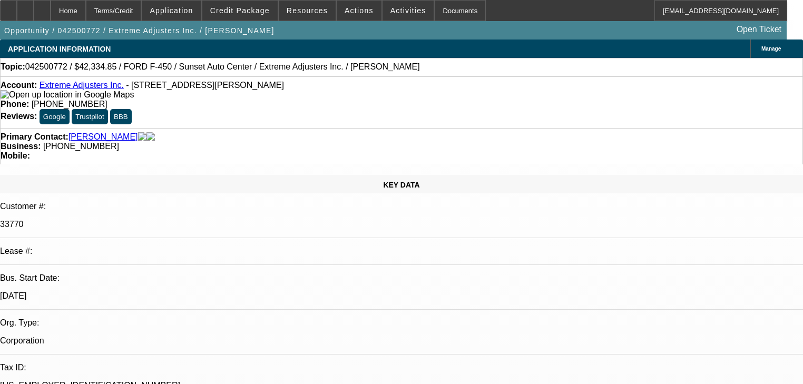
radio input "true"
type textarea "Looking"
radio input "true"
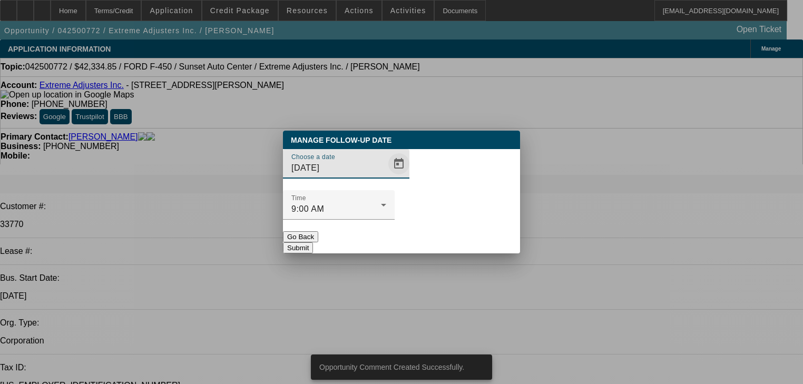
click at [386, 176] on span "Open calendar" at bounding box center [398, 163] width 25 height 25
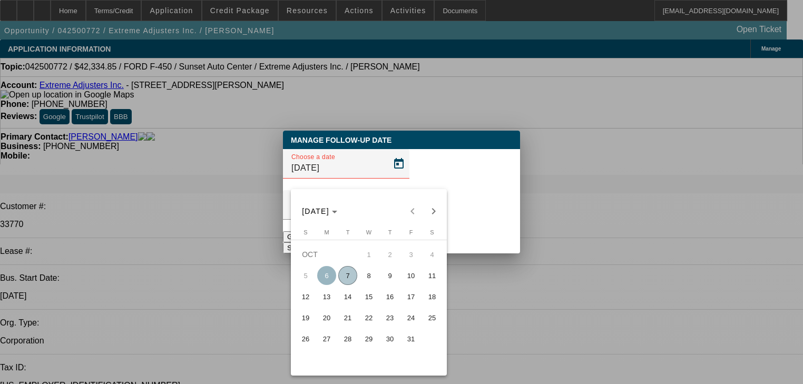
click at [352, 318] on span "21" at bounding box center [347, 317] width 19 height 19
type input "10/21/2025"
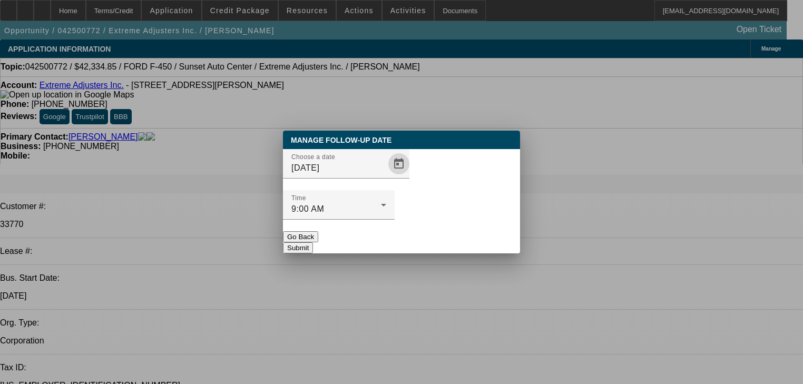
click at [313, 242] on button "Submit" at bounding box center [298, 247] width 30 height 11
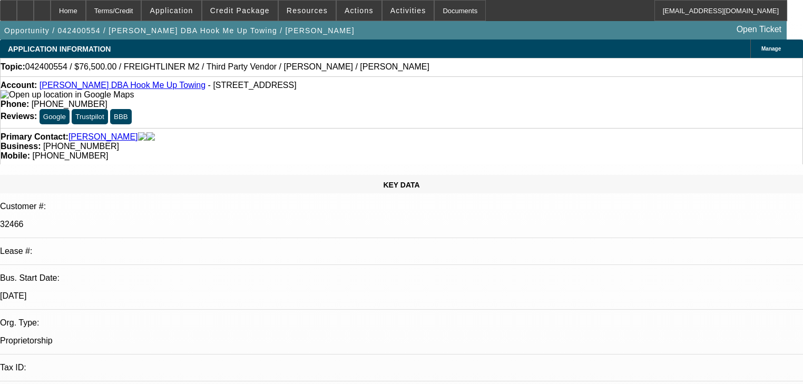
select select "0"
select select "2"
select select "0"
select select "6"
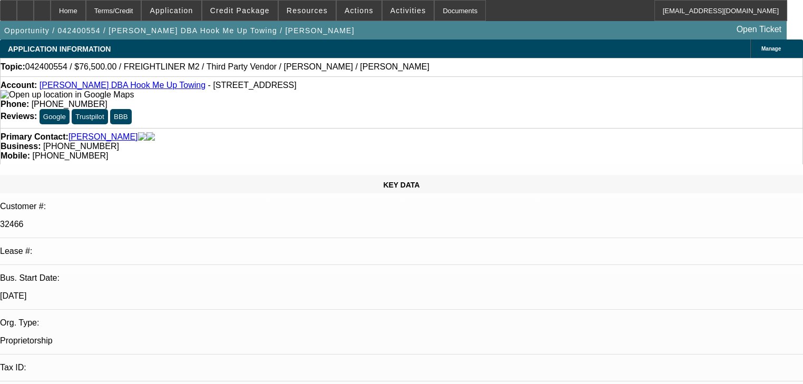
select select "0.15"
select select "2"
select select "0"
select select "6"
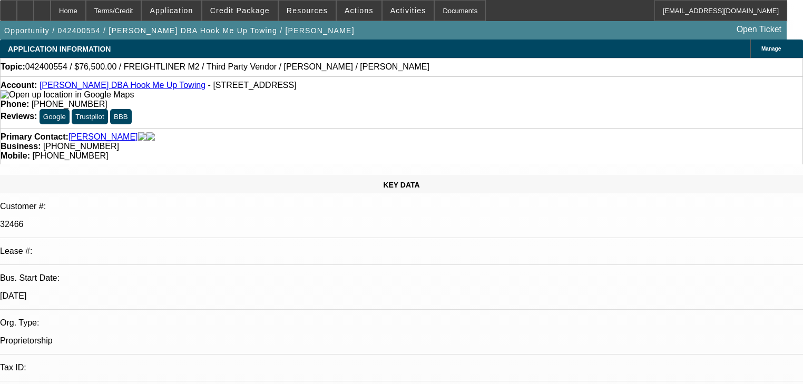
select select "0.1"
select select "2"
select select "0"
select select "6"
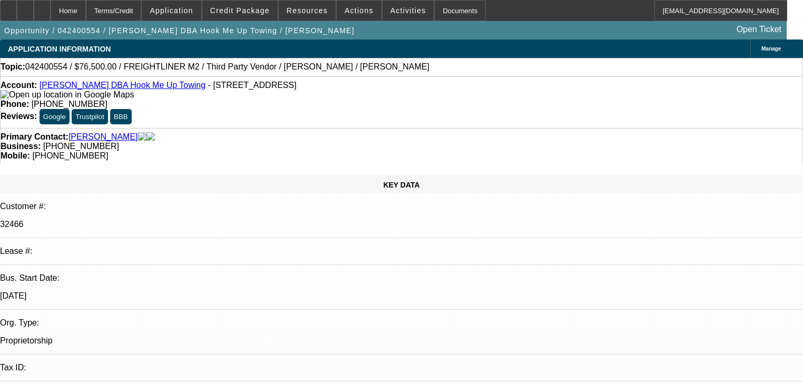
select select "0"
select select "6"
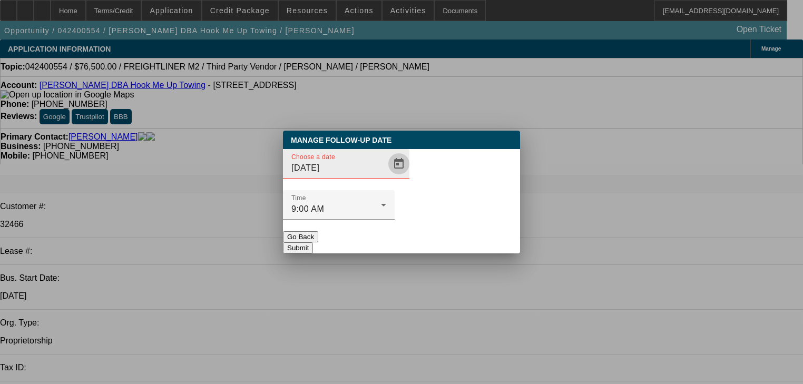
click at [386, 176] on span "Open calendar" at bounding box center [398, 163] width 25 height 25
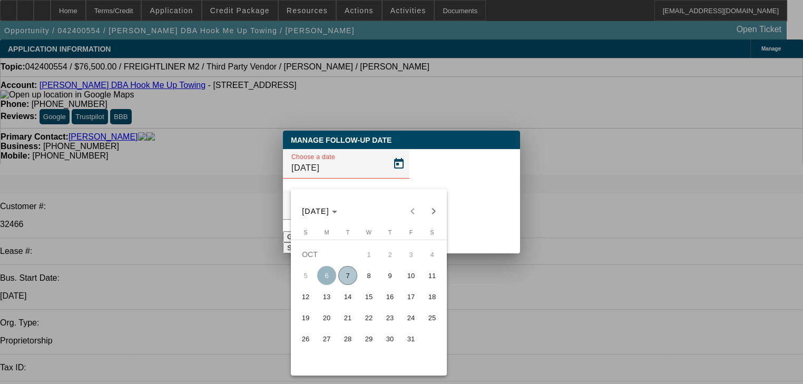
click at [327, 300] on span "13" at bounding box center [326, 296] width 19 height 19
type input "[DATE]"
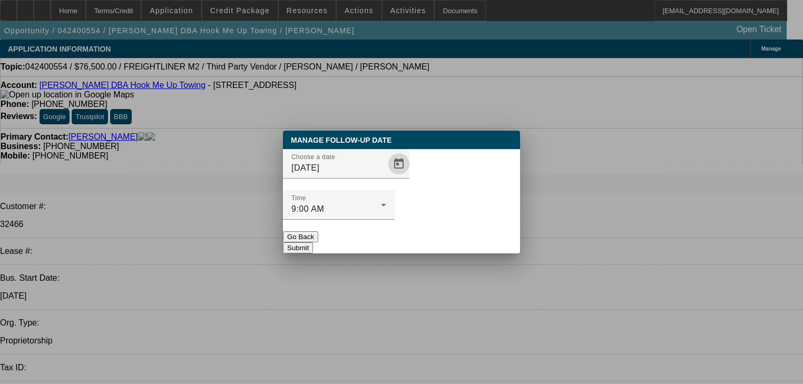
click at [313, 242] on button "Submit" at bounding box center [298, 247] width 30 height 11
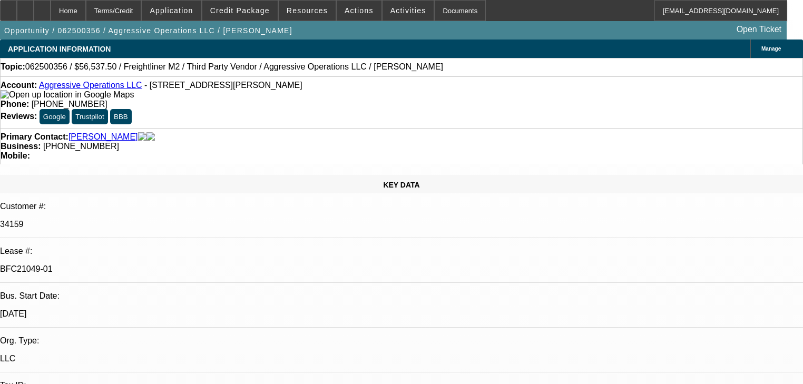
select select "0"
select select "2"
select select "0"
select select "6"
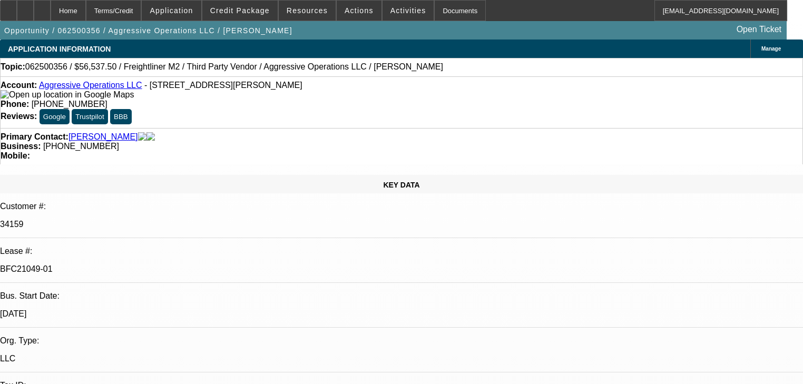
select select "0"
select select "2"
select select "0"
select select "6"
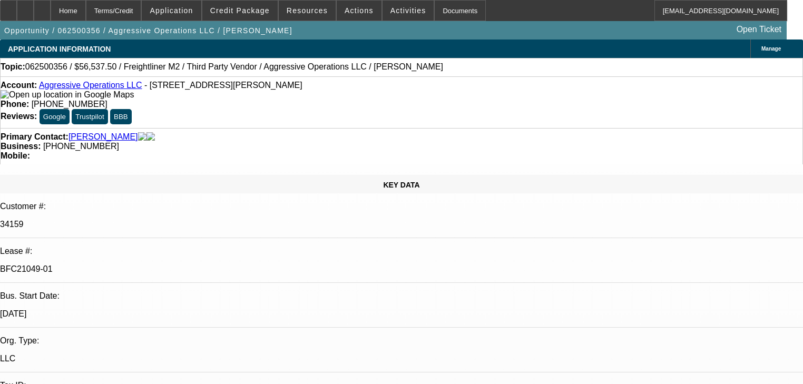
select select "0"
select select "2"
select select "0"
select select "6"
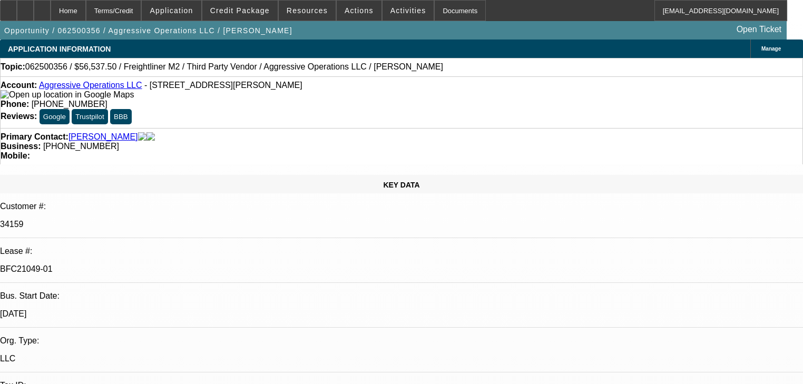
select select "0.15"
select select "2"
select select "0"
select select "6"
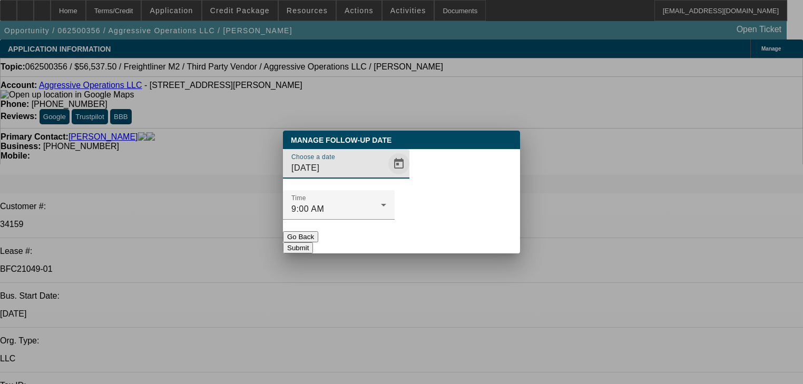
click at [386, 176] on span "Open calendar" at bounding box center [398, 163] width 25 height 25
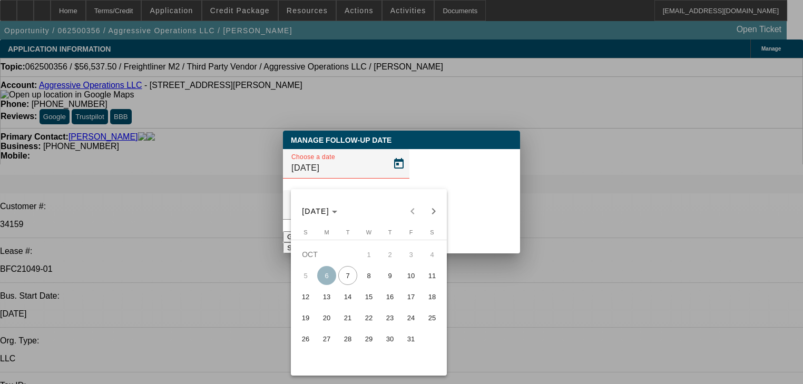
click at [403, 280] on span "10" at bounding box center [410, 275] width 19 height 19
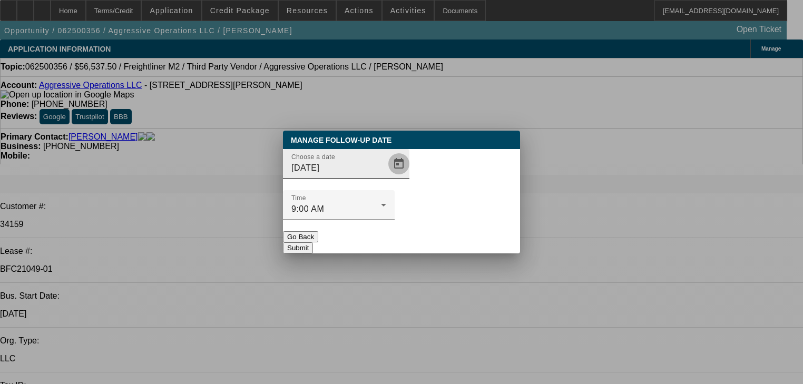
click at [386, 176] on span "Open calendar" at bounding box center [398, 163] width 25 height 25
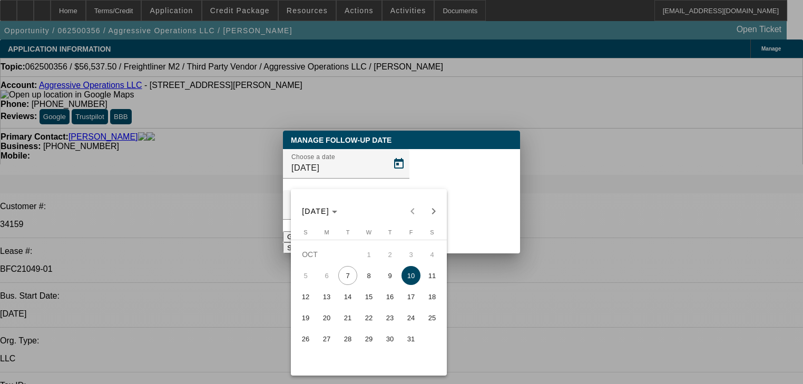
click at [383, 282] on span "9" at bounding box center [389, 275] width 19 height 19
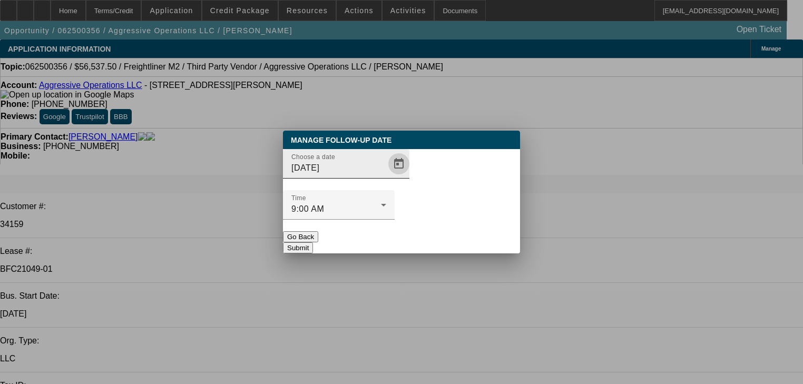
click at [386, 176] on span "Open calendar" at bounding box center [398, 163] width 25 height 25
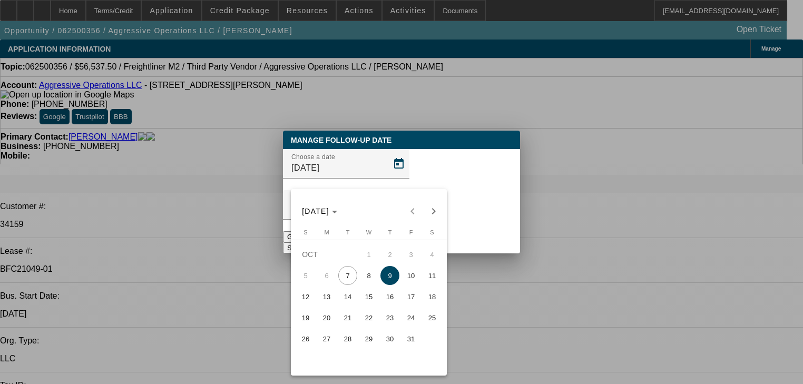
click at [361, 278] on span "8" at bounding box center [368, 275] width 19 height 19
type input "10/8/2025"
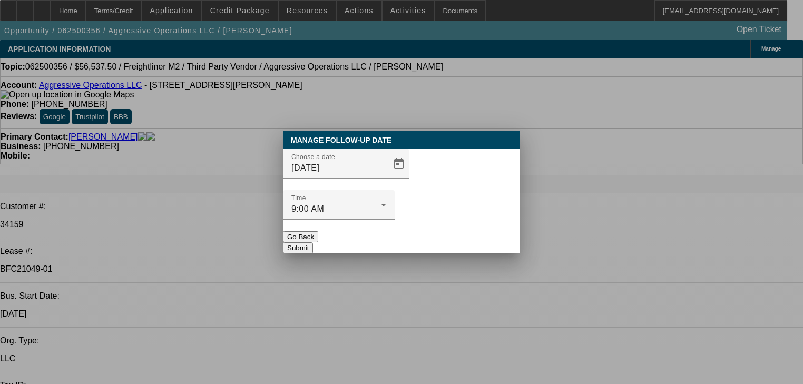
click at [313, 242] on button "Submit" at bounding box center [298, 247] width 30 height 11
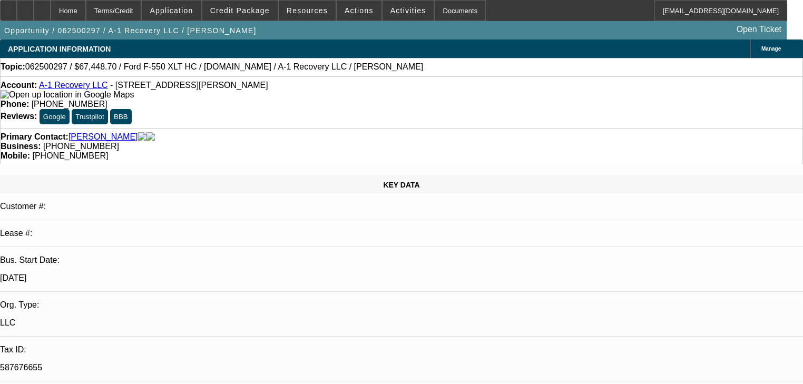
select select "0.1"
select select "2"
select select "0"
select select "6"
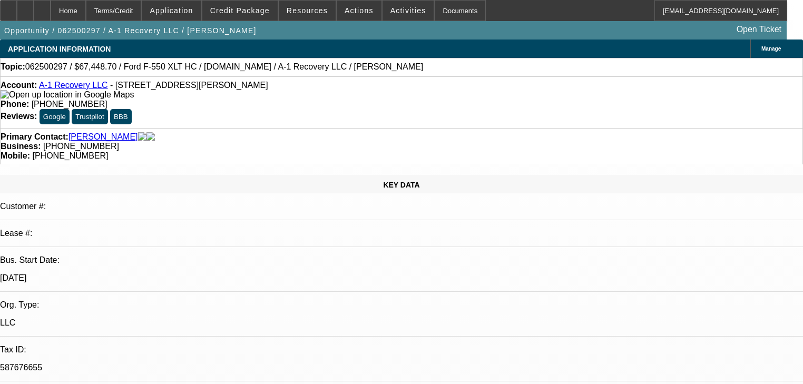
select select "0"
select select "3"
select select "0"
select select "6"
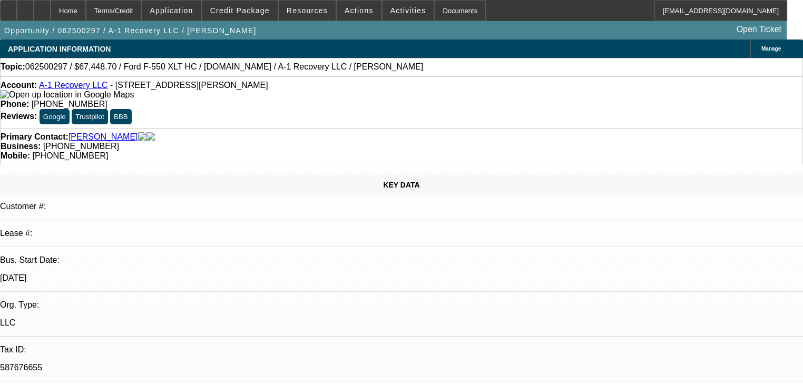
select select "0"
select select "6"
select select "0.1"
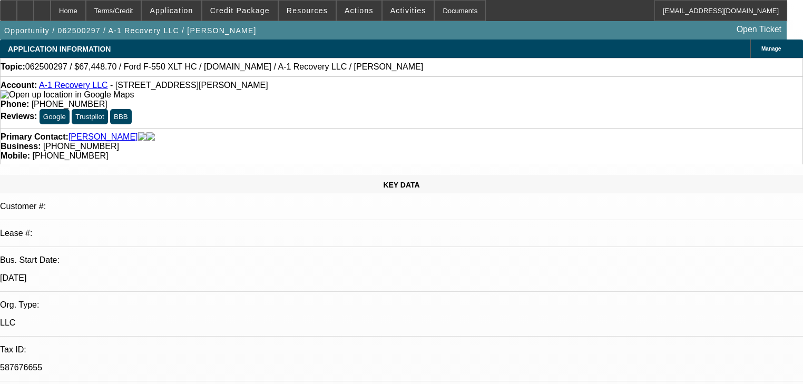
select select "2"
select select "0"
select select "6"
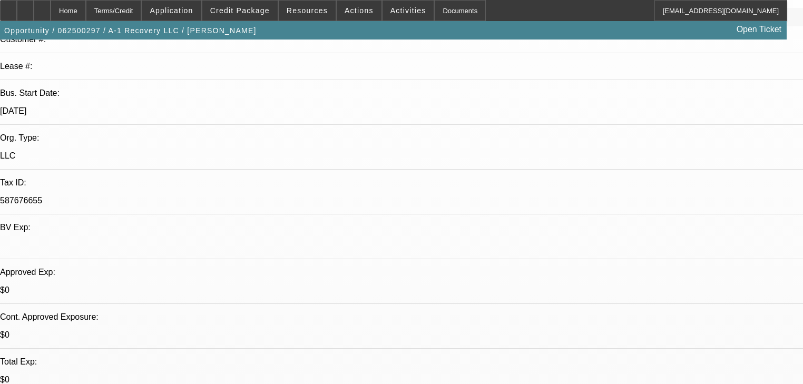
scroll to position [126, 0]
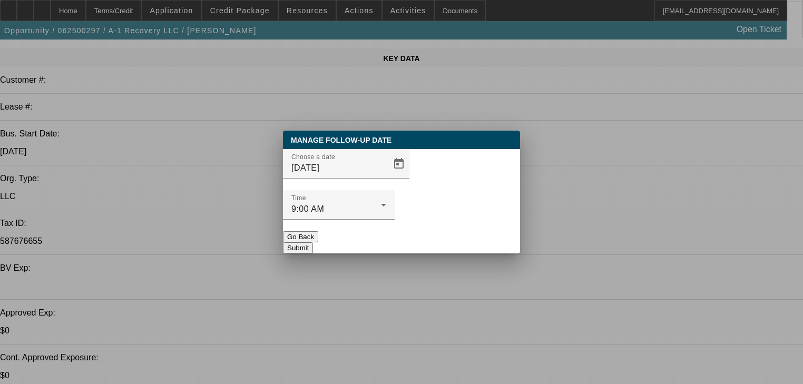
scroll to position [0, 0]
click at [387, 176] on span "Open calendar" at bounding box center [398, 163] width 25 height 25
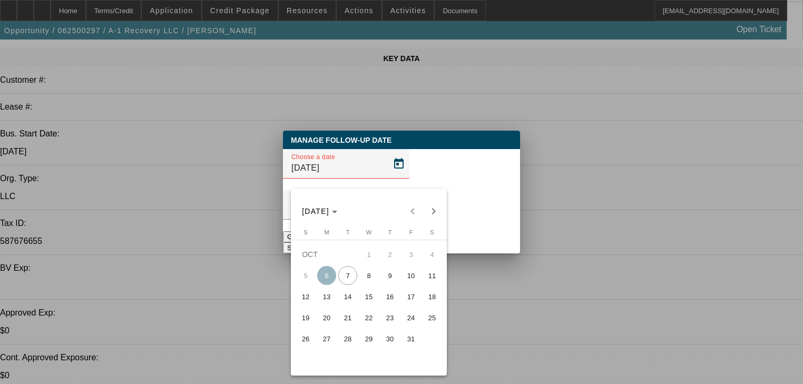
click at [323, 336] on span "27" at bounding box center [326, 338] width 19 height 19
type input "[DATE]"
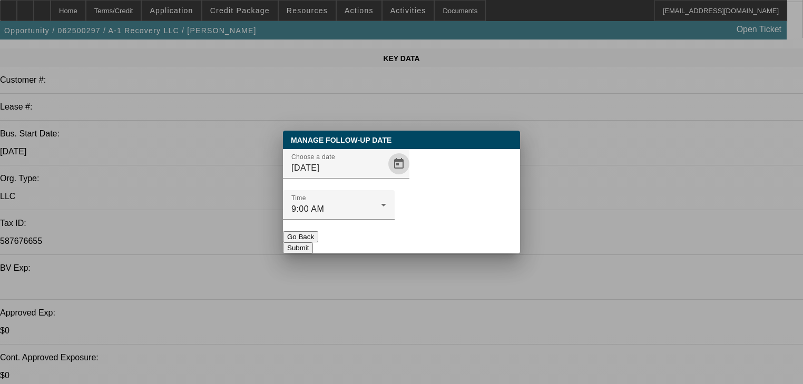
click at [313, 242] on button "Submit" at bounding box center [298, 247] width 30 height 11
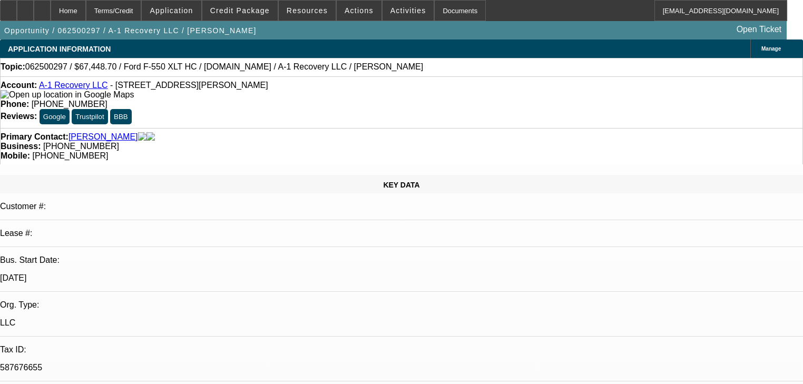
scroll to position [126, 0]
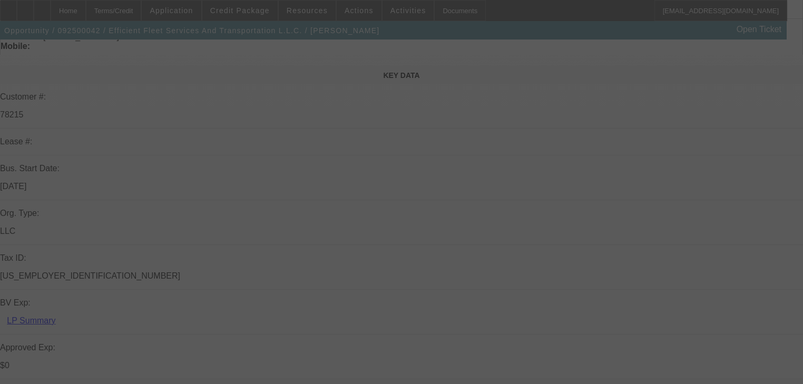
scroll to position [211, 0]
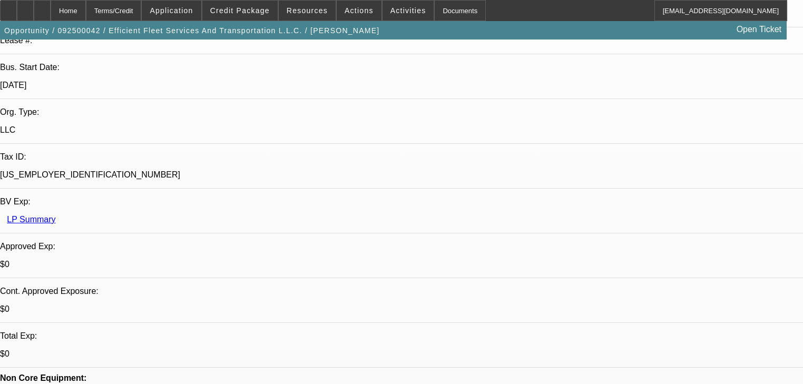
select select "0"
select select "2"
select select "0"
select select "6"
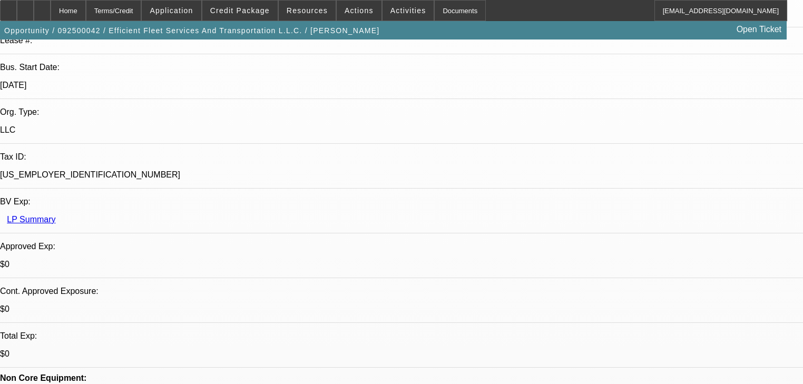
select select "0"
select select "2"
select select "0"
select select "6"
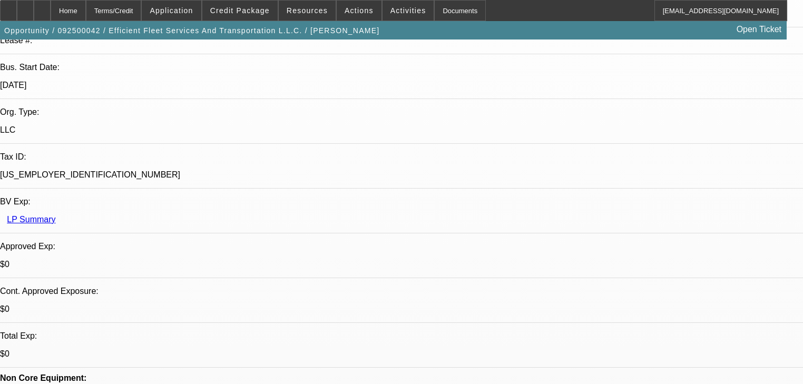
select select "0"
select select "2"
select select "0"
select select "6"
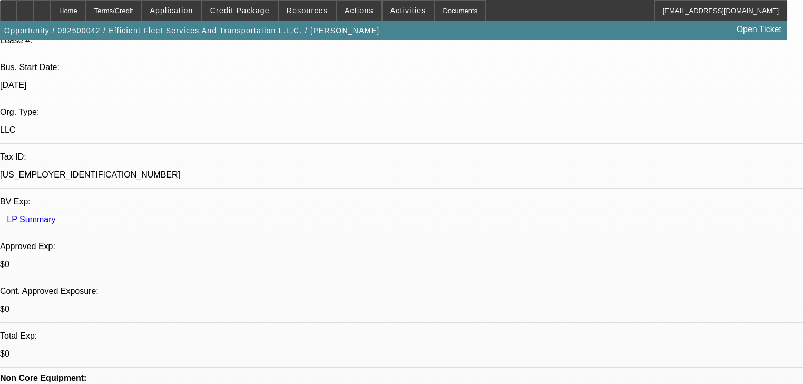
select select "0"
select select "2"
select select "0"
select select "6"
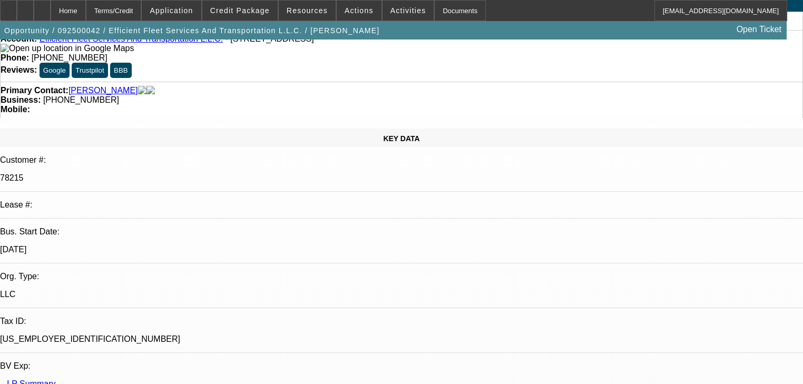
scroll to position [42, 0]
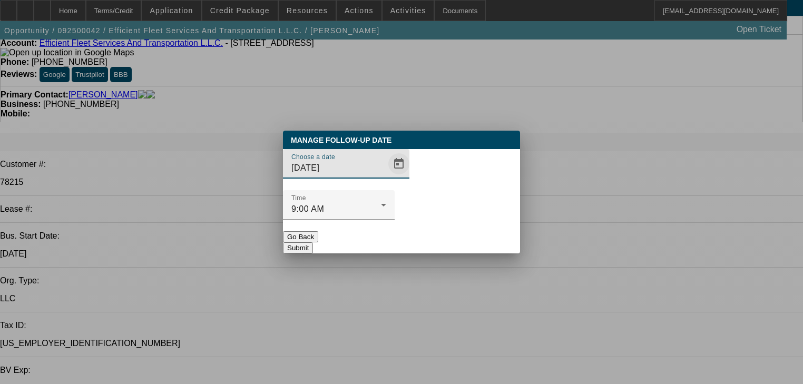
click at [386, 176] on span "Open calendar" at bounding box center [398, 163] width 25 height 25
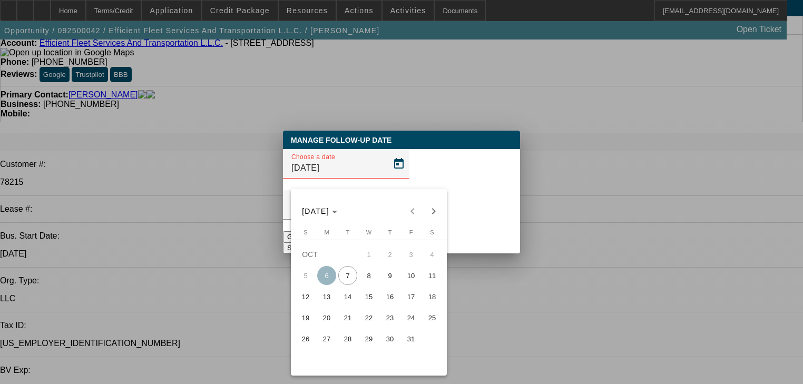
click at [387, 306] on span "16" at bounding box center [389, 296] width 19 height 19
type input "10/16/2025"
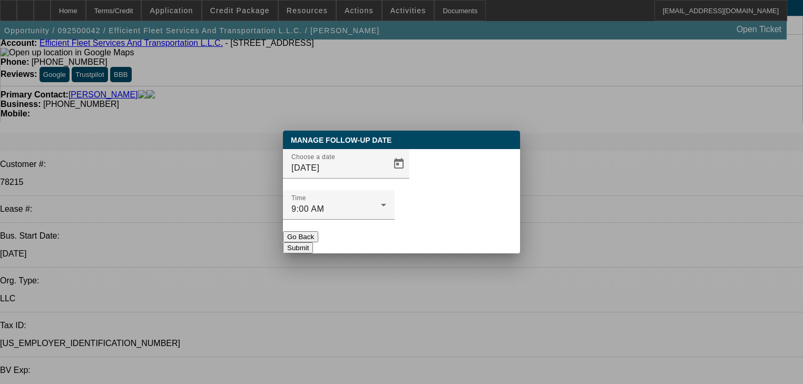
click at [313, 242] on button "Submit" at bounding box center [298, 247] width 30 height 11
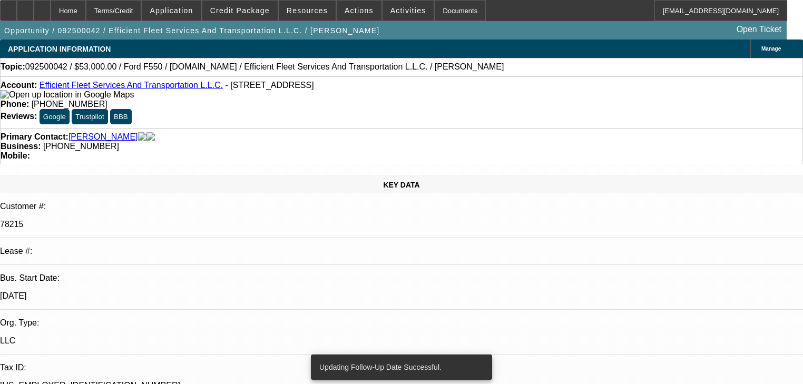
radio input "true"
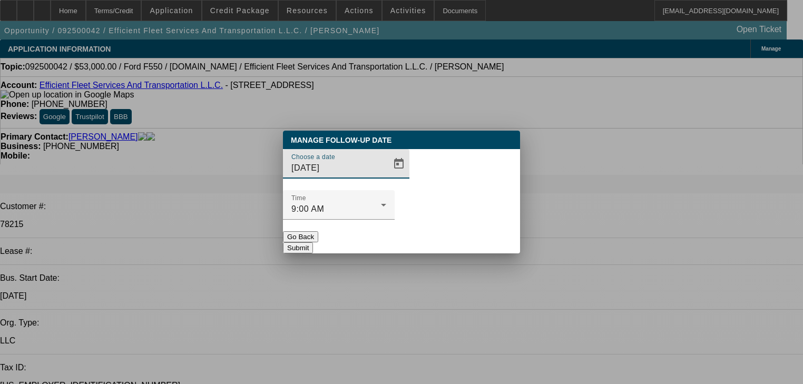
click at [393, 289] on div at bounding box center [401, 192] width 803 height 384
click at [313, 242] on button "Submit" at bounding box center [298, 247] width 30 height 11
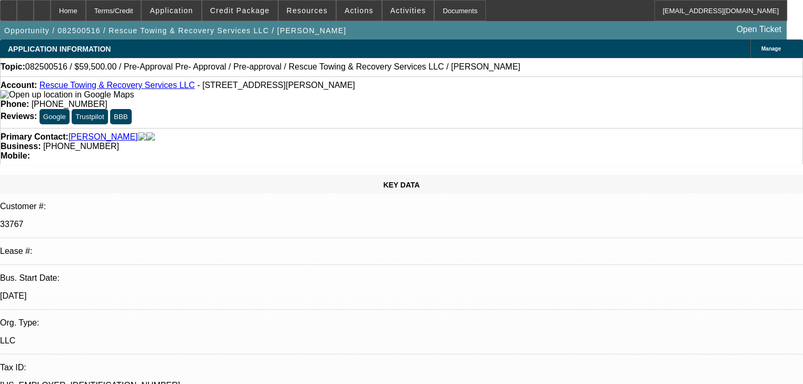
select select "0.15"
select select "2"
select select "0"
select select "6"
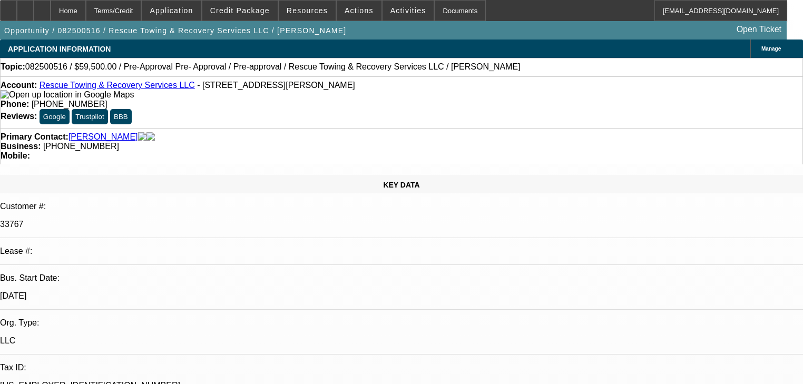
select select "0.15"
select select "2"
select select "0"
select select "6"
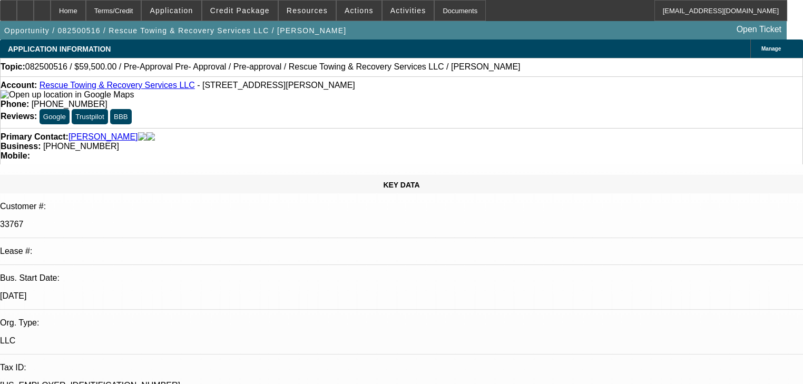
select select "0.15"
select select "2"
select select "0"
select select "6"
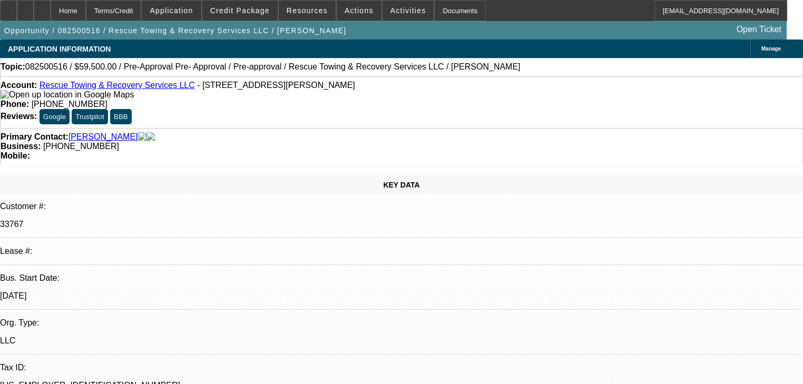
select select "0"
select select "2"
select select "0"
select select "6"
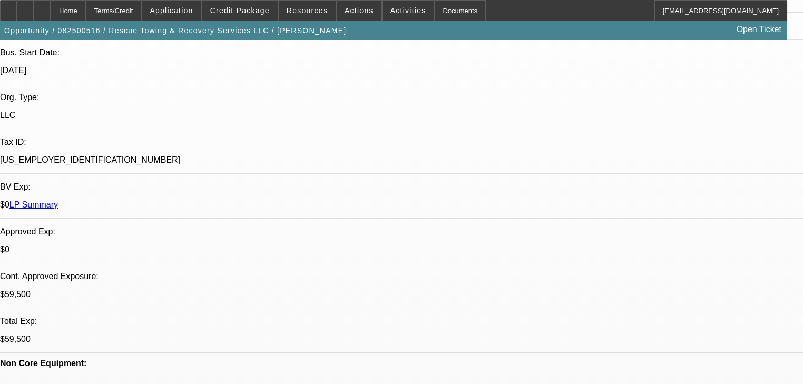
scroll to position [211, 0]
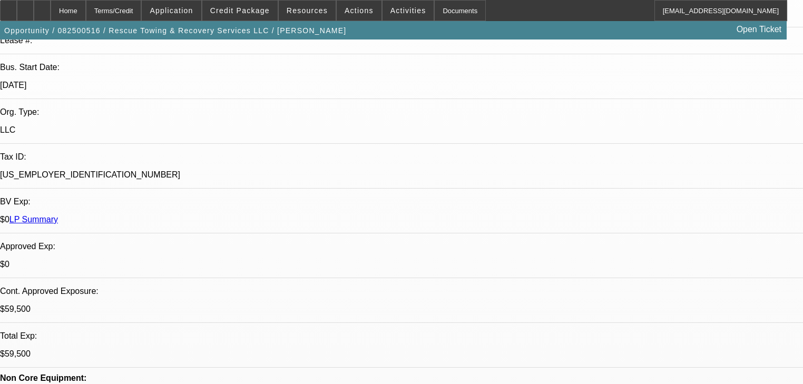
click at [337, 11] on span at bounding box center [359, 10] width 45 height 25
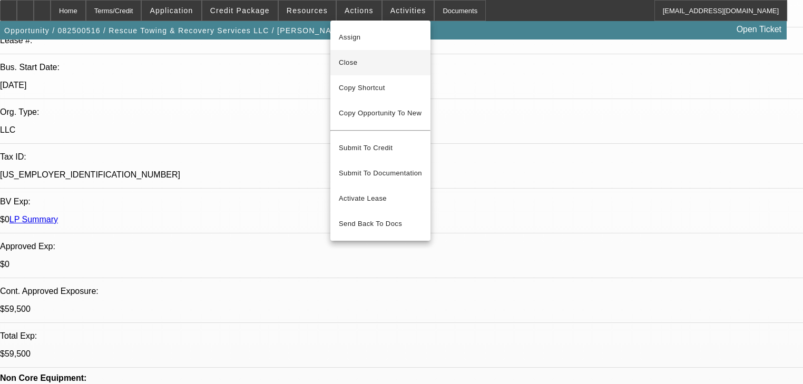
click at [346, 64] on span "Close" at bounding box center [380, 62] width 83 height 13
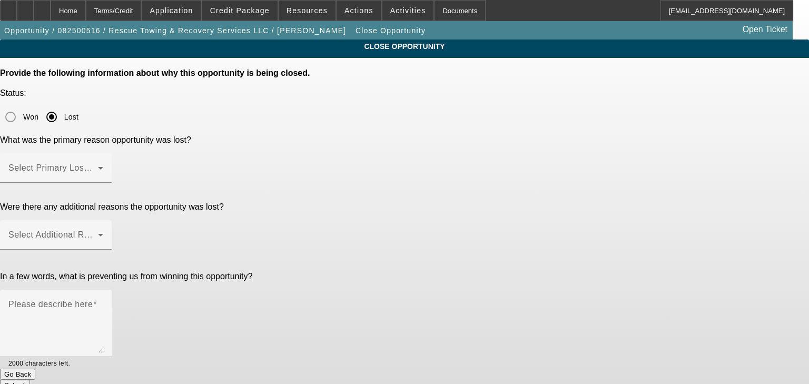
click at [103, 153] on div "Select Primary Lost Reason" at bounding box center [55, 167] width 95 height 29
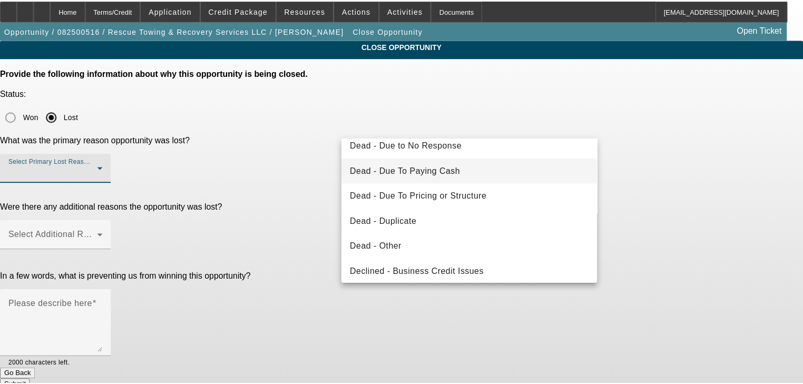
scroll to position [42, 0]
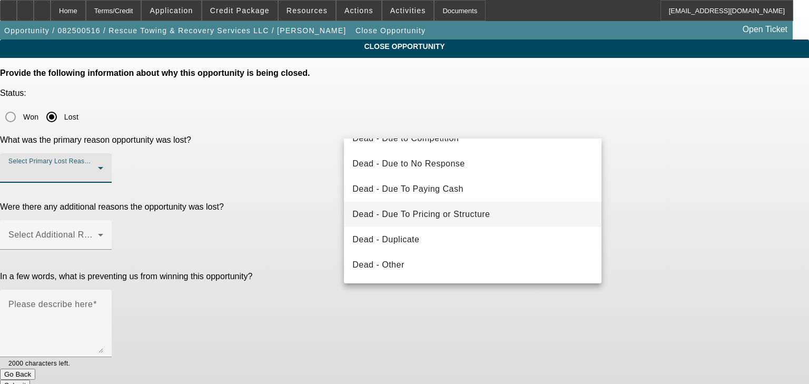
click at [377, 214] on span "Dead - Due To Pricing or Structure" at bounding box center [420, 214] width 137 height 13
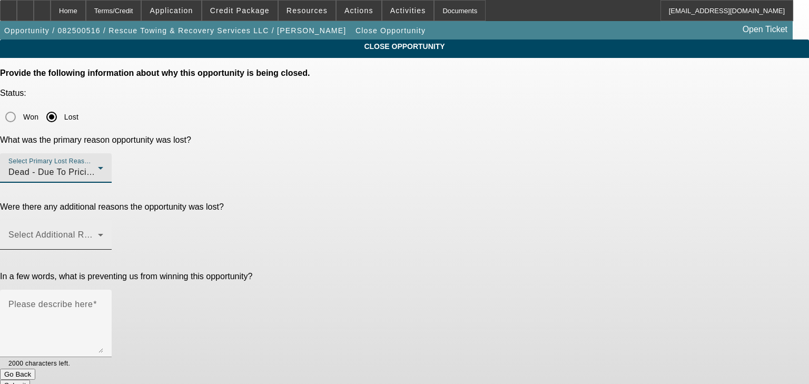
click at [98, 233] on span at bounding box center [53, 239] width 90 height 13
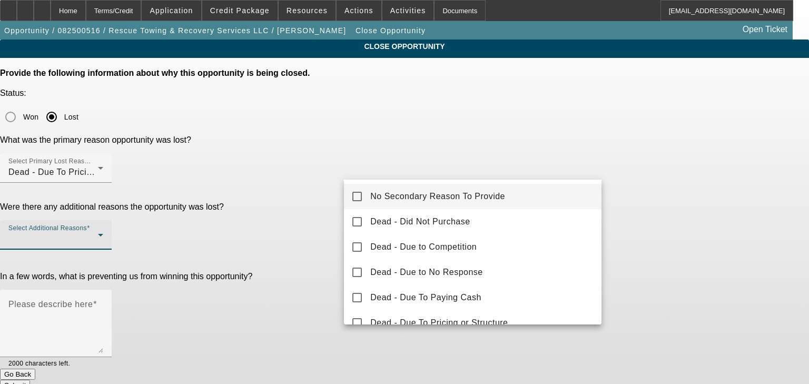
drag, startPoint x: 111, startPoint y: 18, endPoint x: 105, endPoint y: 17, distance: 6.4
click at [105, 17] on div at bounding box center [404, 192] width 809 height 384
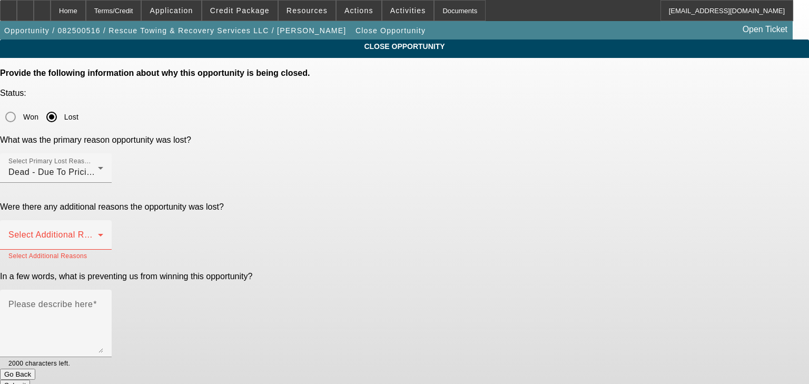
click at [86, 17] on div "Home" at bounding box center [68, 10] width 35 height 21
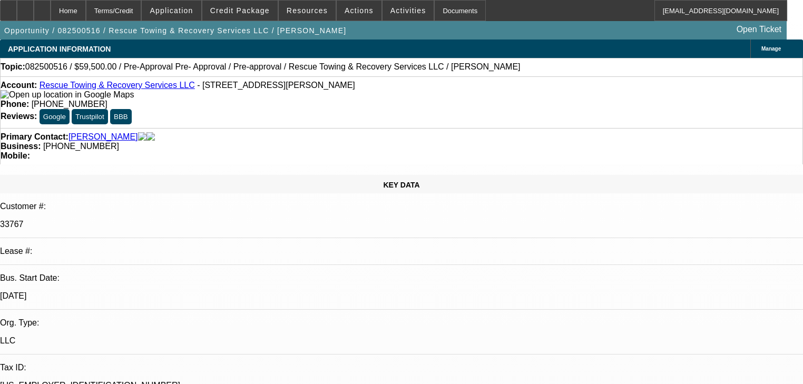
select select "0.15"
select select "2"
select select "0"
select select "6"
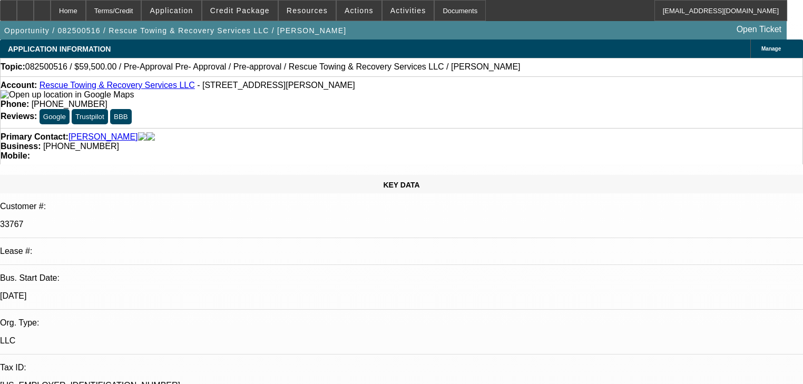
select select "0.15"
select select "2"
select select "0"
select select "6"
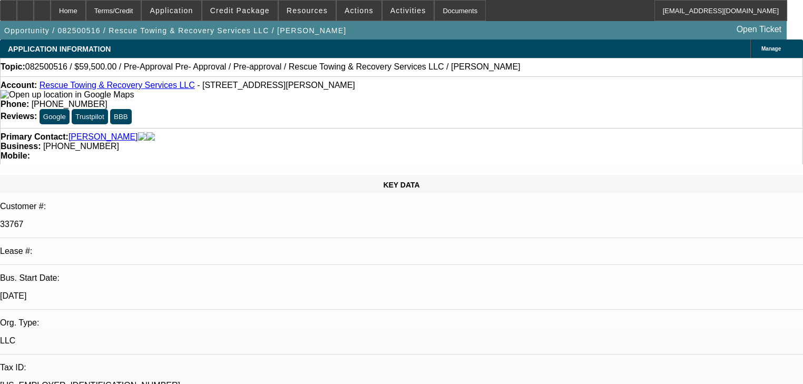
select select "0.15"
select select "2"
select select "0"
select select "6"
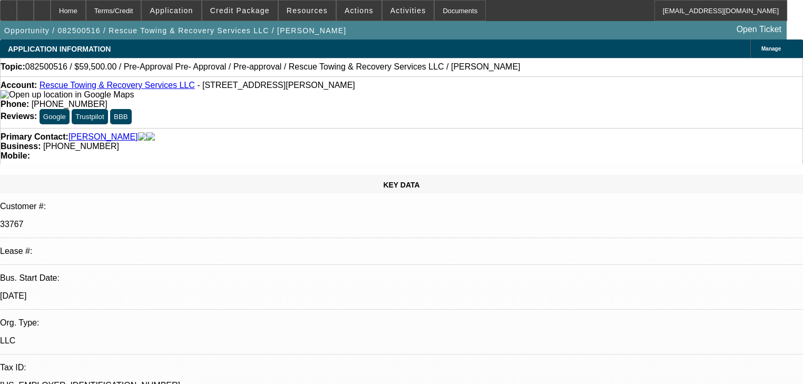
select select "0"
select select "2"
select select "0"
select select "6"
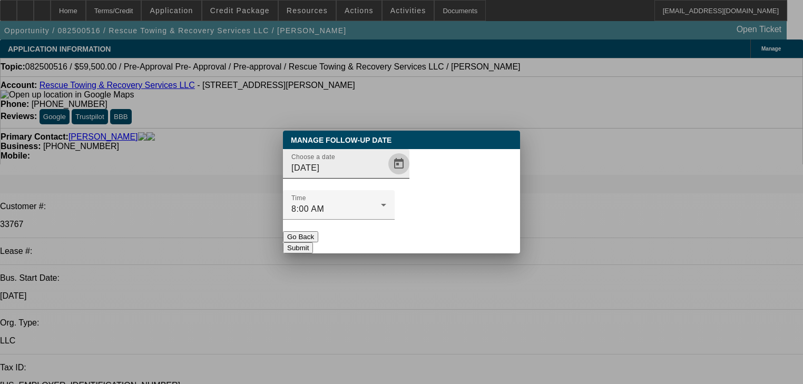
click at [386, 176] on span "Open calendar" at bounding box center [398, 163] width 25 height 25
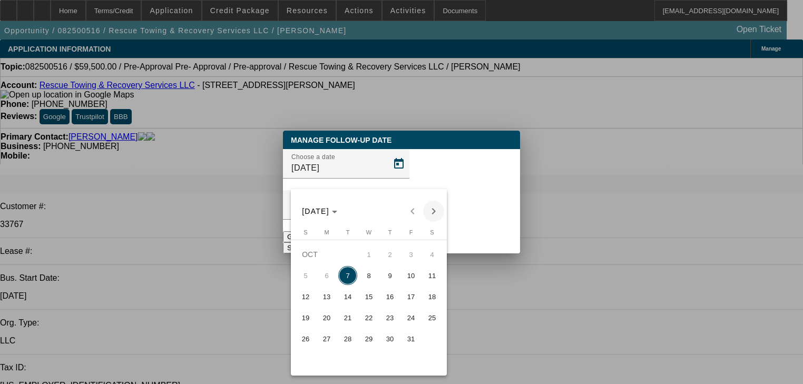
click at [433, 209] on span "Next month" at bounding box center [433, 211] width 21 height 21
click at [329, 285] on span "3" at bounding box center [326, 275] width 19 height 19
type input "11/3/2025"
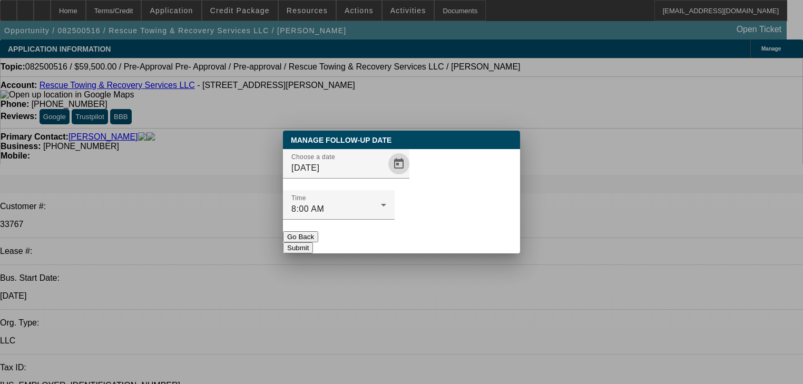
click at [313, 242] on button "Submit" at bounding box center [298, 247] width 30 height 11
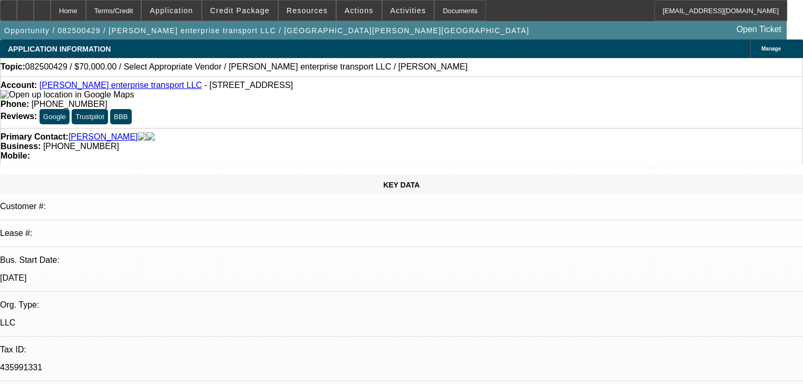
select select "0"
select select "2"
select select "0.1"
select select "4"
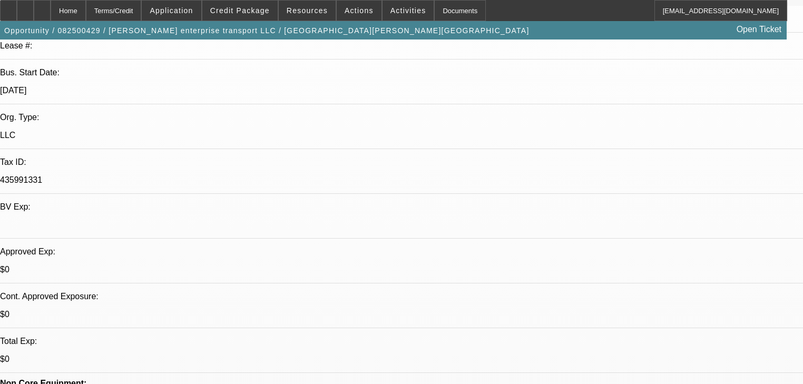
scroll to position [253, 0]
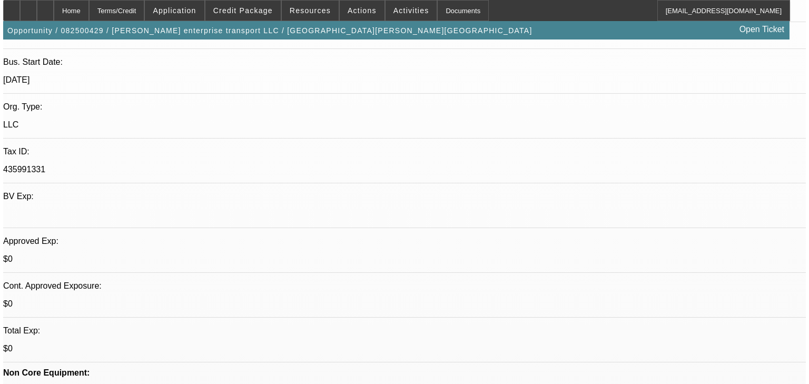
scroll to position [0, 0]
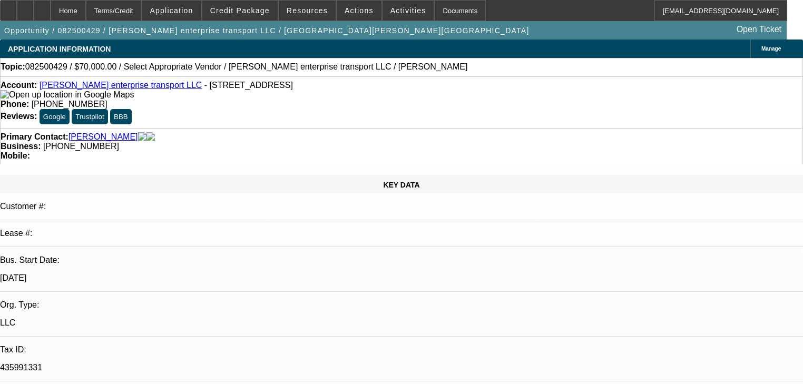
drag, startPoint x: 626, startPoint y: 42, endPoint x: 632, endPoint y: 56, distance: 15.4
radio input "true"
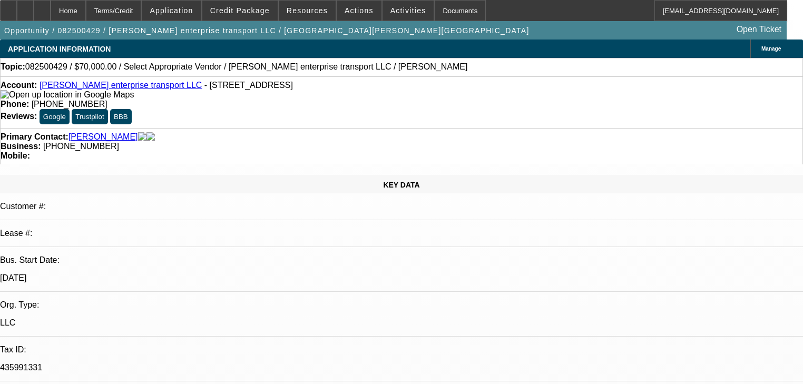
type textarea "Moving to dakota retention"
radio input "true"
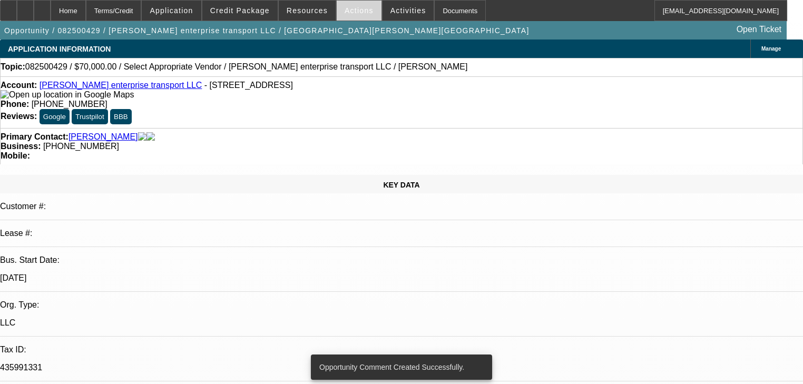
click at [348, 16] on span at bounding box center [359, 10] width 45 height 25
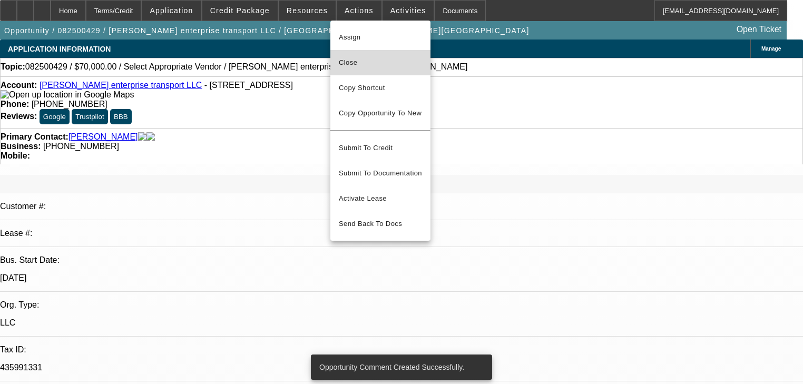
click at [371, 65] on span "Close" at bounding box center [380, 62] width 83 height 13
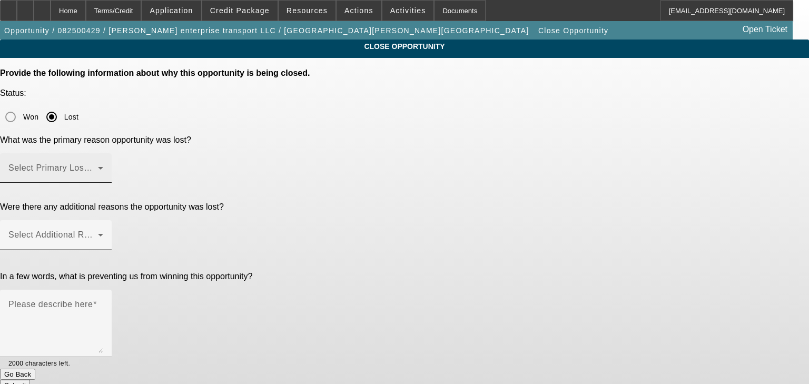
click at [120, 163] on mat-label "Select Primary Lost Reason" at bounding box center [63, 167] width 111 height 9
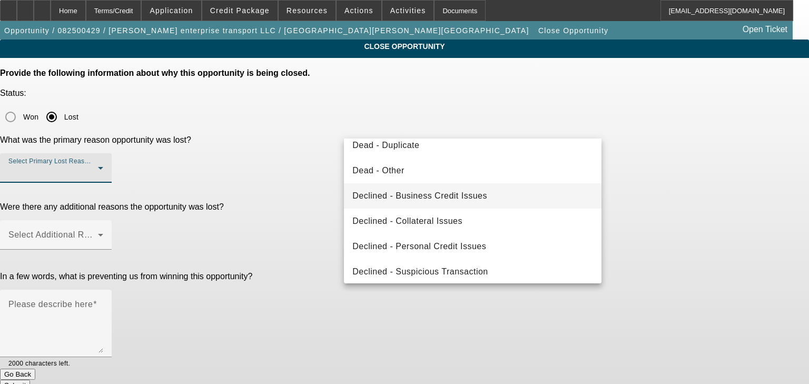
scroll to position [141, 0]
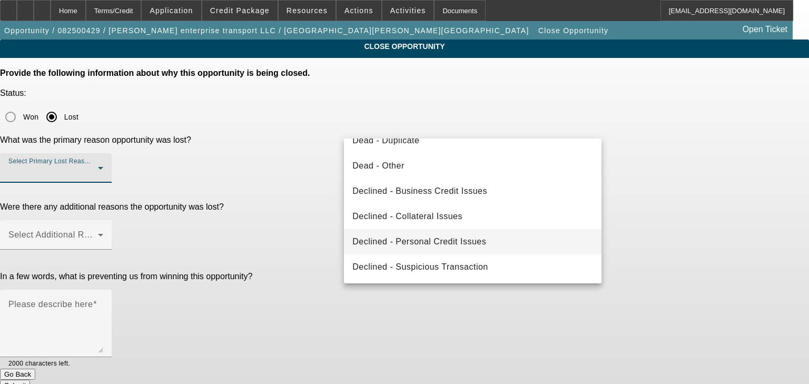
click at [438, 242] on span "Declined - Personal Credit Issues" at bounding box center [419, 241] width 134 height 13
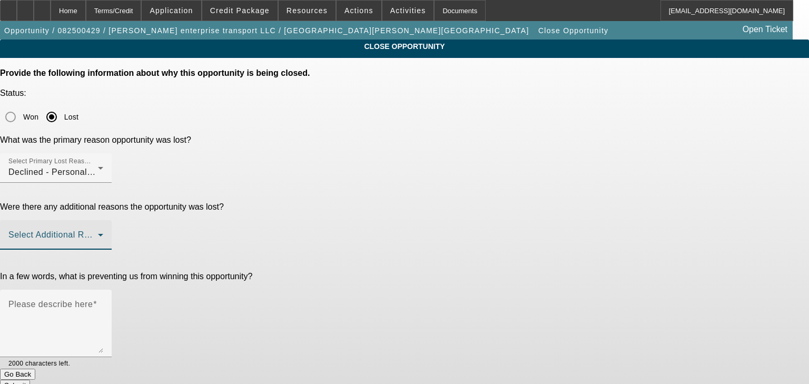
click at [98, 233] on span at bounding box center [53, 239] width 90 height 13
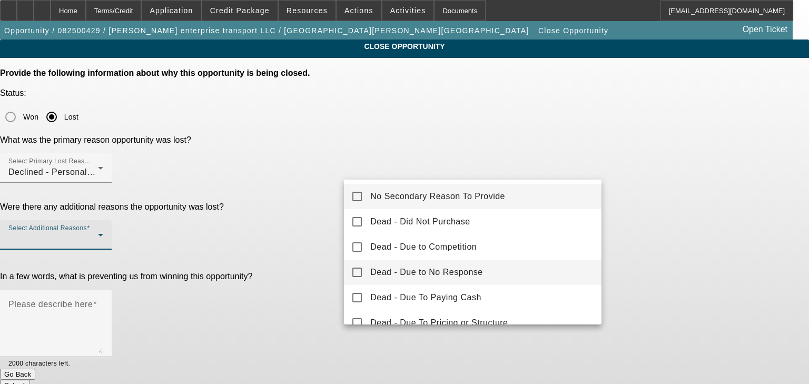
scroll to position [42, 0]
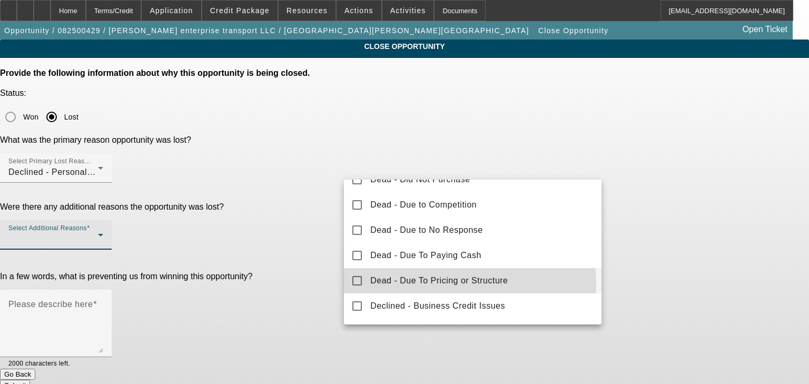
click at [429, 284] on span "Dead - Due To Pricing or Structure" at bounding box center [438, 280] width 137 height 13
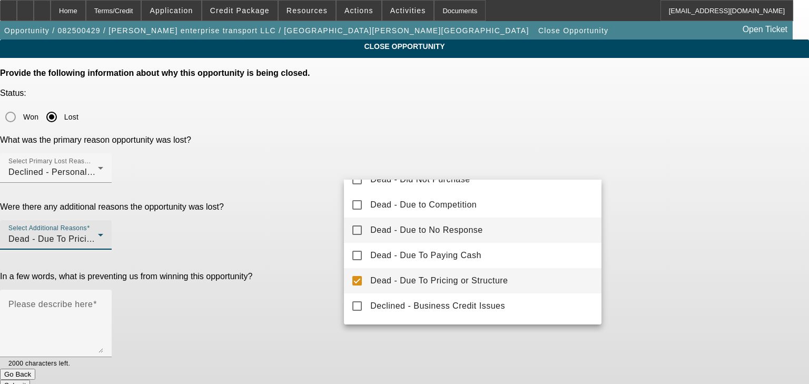
drag, startPoint x: 287, startPoint y: 257, endPoint x: 396, endPoint y: 229, distance: 113.1
click at [289, 255] on div at bounding box center [404, 192] width 809 height 384
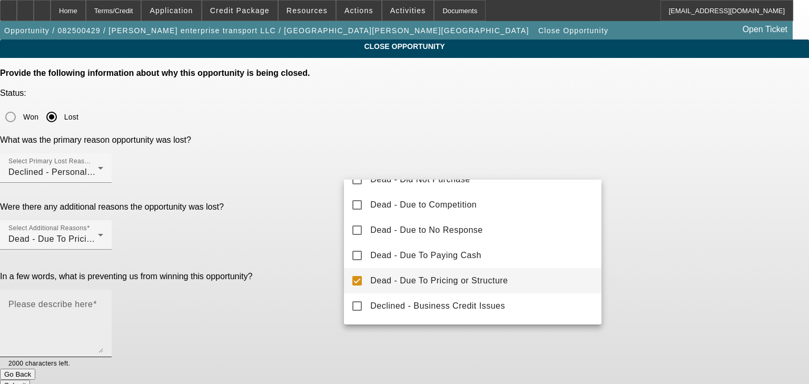
click at [103, 302] on textarea "Please describe here" at bounding box center [55, 327] width 95 height 51
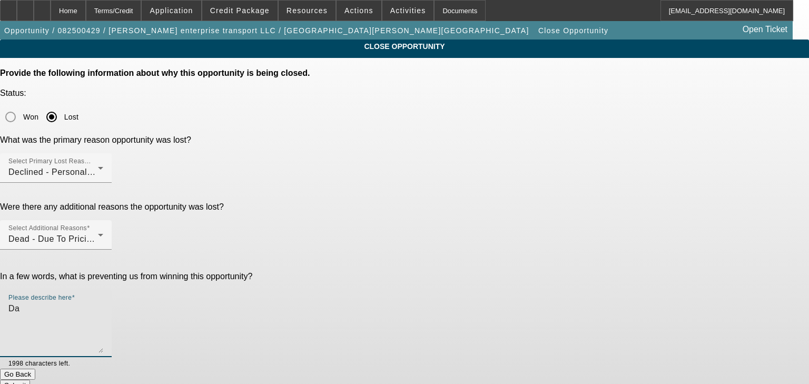
type textarea "D"
type textarea "M"
type textarea "Declined"
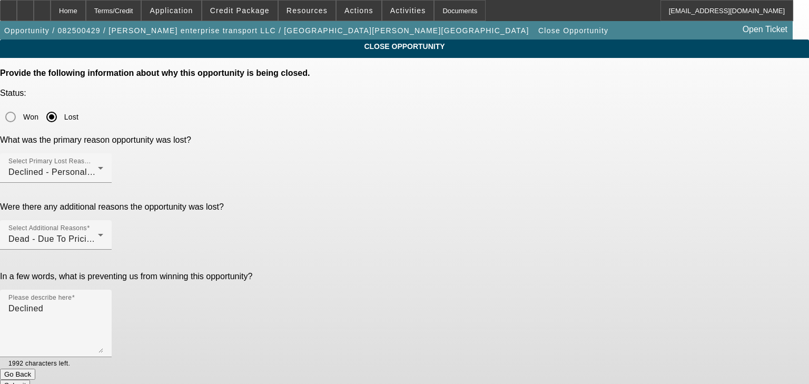
click at [30, 380] on button "Submit" at bounding box center [15, 385] width 30 height 11
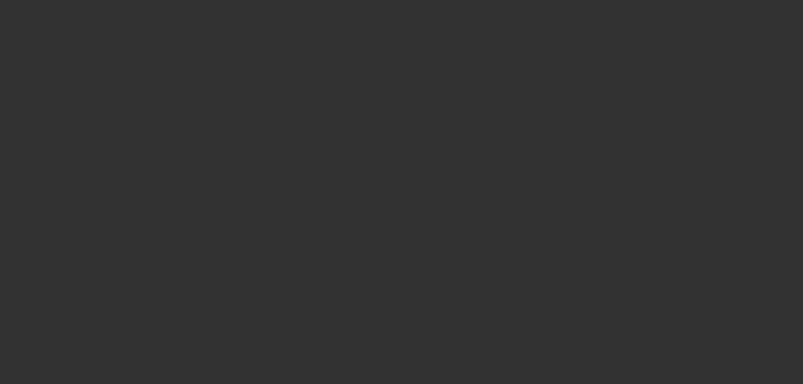
select select "0"
select select "2"
select select "0.1"
select select "4"
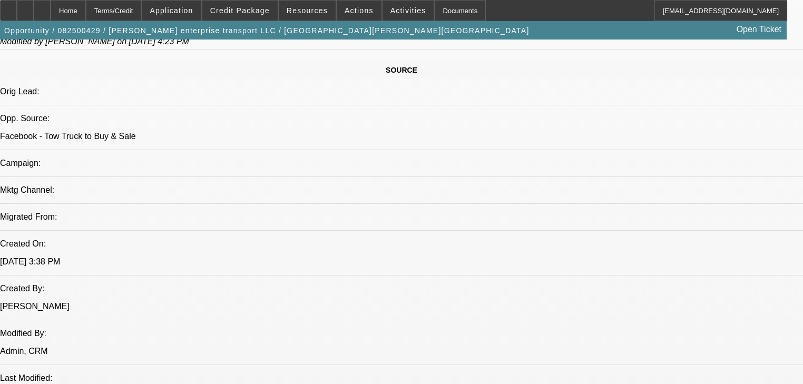
scroll to position [632, 0]
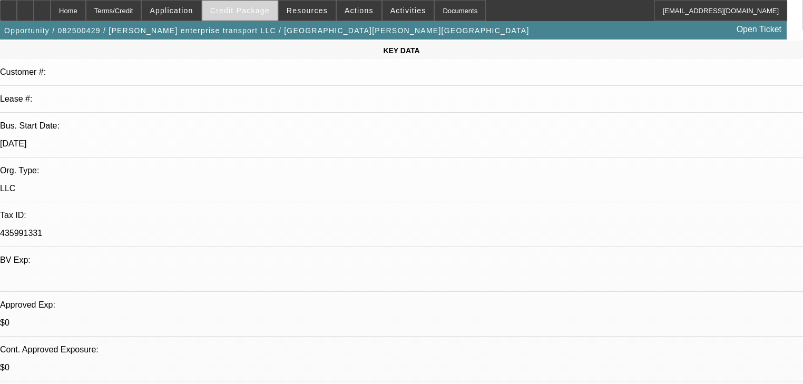
click at [244, 14] on span "Credit Package" at bounding box center [240, 10] width 60 height 8
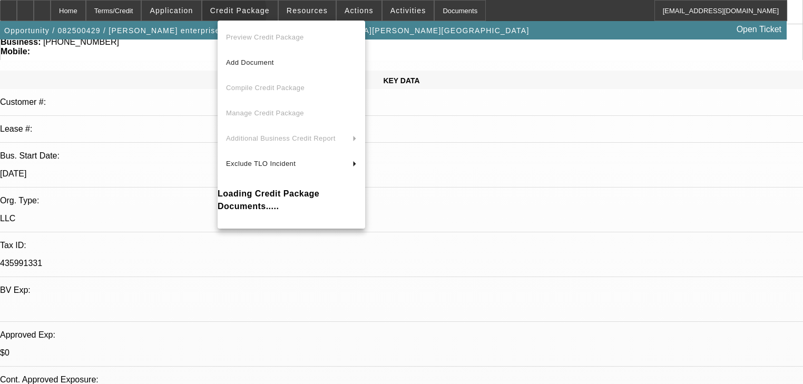
scroll to position [84, 0]
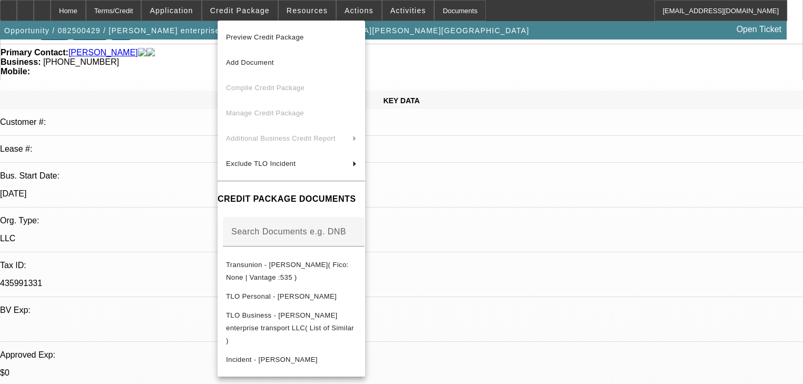
click at [185, 289] on div at bounding box center [401, 192] width 803 height 384
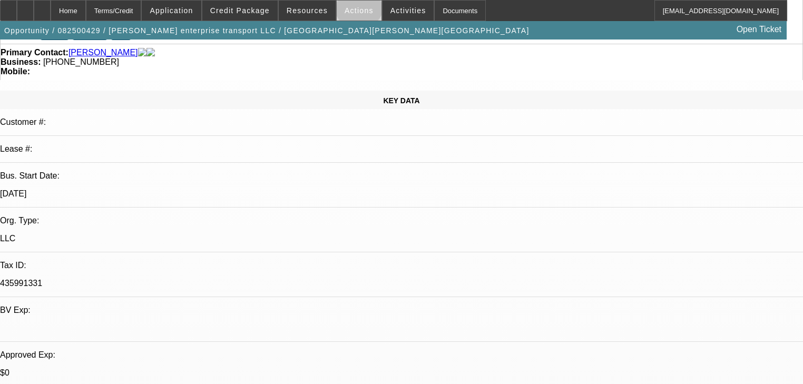
click at [352, 7] on span "Actions" at bounding box center [358, 10] width 29 height 8
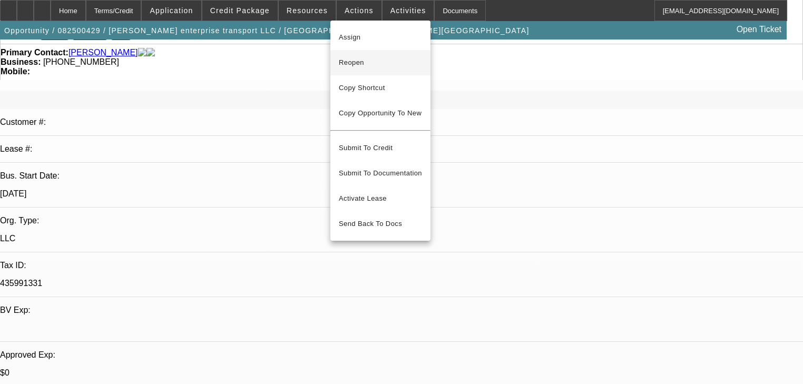
click at [368, 60] on span "Reopen" at bounding box center [380, 62] width 83 height 13
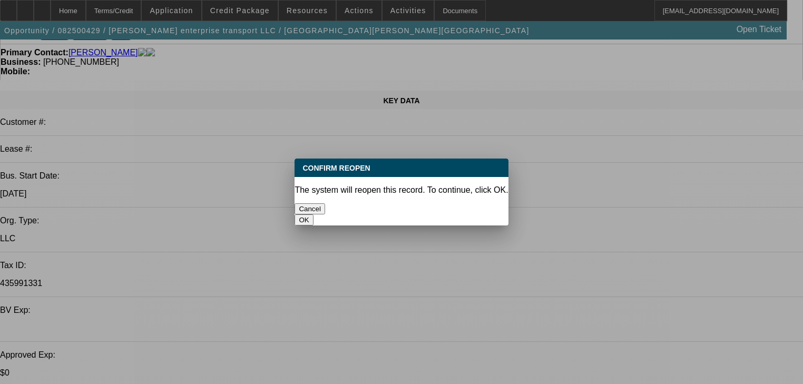
scroll to position [0, 0]
click at [313, 214] on button "OK" at bounding box center [303, 219] width 18 height 11
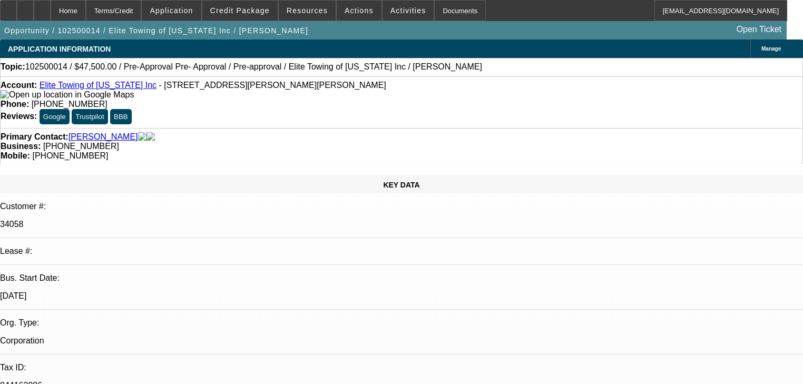
select select "0"
select select "6"
select select "0"
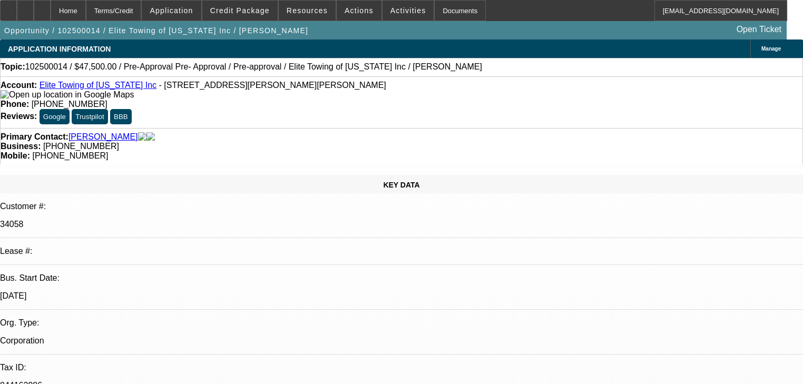
select select "6"
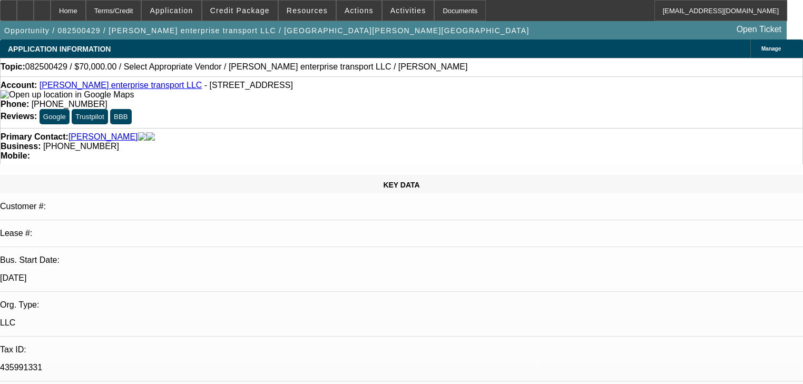
select select "0"
select select "2"
select select "0.1"
select select "4"
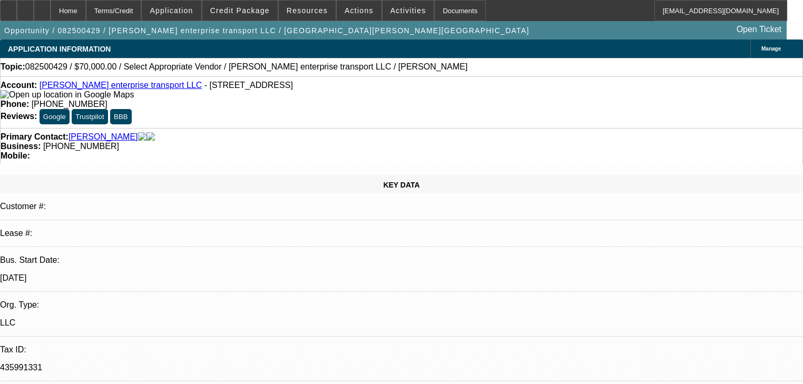
radio input "true"
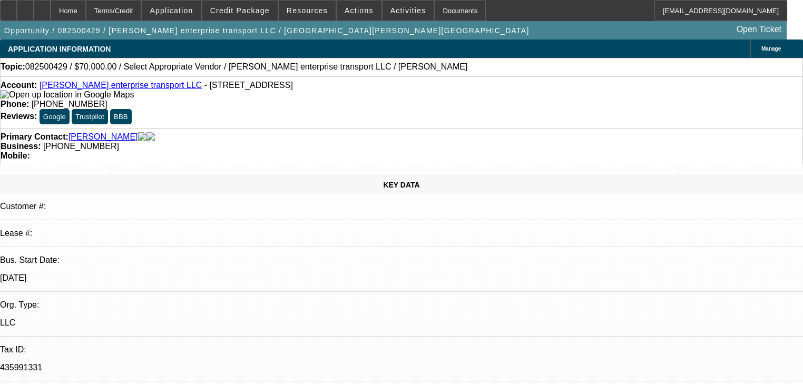
type textarea "He is going to put down maybe 25-50k depending on insurance costs. sending him …"
radio input "true"
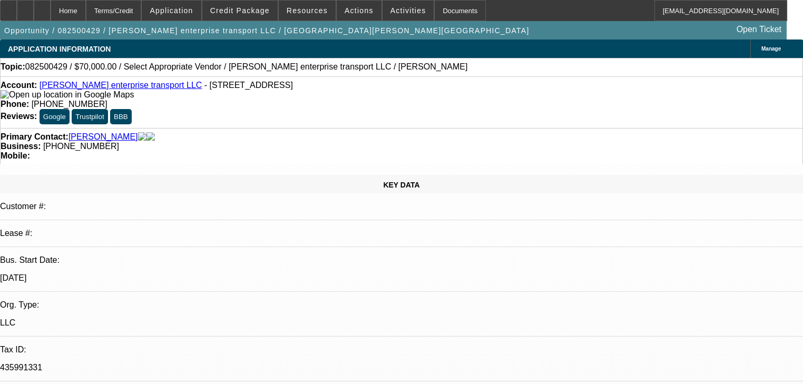
select select "0"
select select "2"
select select "0.1"
select select "4"
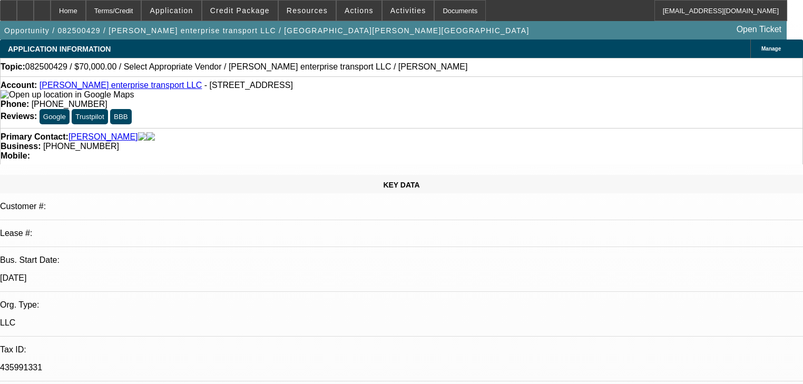
scroll to position [66, 0]
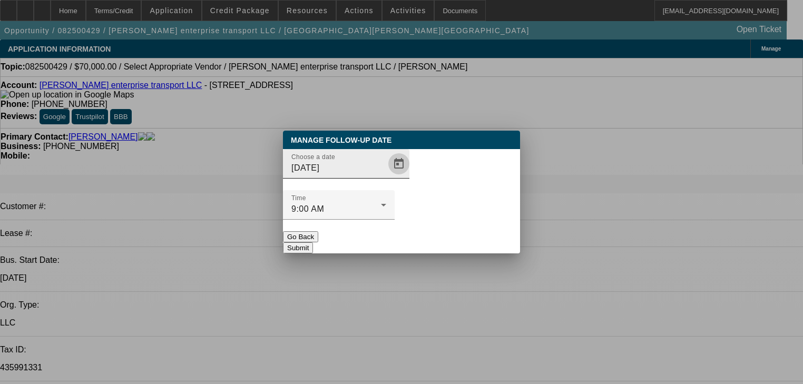
click at [386, 176] on span "Open calendar" at bounding box center [398, 163] width 25 height 25
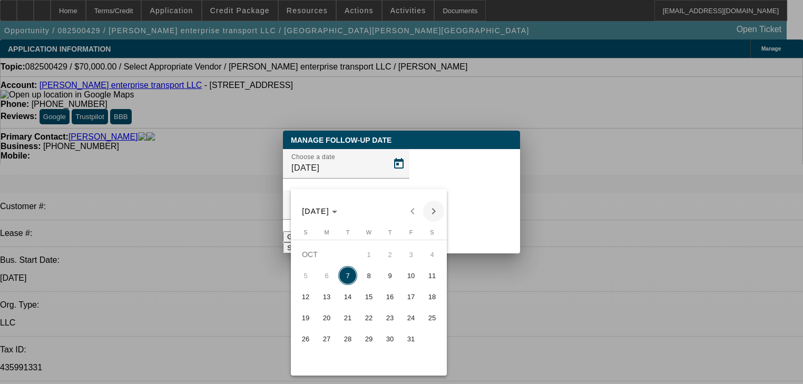
click at [427, 213] on span "Next month" at bounding box center [433, 211] width 21 height 21
click at [331, 277] on span "3" at bounding box center [326, 275] width 19 height 19
type input "[DATE]"
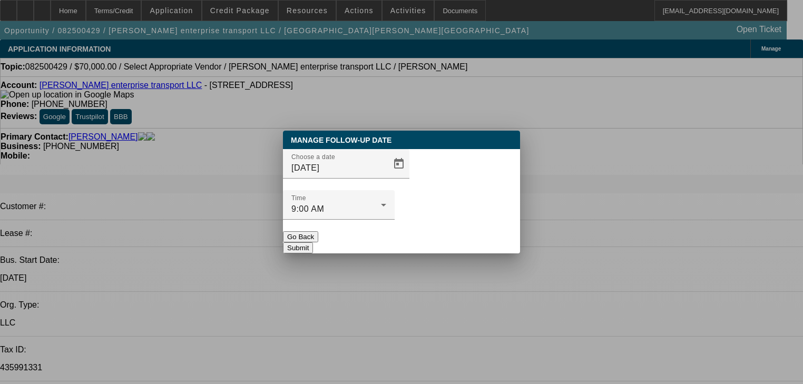
click at [313, 242] on button "Submit" at bounding box center [298, 247] width 30 height 11
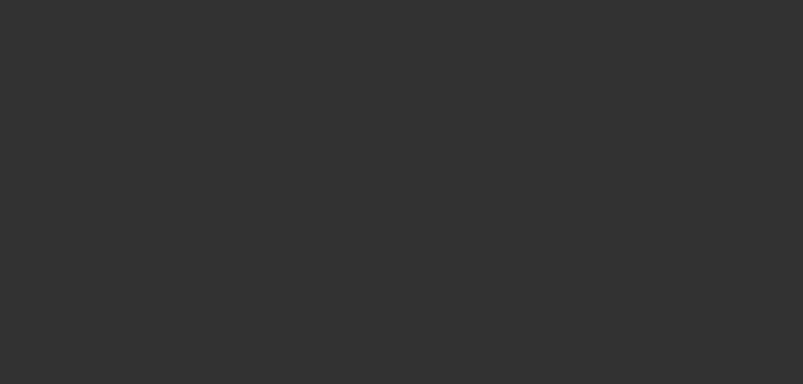
select select "0.2"
select select "2"
select select "0"
select select "6"
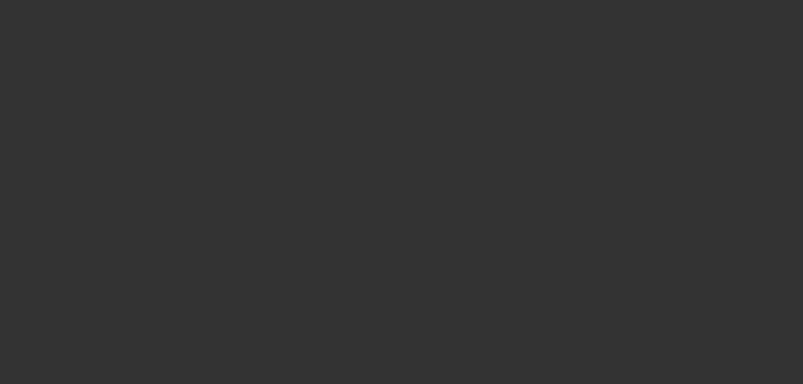
select select "0"
select select "2"
select select "0"
select select "6"
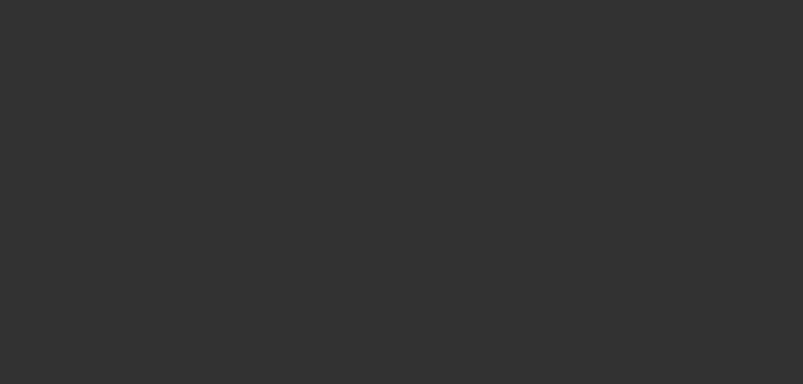
select select "0.1"
select select "2"
select select "0"
select select "6"
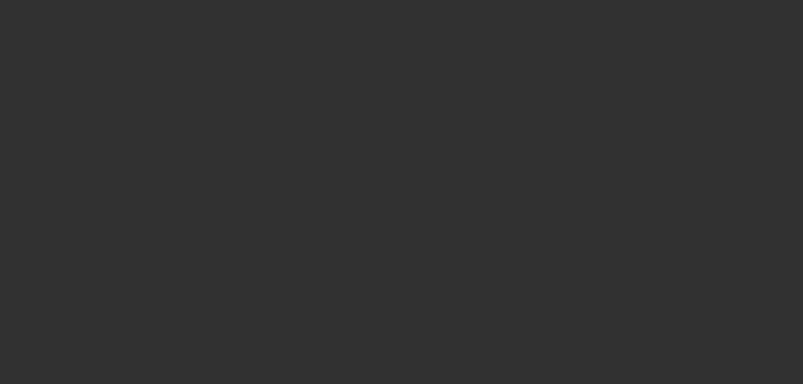
select select "0.1"
select select "0"
select select "2"
select select "0"
select select "6"
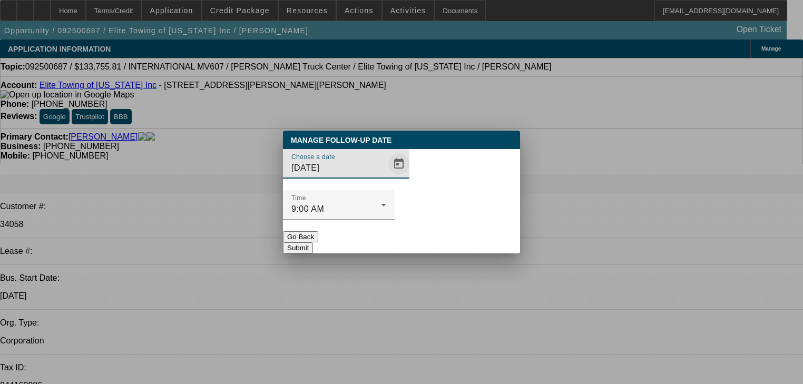
click at [386, 176] on span "Open calendar" at bounding box center [398, 163] width 25 height 25
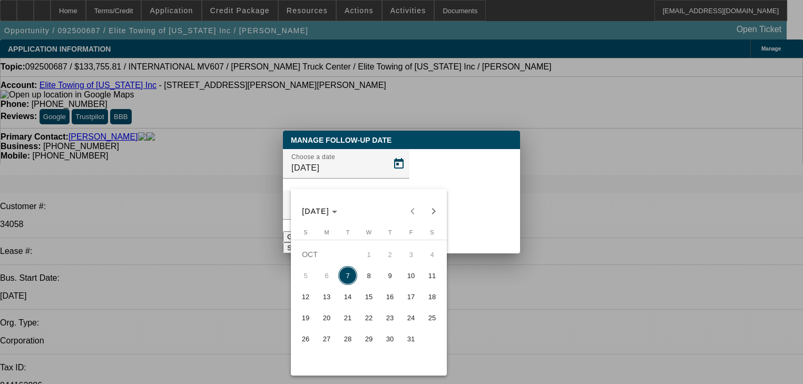
click at [335, 302] on span "13" at bounding box center [326, 296] width 19 height 19
type input "[DATE]"
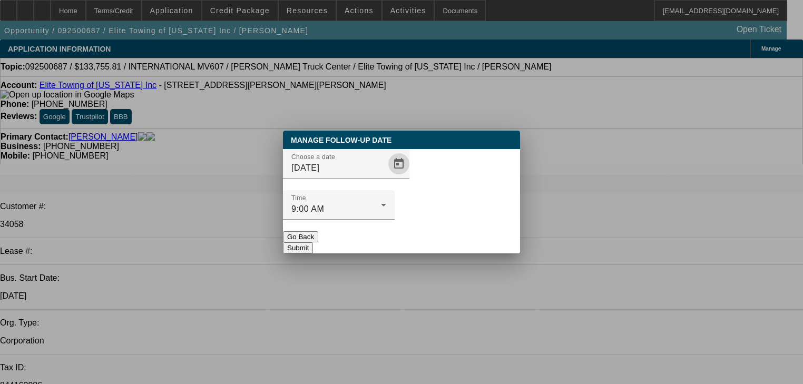
click at [313, 242] on button "Submit" at bounding box center [298, 247] width 30 height 11
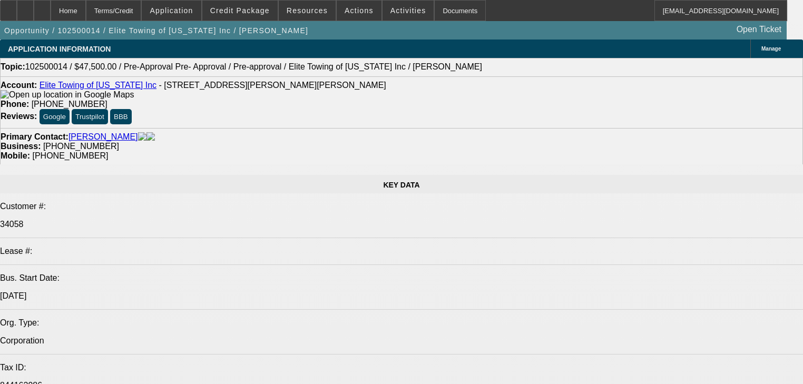
select select "0"
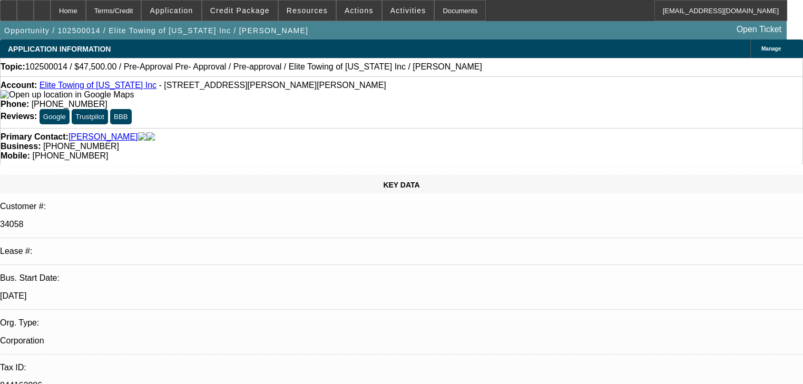
select select "0"
select select "6"
select select "0"
select select "6"
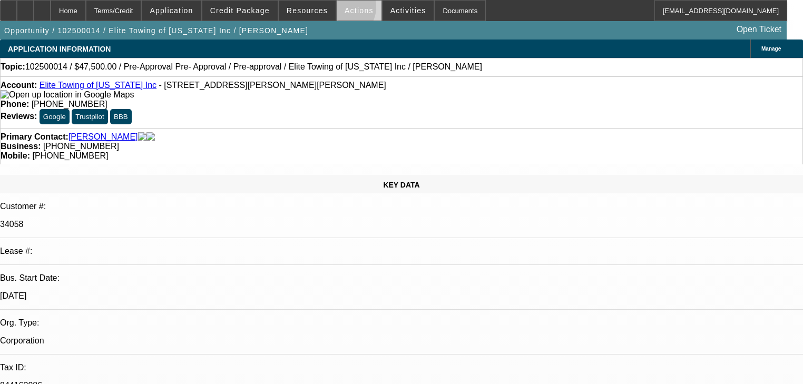
click at [337, 9] on span at bounding box center [359, 10] width 45 height 25
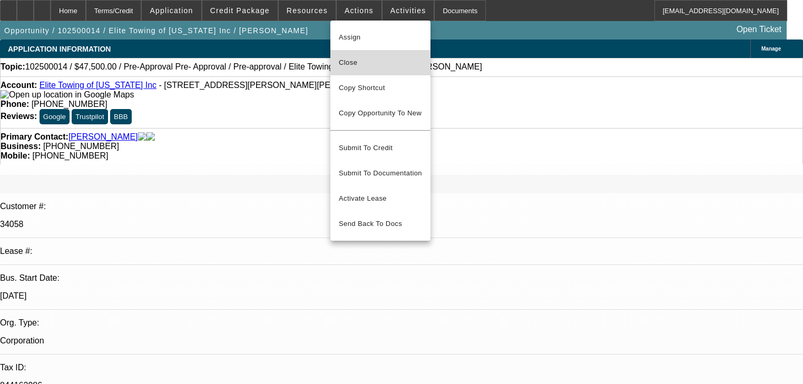
click at [348, 55] on button "Close" at bounding box center [380, 62] width 100 height 25
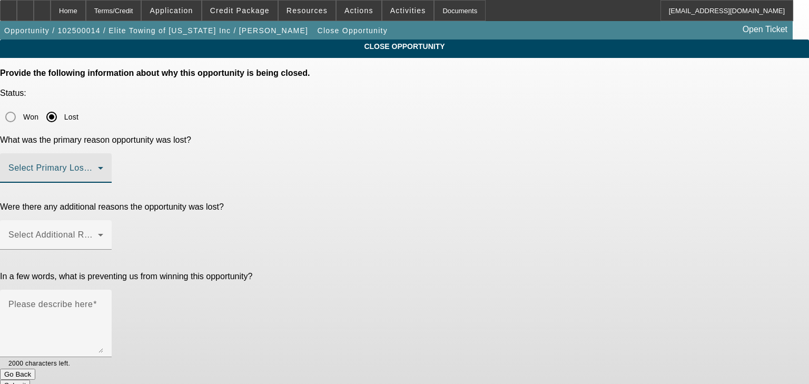
click at [98, 166] on span at bounding box center [53, 172] width 90 height 13
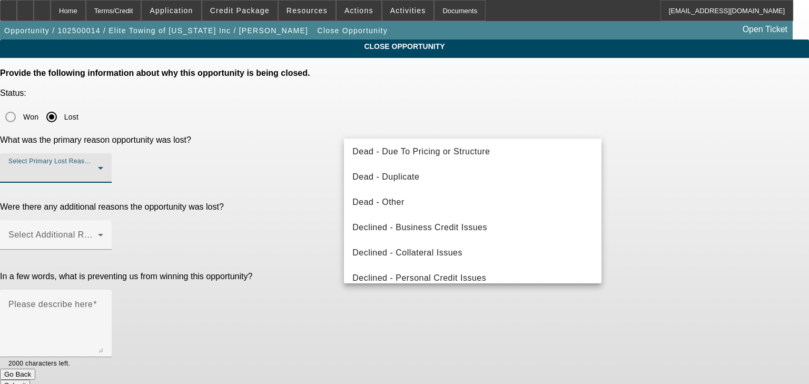
scroll to position [84, 0]
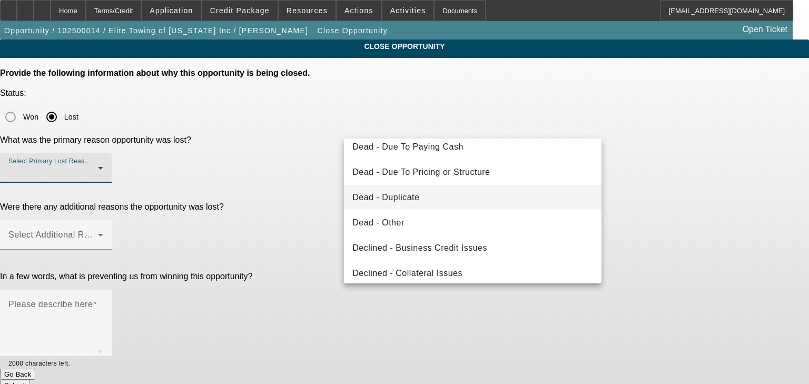
click at [389, 190] on mat-option "Dead - Duplicate" at bounding box center [473, 197] width 258 height 25
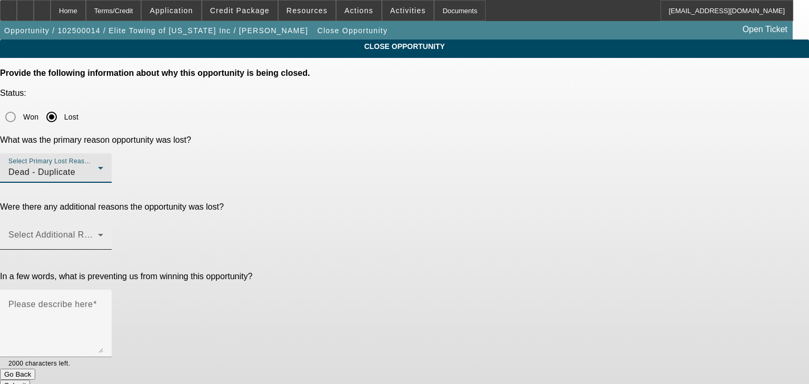
click at [98, 233] on span at bounding box center [53, 239] width 90 height 13
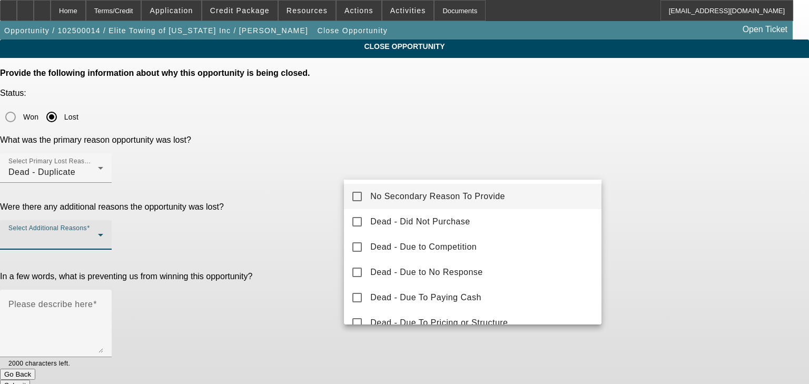
click at [362, 199] on mat-pseudo-checkbox at bounding box center [356, 196] width 9 height 9
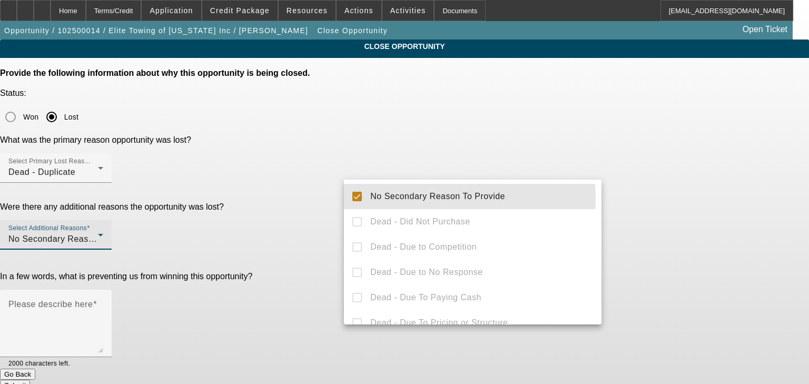
click at [301, 216] on div at bounding box center [404, 192] width 809 height 384
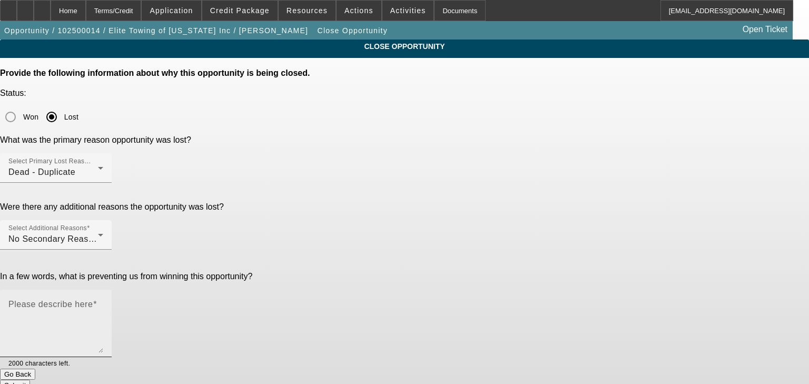
click at [103, 302] on textarea "Please describe here" at bounding box center [55, 327] width 95 height 51
type textarea "Duplicate"
click at [30, 380] on button "Submit" at bounding box center [15, 385] width 30 height 11
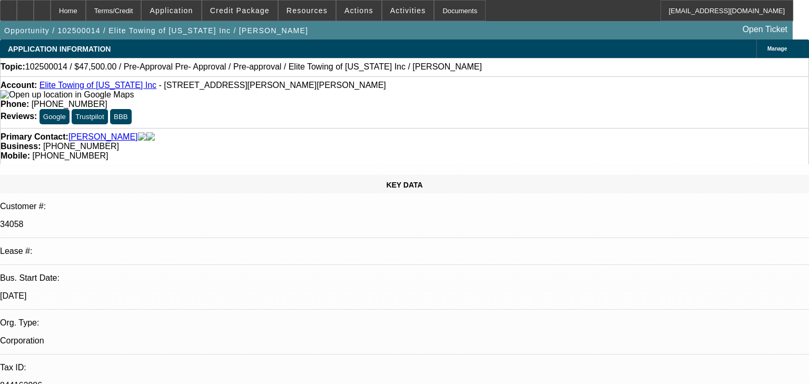
select select "0"
select select "1"
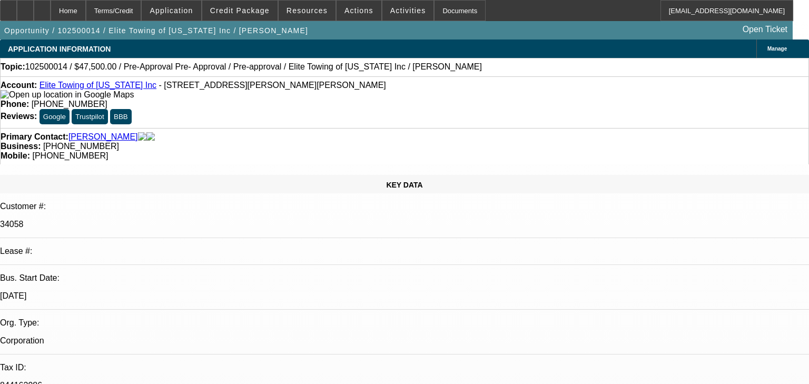
select select "1"
select select "6"
select select "1"
select select "6"
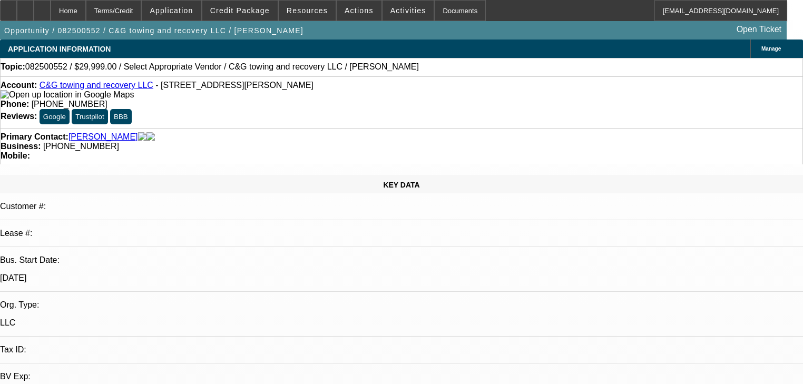
select select "0"
select select "2"
select select "0.1"
select select "4"
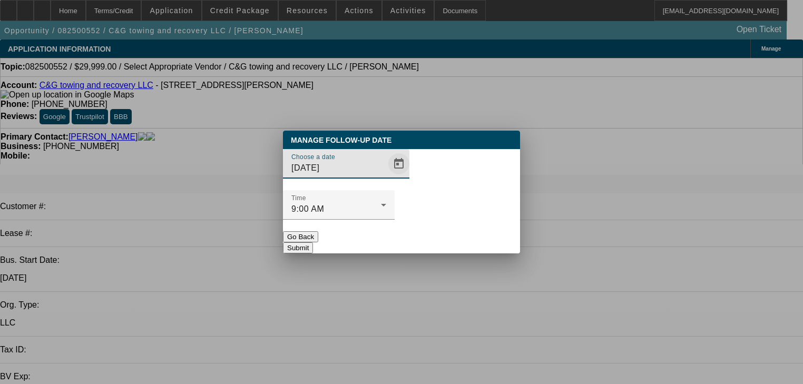
click at [390, 176] on span "Open calendar" at bounding box center [398, 163] width 25 height 25
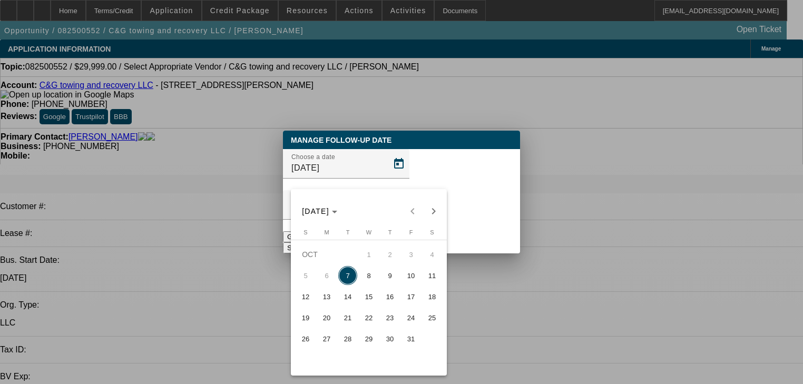
click at [381, 183] on div at bounding box center [401, 192] width 803 height 384
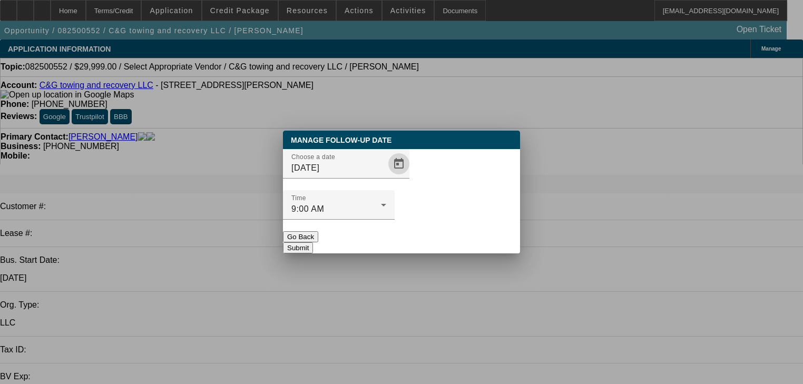
click at [386, 176] on span "Open calendar" at bounding box center [398, 163] width 25 height 25
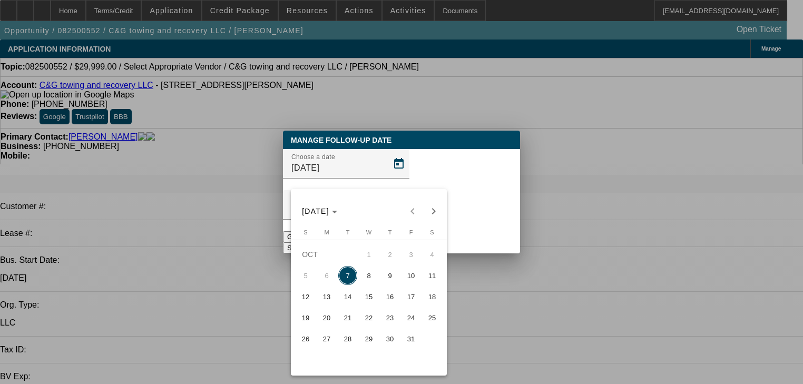
click at [405, 297] on span "17" at bounding box center [410, 296] width 19 height 19
type input "10/17/2025"
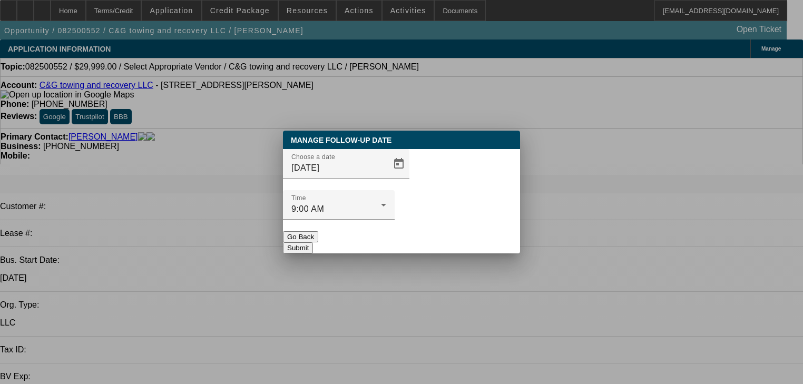
click at [313, 242] on button "Submit" at bounding box center [298, 247] width 30 height 11
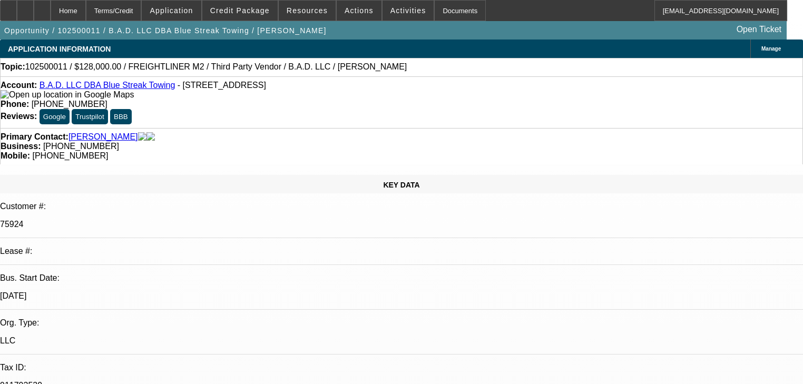
select select "0.2"
select select "2"
select select "0"
select select "4"
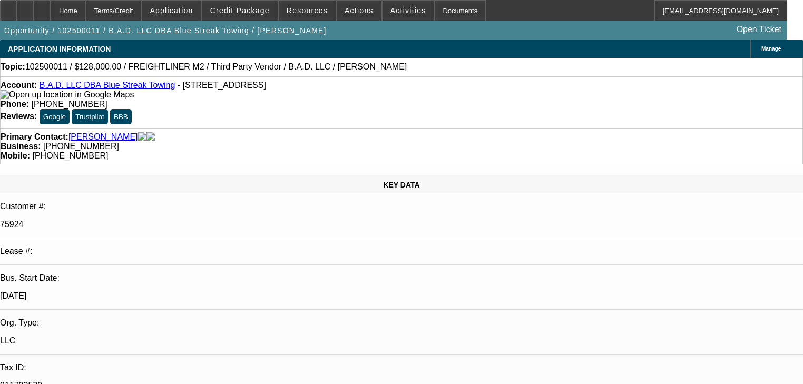
select select "0.2"
select select "2"
select select "0"
select select "6"
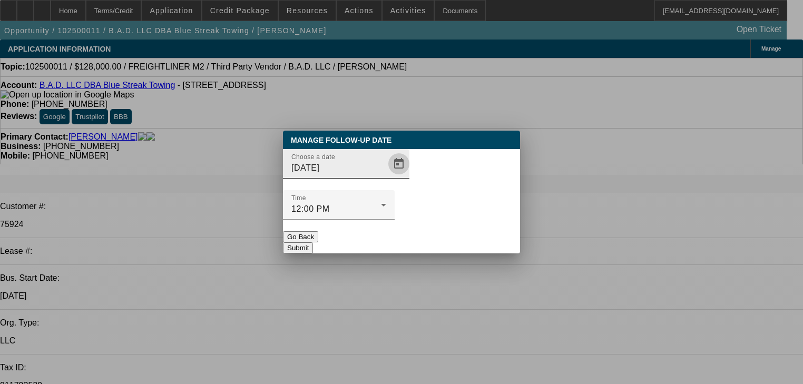
click at [386, 176] on span "Open calendar" at bounding box center [398, 163] width 25 height 25
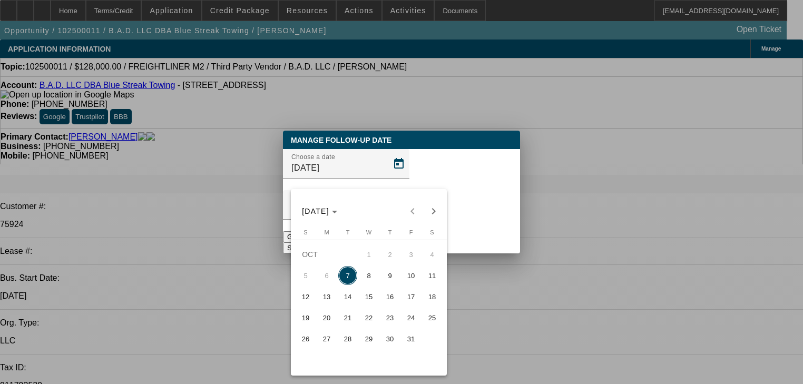
click at [370, 285] on span "8" at bounding box center [368, 275] width 19 height 19
type input "[DATE]"
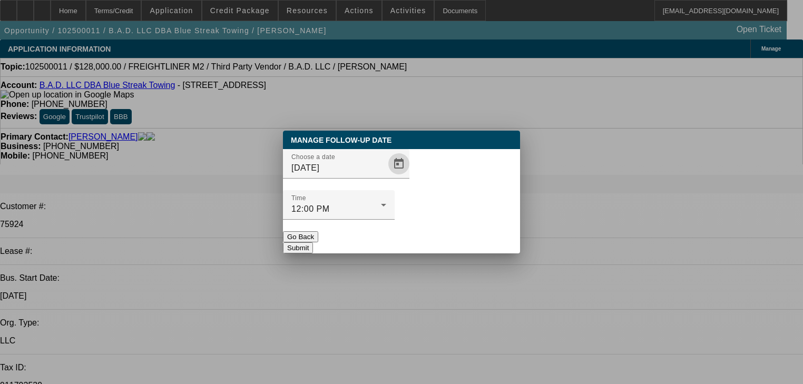
click at [313, 242] on button "Submit" at bounding box center [298, 247] width 30 height 11
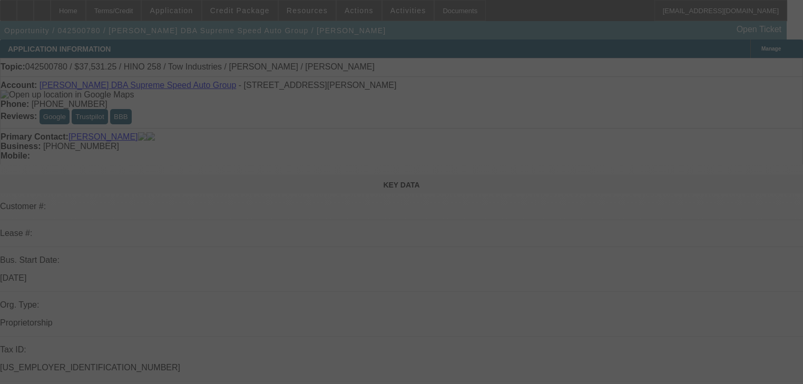
select select "0.2"
select select "0"
select select "2"
select select "0.1"
select select "4"
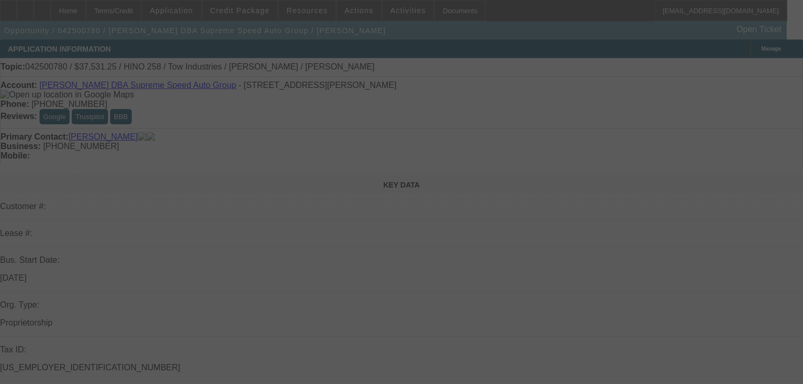
select select "0.2"
select select "0"
select select "3"
select select "0.1"
select select "4"
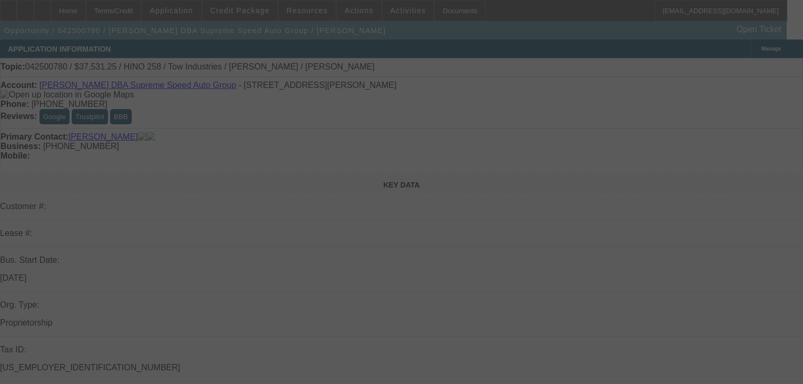
select select "0.2"
select select "0"
select select "3"
select select "0"
select select "6"
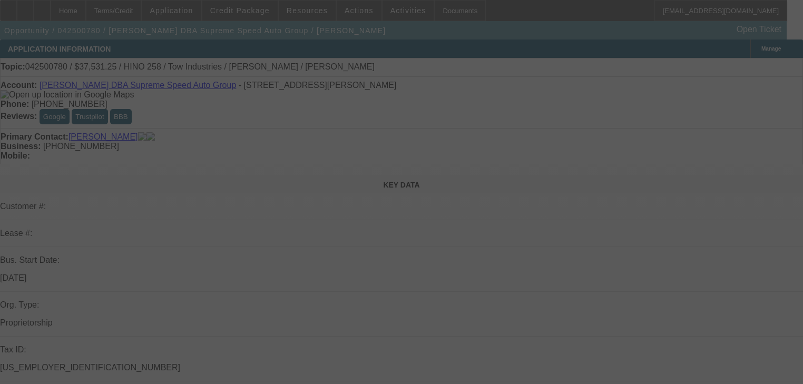
select select "2"
select select "0"
select select "6"
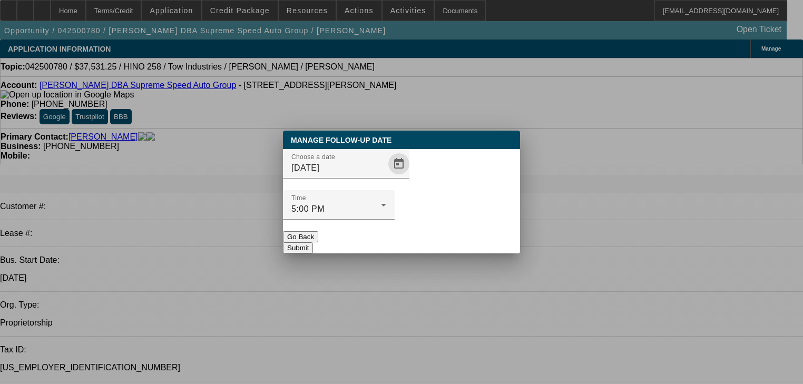
click at [386, 176] on span "Open calendar" at bounding box center [398, 163] width 25 height 25
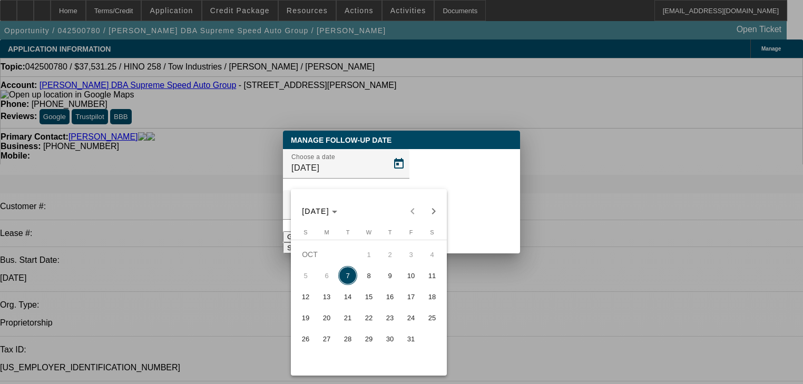
click at [354, 302] on span "14" at bounding box center [347, 296] width 19 height 19
type input "10/14/2025"
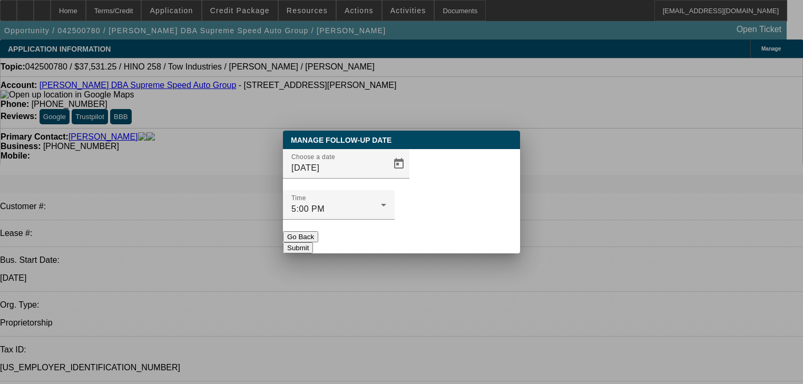
click at [313, 242] on button "Submit" at bounding box center [298, 247] width 30 height 11
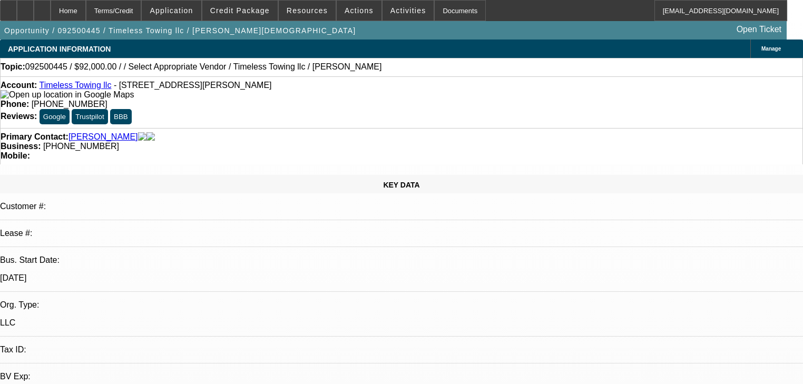
select select "0"
select select "2"
select select "0"
select select "0.2"
select select "2"
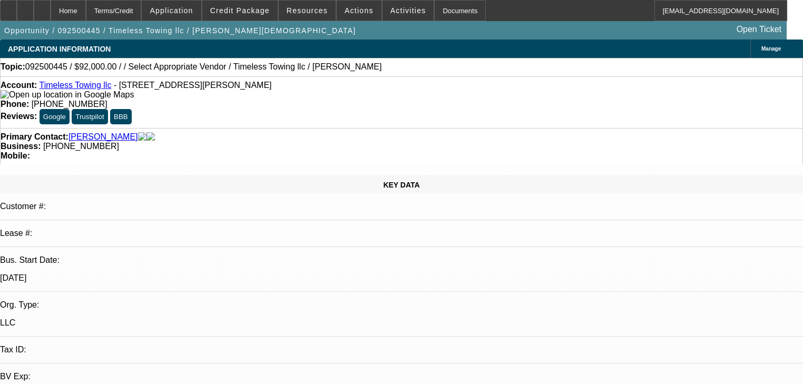
select select "0"
select select "2"
select select "6"
select select "2"
select select "6"
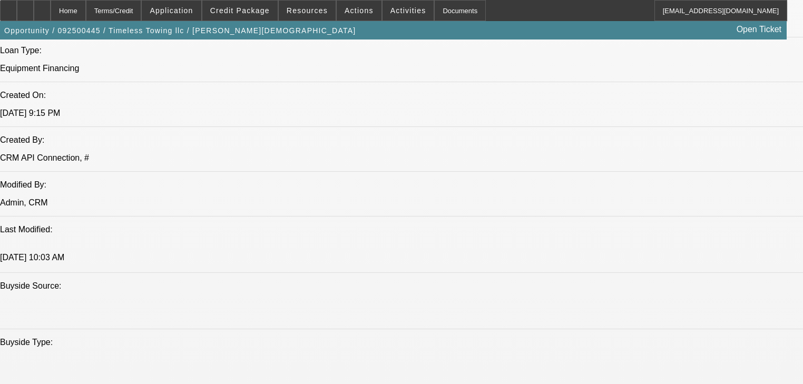
scroll to position [801, 0]
click at [228, 19] on span at bounding box center [239, 10] width 75 height 25
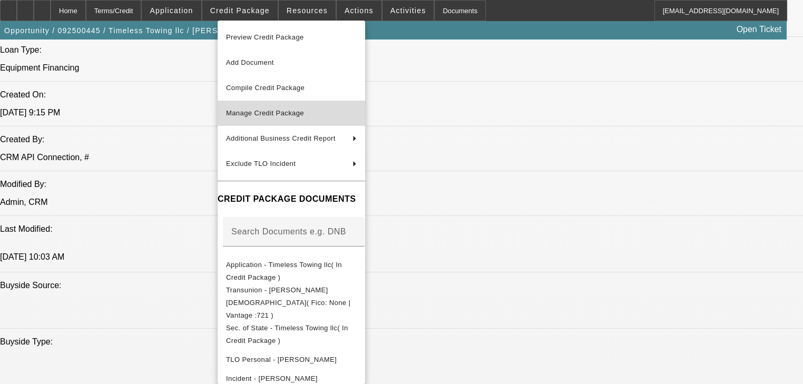
click at [257, 106] on button "Manage Credit Package" at bounding box center [291, 113] width 147 height 25
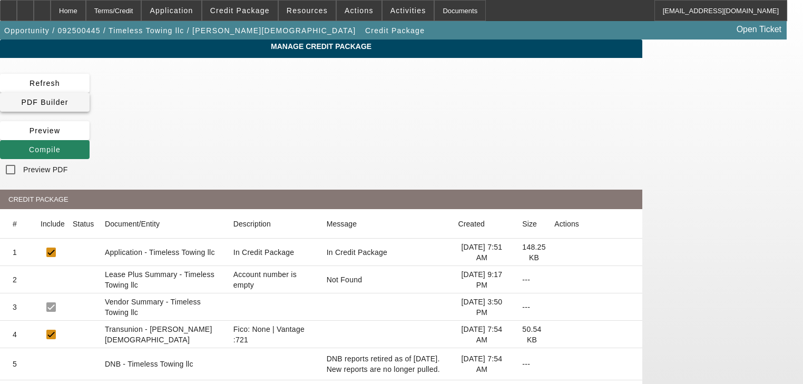
click at [68, 98] on span "PDF Builder" at bounding box center [44, 102] width 47 height 8
click at [61, 145] on span "Compile" at bounding box center [45, 149] width 32 height 8
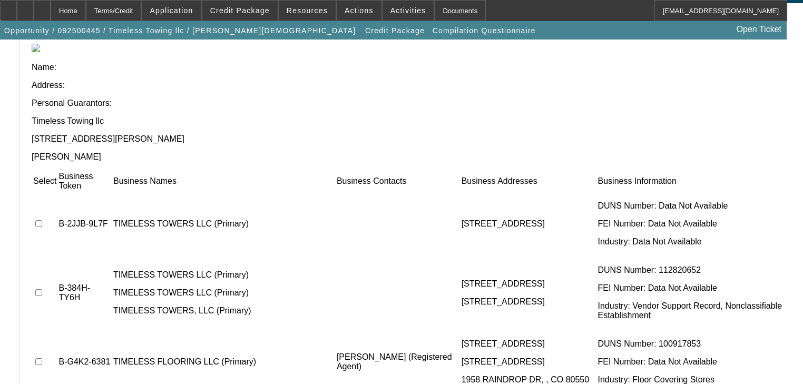
scroll to position [117, 0]
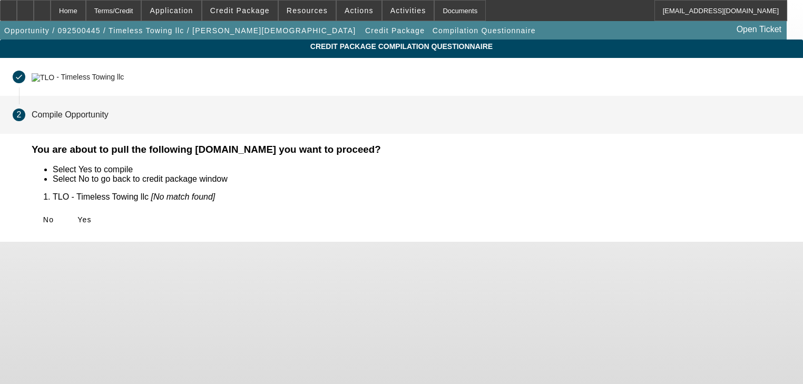
scroll to position [0, 0]
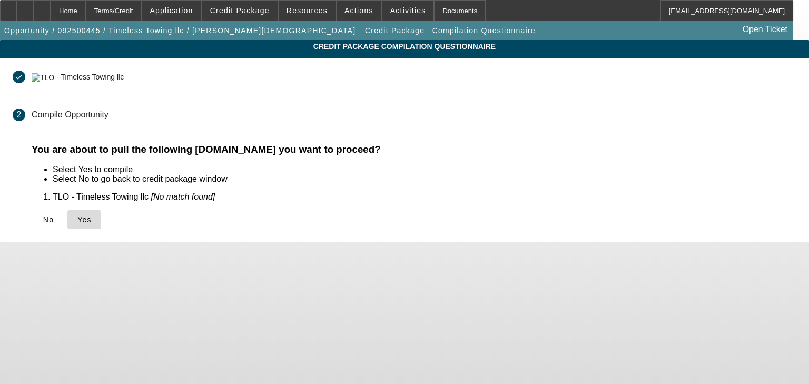
click at [101, 223] on button "Yes" at bounding box center [84, 219] width 34 height 19
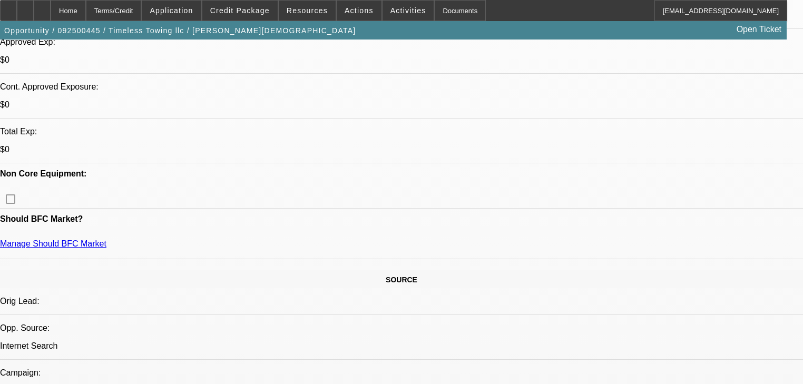
select select "0"
select select "2"
select select "0"
select select "6"
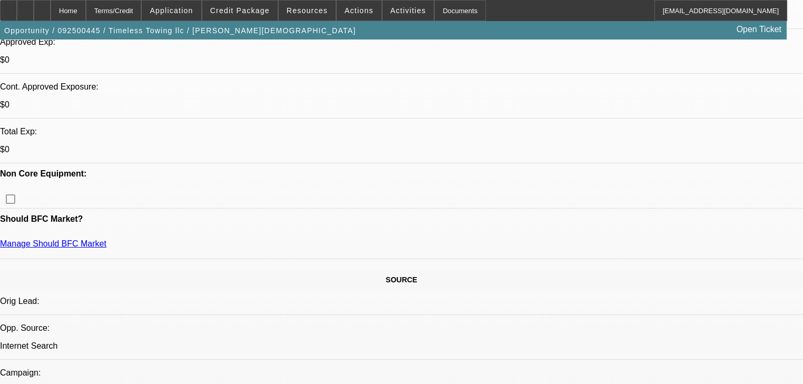
select select "0.2"
select select "2"
select select "0"
select select "6"
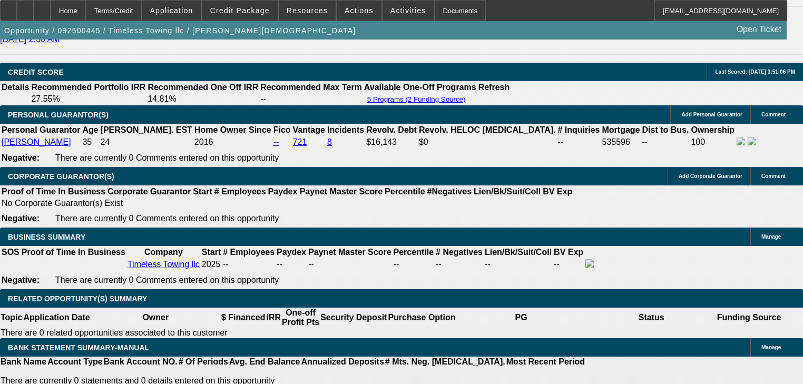
scroll to position [1473, 0]
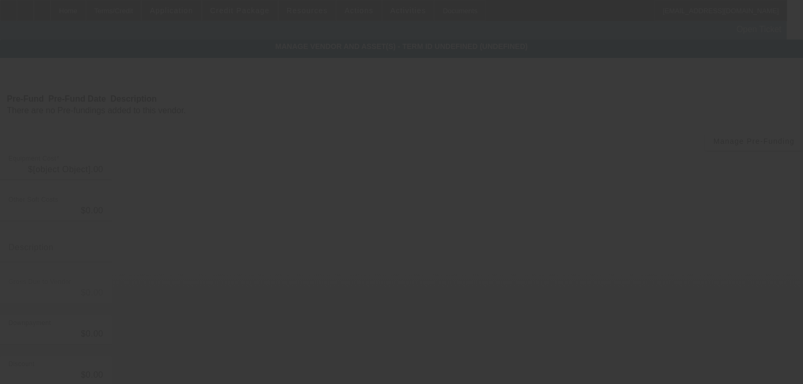
type input "$115,000.00"
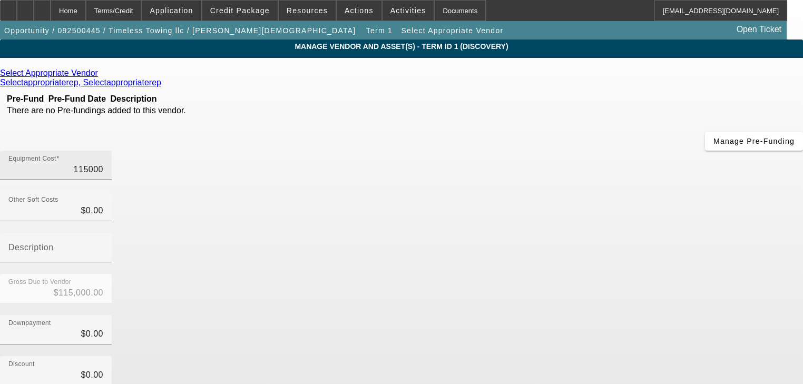
click at [103, 163] on input "115000" at bounding box center [55, 169] width 95 height 13
type input "1"
type input "$1.00"
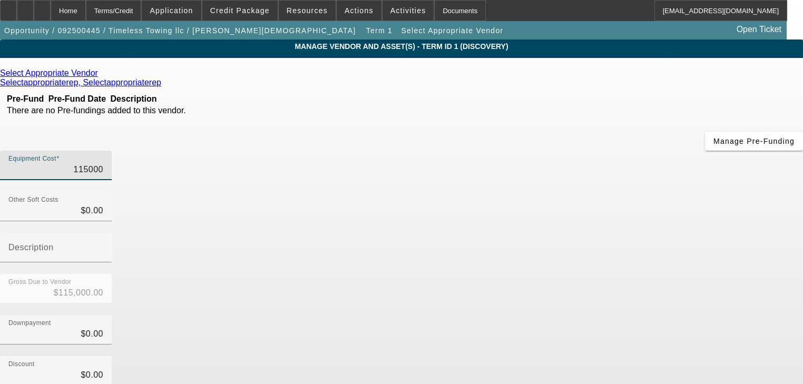
type input "$1.00"
type input "11"
type input "$11.00"
type input "110"
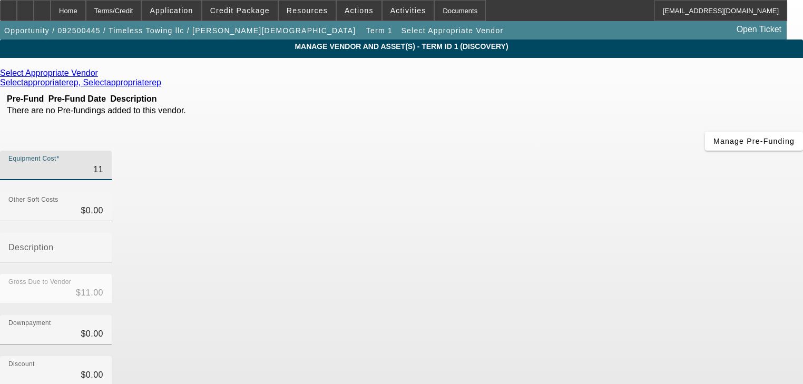
type input "$110.00"
type input "1100"
type input "$1,100.00"
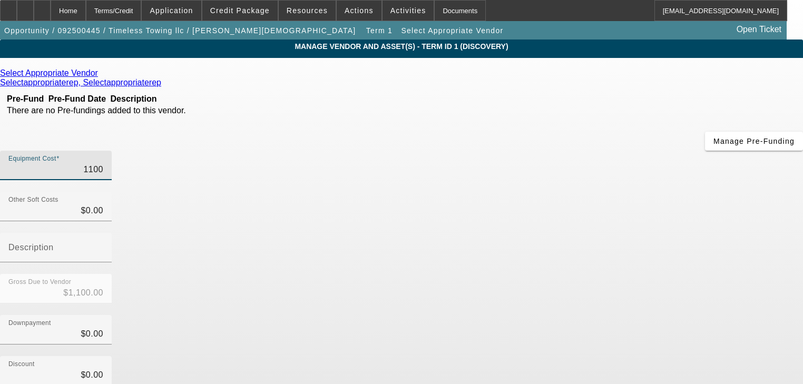
type input "11000"
type input "$11,000.00"
type input "0"
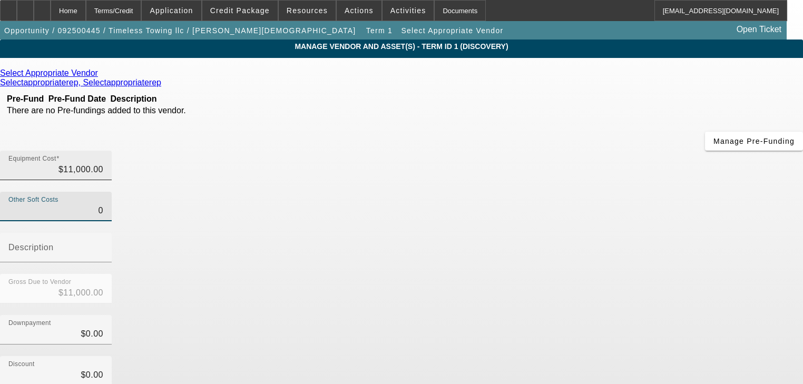
type input "11000"
type input "$0.00"
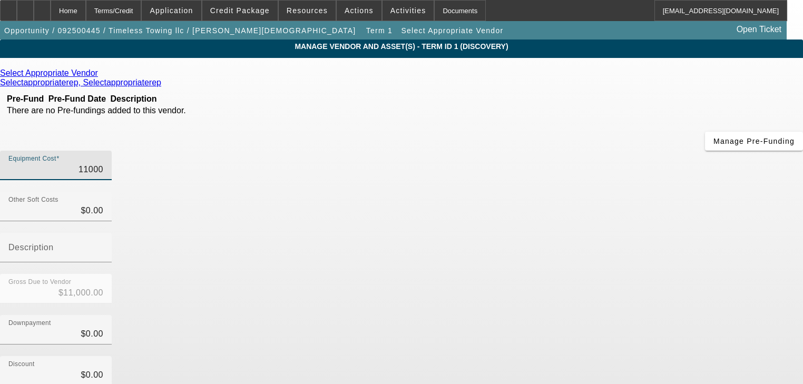
click at [103, 163] on input "11000" at bounding box center [55, 169] width 95 height 13
type input "110000"
type input "$110,000.00"
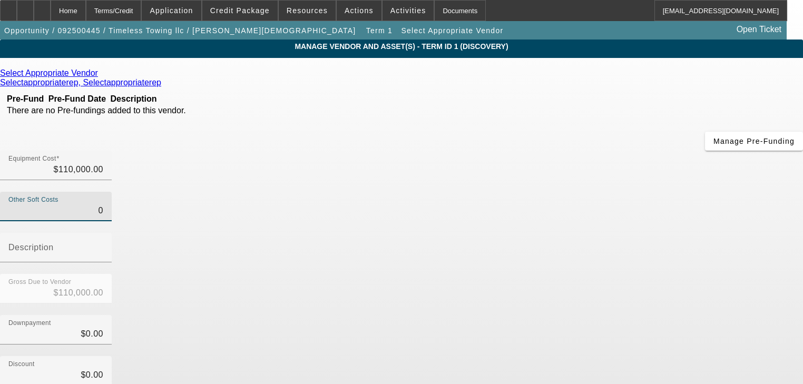
type input "$0.00"
click at [101, 76] on icon at bounding box center [101, 72] width 0 height 9
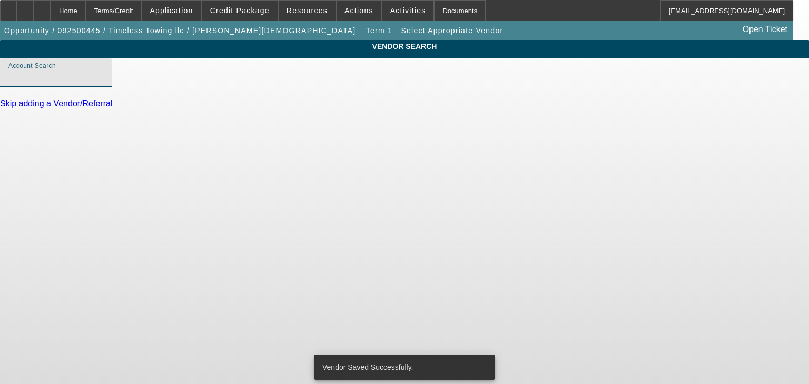
click at [103, 83] on input "Account Search" at bounding box center [55, 77] width 95 height 13
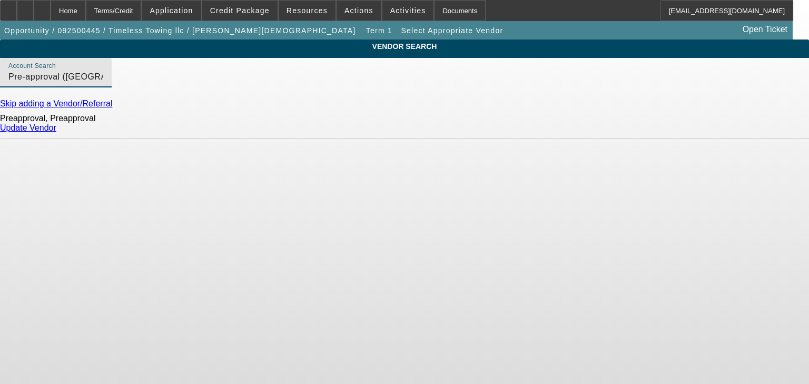
click at [103, 83] on input "Pre-approval (Northbrook, IL) - Preapproval, Preapproval" at bounding box center [55, 77] width 95 height 13
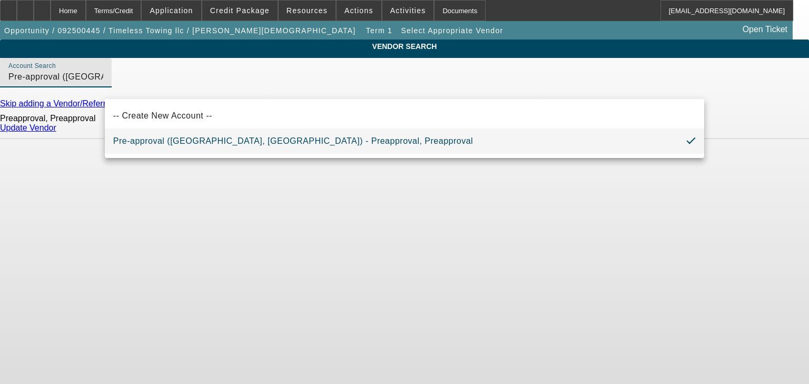
click at [103, 83] on input "Pre-approval (Northbrook, IL) - Preapproval, Preapproval" at bounding box center [55, 77] width 95 height 13
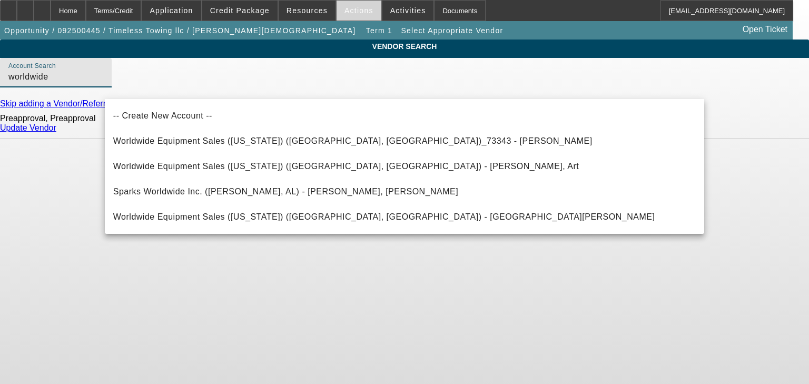
type input "worldwide"
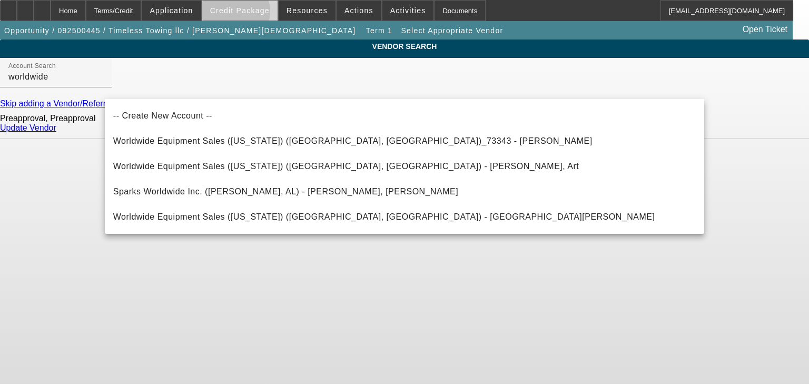
click at [251, 13] on span "Credit Package" at bounding box center [240, 10] width 60 height 8
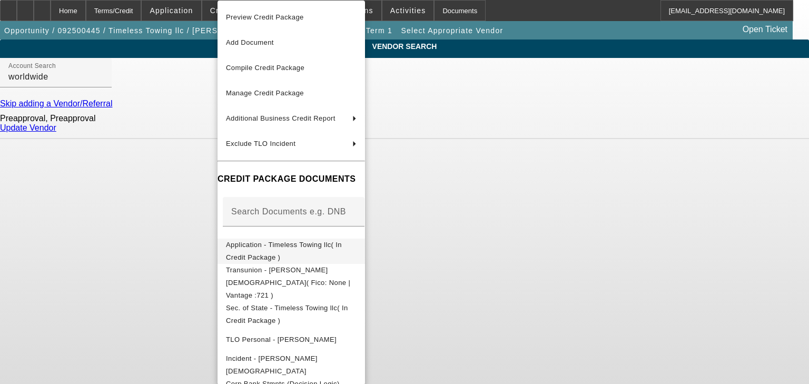
click at [283, 245] on span "Application - Timeless Towing llc( In Credit Package )" at bounding box center [284, 251] width 116 height 21
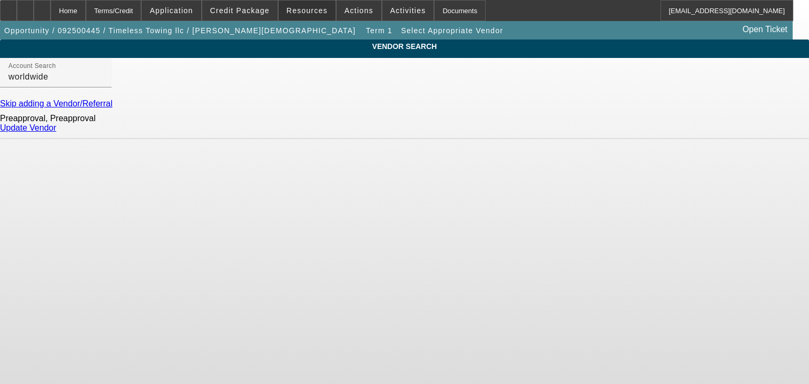
click at [56, 132] on link "Update Vendor" at bounding box center [28, 127] width 56 height 9
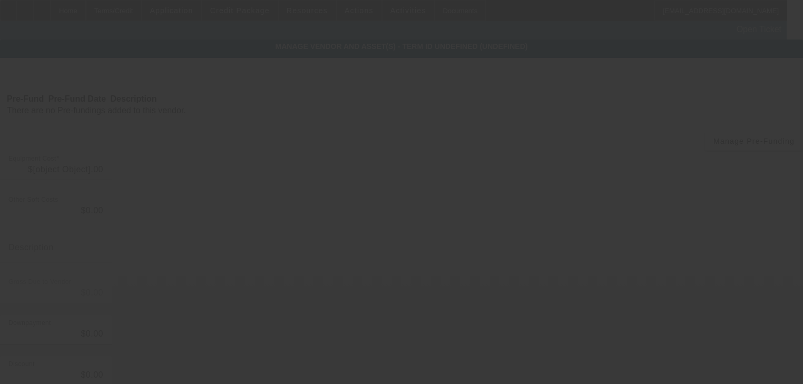
type input "$110,000.00"
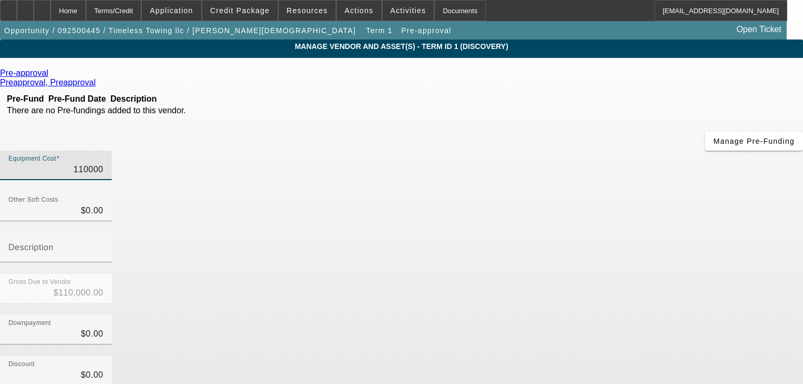
click at [103, 163] on input "110000" at bounding box center [55, 169] width 95 height 13
type input "1"
type input "$1.00"
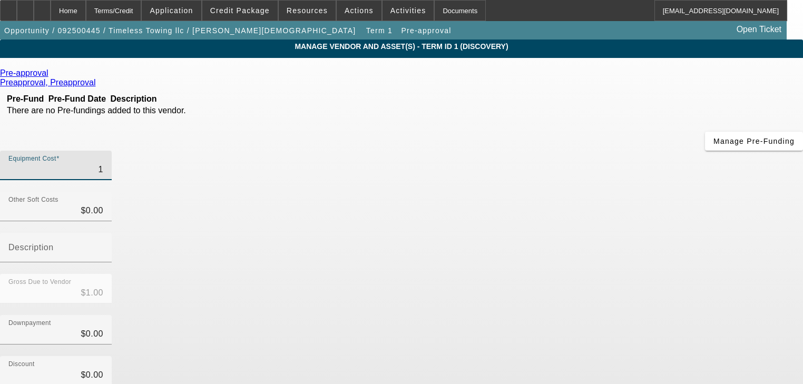
type input "11"
type input "$11.00"
type input "111"
type input "$111.00"
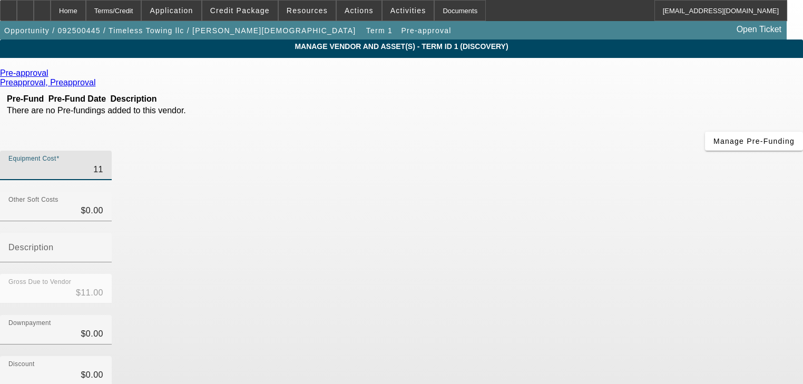
type input "$111.00"
type input "1110"
type input "$1,110.00"
type input "11100"
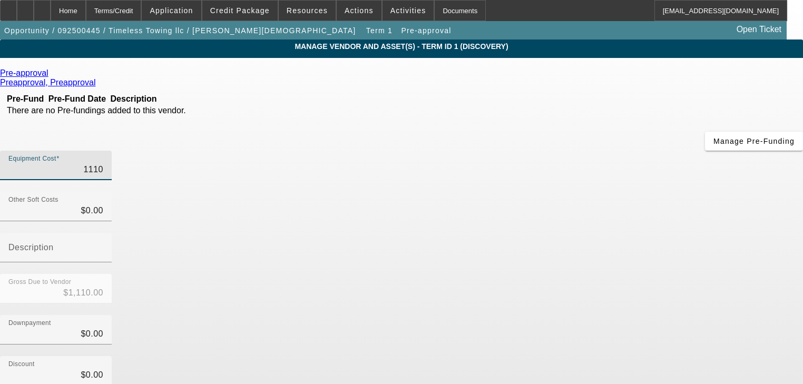
type input "$11,100.00"
type input "111000"
type input "$111,000.00"
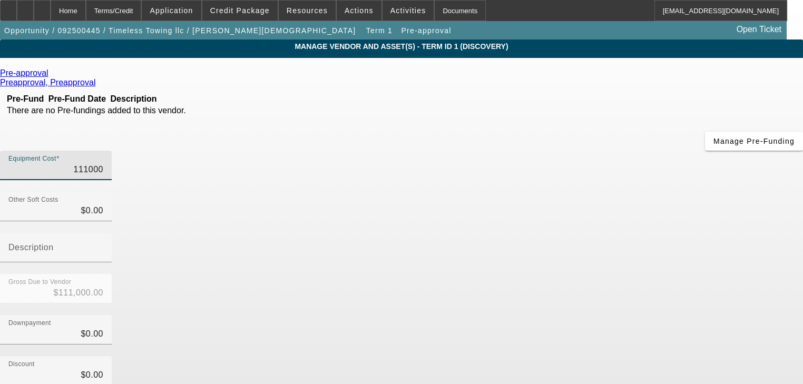
type input "$111,000.00"
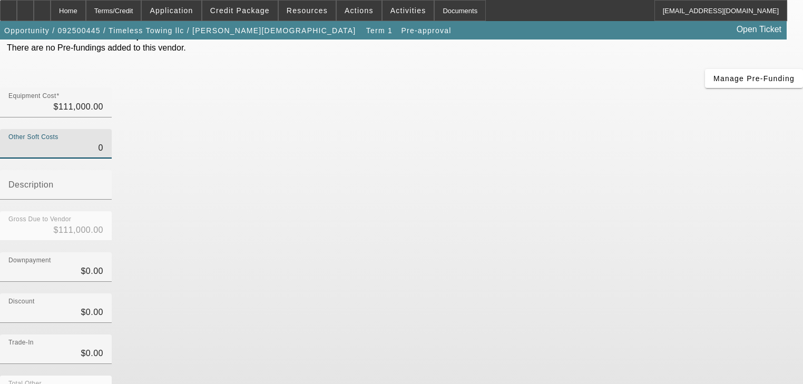
scroll to position [107, 0]
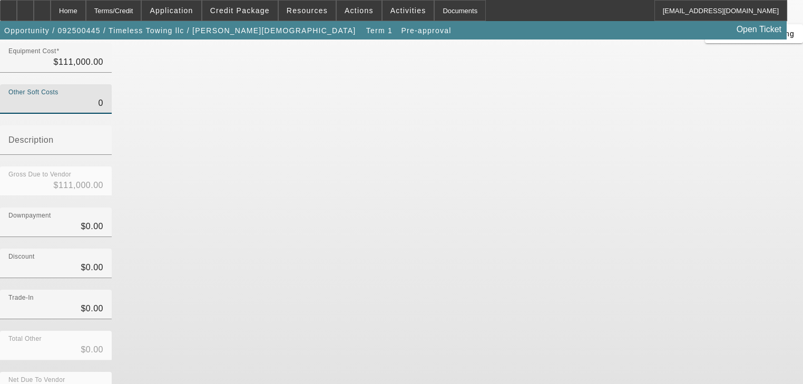
type input "$0.00"
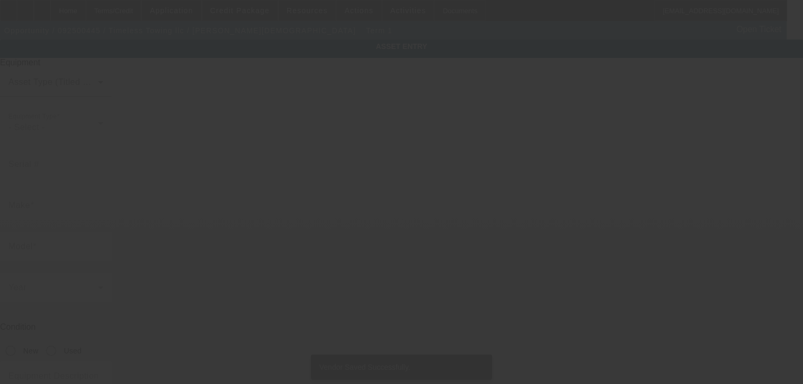
type textarea "Make: Ram; Model: 5500"
type input "39892 Penn Rd"
type input "Elizabeth"
type input "80107"
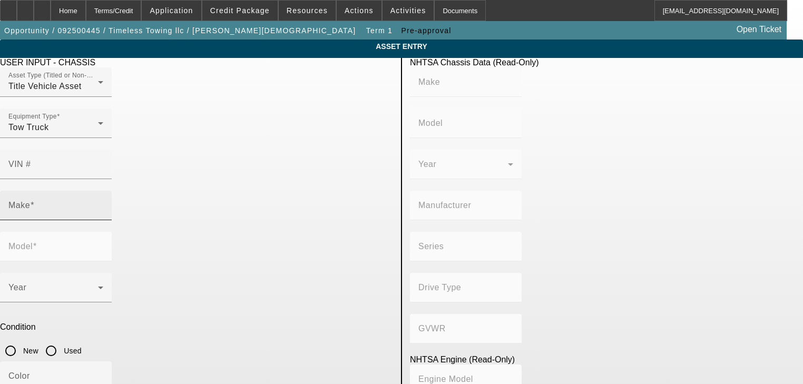
click at [103, 203] on input "Make" at bounding box center [55, 209] width 95 height 13
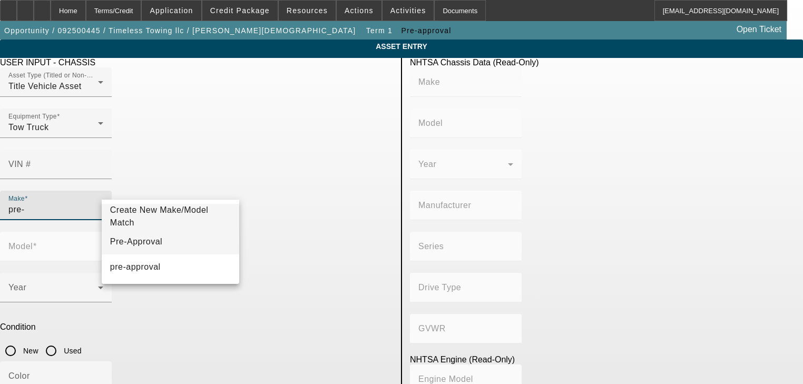
click at [175, 244] on mat-option "Pre-Approval" at bounding box center [171, 241] width 138 height 25
type input "Pre-Approval"
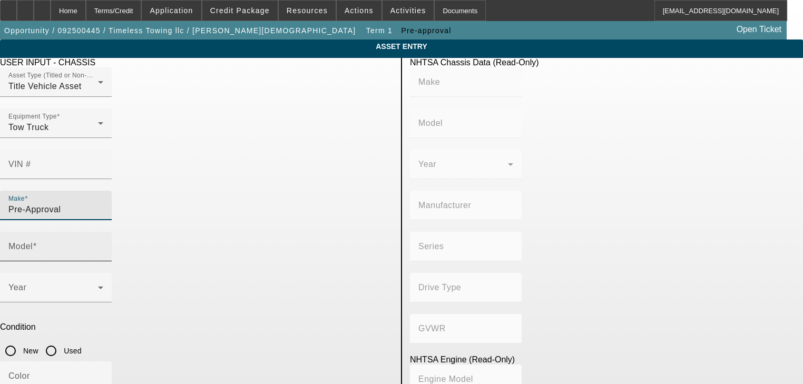
click at [103, 244] on input "Model" at bounding box center [55, 250] width 95 height 13
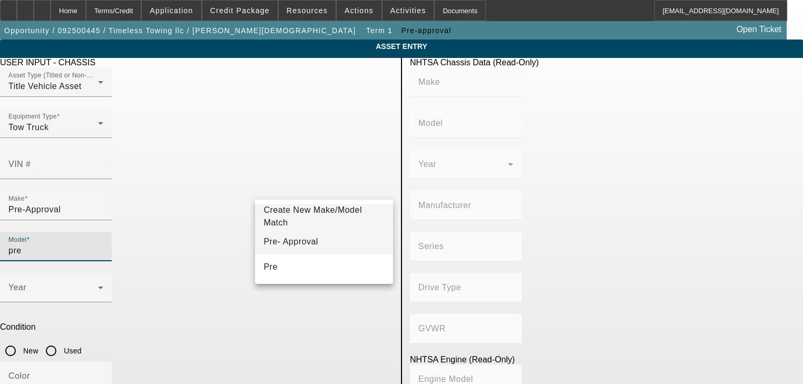
click at [331, 239] on mat-option "Pre- Approval" at bounding box center [324, 241] width 138 height 25
type input "Pre- Approval"
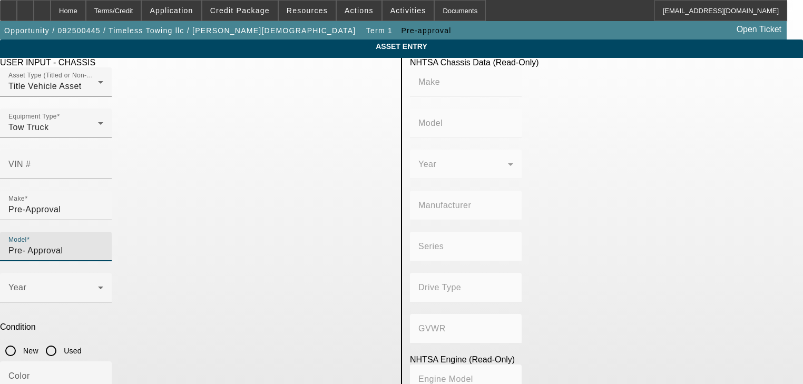
click at [82, 340] on div "Used" at bounding box center [61, 350] width 41 height 21
click at [62, 340] on input "Used" at bounding box center [51, 350] width 21 height 21
radio input "true"
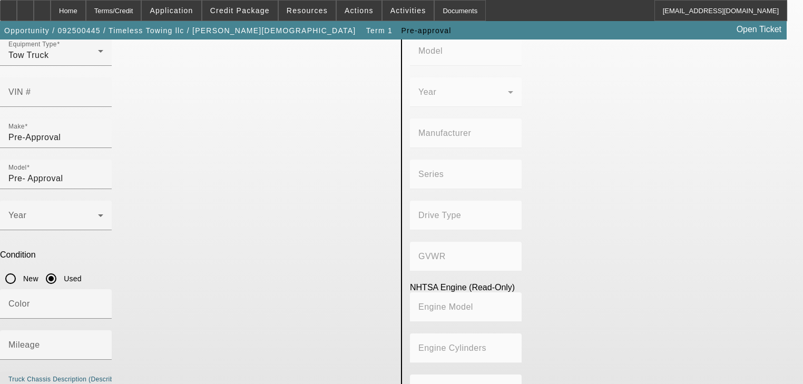
scroll to position [75, 0]
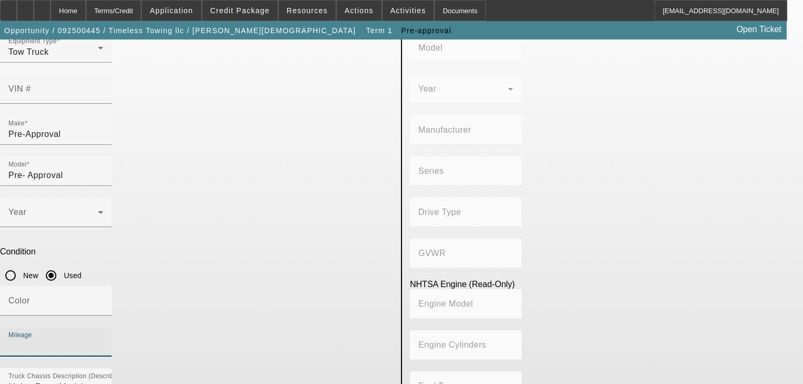
click at [103, 340] on input "Mileage" at bounding box center [55, 346] width 95 height 13
type input "4"
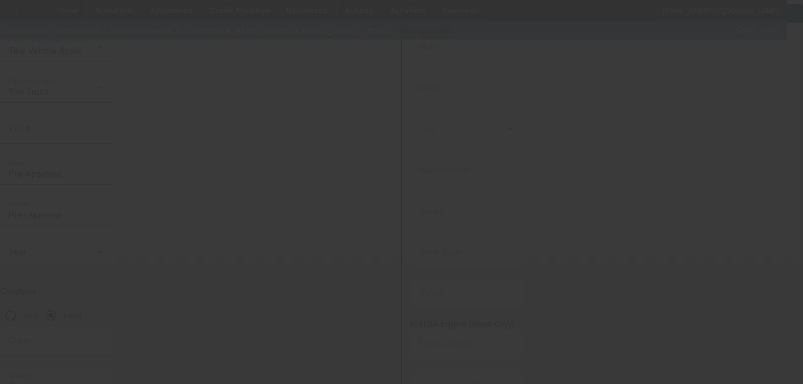
scroll to position [0, 0]
type input "$111,000.00"
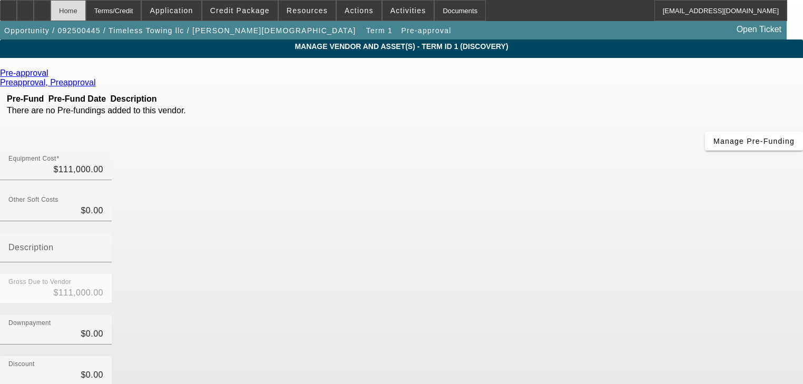
click at [86, 9] on div "Home" at bounding box center [68, 10] width 35 height 21
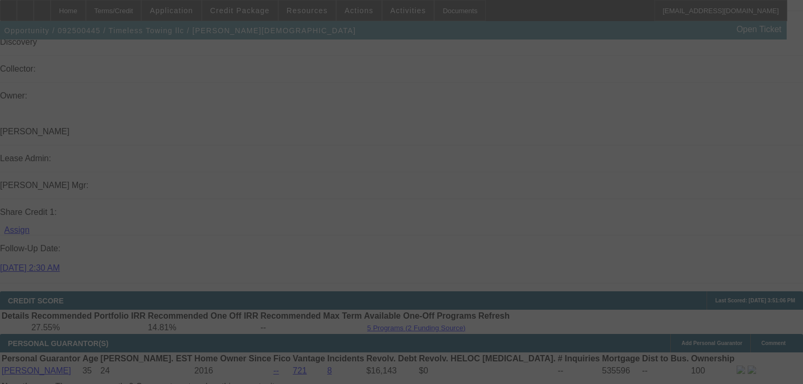
scroll to position [1310, 0]
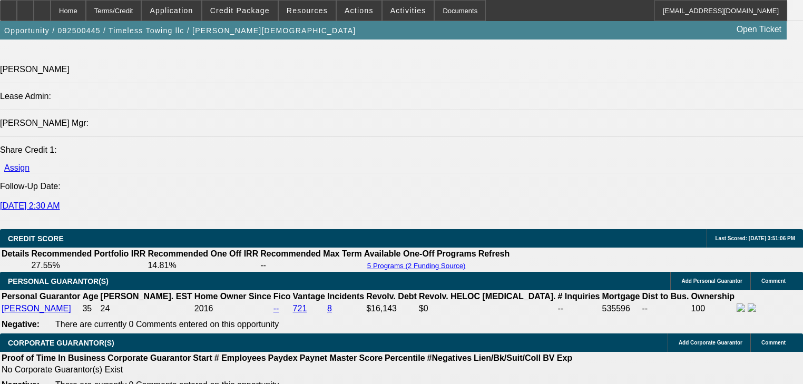
select select "0"
select select "2"
select select "0"
select select "6"
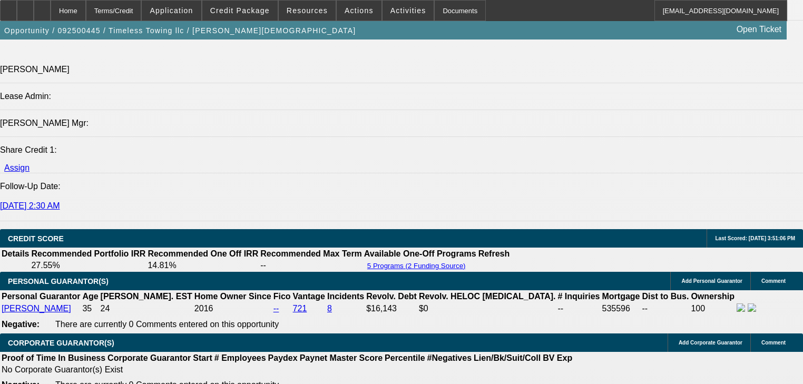
select select "0.2"
select select "2"
select select "0"
select select "6"
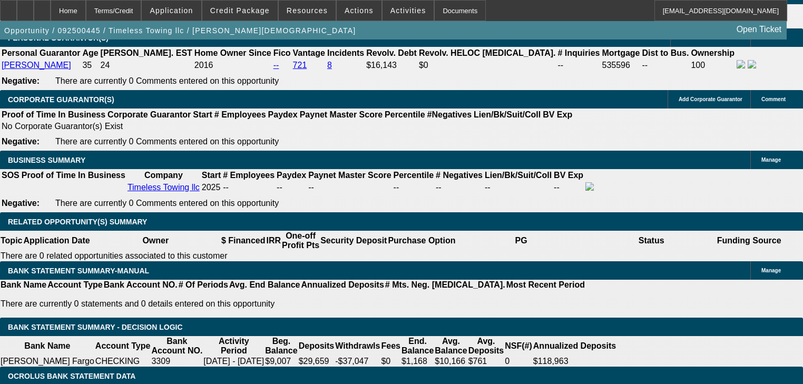
scroll to position [1542, 0]
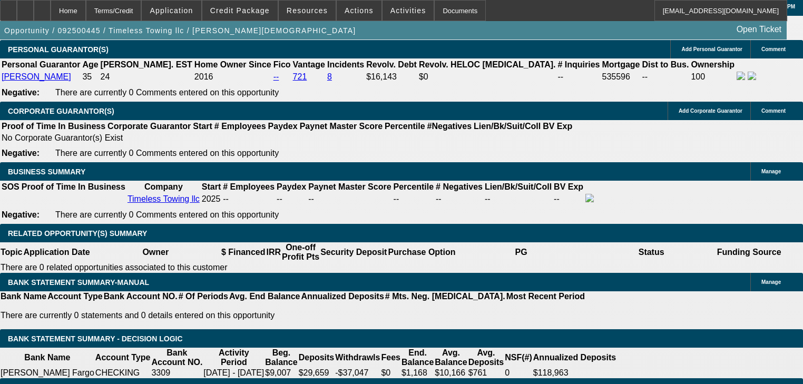
select select "0.15"
type input "$16,650.00"
type input "UNKNOWN"
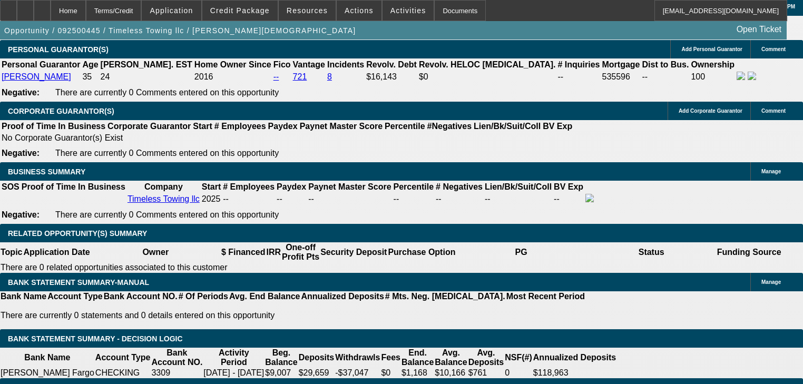
type input "$4,894.98"
type input "$2,447.49"
select select "0.2"
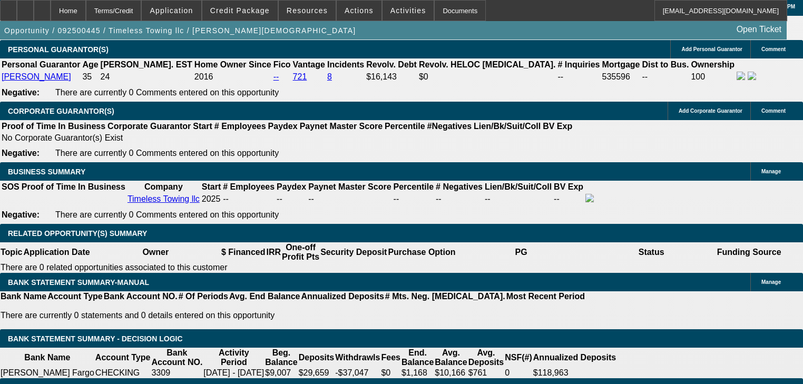
type input "$22,200.00"
type input "$4,607.04"
type input "$2,303.52"
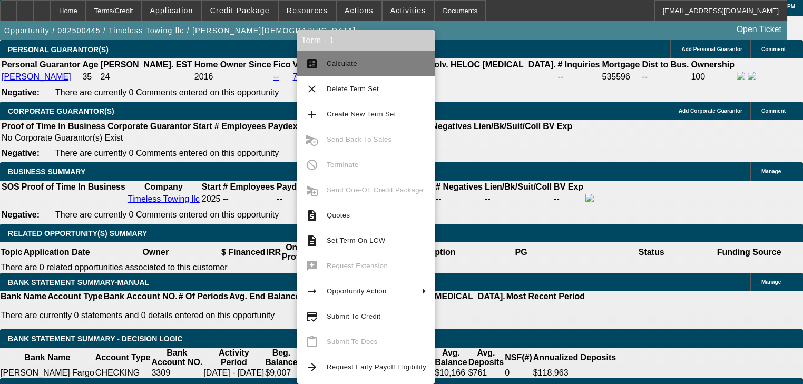
click at [319, 72] on button "calculate Calculate" at bounding box center [365, 63] width 137 height 25
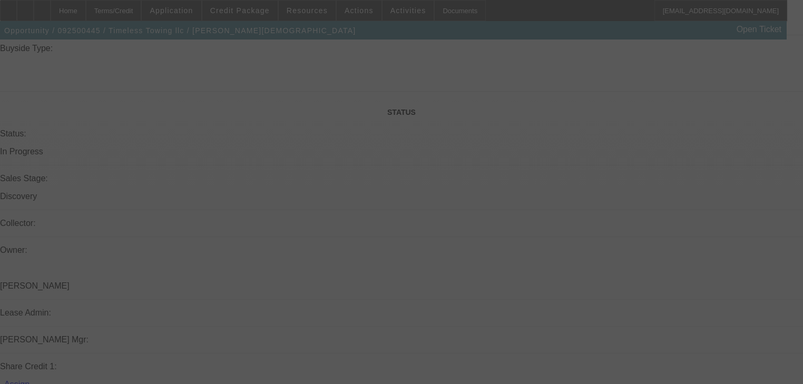
scroll to position [1079, 0]
select select "0.2"
select select "2"
select select "0"
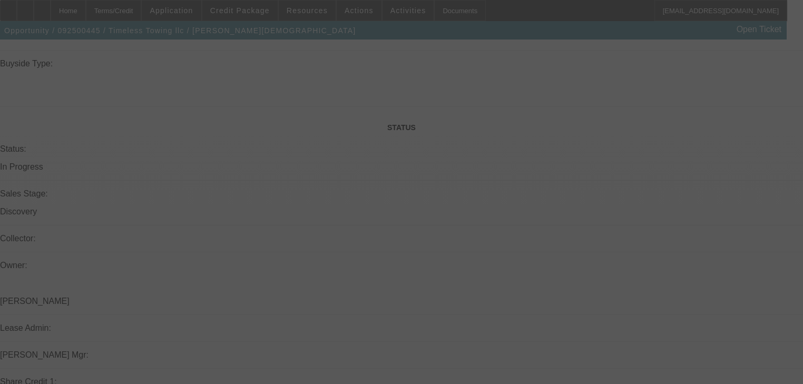
select select "6"
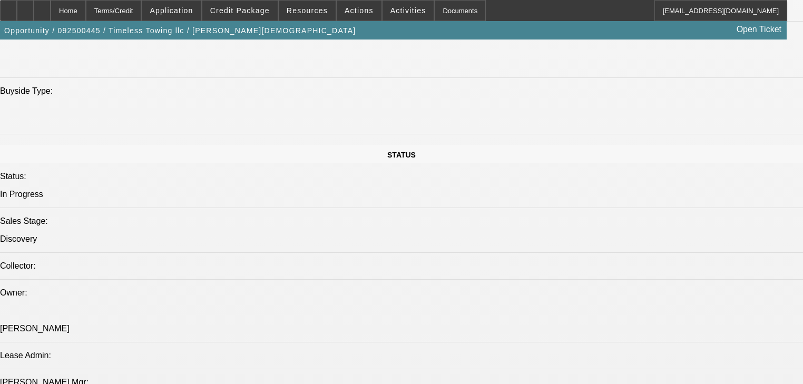
scroll to position [1053, 0]
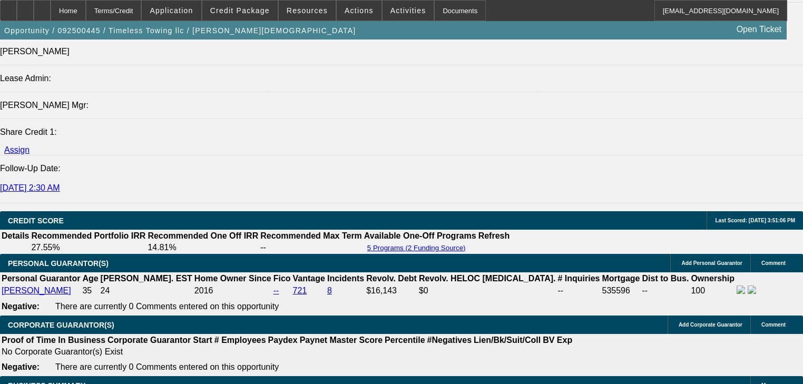
scroll to position [1433, 0]
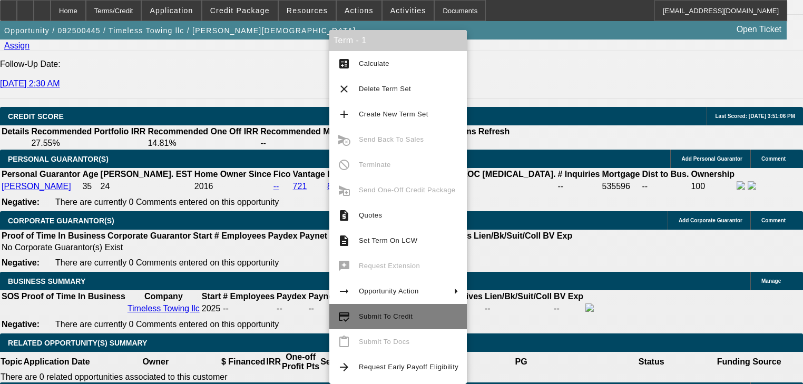
click at [409, 316] on span "Submit To Credit" at bounding box center [409, 316] width 100 height 13
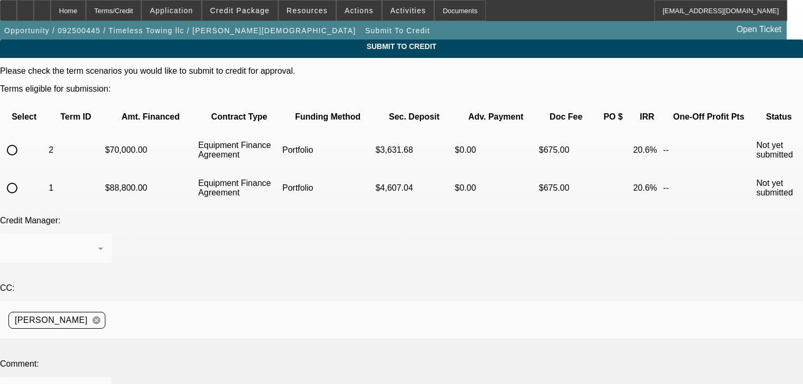
click at [25, 178] on div at bounding box center [11, 187] width 25 height 25
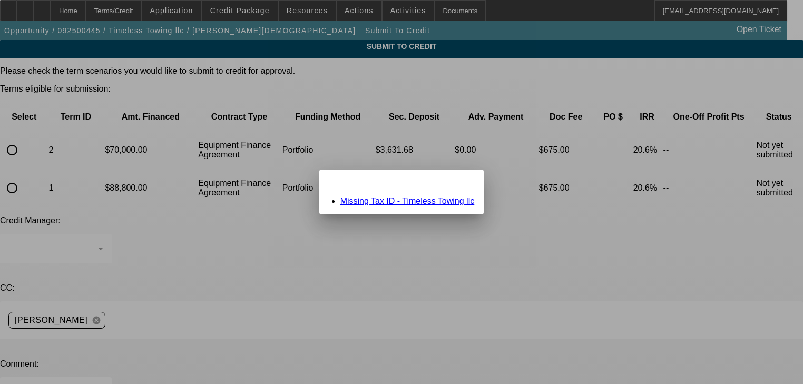
click at [350, 201] on link "Missing Tax ID - Timeless Towing llc" at bounding box center [407, 200] width 134 height 9
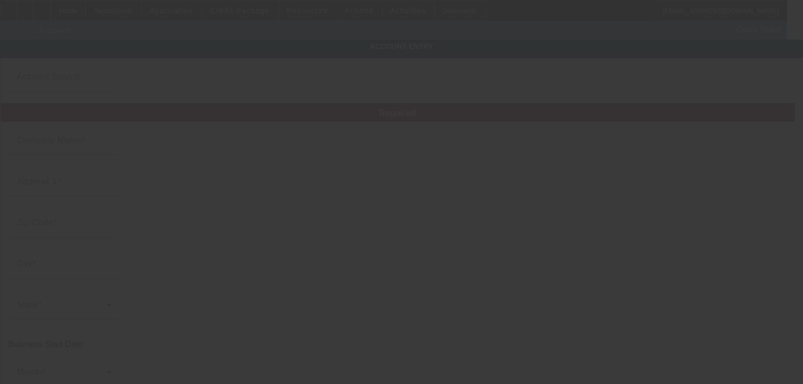
type input "Timeless Towing llc"
type input "39892 Penn Rd"
type input "80107"
type input "Elizabeth"
type input "(720) 984-5211"
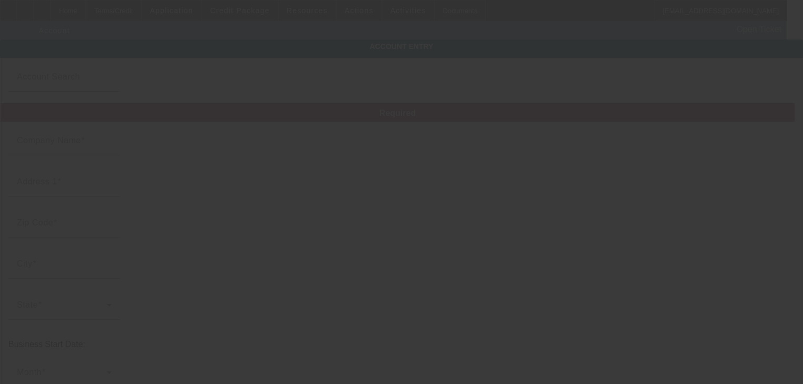
type input "timelesstowing@yahoo.com"
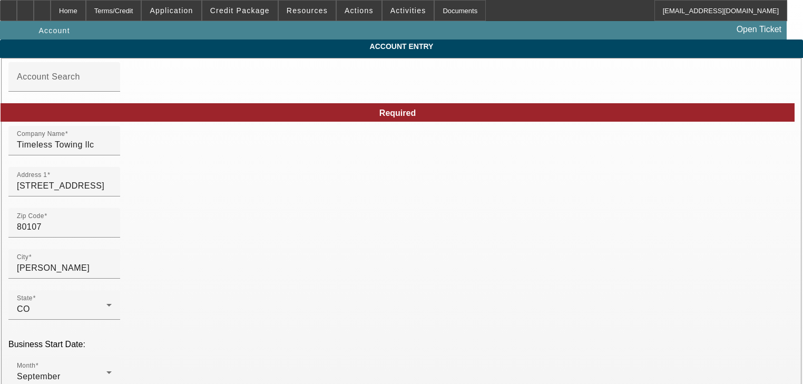
type input "9/21/2025"
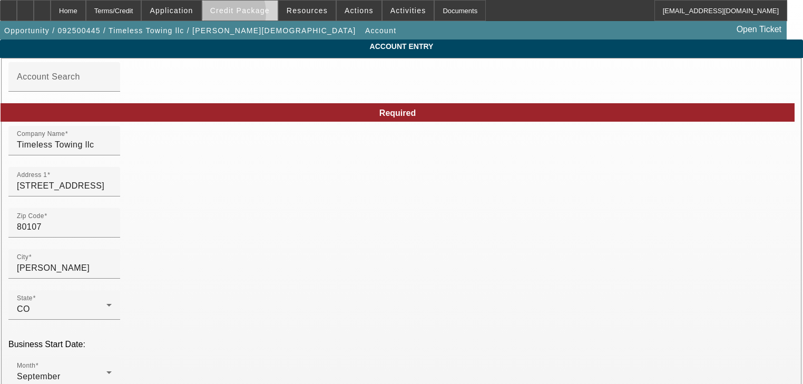
click at [233, 15] on span at bounding box center [239, 10] width 75 height 25
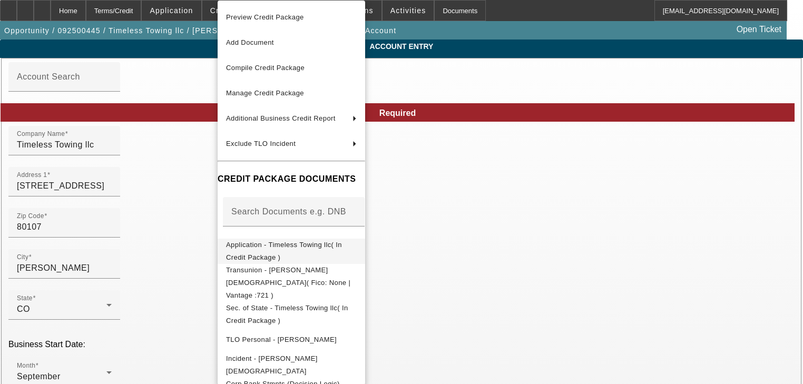
click at [300, 246] on span "Application - Timeless Towing llc( In Credit Package )" at bounding box center [284, 251] width 116 height 21
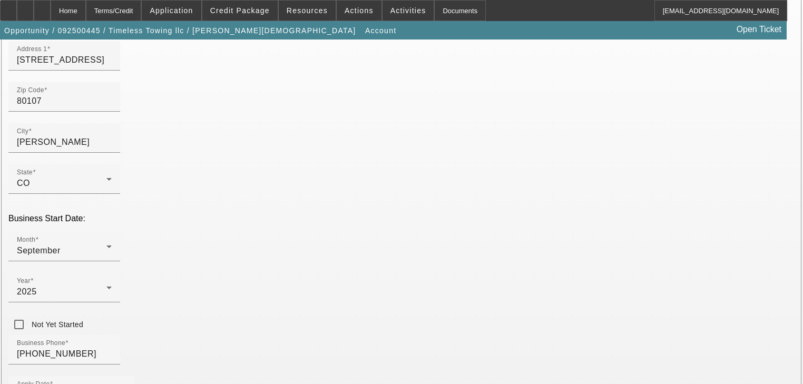
scroll to position [126, 0]
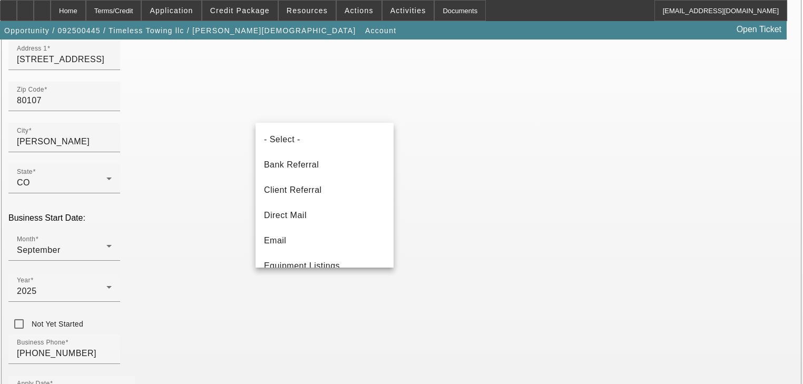
scroll to position [117, 0]
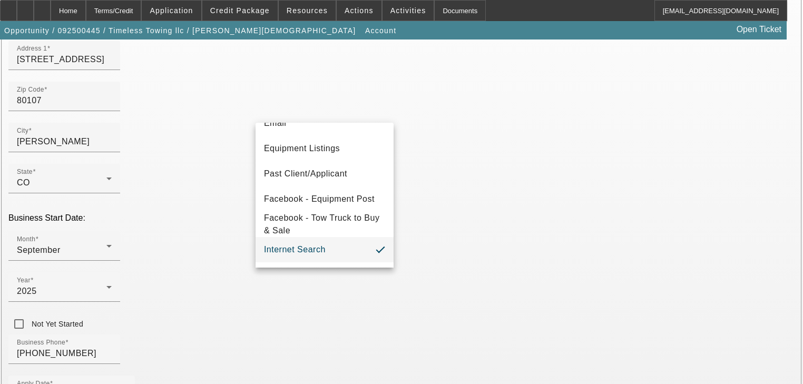
click at [348, 286] on div at bounding box center [401, 192] width 803 height 384
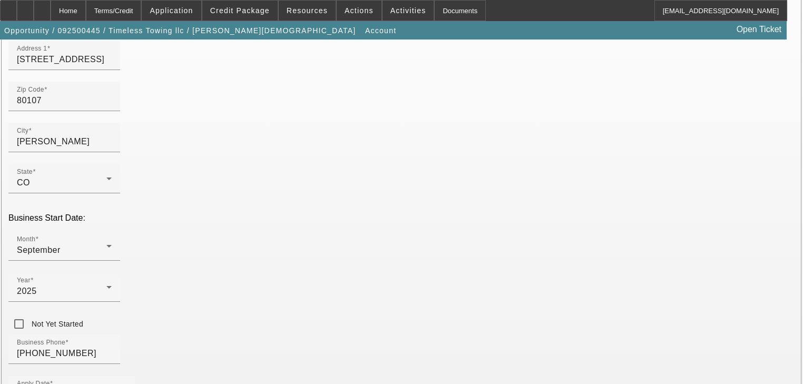
click at [86, 12] on div "Home" at bounding box center [68, 10] width 35 height 21
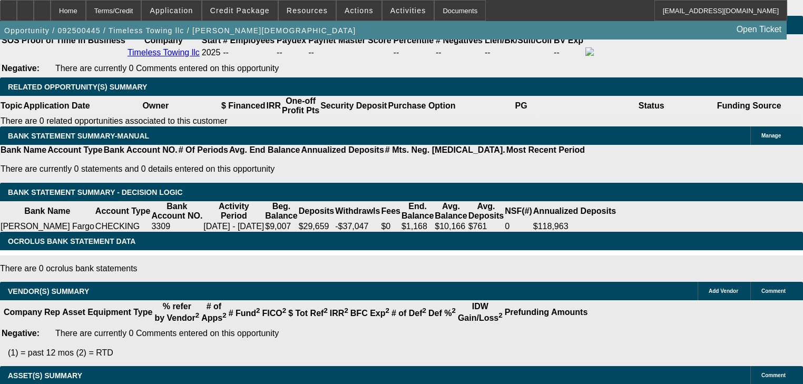
select select "0"
select select "2"
select select "0"
select select "6"
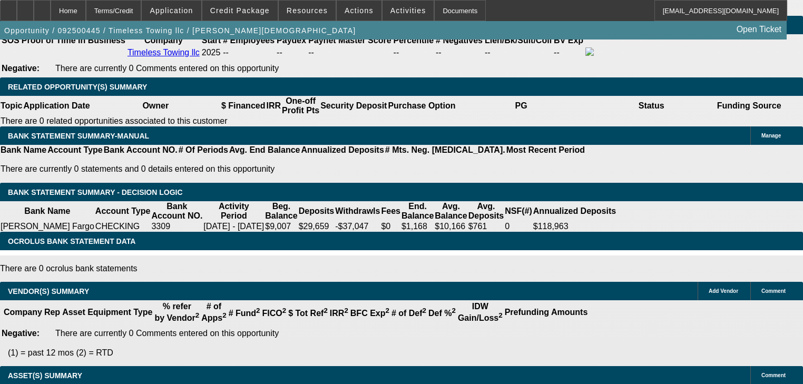
select select "0.2"
select select "2"
select select "0"
select select "6"
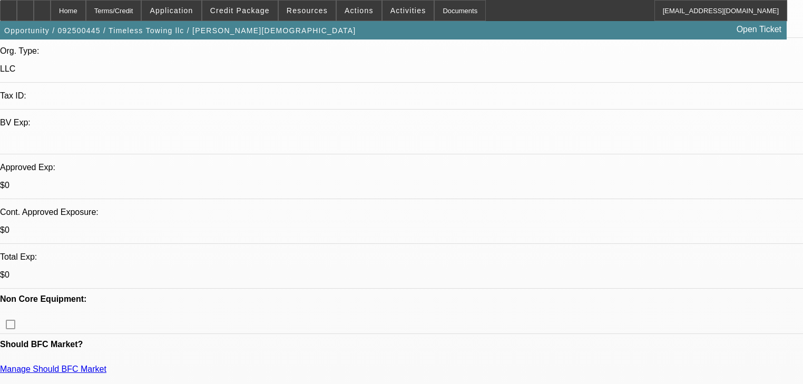
scroll to position [249, 0]
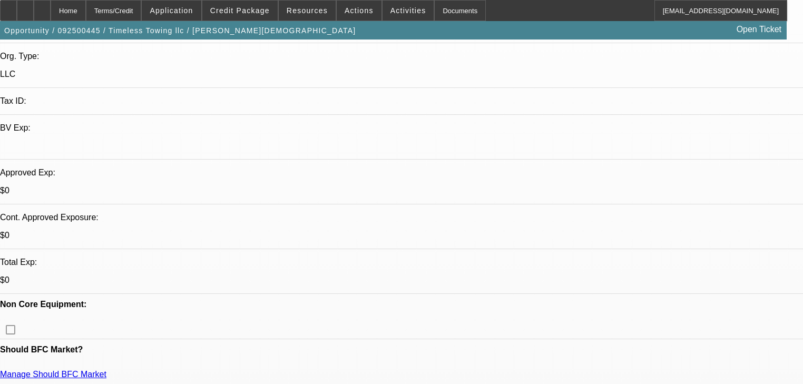
click at [244, 11] on span "Credit Package" at bounding box center [240, 10] width 60 height 8
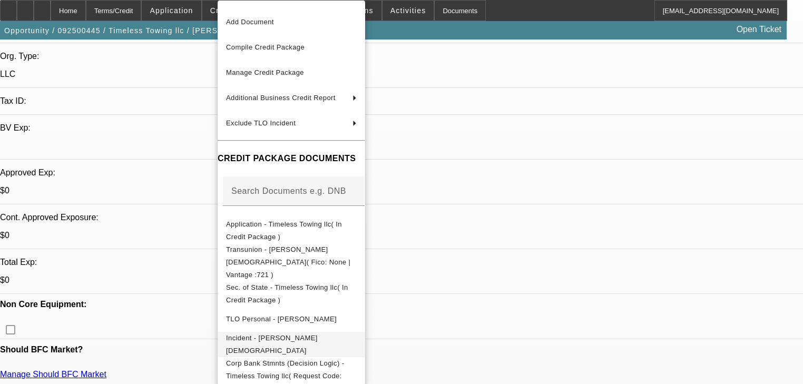
scroll to position [31, 0]
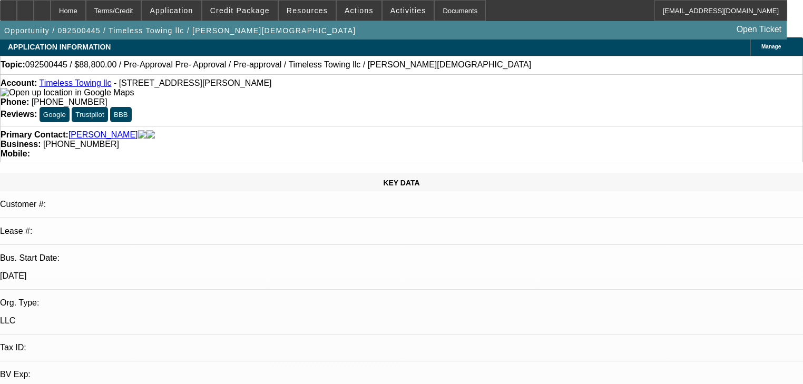
scroll to position [0, 0]
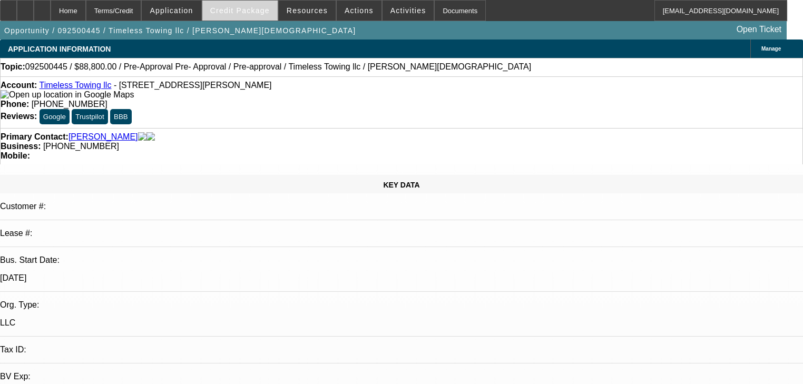
click at [245, 11] on span "Credit Package" at bounding box center [240, 10] width 60 height 8
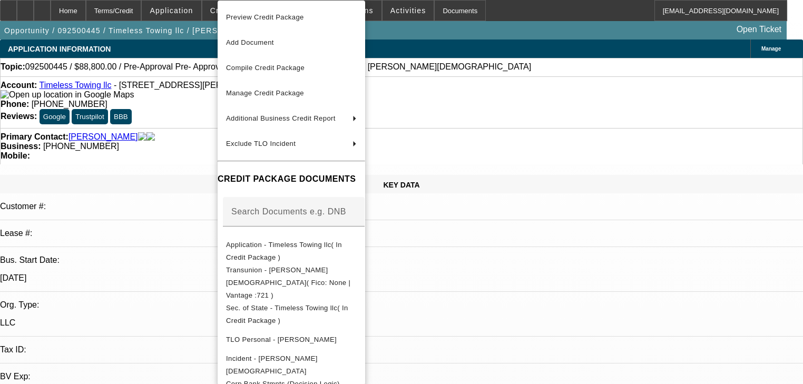
click at [200, 12] on div at bounding box center [401, 192] width 803 height 384
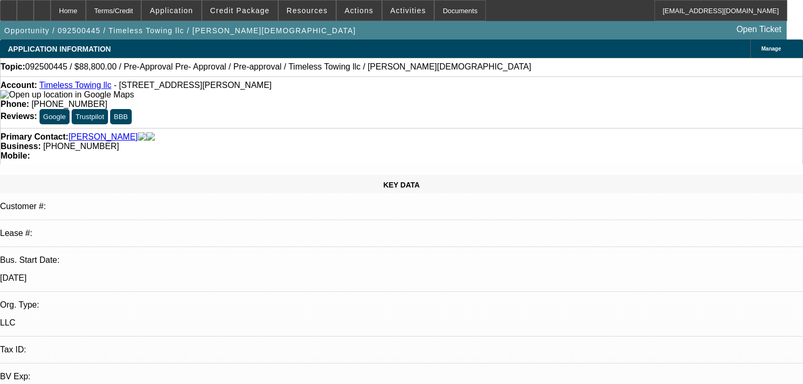
click at [193, 12] on span "Application" at bounding box center [171, 10] width 43 height 8
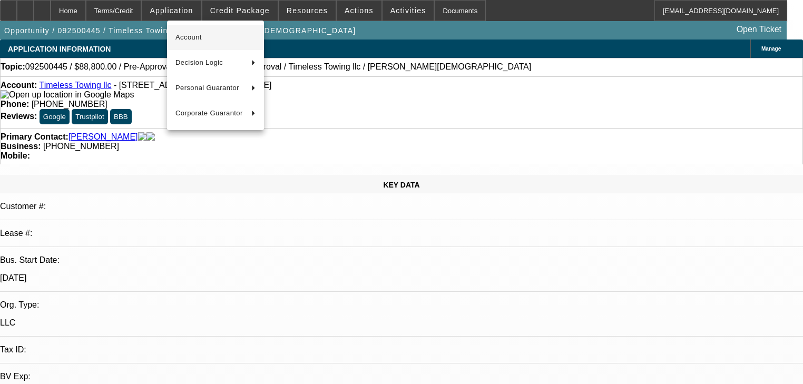
click at [197, 35] on span "Account" at bounding box center [215, 37] width 80 height 13
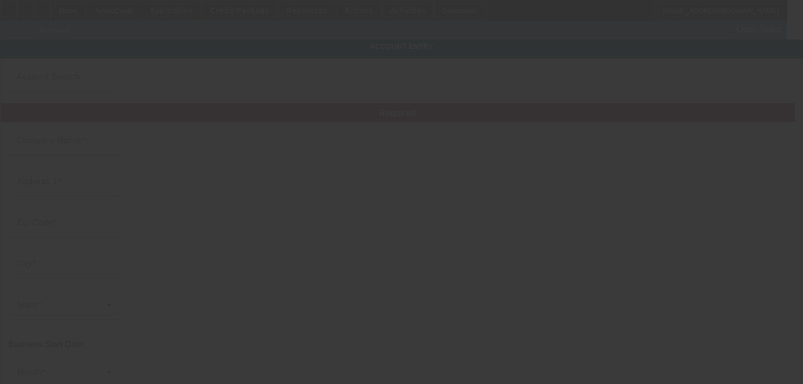
type input "Timeless Towing llc"
type input "39892 Penn Rd"
type input "80107"
type input "Elizabeth"
type input "[PHONE_NUMBER]"
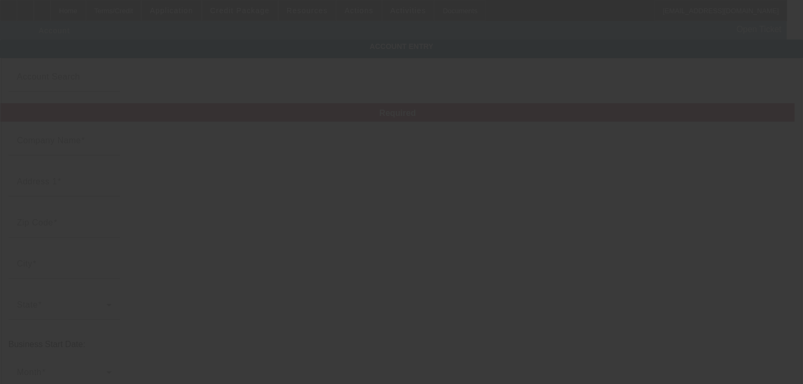
type input "timelesstowing@yahoo.com"
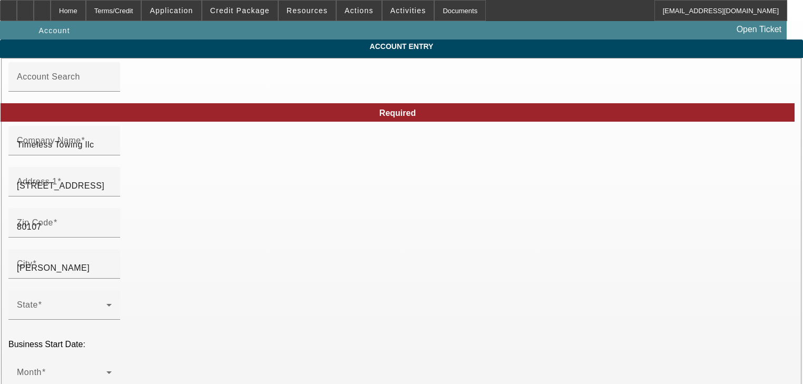
type input "9/21/2025"
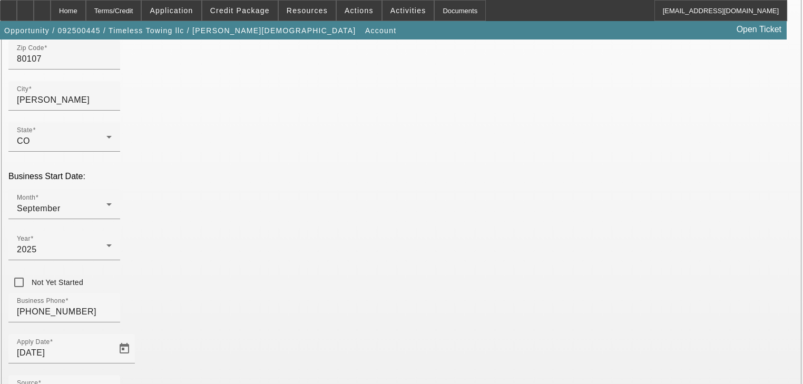
scroll to position [169, 0]
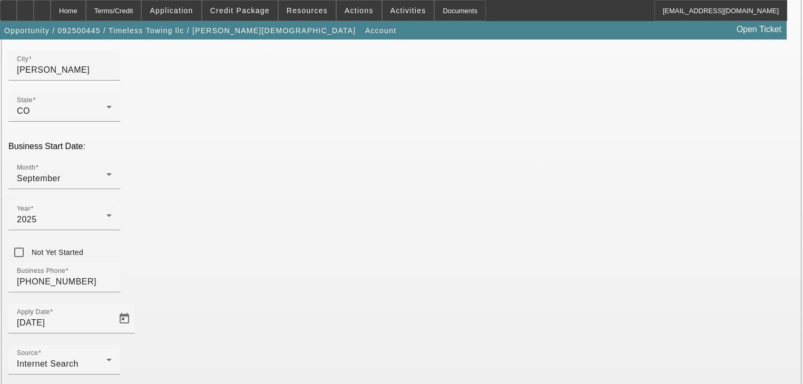
scroll to position [234, 0]
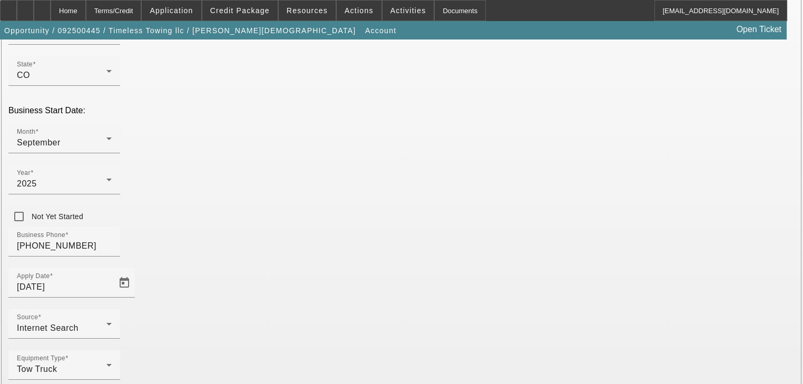
type input "[US_EMPLOYER_IDENTIFICATION_NUMBER]"
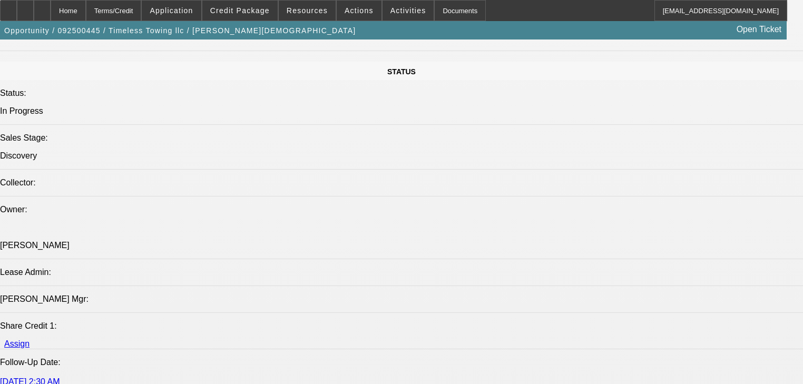
select select "0"
select select "2"
select select "0"
select select "6"
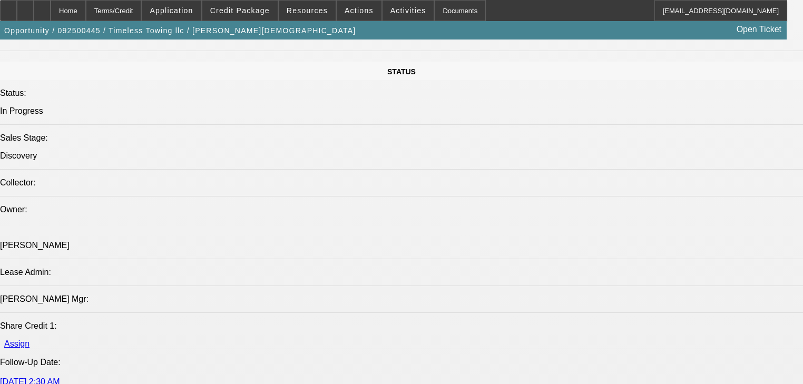
select select "0.2"
select select "2"
select select "0"
select select "6"
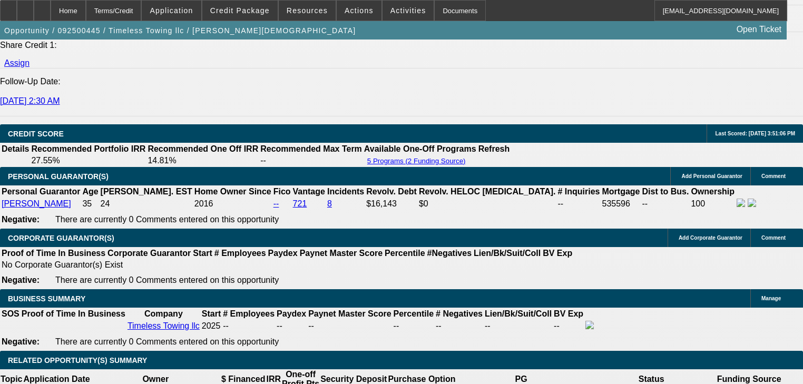
scroll to position [1433, 0]
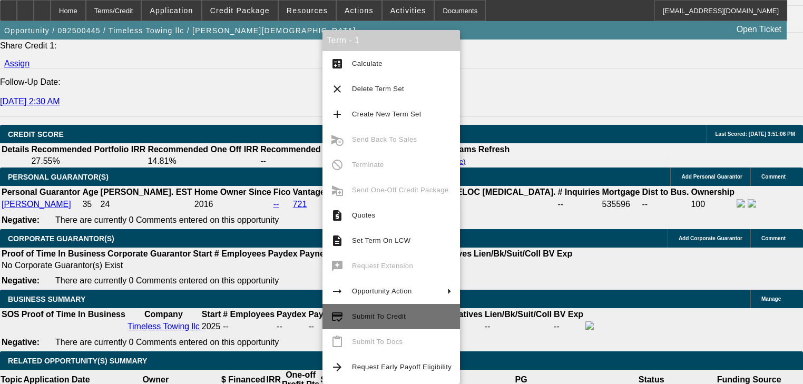
click at [403, 312] on span "Submit To Credit" at bounding box center [402, 316] width 100 height 13
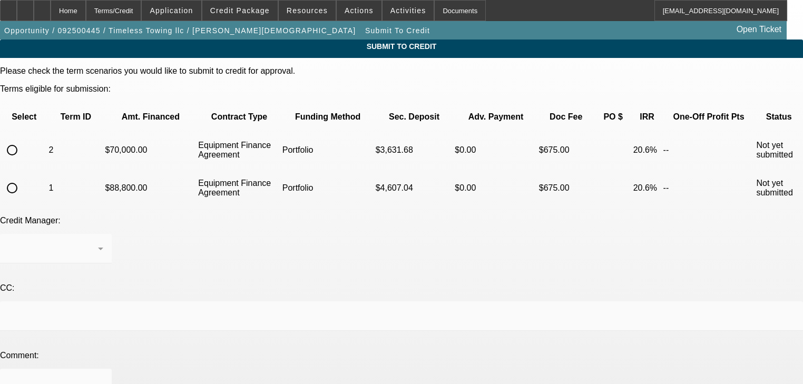
click at [23, 178] on input "radio" at bounding box center [12, 188] width 21 height 21
radio input "true"
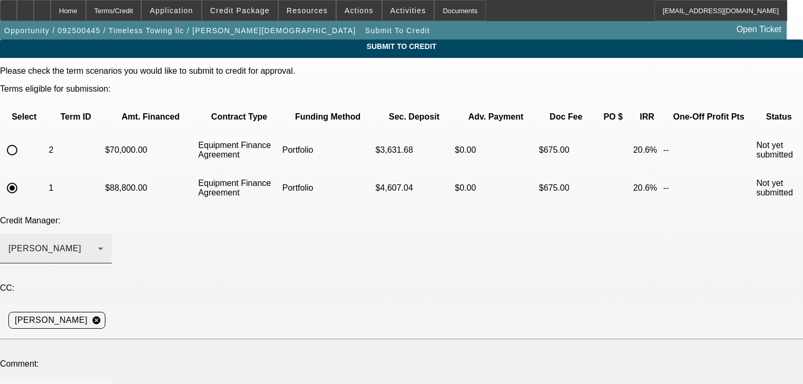
click at [103, 234] on div "[PERSON_NAME]" at bounding box center [55, 248] width 95 height 29
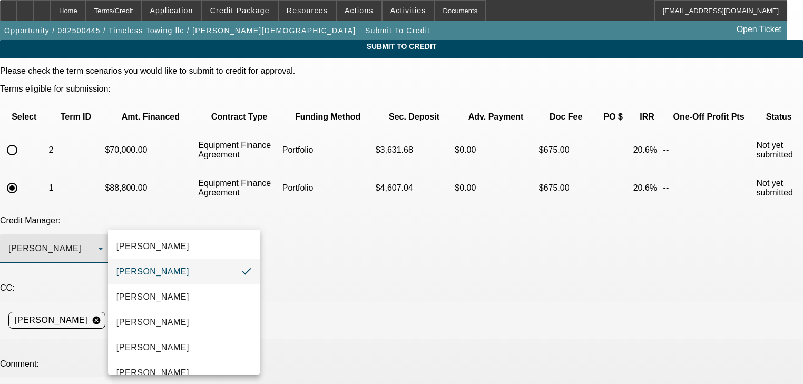
click at [333, 225] on div at bounding box center [401, 192] width 803 height 384
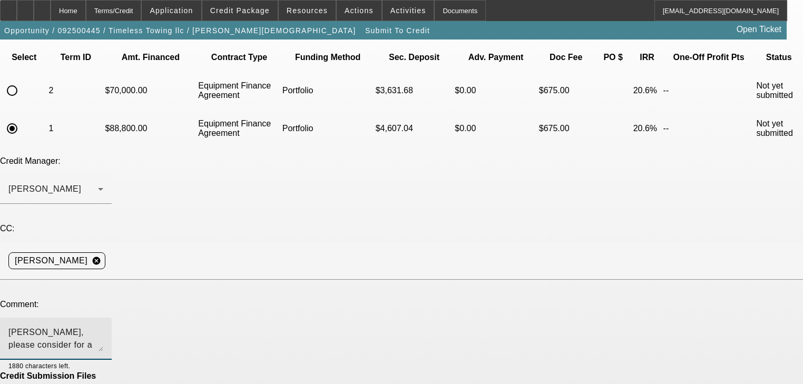
scroll to position [103, 0]
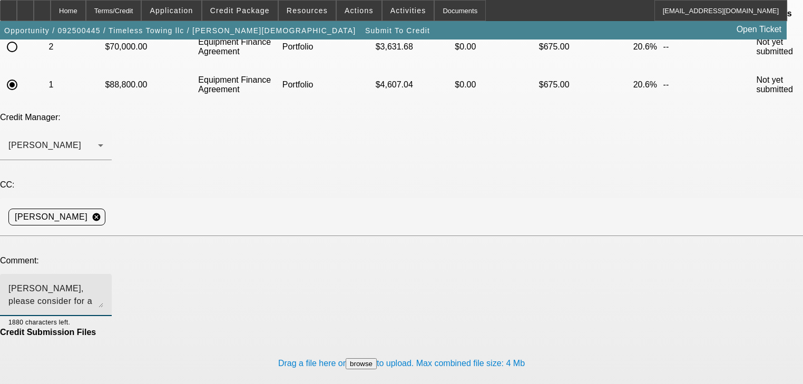
type textarea "George, please consider for a pre-approval in the portfolio as customer is shop…"
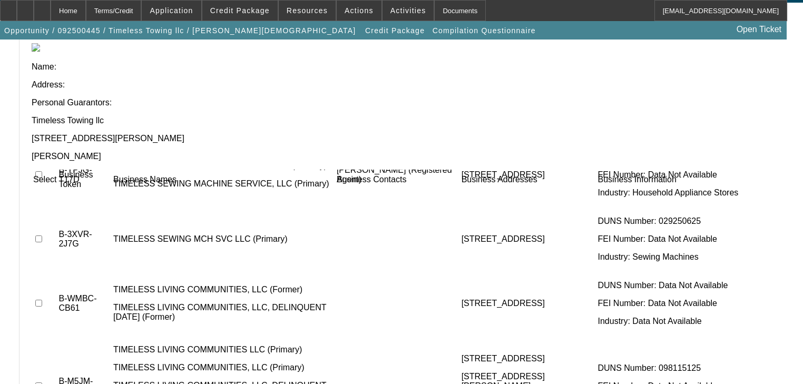
scroll to position [117, 0]
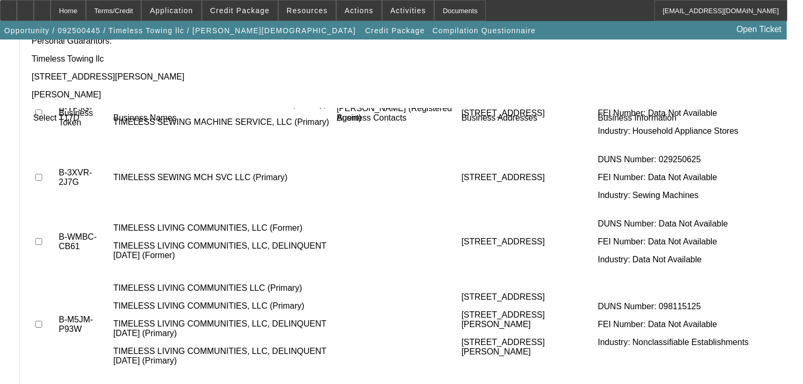
drag, startPoint x: 644, startPoint y: 327, endPoint x: 649, endPoint y: 331, distance: 6.0
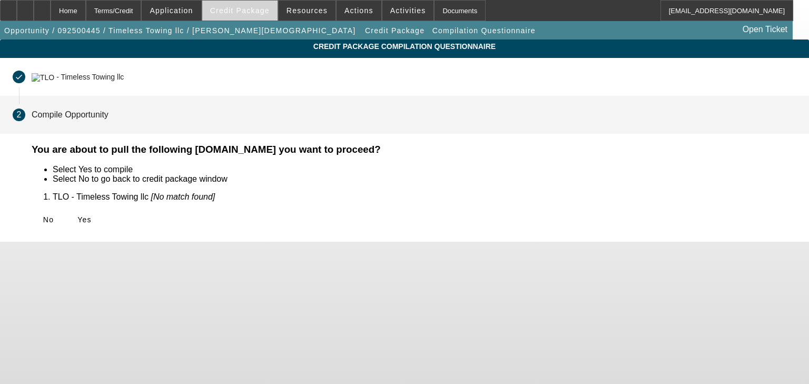
click at [250, 9] on span "Credit Package" at bounding box center [240, 10] width 60 height 8
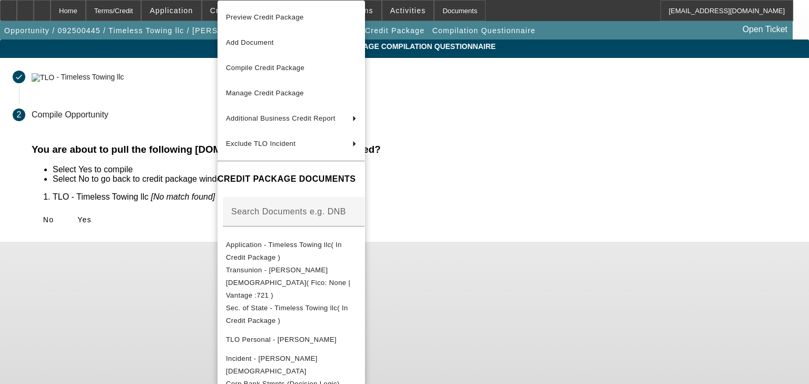
click at [173, 214] on div at bounding box center [404, 192] width 809 height 384
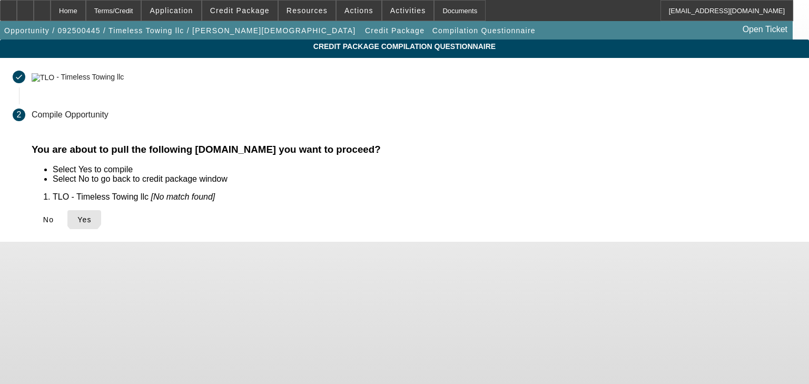
click at [92, 215] on span "Yes" at bounding box center [84, 219] width 14 height 8
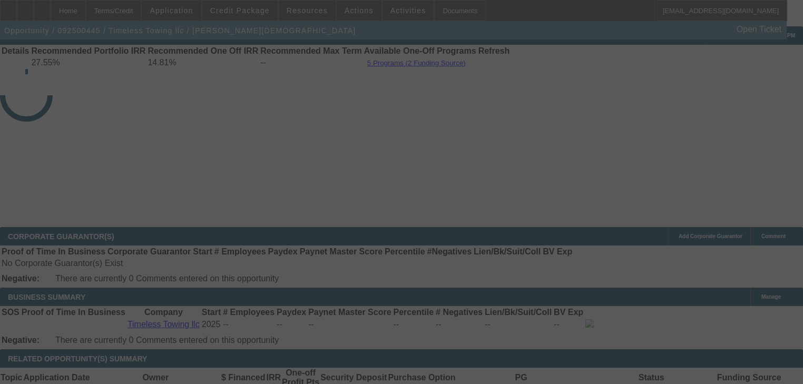
scroll to position [13, 0]
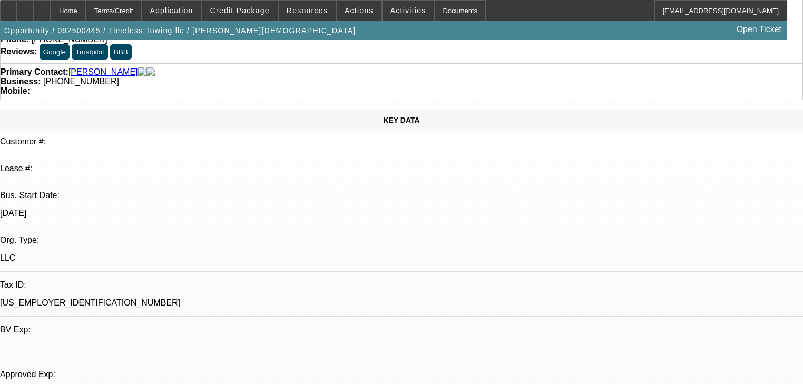
select select "0"
select select "2"
select select "0"
select select "6"
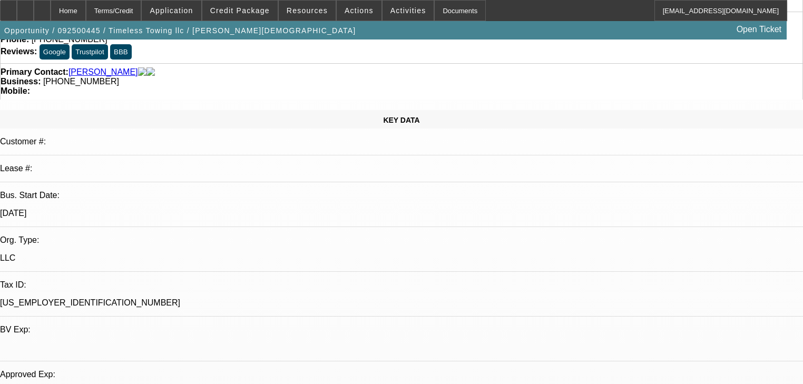
select select "0.2"
select select "2"
select select "0"
select select "6"
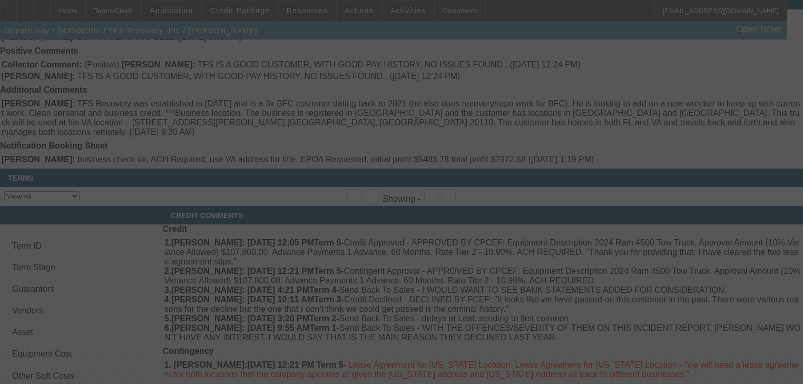
scroll to position [1204, 0]
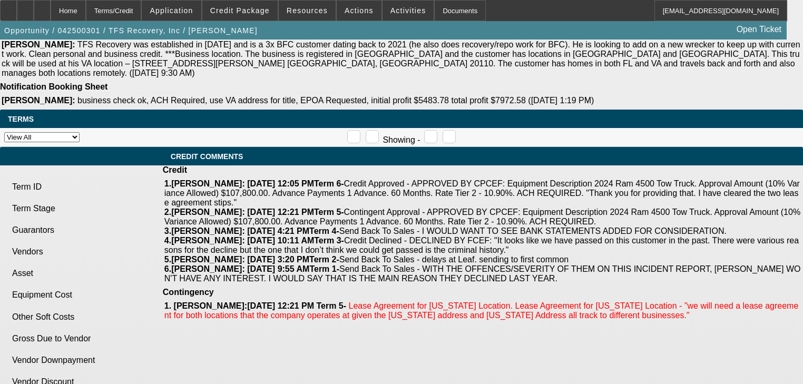
select select "0"
select select "6"
select select "0"
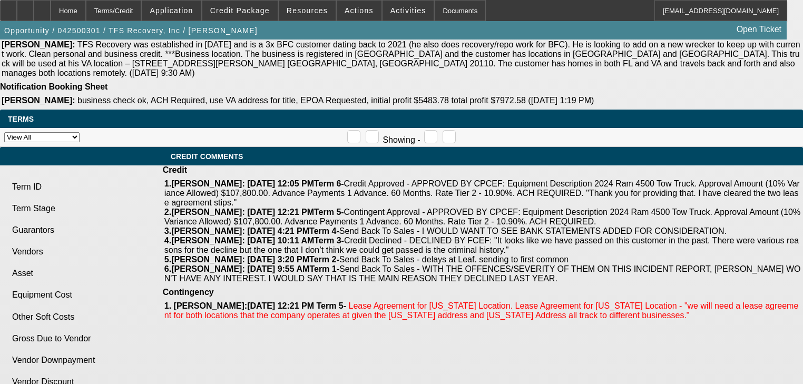
select select "0"
select select "3"
select select "0"
select select "6"
select select "0"
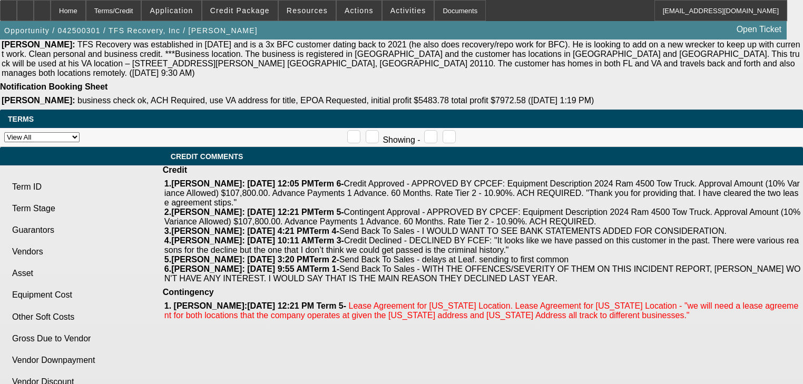
select select "0"
select select "3"
select select "0"
select select "6"
select select "0"
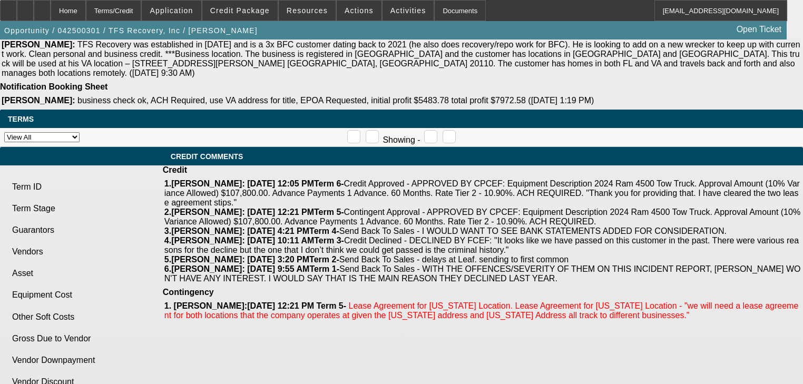
select select "2"
select select "0"
select select "6"
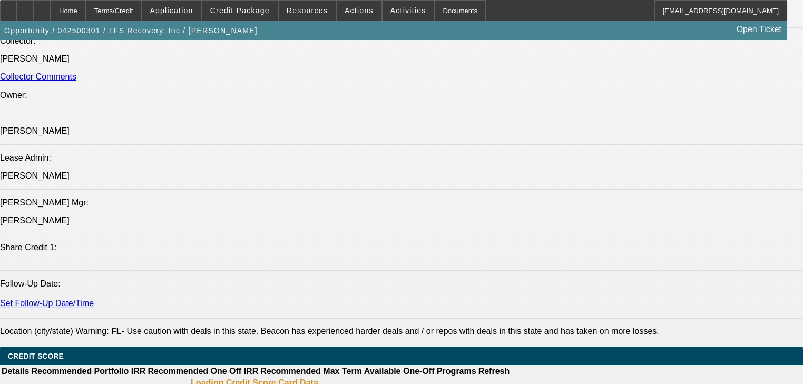
scroll to position [1702, 0]
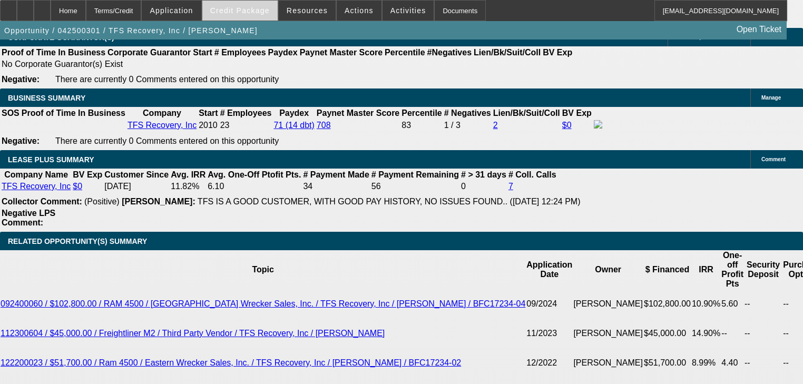
click at [234, 11] on span "Credit Package" at bounding box center [240, 10] width 60 height 8
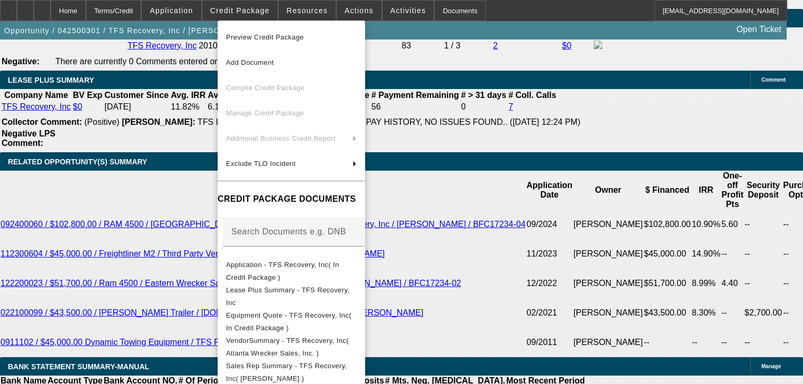
scroll to position [126, 0]
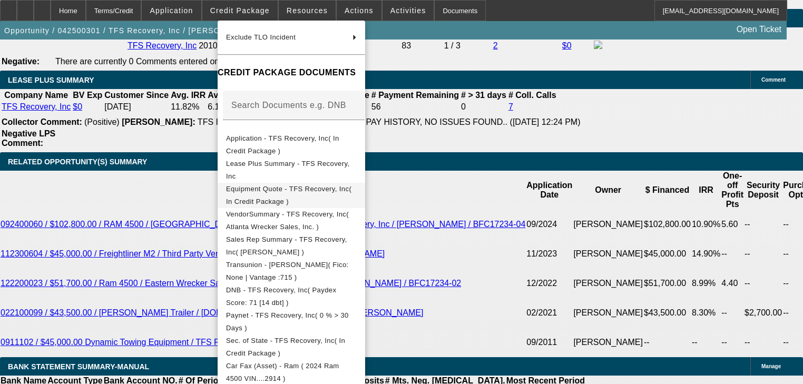
click at [311, 191] on span "Equipment Quote - TFS Recovery, Inc( In Credit Package )" at bounding box center [288, 195] width 125 height 21
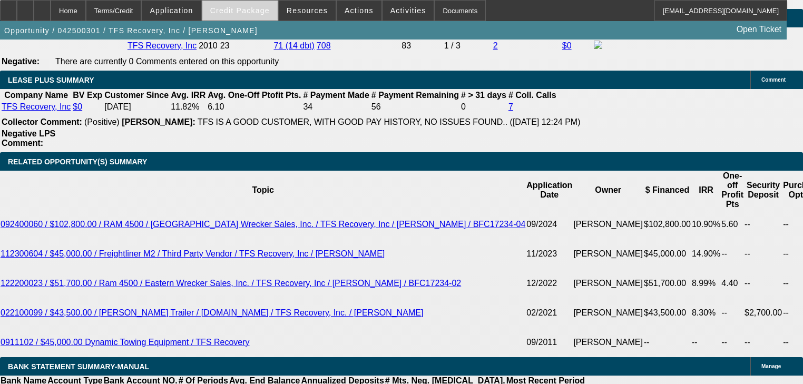
click at [232, 13] on span "Credit Package" at bounding box center [240, 10] width 60 height 8
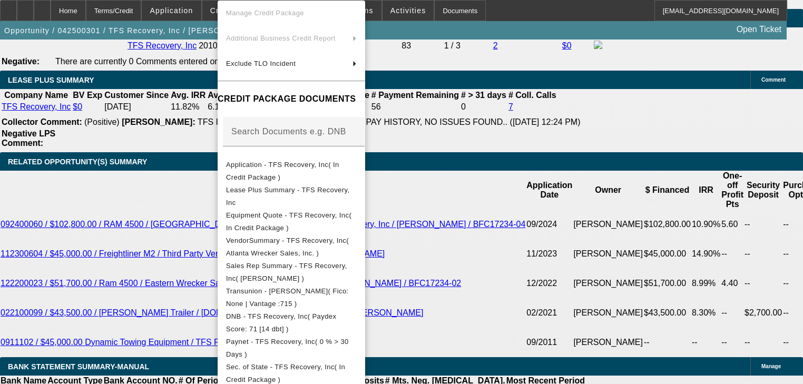
scroll to position [211, 0]
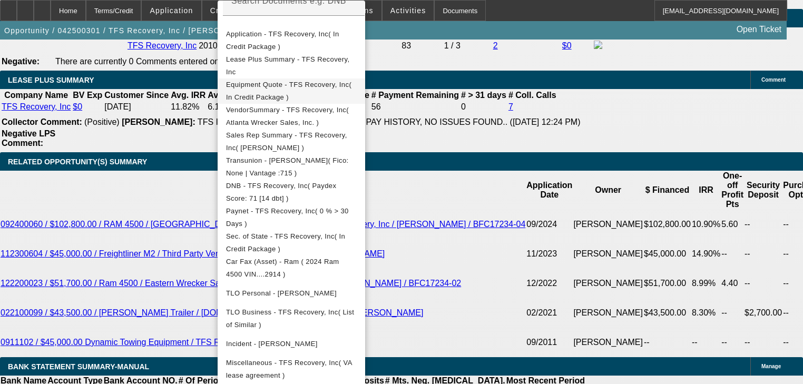
click at [310, 88] on span "Equipment Quote - TFS Recovery, Inc( In Credit Package )" at bounding box center [288, 91] width 125 height 21
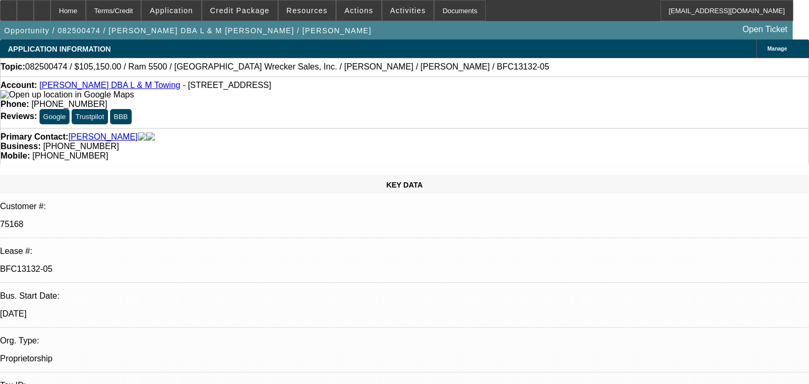
select select "0"
select select "3"
select select "0"
select select "6"
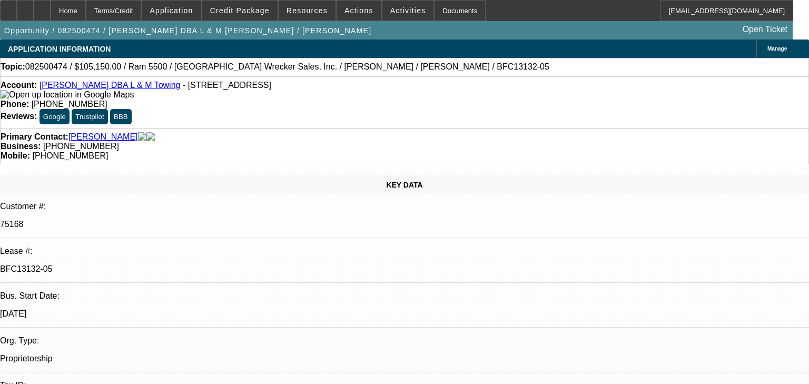
select select "0"
select select "6"
select select "0"
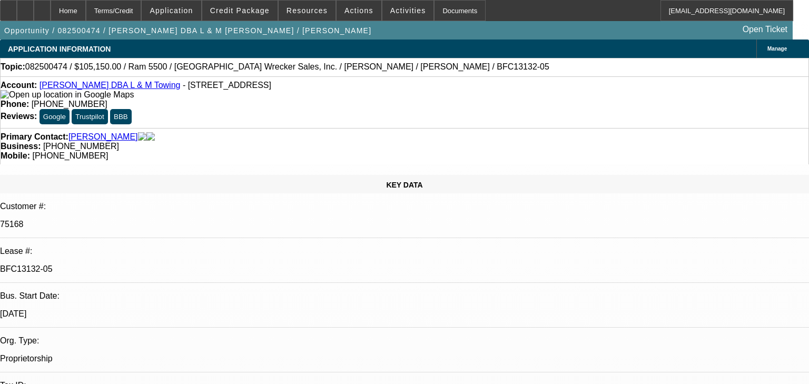
select select "0"
select select "3"
select select "0"
select select "6"
select select "0"
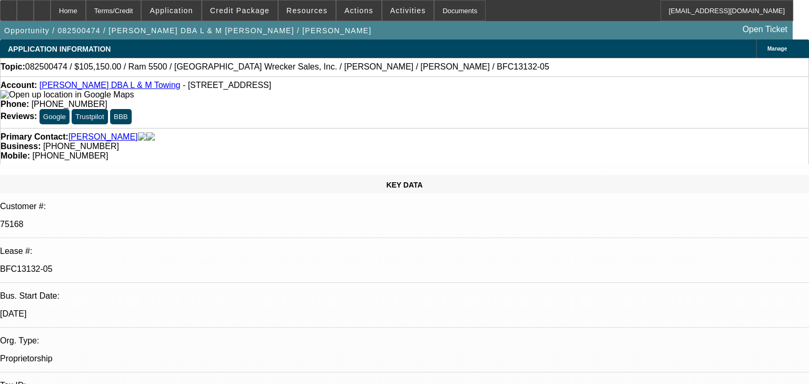
select select "0"
select select "2"
select select "0"
select select "6"
click at [235, 17] on span at bounding box center [239, 10] width 75 height 25
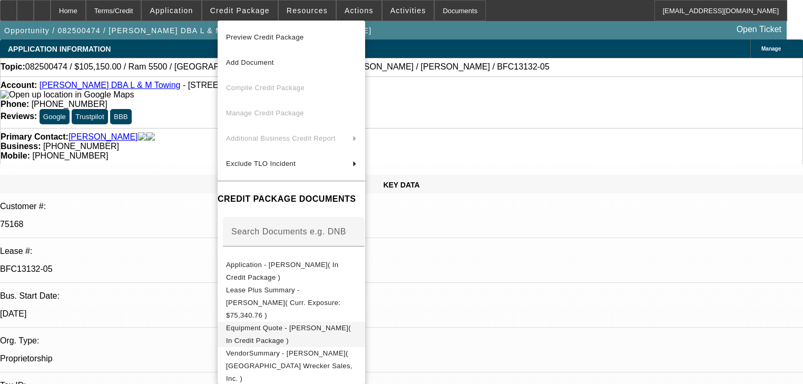
drag, startPoint x: 312, startPoint y: 301, endPoint x: 314, endPoint y: 327, distance: 25.9
click at [314, 327] on div "Preview Credit Package Add Document Compile Credit Package Manage Credit Packag…" at bounding box center [291, 294] width 147 height 546
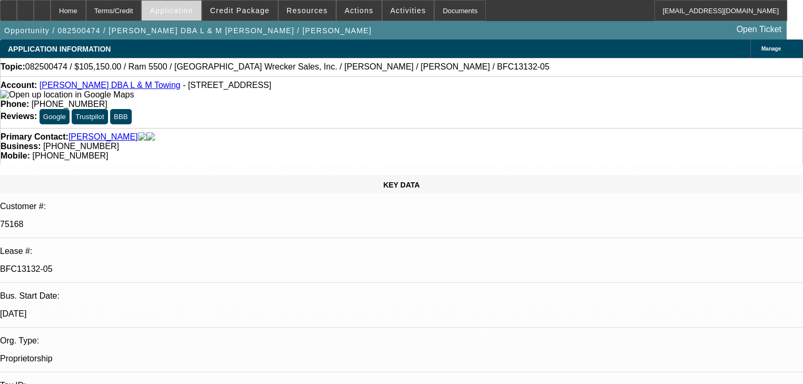
drag, startPoint x: 313, startPoint y: 327, endPoint x: 209, endPoint y: 5, distance: 338.5
click at [234, 15] on span at bounding box center [239, 10] width 75 height 25
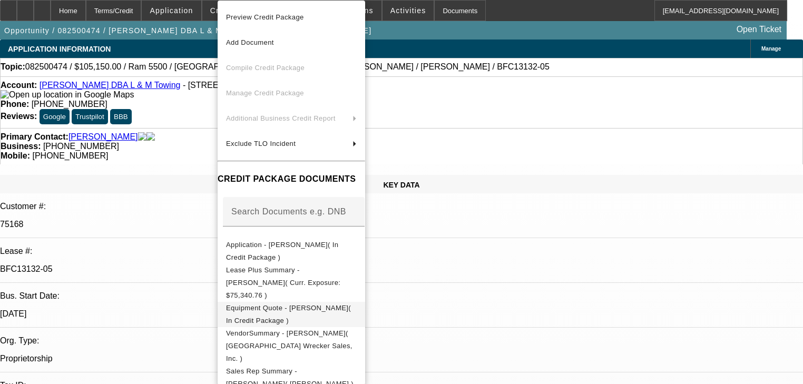
click at [303, 304] on span "Equipment Quote - [PERSON_NAME]( In Credit Package )" at bounding box center [288, 314] width 125 height 21
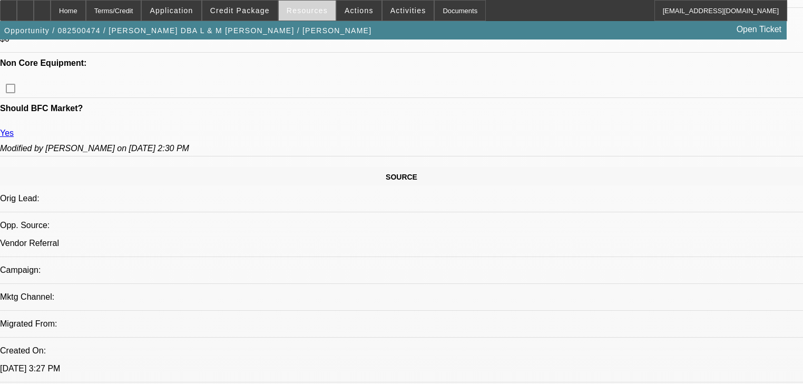
scroll to position [548, 0]
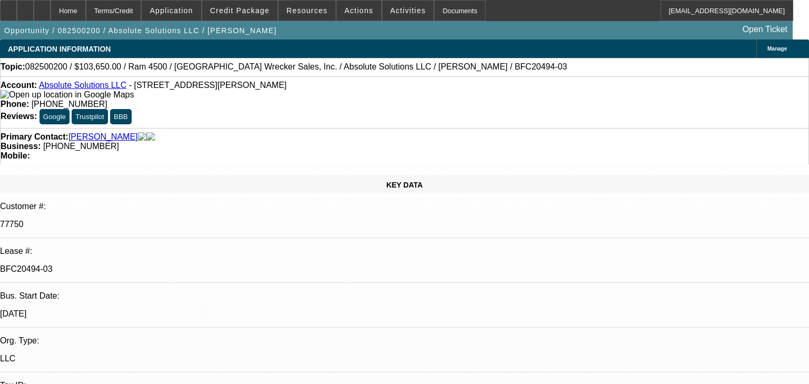
select select "0"
select select "0.1"
select select "4"
select select "0"
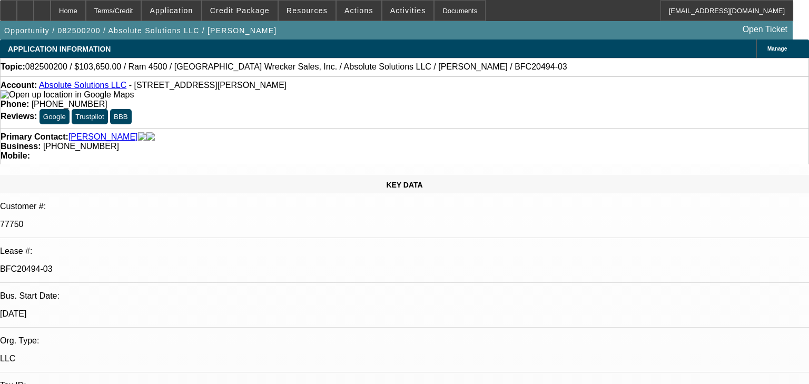
select select "0"
select select "5"
select select "0"
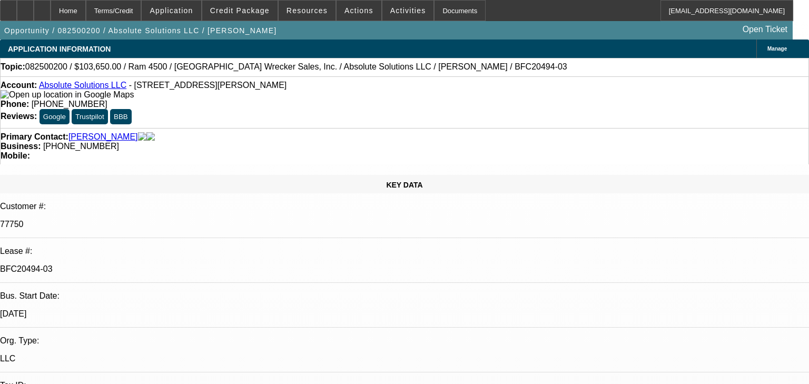
select select "0"
select select "6"
select select "0"
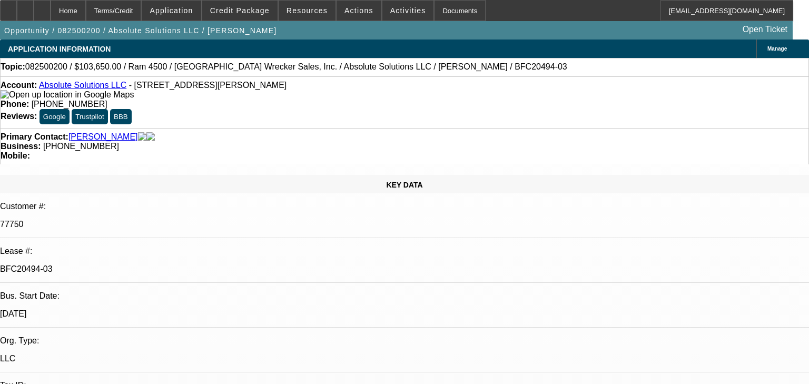
select select "6"
click at [259, 7] on span "Credit Package" at bounding box center [240, 10] width 60 height 8
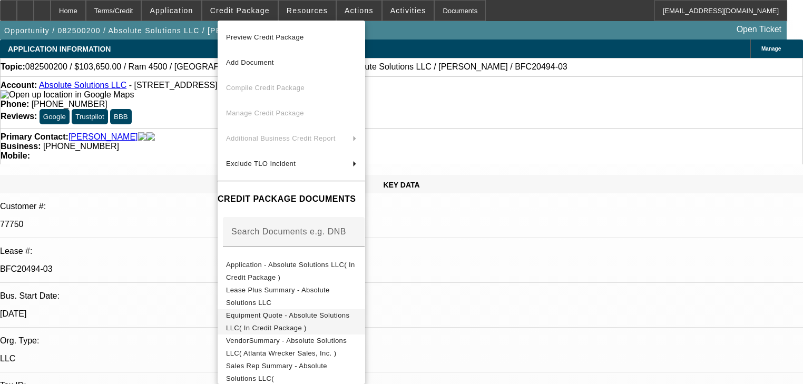
click at [275, 313] on span "Equipment Quote - Absolute Solutions LLC( In Credit Package )" at bounding box center [287, 321] width 123 height 21
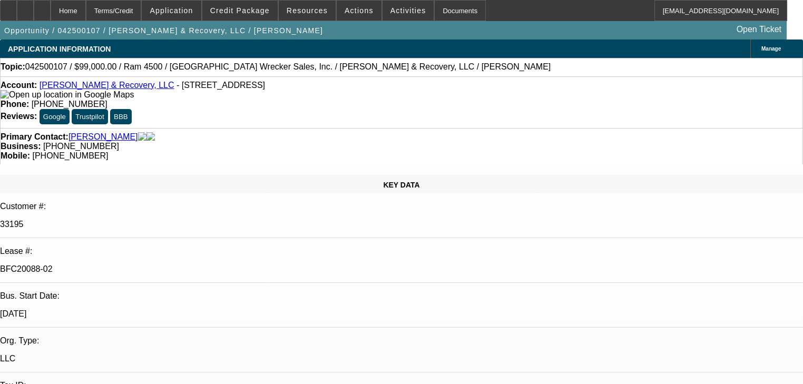
select select "0"
select select "2"
select select "0"
select select "6"
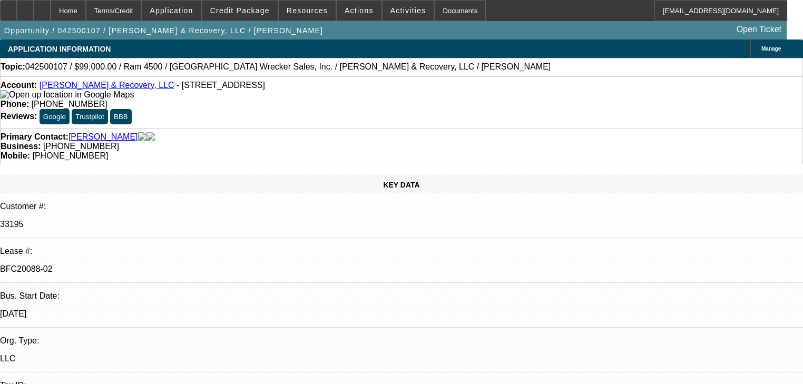
select select "0.1"
select select "2"
select select "0"
select select "6"
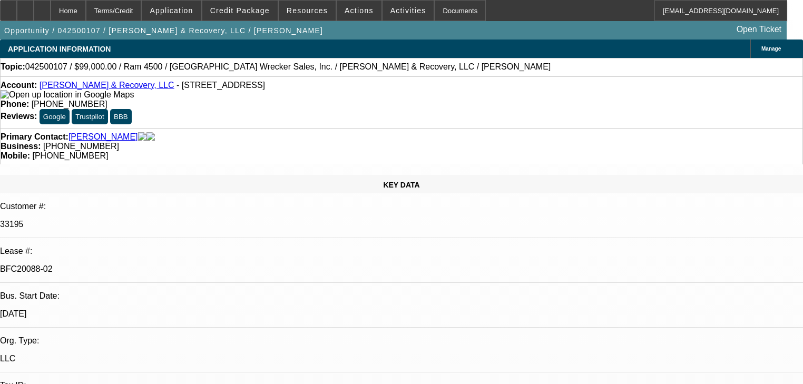
select select "0"
select select "2"
select select "0.1"
select select "4"
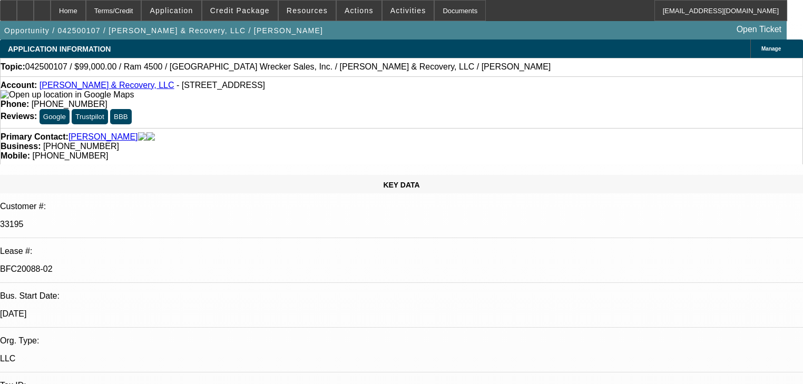
select select "0.1"
select select "2"
select select "0.1"
select select "4"
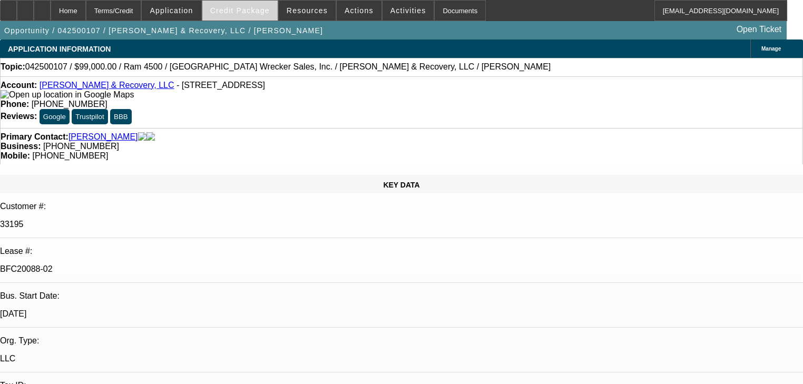
click at [226, 7] on span "Credit Package" at bounding box center [240, 10] width 60 height 8
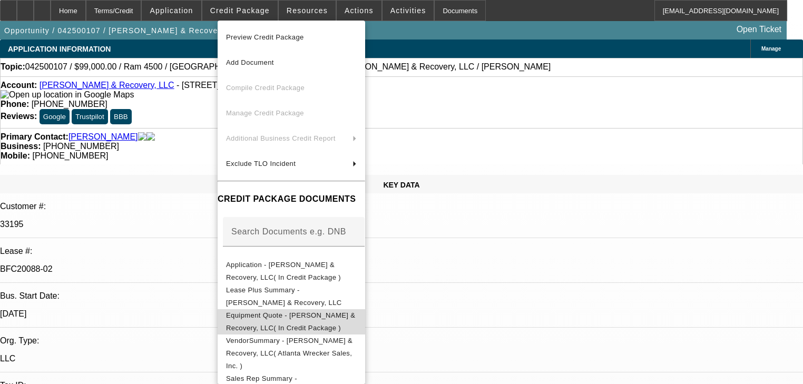
click at [314, 322] on span "Equipment Quote - [PERSON_NAME] & Recovery, LLC( In Credit Package )" at bounding box center [291, 321] width 131 height 25
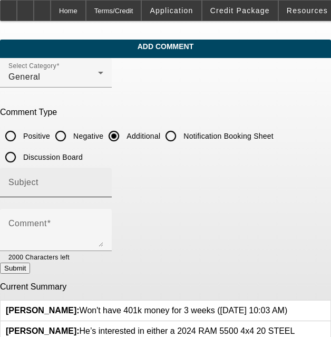
drag, startPoint x: 0, startPoint y: 0, endPoint x: 114, endPoint y: 177, distance: 210.4
click at [103, 176] on div "Subject" at bounding box center [55, 181] width 95 height 29
type input "Write Up"
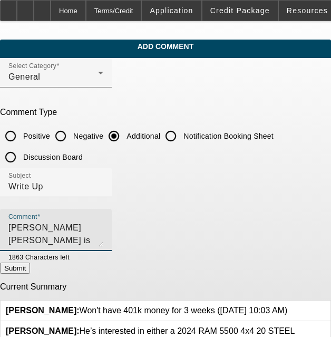
type textarea "[PERSON_NAME] [PERSON_NAME] is 100% owner of Timeless Towing llc. He is looking…"
click at [30, 273] on button "Submit" at bounding box center [15, 267] width 30 height 11
radio input "true"
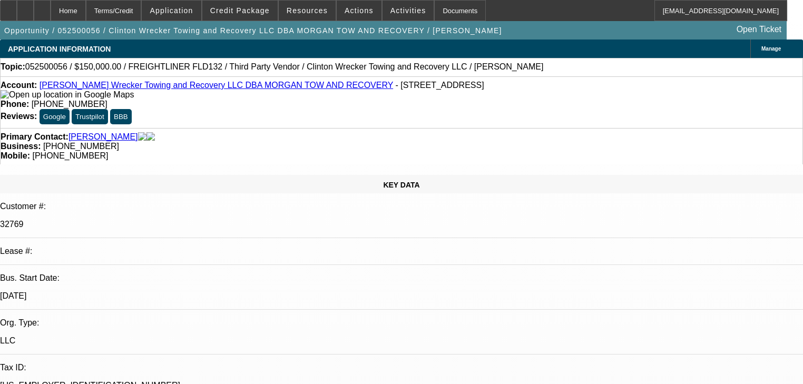
select select "0"
select select "2"
select select "0"
select select "6"
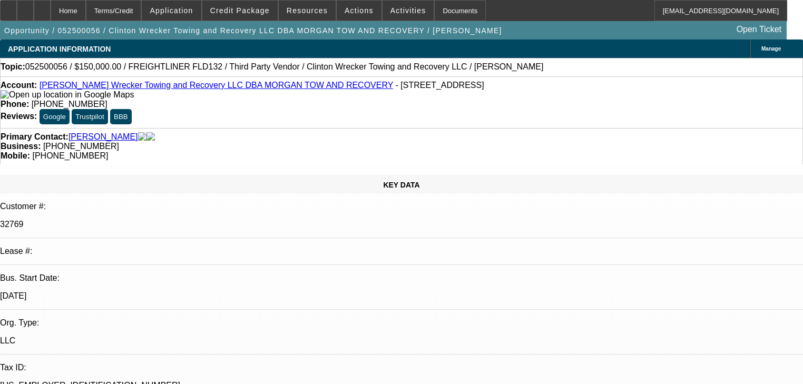
select select "0"
select select "2"
select select "0"
select select "6"
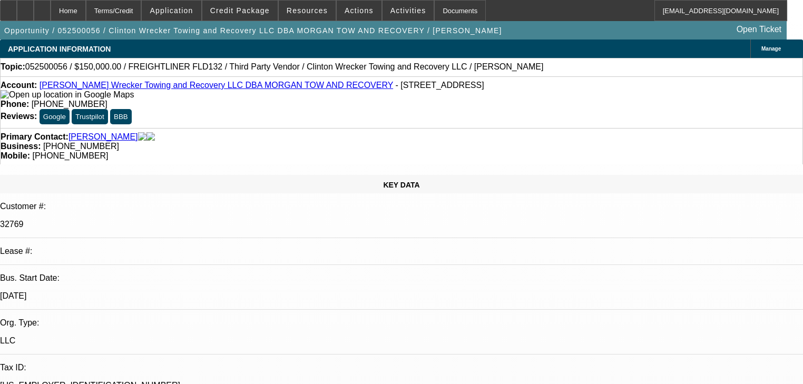
select select "0.1"
select select "0"
select select "2"
select select "0"
select select "6"
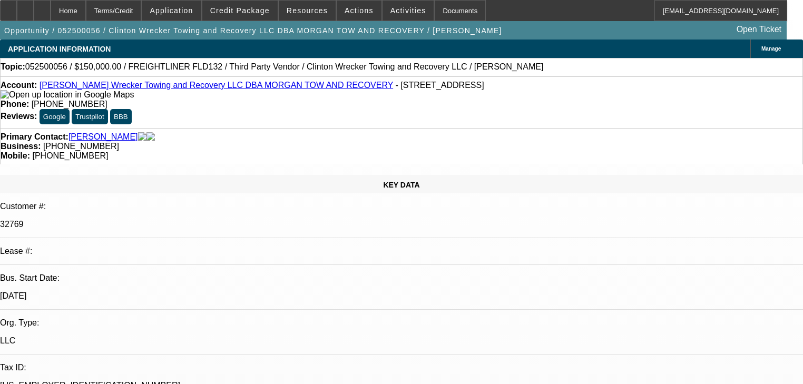
select select "0"
select select "2"
select select "0"
select select "6"
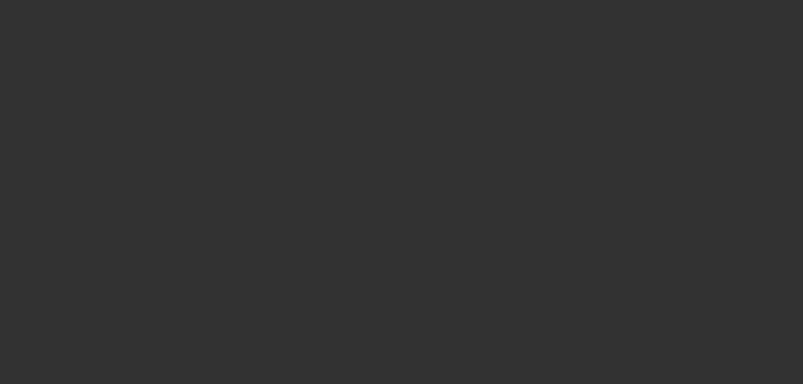
click at [386, 176] on span "Open calendar" at bounding box center [398, 163] width 25 height 25
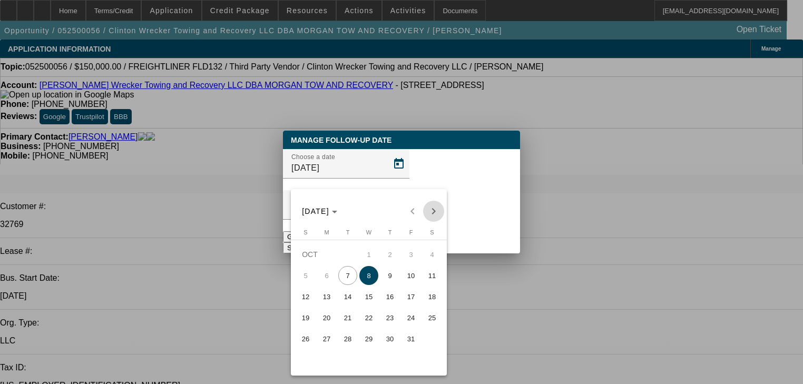
click at [433, 215] on span "Next month" at bounding box center [433, 211] width 21 height 21
click at [390, 276] on span "6" at bounding box center [389, 275] width 19 height 19
type input "[DATE]"
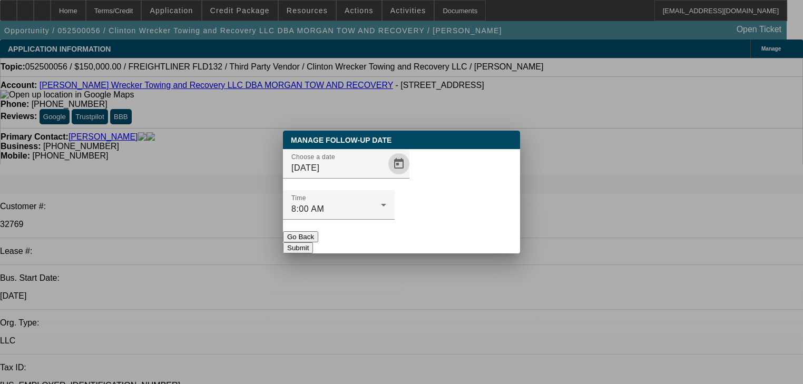
click at [313, 242] on button "Submit" at bounding box center [298, 247] width 30 height 11
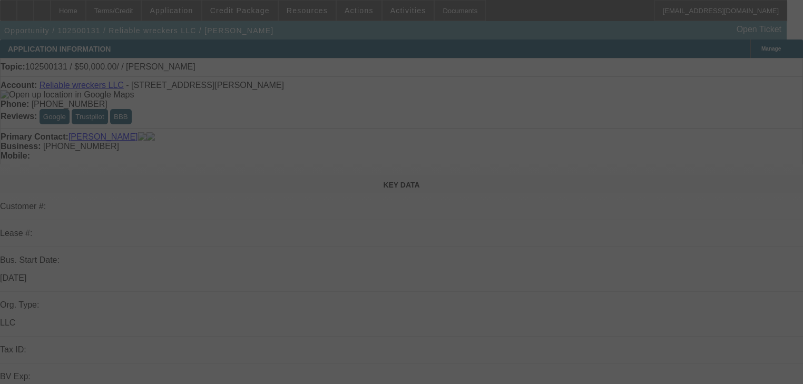
select select "0"
select select "2"
select select "0.1"
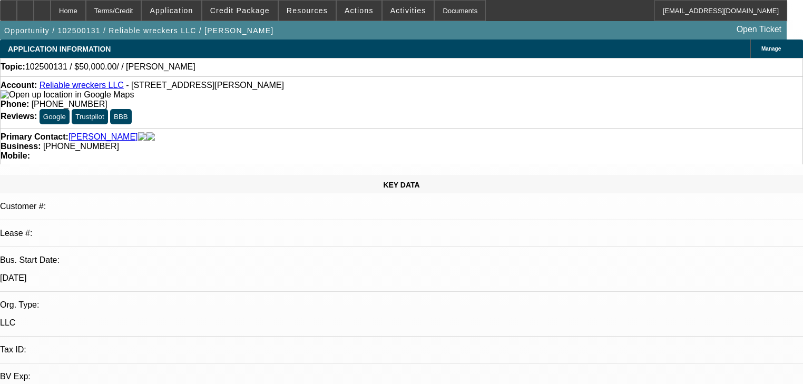
select select "2"
select select "4"
radio input "true"
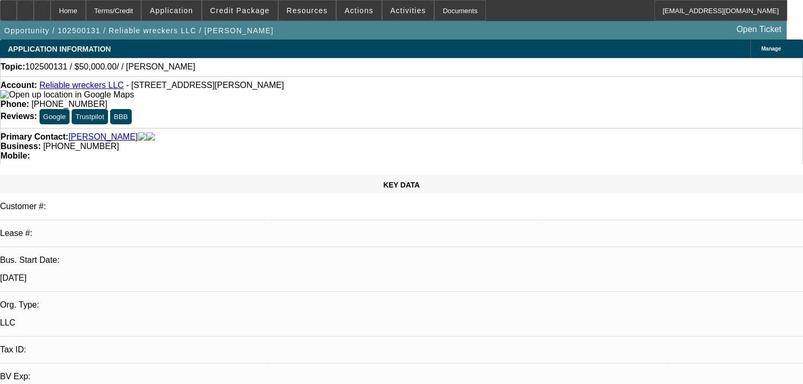
paste textarea "Working on the invoice now ....its a 2020 f550 with around 175k $48,900"
type textarea "Working on the invoice now ....its a 2020 f550 with around 175k $48,900"
radio input "true"
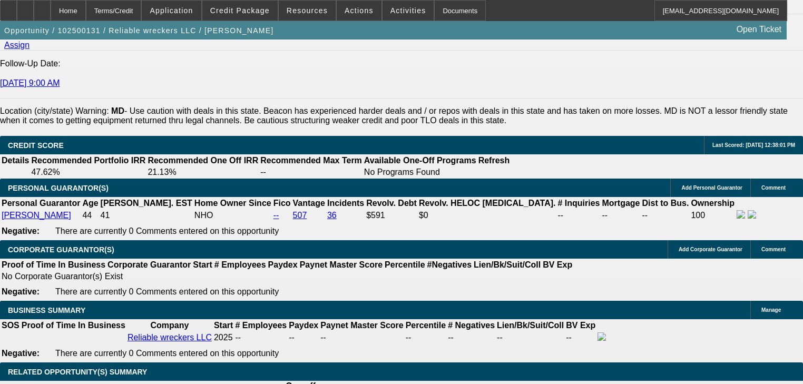
scroll to position [1433, 0]
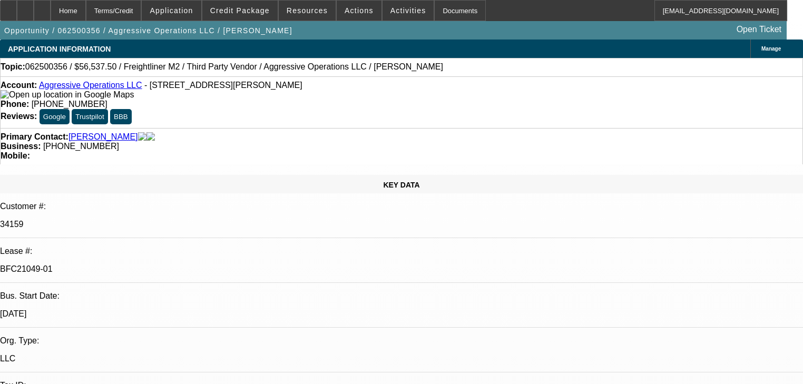
select select "0"
select select "2"
select select "0"
select select "6"
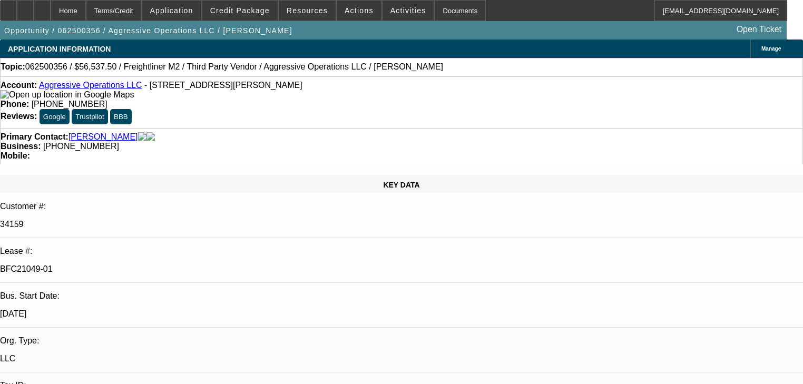
select select "0"
select select "2"
select select "0"
select select "6"
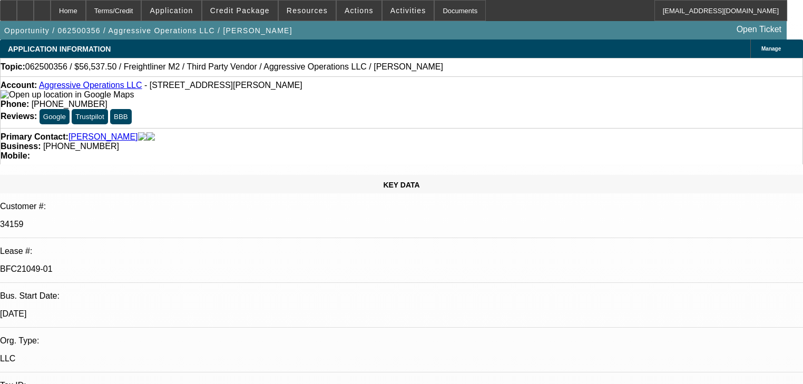
select select "0"
select select "2"
select select "0"
select select "6"
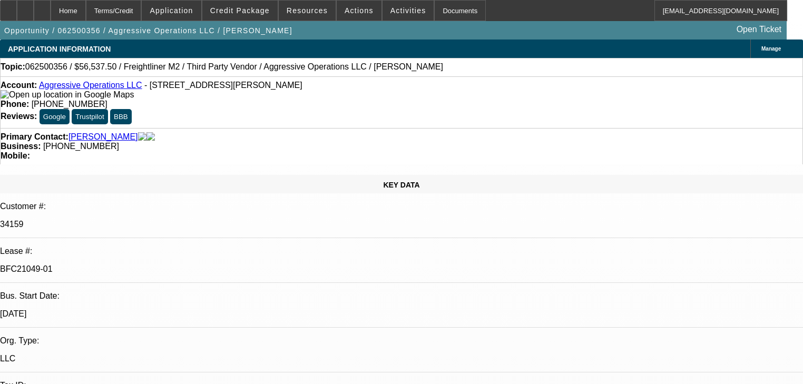
select select "0.15"
select select "2"
select select "0"
select select "6"
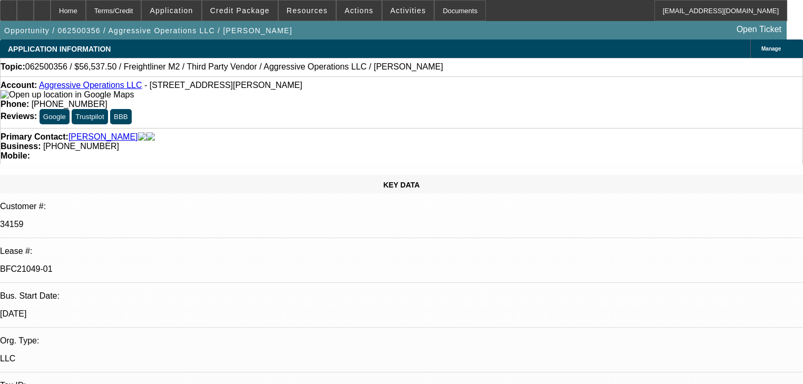
scroll to position [253, 0]
click at [17, 15] on div at bounding box center [8, 10] width 17 height 21
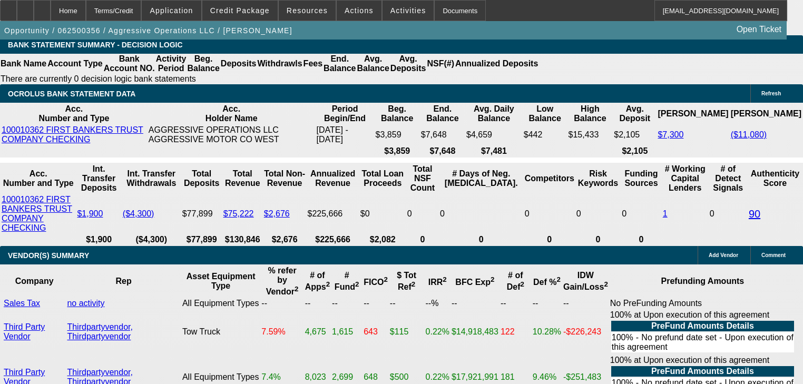
scroll to position [1938, 0]
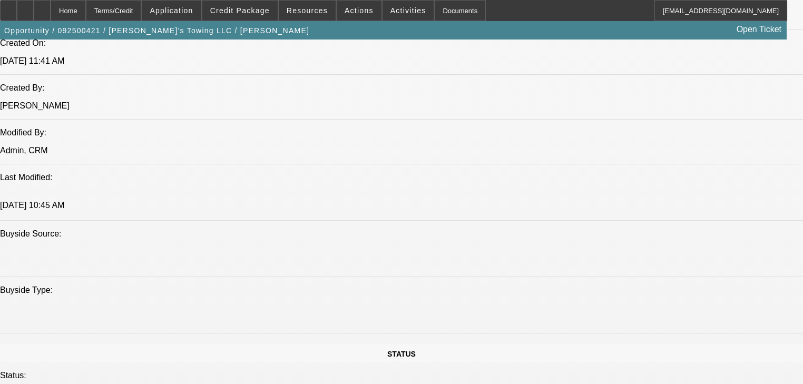
select select "0.2"
select select "2"
select select "0.1"
select select "4"
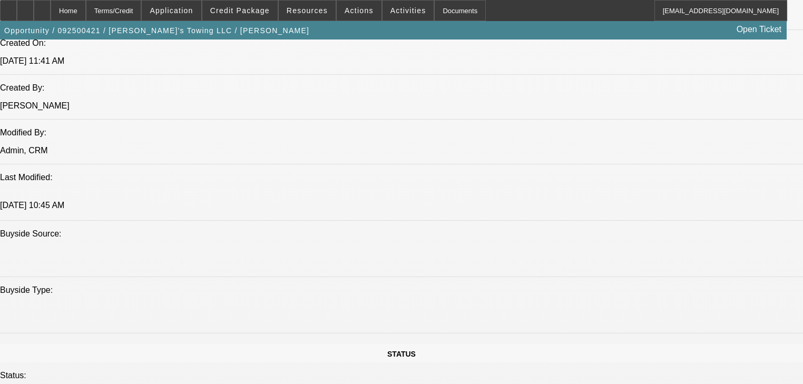
select select "0.2"
select select "2"
select select "0"
select select "6"
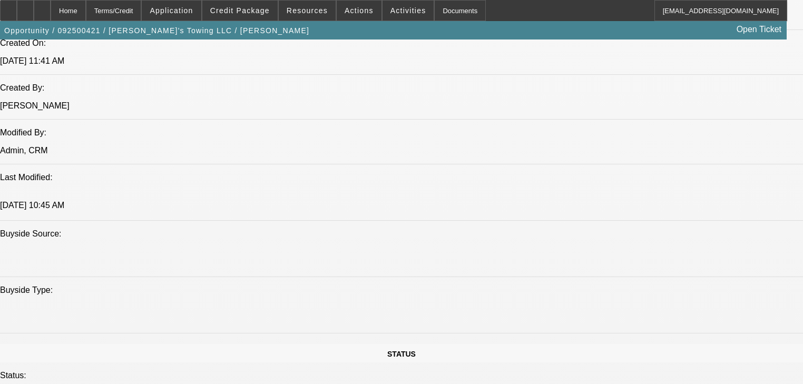
select select "0.2"
select select "2"
select select "0"
select select "6"
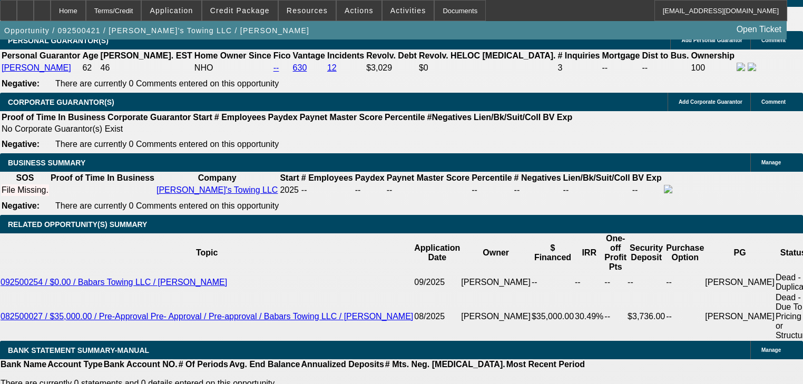
scroll to position [1612, 0]
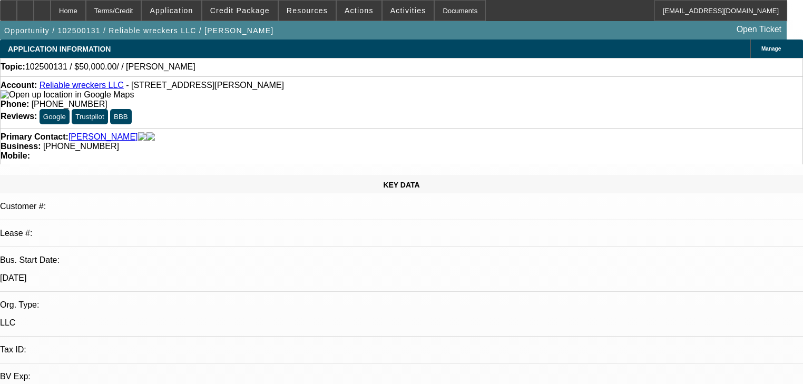
select select "0"
select select "2"
select select "0.1"
select select "4"
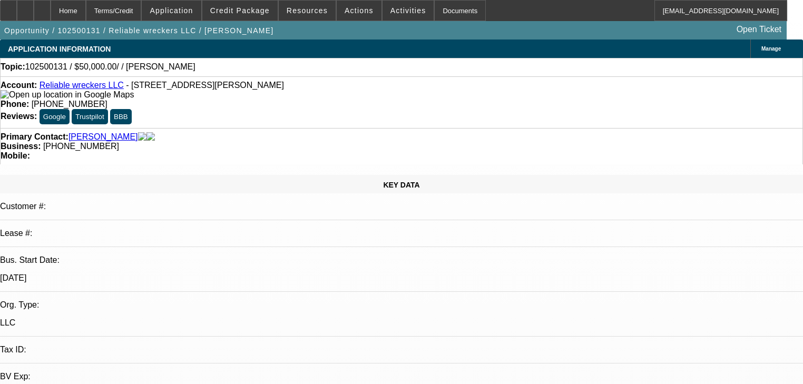
scroll to position [1433, 0]
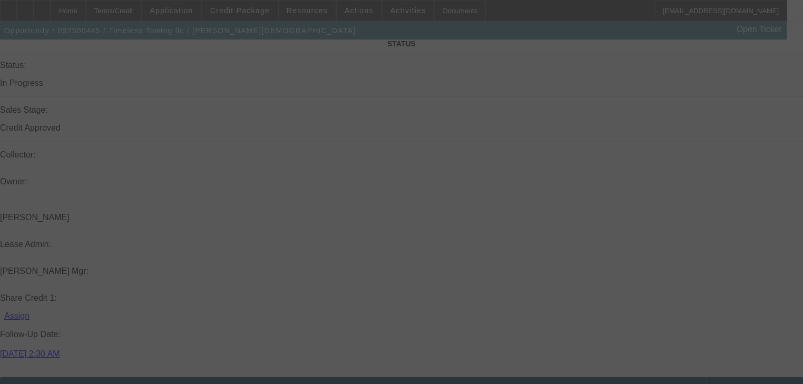
scroll to position [1205, 0]
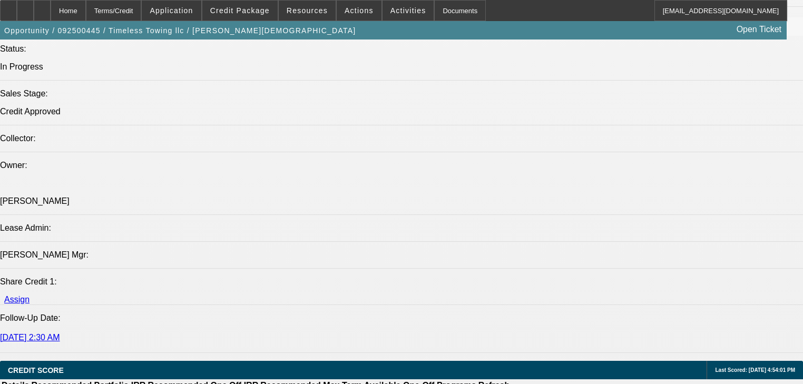
select select "0.2"
select select "2"
select select "0"
select select "6"
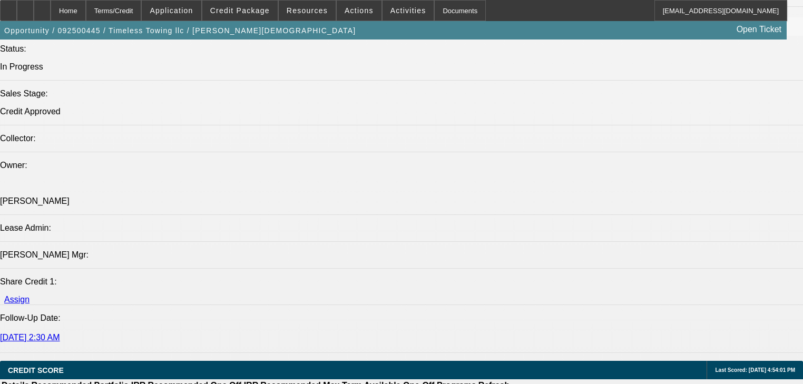
select select "0.2"
select select "2"
select select "0"
select select "6"
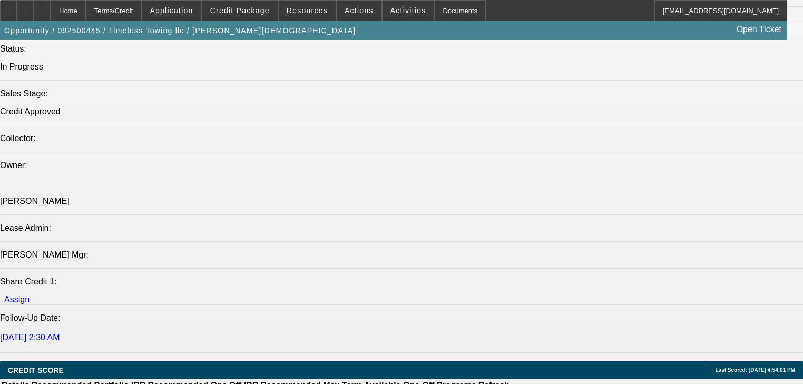
select select "0"
select select "2"
select select "0"
select select "6"
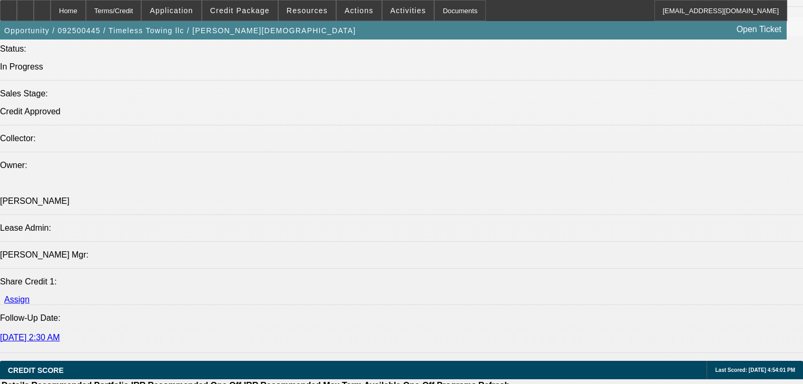
select select "0.2"
select select "2"
select select "0"
select select "6"
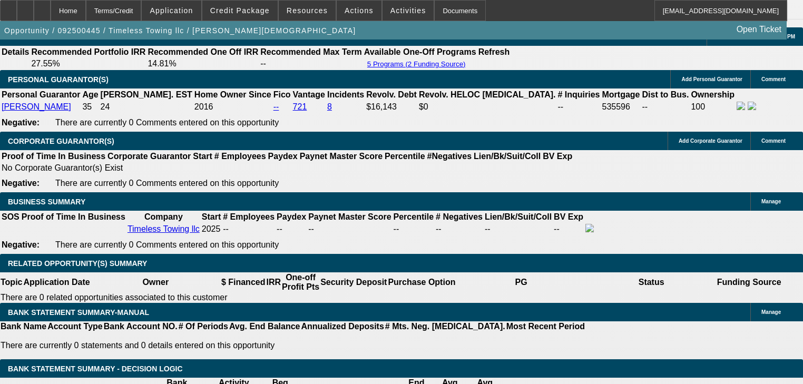
scroll to position [1508, 0]
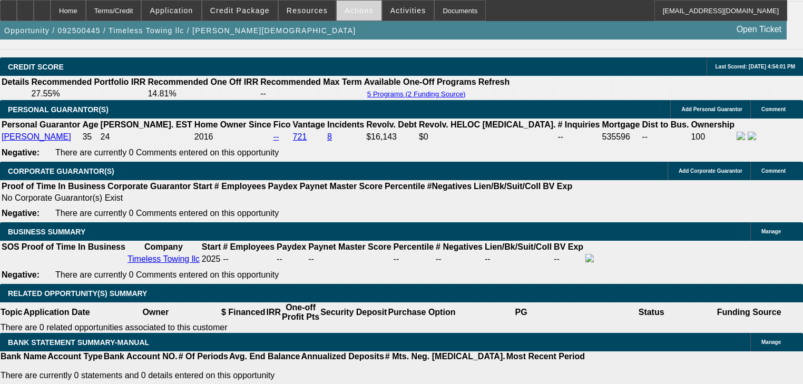
click at [355, 17] on span at bounding box center [359, 10] width 45 height 25
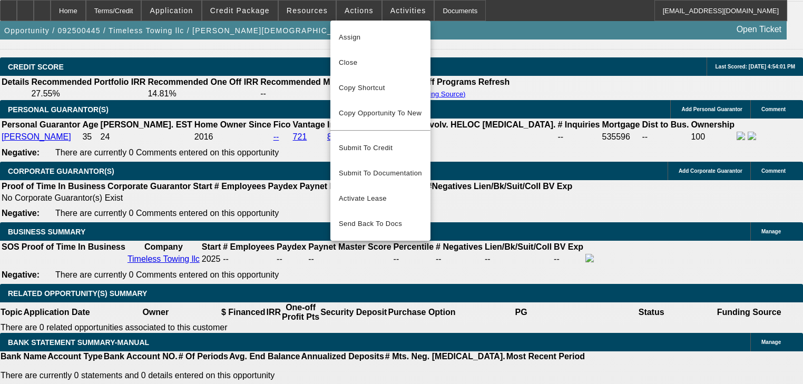
click at [356, 16] on div at bounding box center [401, 192] width 803 height 384
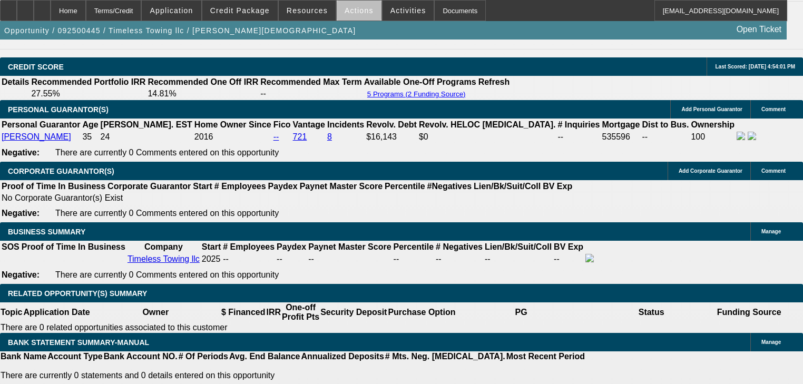
click at [356, 15] on span at bounding box center [359, 10] width 45 height 25
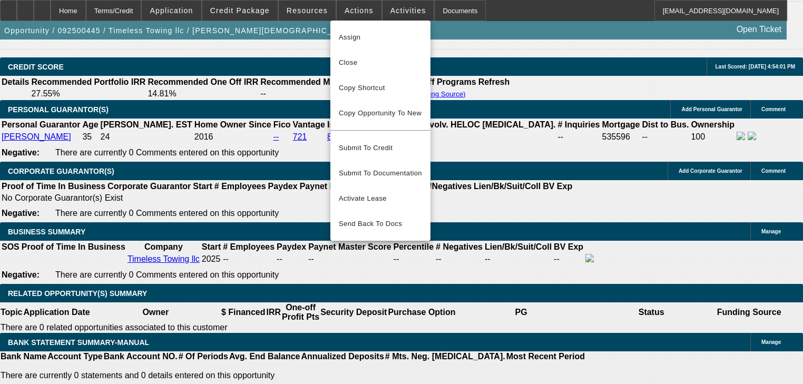
click at [303, 9] on div at bounding box center [401, 192] width 803 height 384
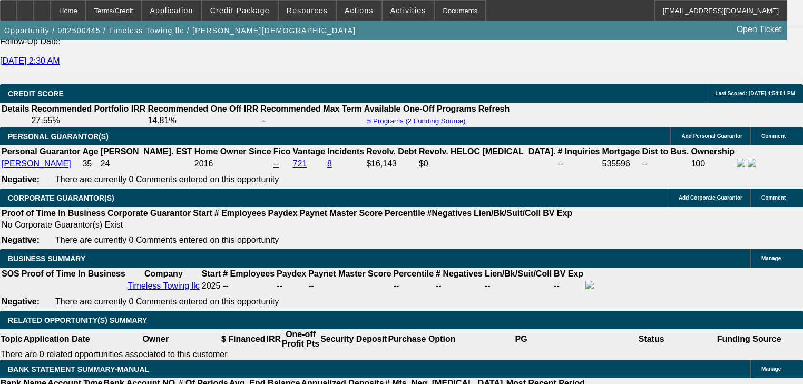
scroll to position [1382, 0]
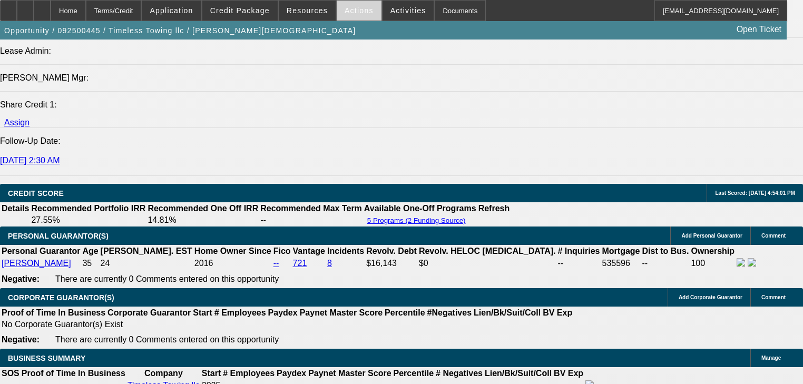
click at [337, 14] on span at bounding box center [359, 10] width 45 height 25
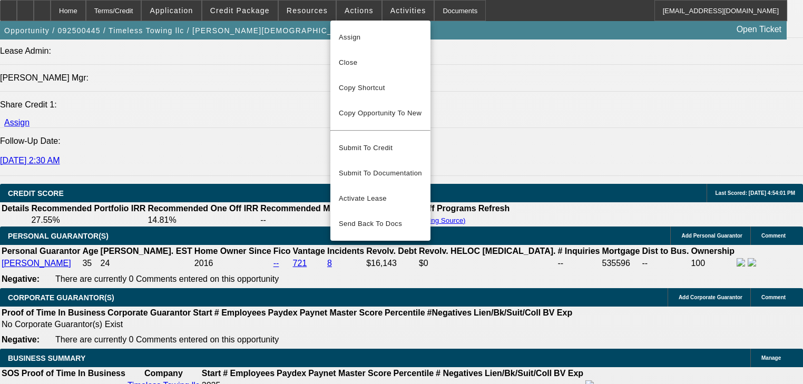
click at [379, 22] on div "Assign Close Copy Shortcut Copy Opportunity To New Submit To Credit Submit To D…" at bounding box center [380, 131] width 100 height 220
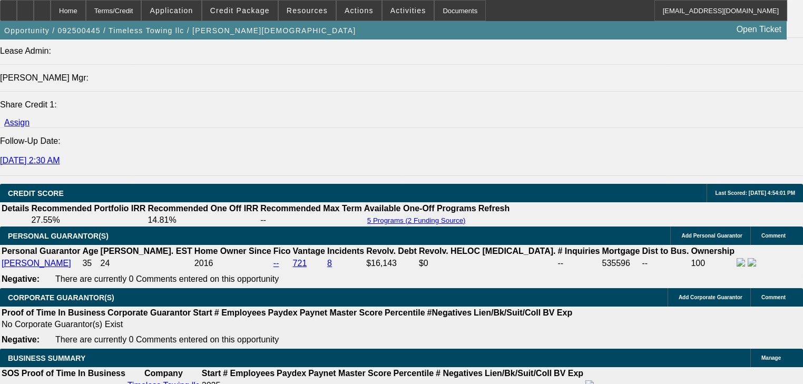
click at [383, 17] on span at bounding box center [408, 10] width 52 height 25
click at [383, 17] on div at bounding box center [401, 192] width 803 height 384
click at [383, 17] on span at bounding box center [408, 10] width 52 height 25
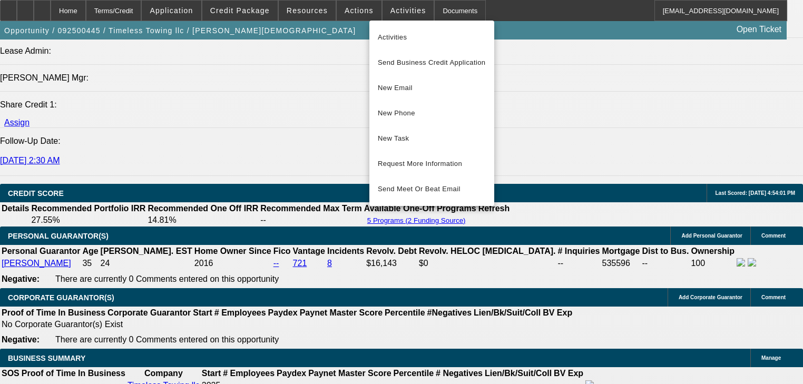
click at [329, 12] on div at bounding box center [401, 192] width 803 height 384
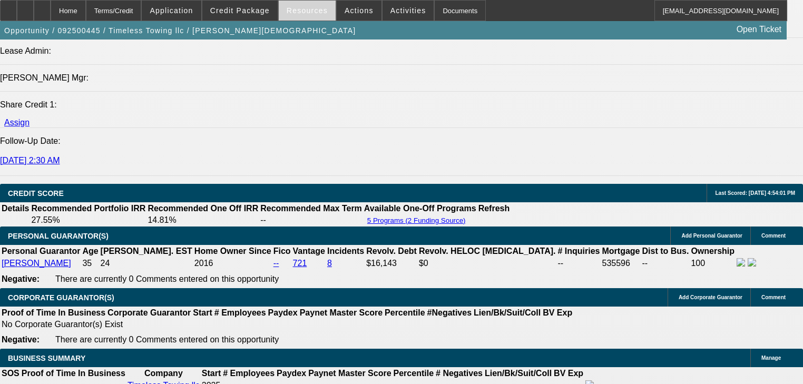
click at [320, 11] on span "Resources" at bounding box center [307, 10] width 41 height 8
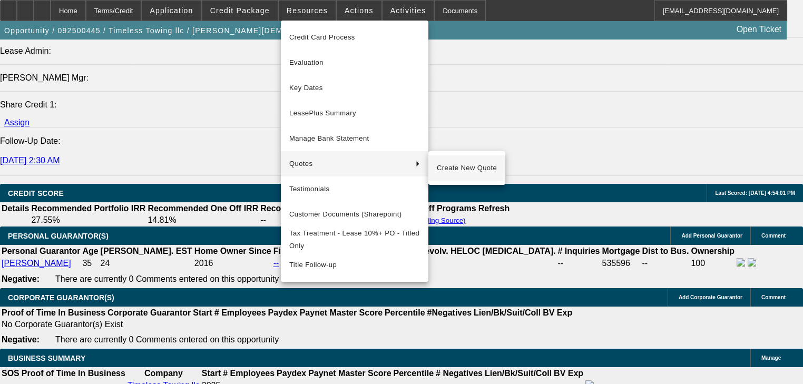
click at [452, 170] on span "Create New Quote" at bounding box center [467, 168] width 60 height 13
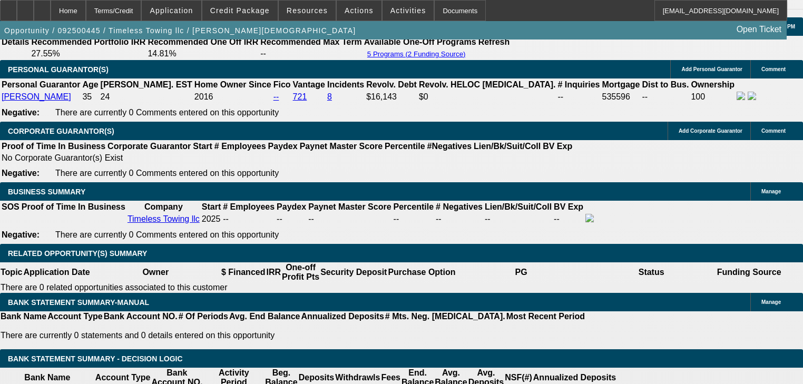
scroll to position [1550, 0]
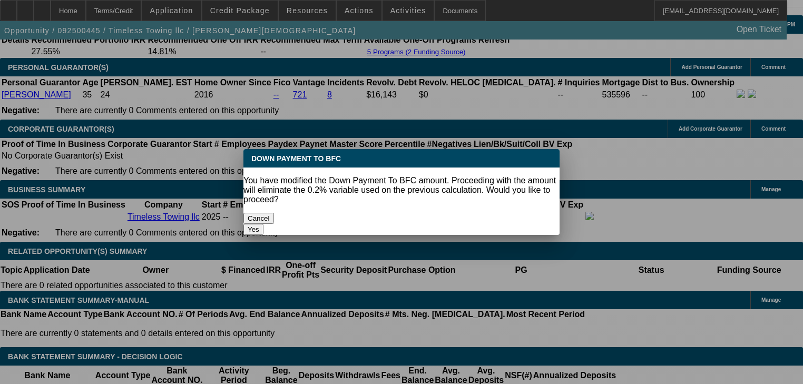
scroll to position [0, 0]
click at [274, 213] on button "Cancel" at bounding box center [258, 218] width 31 height 11
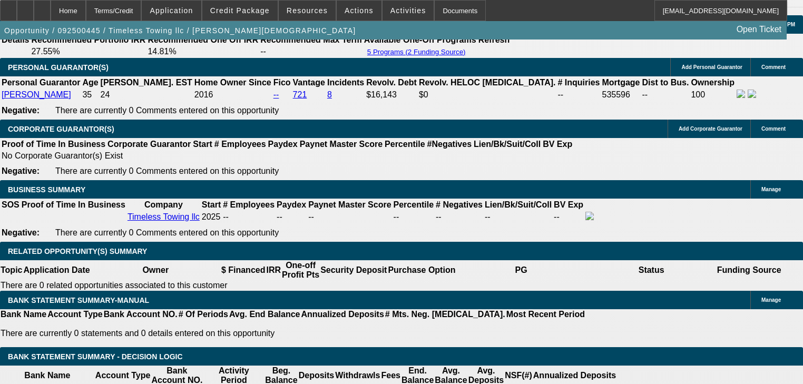
scroll to position [1550, 0]
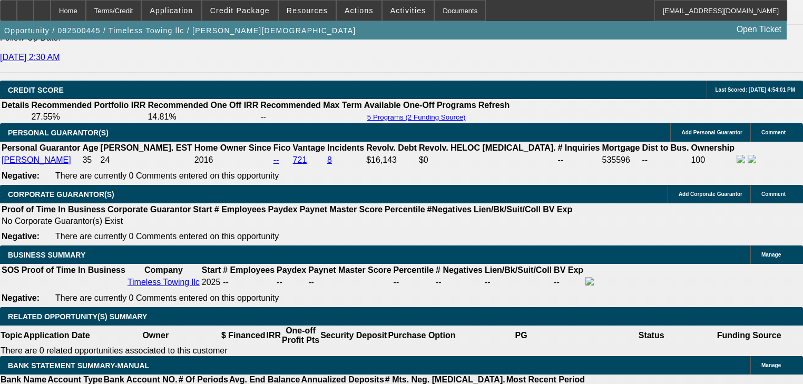
scroll to position [1466, 0]
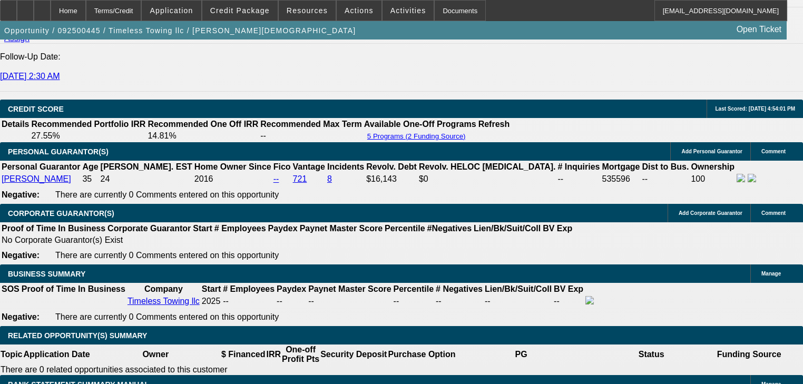
type input "$22,200.00"
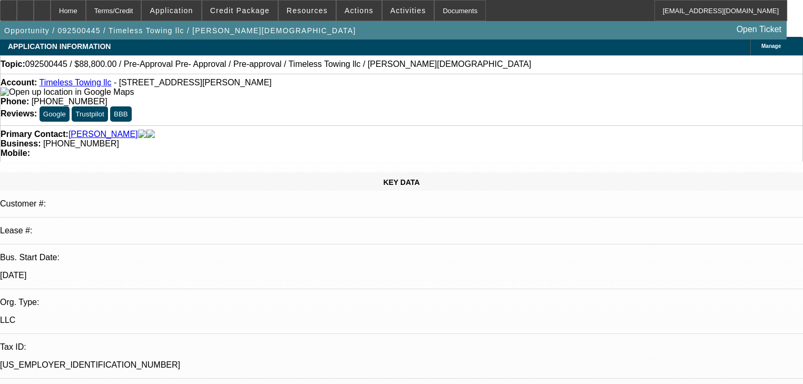
scroll to position [0, 0]
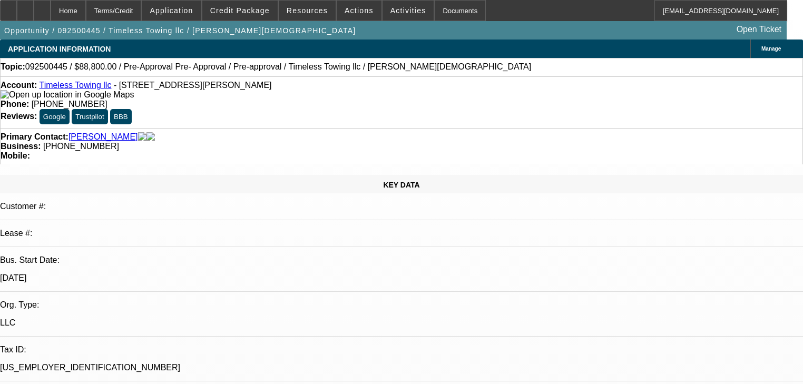
click at [201, 82] on div "Account: Timeless Towing llc - 39892 Penn Rd, Elizabeth, CO 80107 Phone: (720) …" at bounding box center [401, 102] width 803 height 52
click at [201, 83] on div "Account: Timeless Towing llc - 39892 Penn Rd, Elizabeth, CO 80107 Phone: (720) …" at bounding box center [401, 102] width 803 height 52
click at [200, 87] on span "- [STREET_ADDRESS][PERSON_NAME]" at bounding box center [193, 85] width 158 height 9
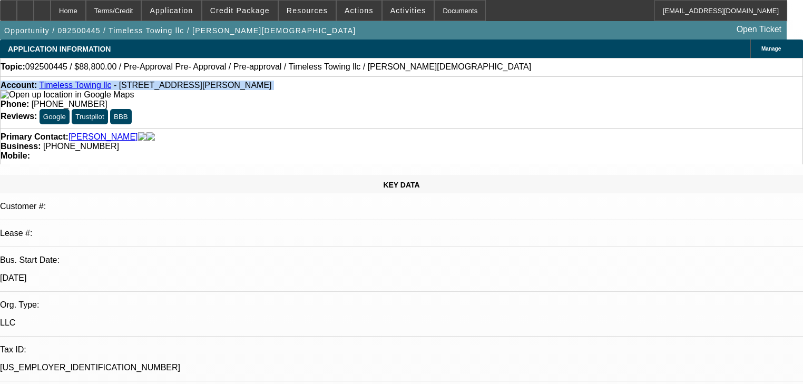
click at [201, 90] on span "- [STREET_ADDRESS][PERSON_NAME]" at bounding box center [193, 85] width 158 height 9
click at [200, 90] on span "- [STREET_ADDRESS][PERSON_NAME]" at bounding box center [193, 85] width 158 height 9
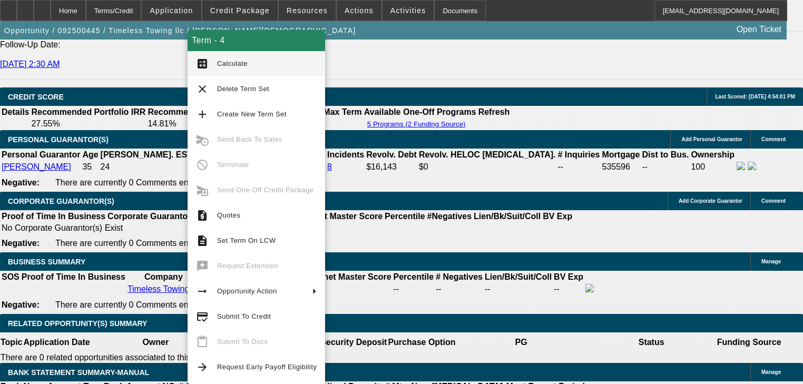
scroll to position [1433, 0]
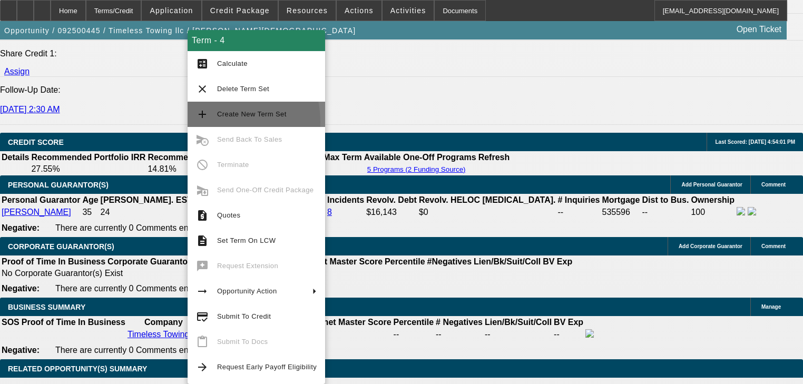
click at [213, 122] on button "add Create New Term Set" at bounding box center [256, 114] width 137 height 25
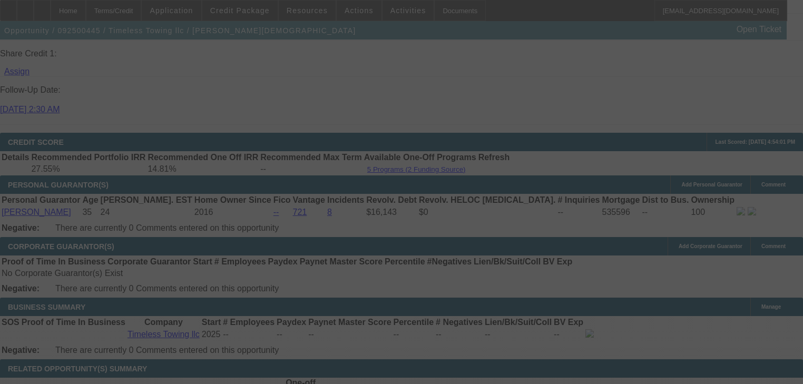
drag, startPoint x: 218, startPoint y: 121, endPoint x: 195, endPoint y: 188, distance: 71.1
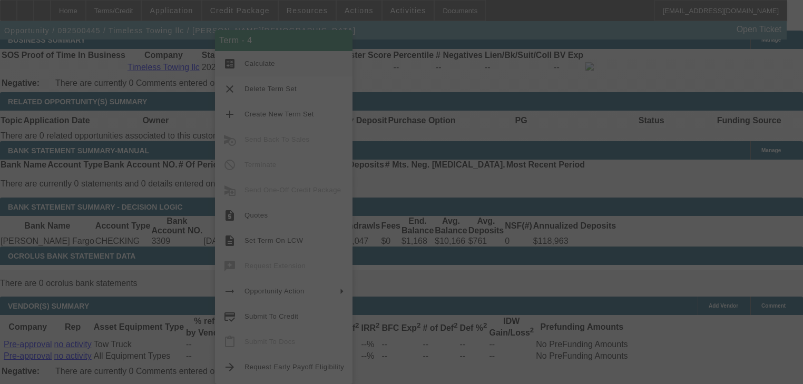
scroll to position [1728, 0]
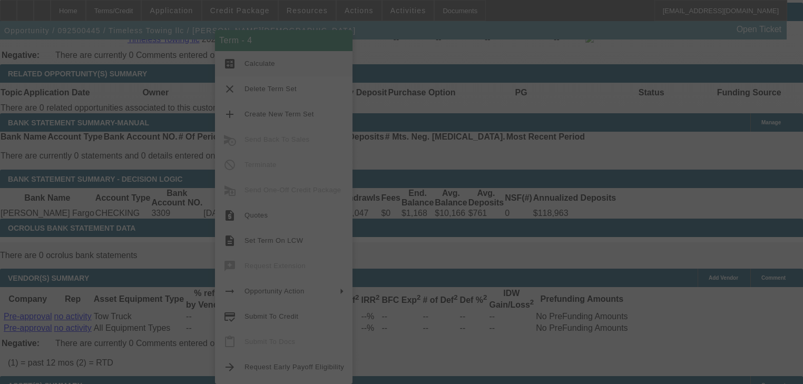
click at [162, 211] on div at bounding box center [401, 192] width 803 height 384
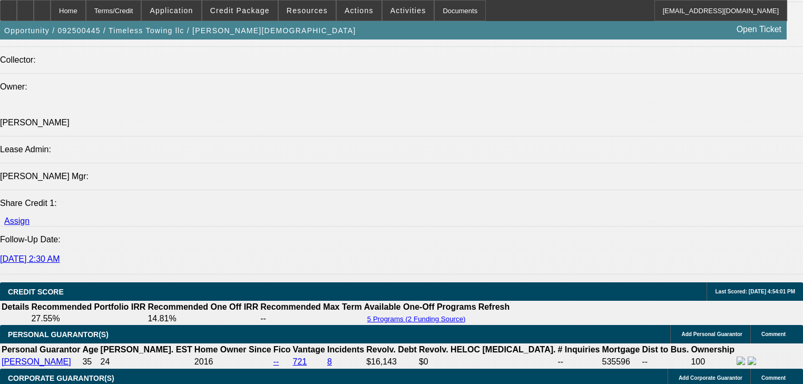
select select "0.2"
select select "2"
select select "0"
select select "6"
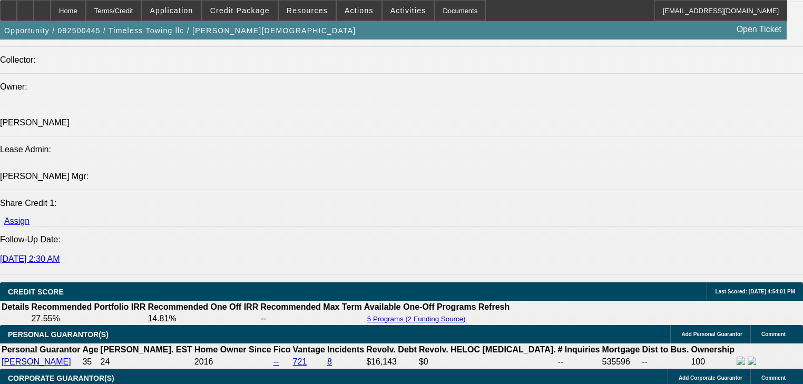
select select "0.2"
select select "2"
select select "0"
select select "6"
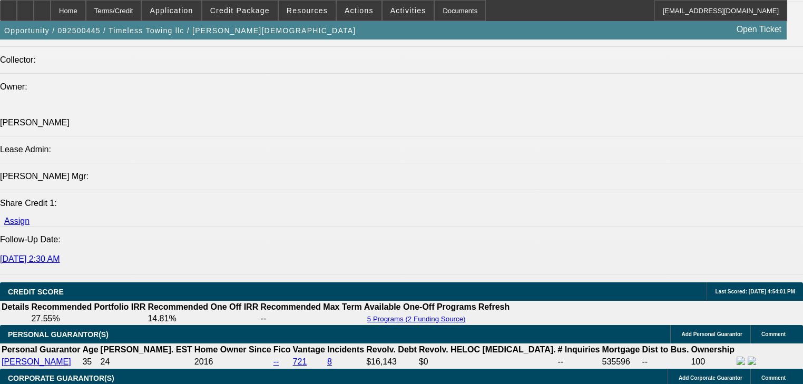
select select "0.2"
select select "2"
select select "0"
select select "6"
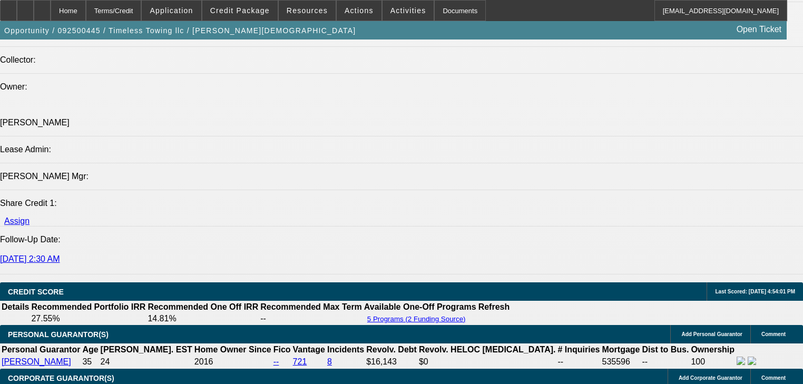
select select "0"
select select "2"
select select "0"
select select "6"
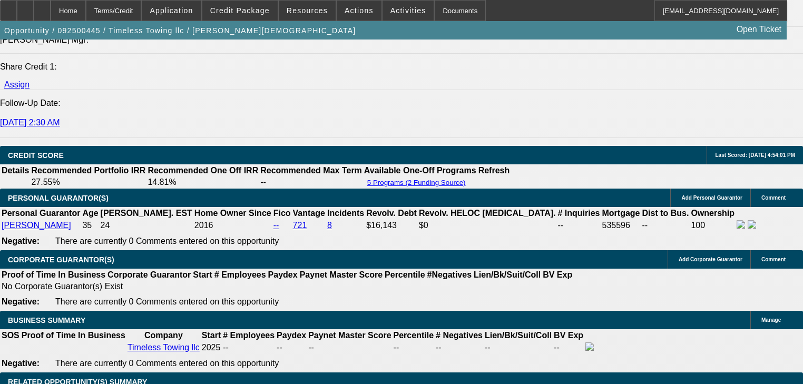
scroll to position [1467, 0]
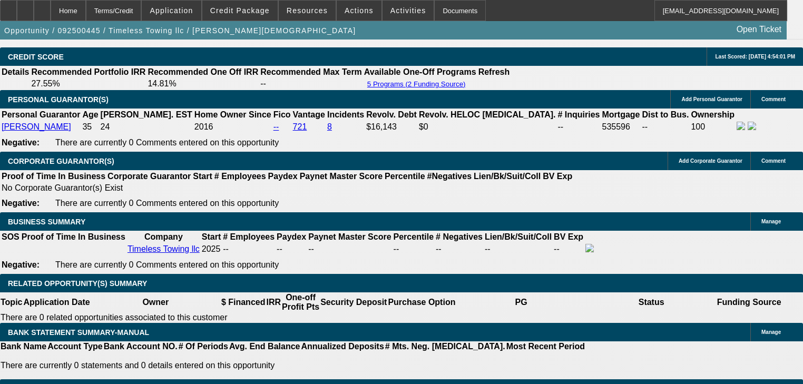
type input "$30,000.00"
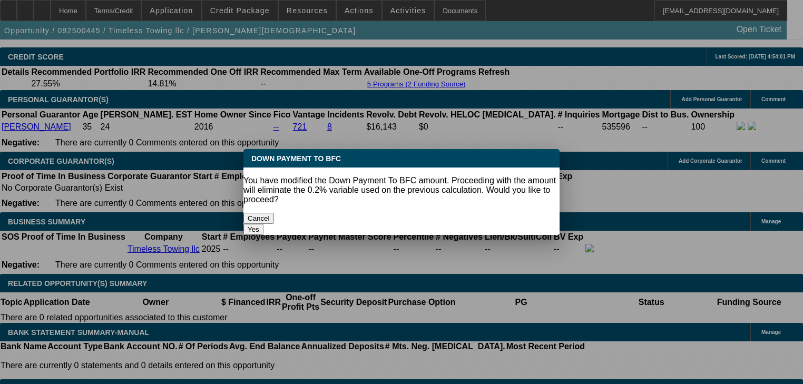
click at [263, 224] on button "Yes" at bounding box center [253, 229] width 20 height 11
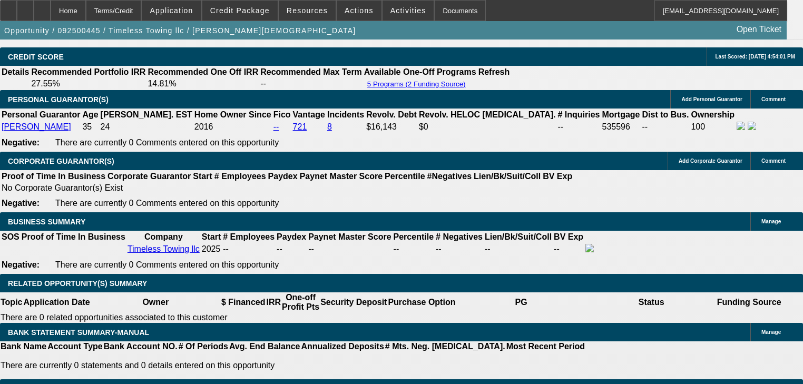
select select "0"
type input "UNKNOWN"
type input "$2,280.40"
type input "$4,560.80"
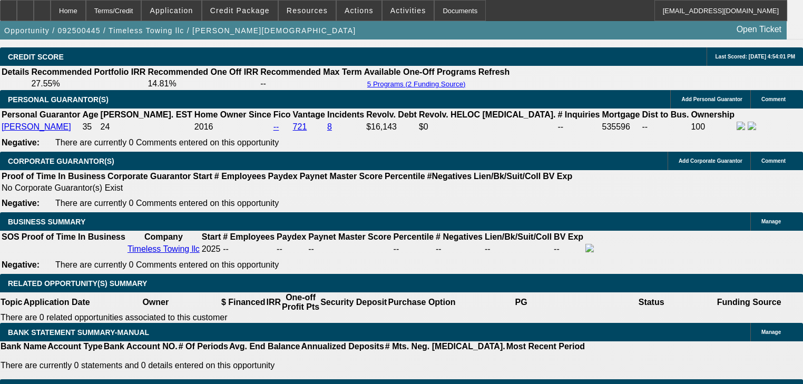
type input "$400,000.00"
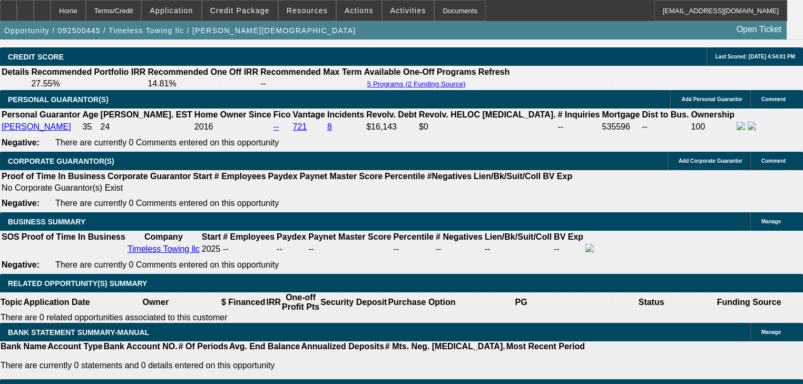
type input "$4,000.00"
type input "10.1"
type input "$40,000.00"
type input "$1,513.16"
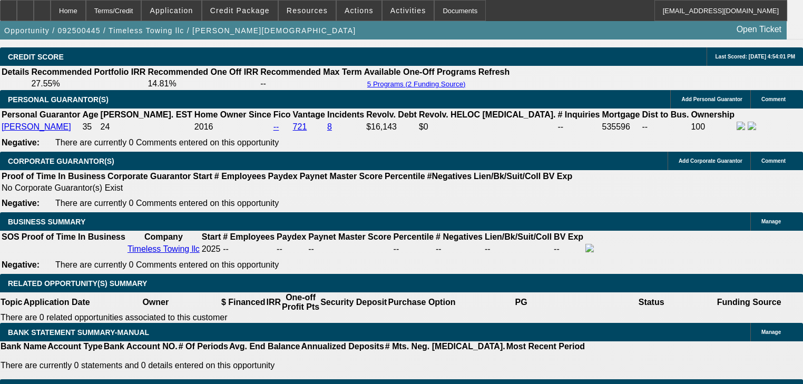
type input "$3,026.32"
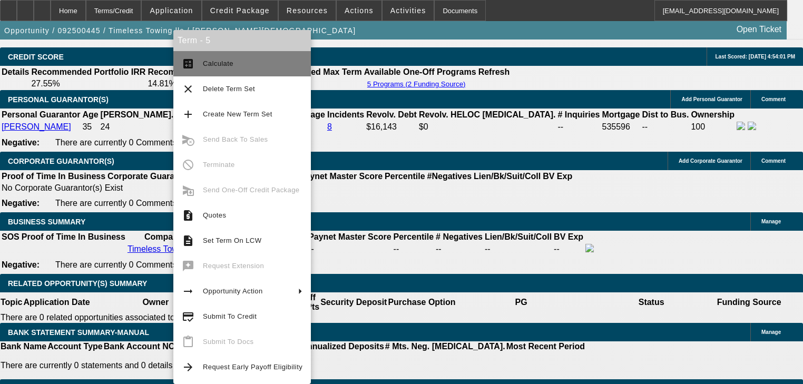
click at [188, 71] on button "calculate Calculate" at bounding box center [241, 63] width 137 height 25
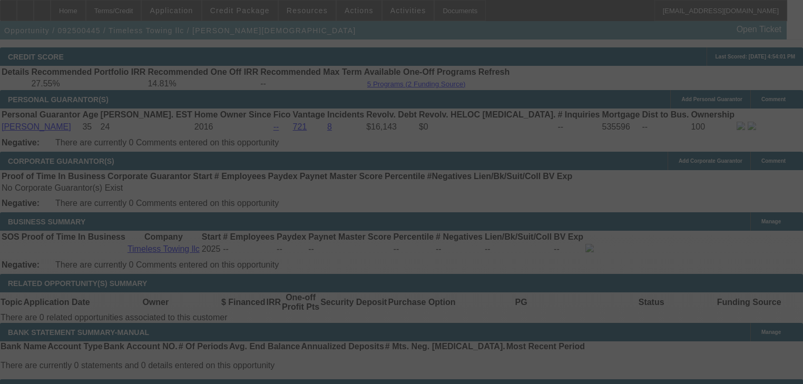
select select "0"
select select "2"
select select "0"
select select "6"
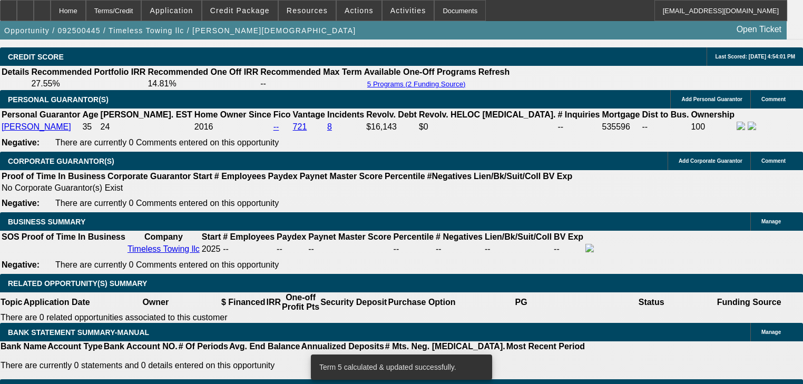
scroll to position [1506, 0]
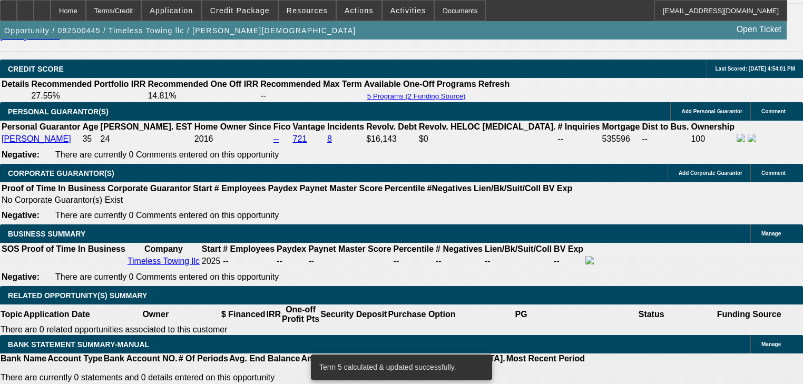
type input "2"
type input "UNKNOWN"
type input "22"
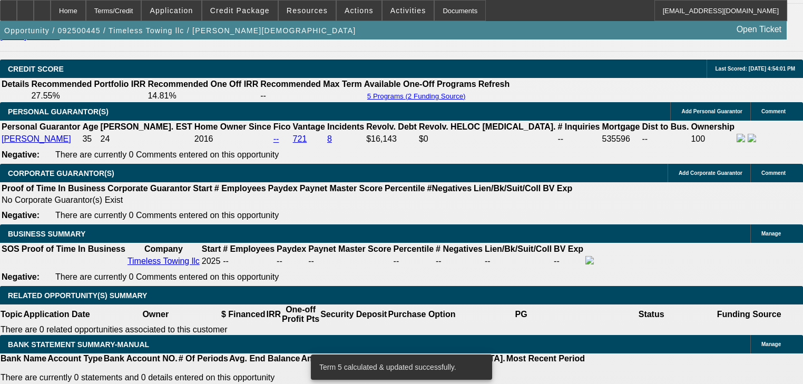
type input "$1,244.47"
type input "$2,488.94"
type input "$1,960.94"
type input "$3,921.88"
type input "22.9"
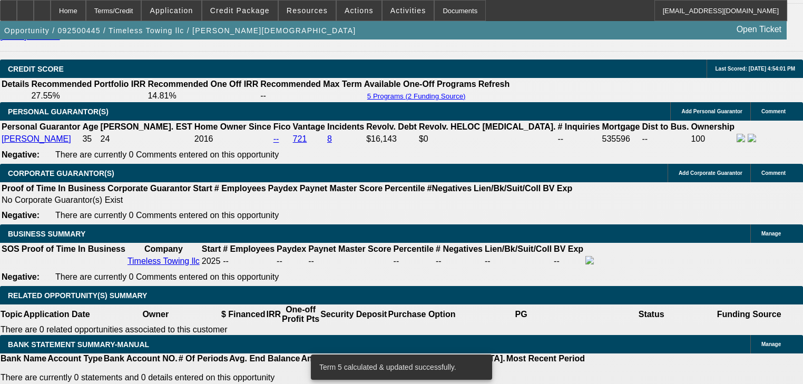
type input "0"
type input "$1,997.45"
type input "$3,994.90"
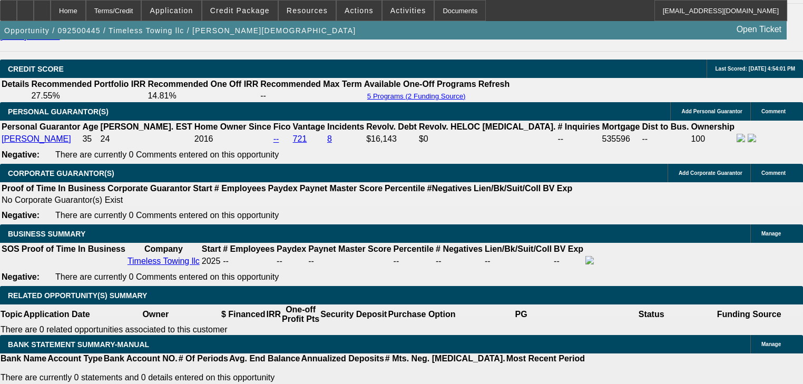
type input "$0.00"
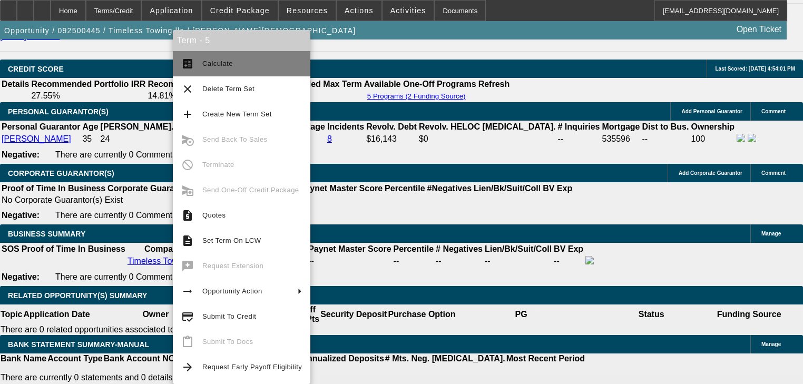
click at [194, 65] on button "calculate Calculate" at bounding box center [241, 63] width 137 height 25
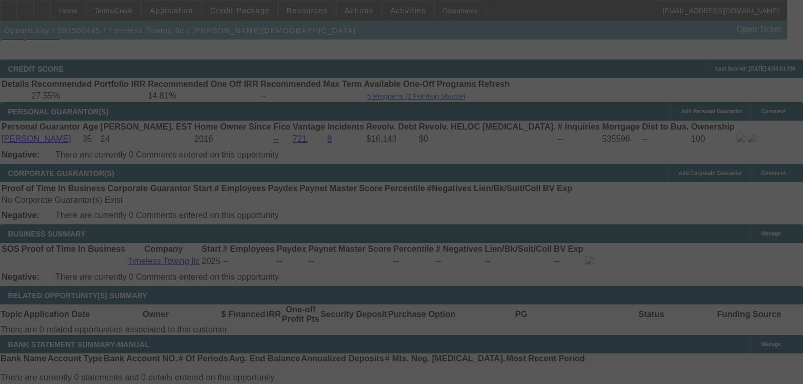
select select "0"
select select "2"
select select "0"
select select "6"
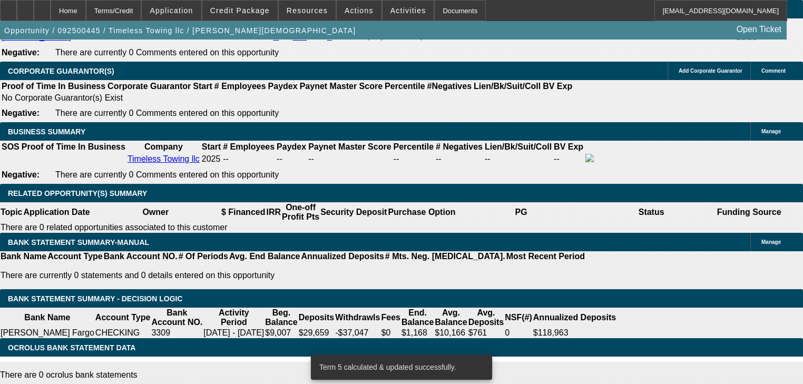
scroll to position [1632, 0]
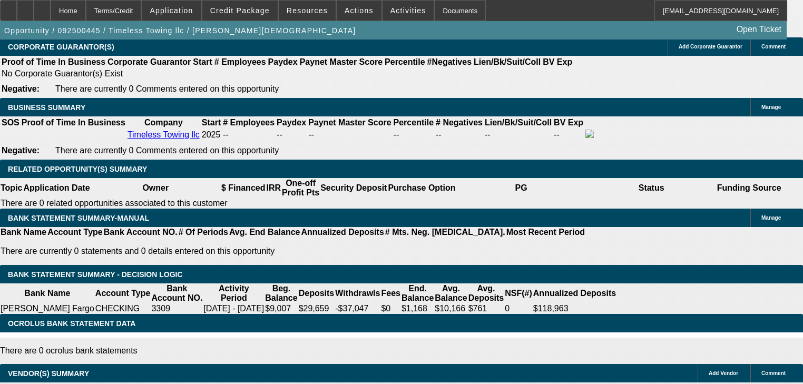
radio input "false"
radio input "true"
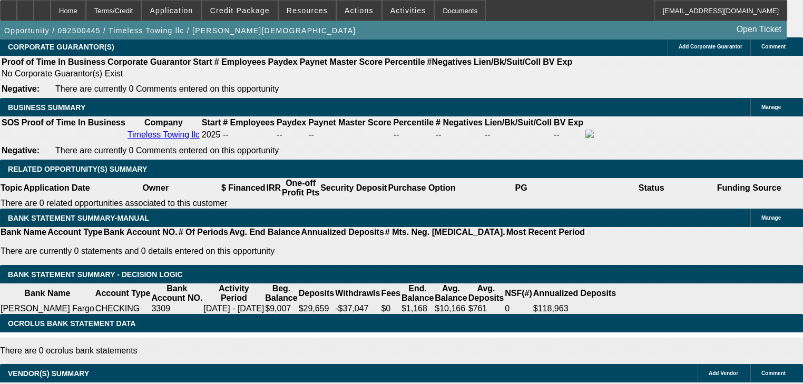
type textarea "K"
type textarea "So probably 8.769 sales tax at 7.9%... so need to figure out just how much down…"
radio input "true"
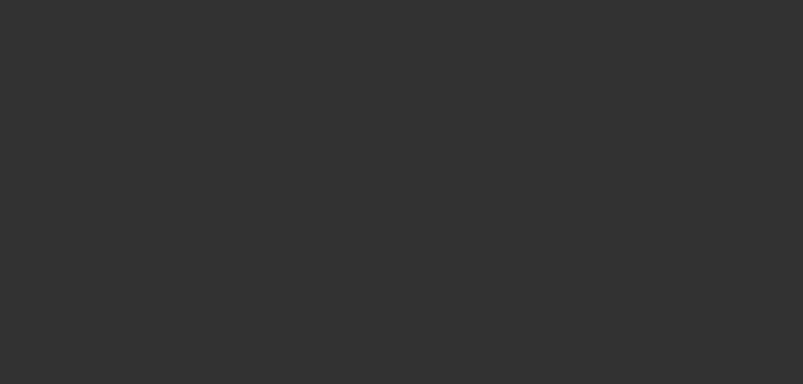
scroll to position [1674, 0]
